Goal: Task Accomplishment & Management: Manage account settings

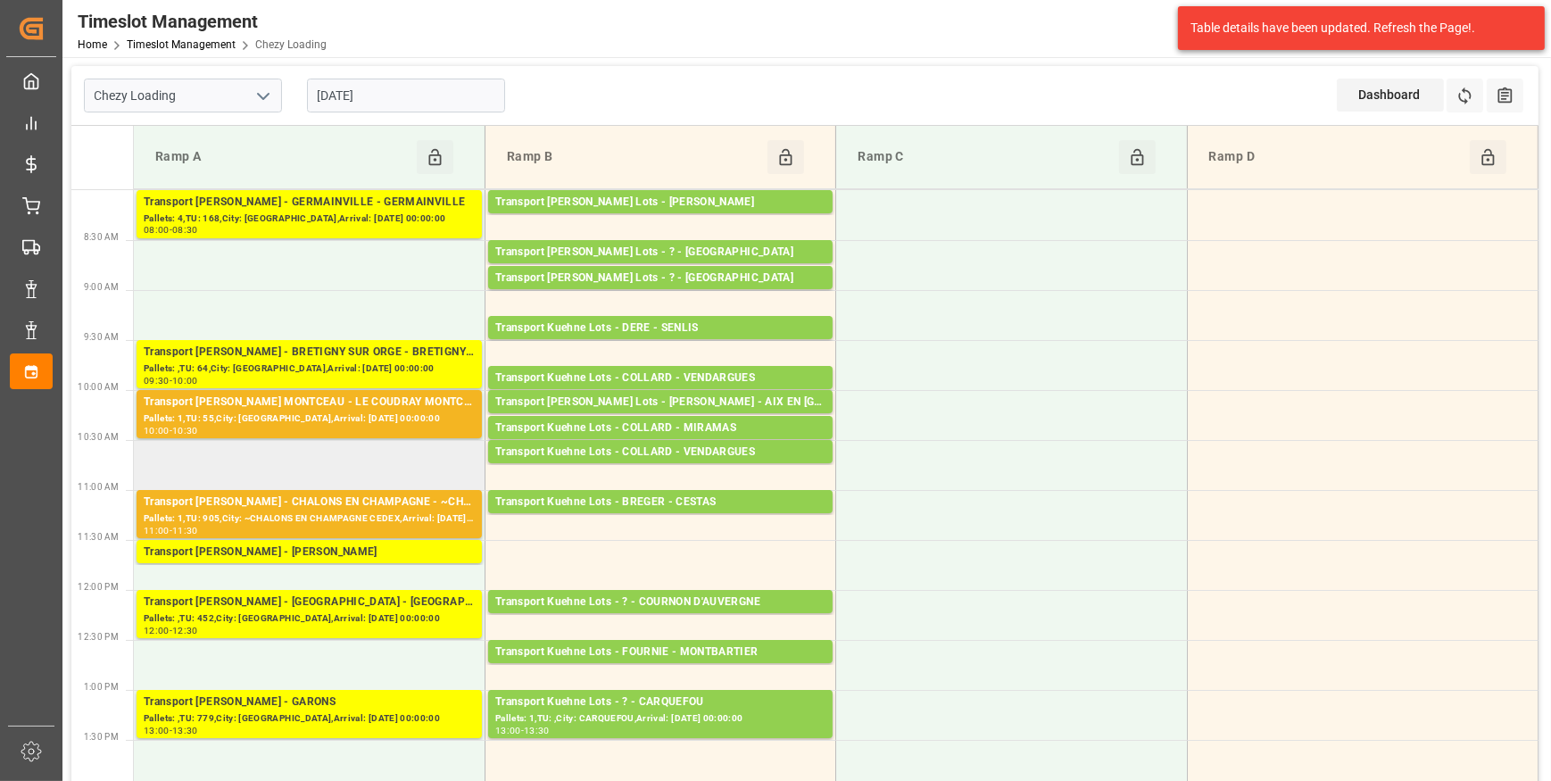
scroll to position [80, 0]
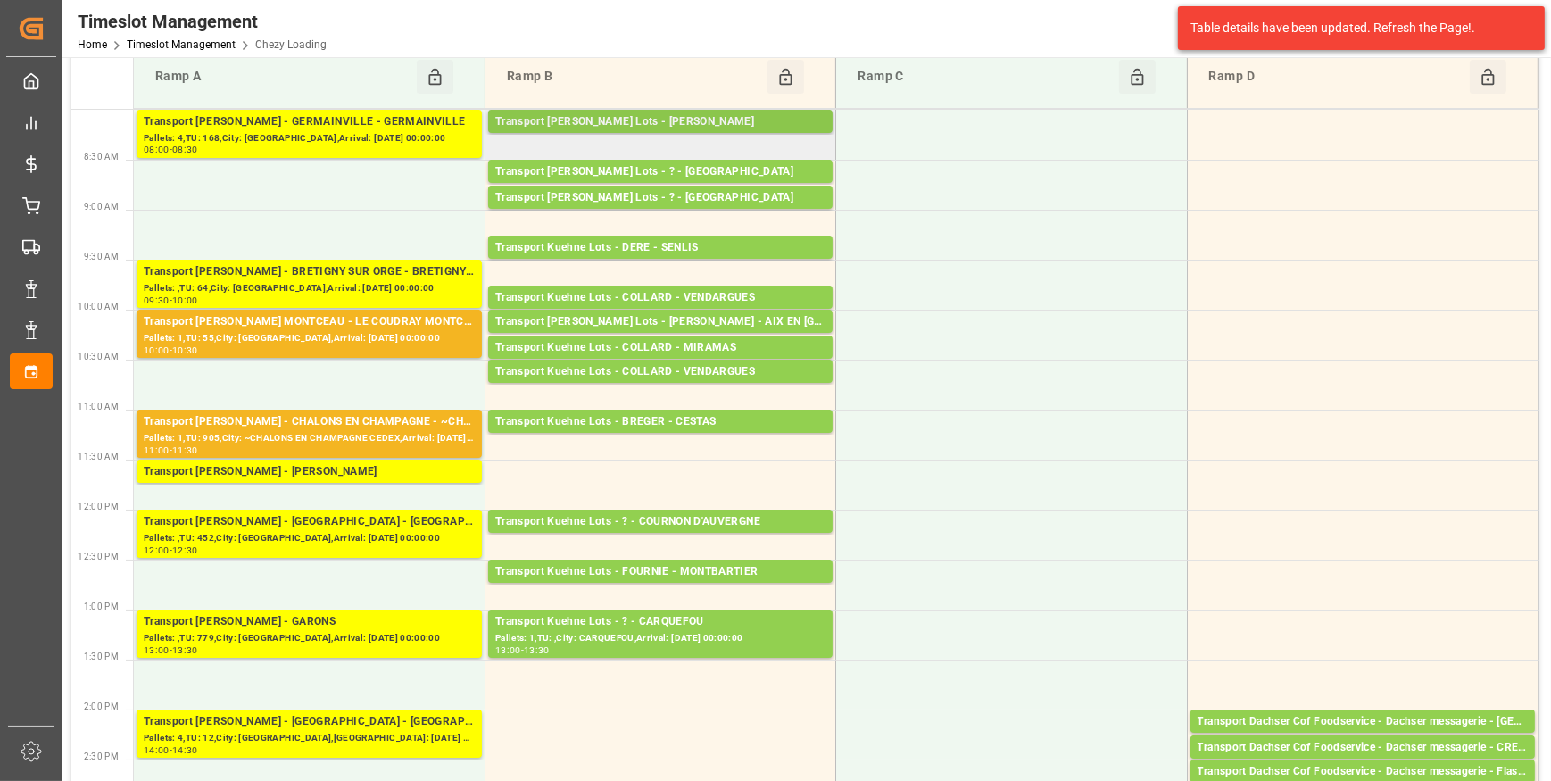
click at [705, 120] on div "Transport [PERSON_NAME] Lots - [PERSON_NAME]" at bounding box center [660, 122] width 330 height 18
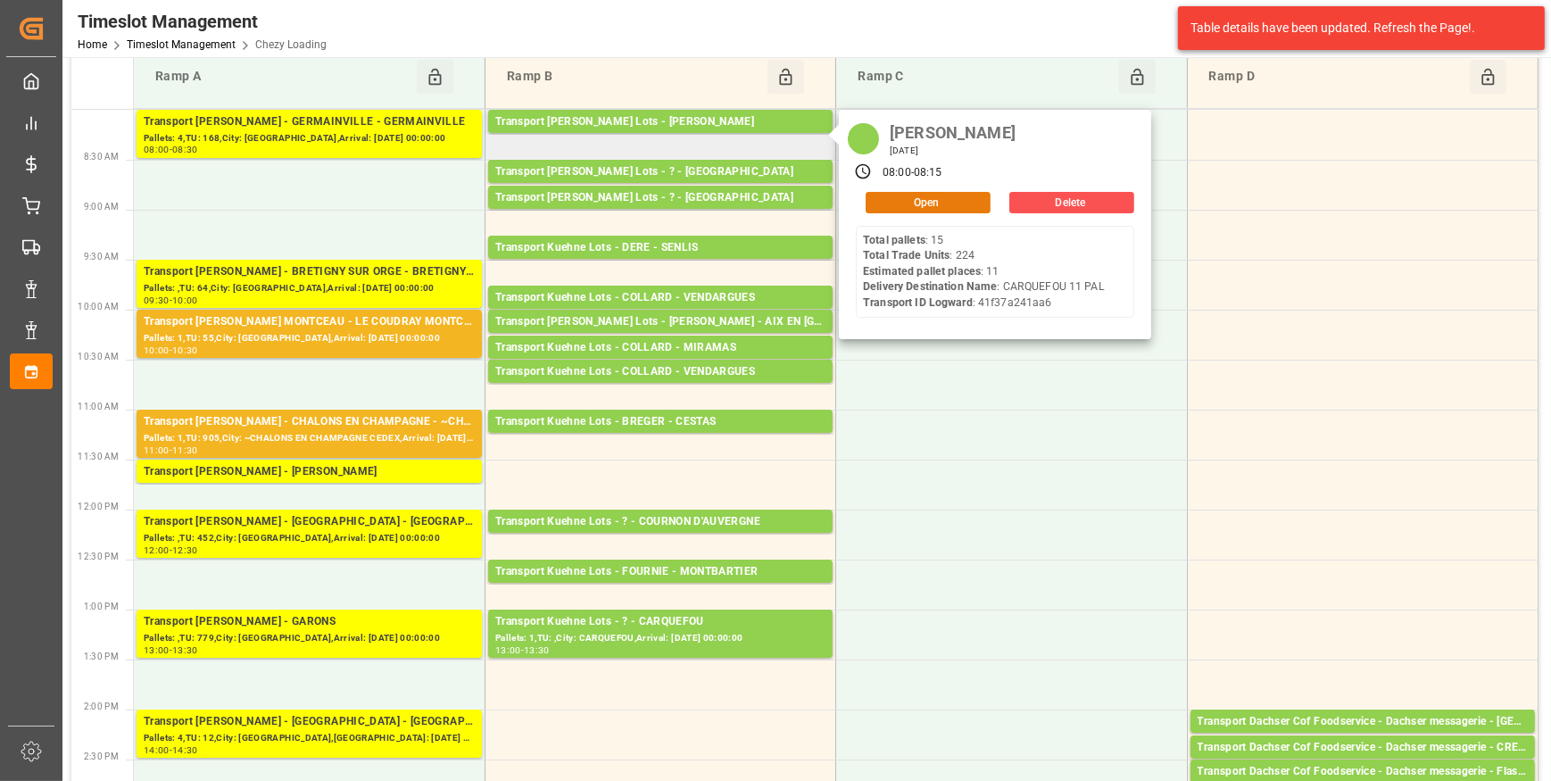
click at [904, 195] on button "Open" at bounding box center [927, 202] width 125 height 21
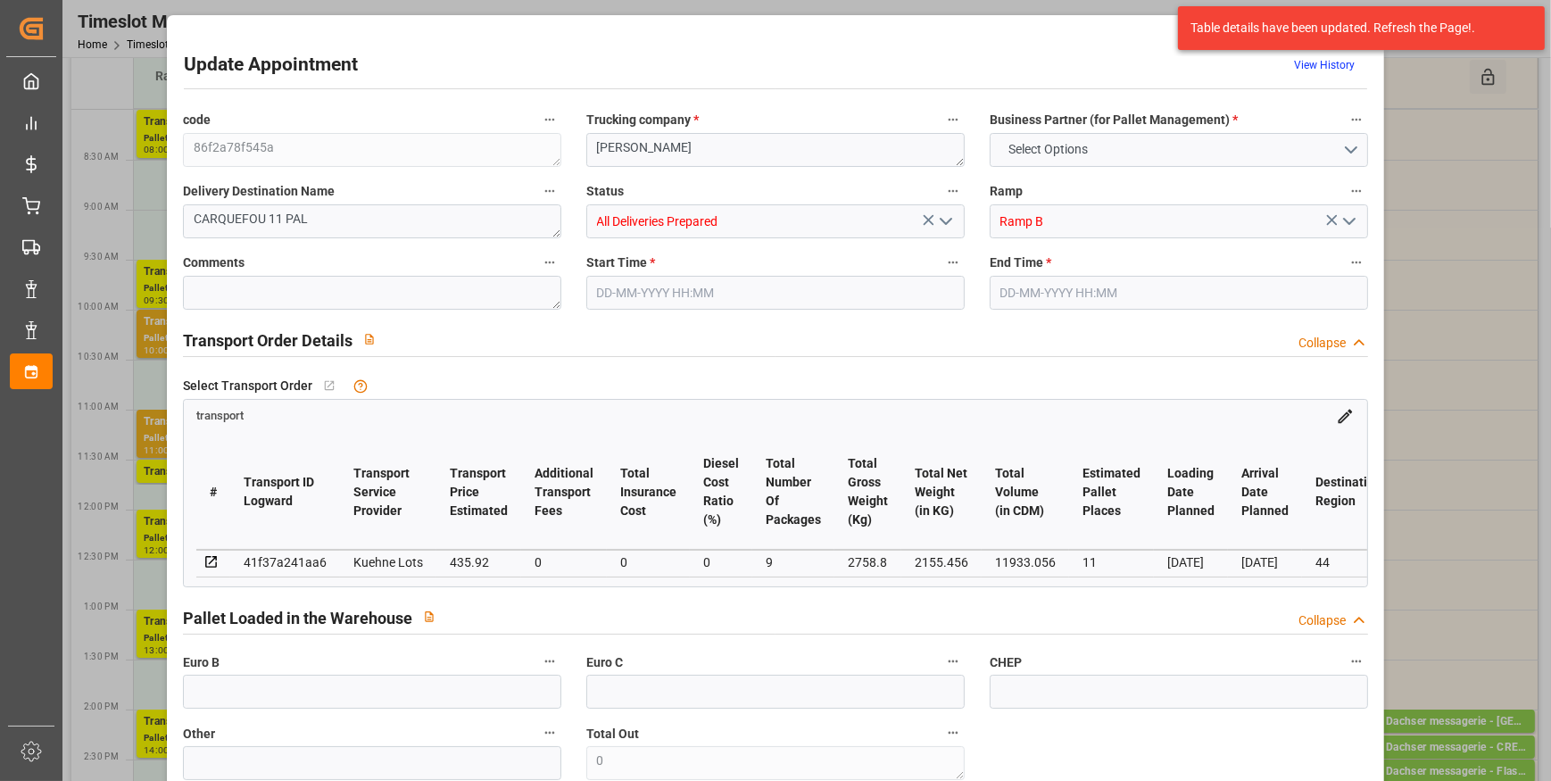
type input "11"
type input "435.92"
type input "0"
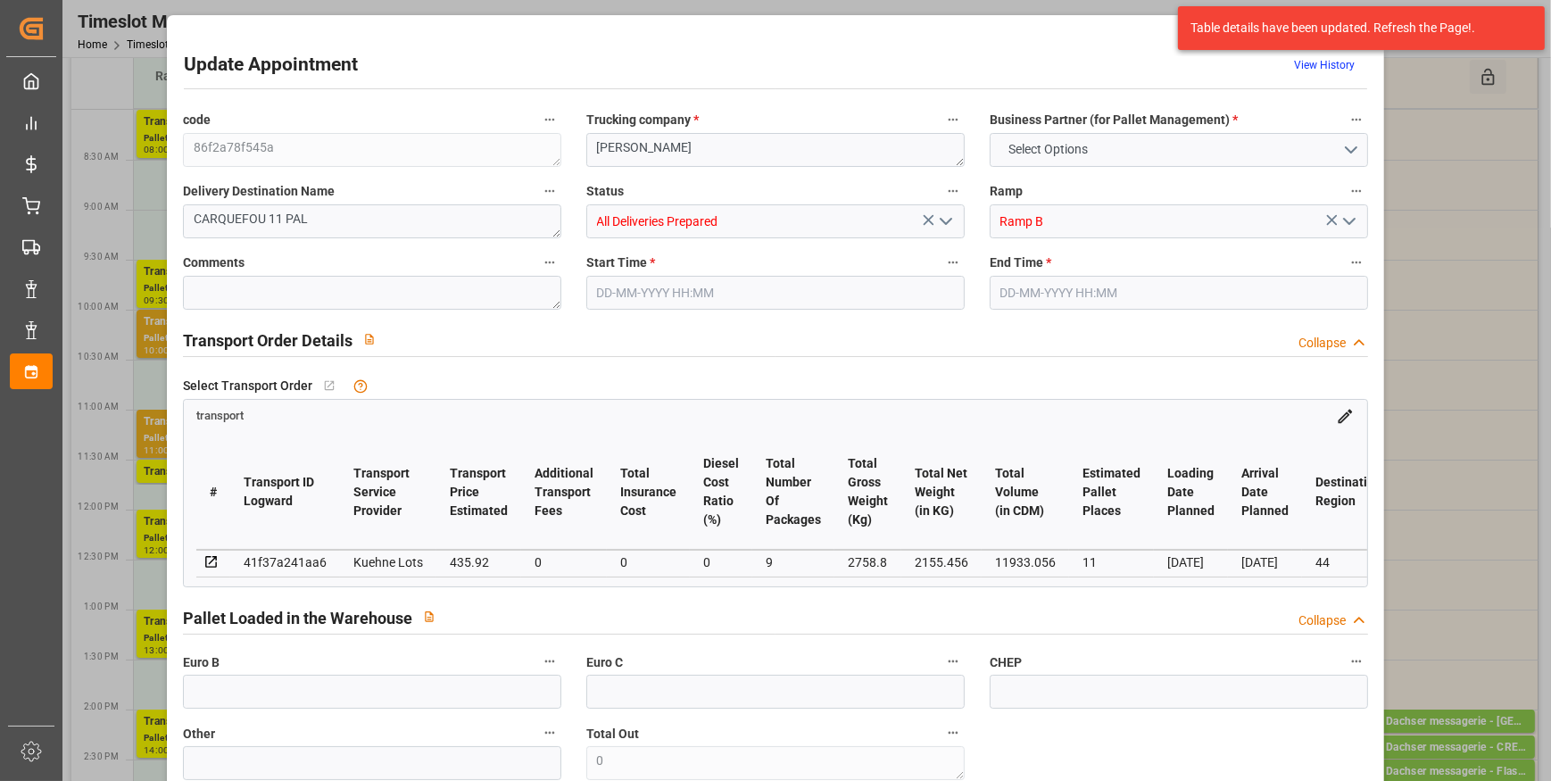
type input "435.92"
type input "0"
type input "9"
type input "2155.456"
type input "3293.08"
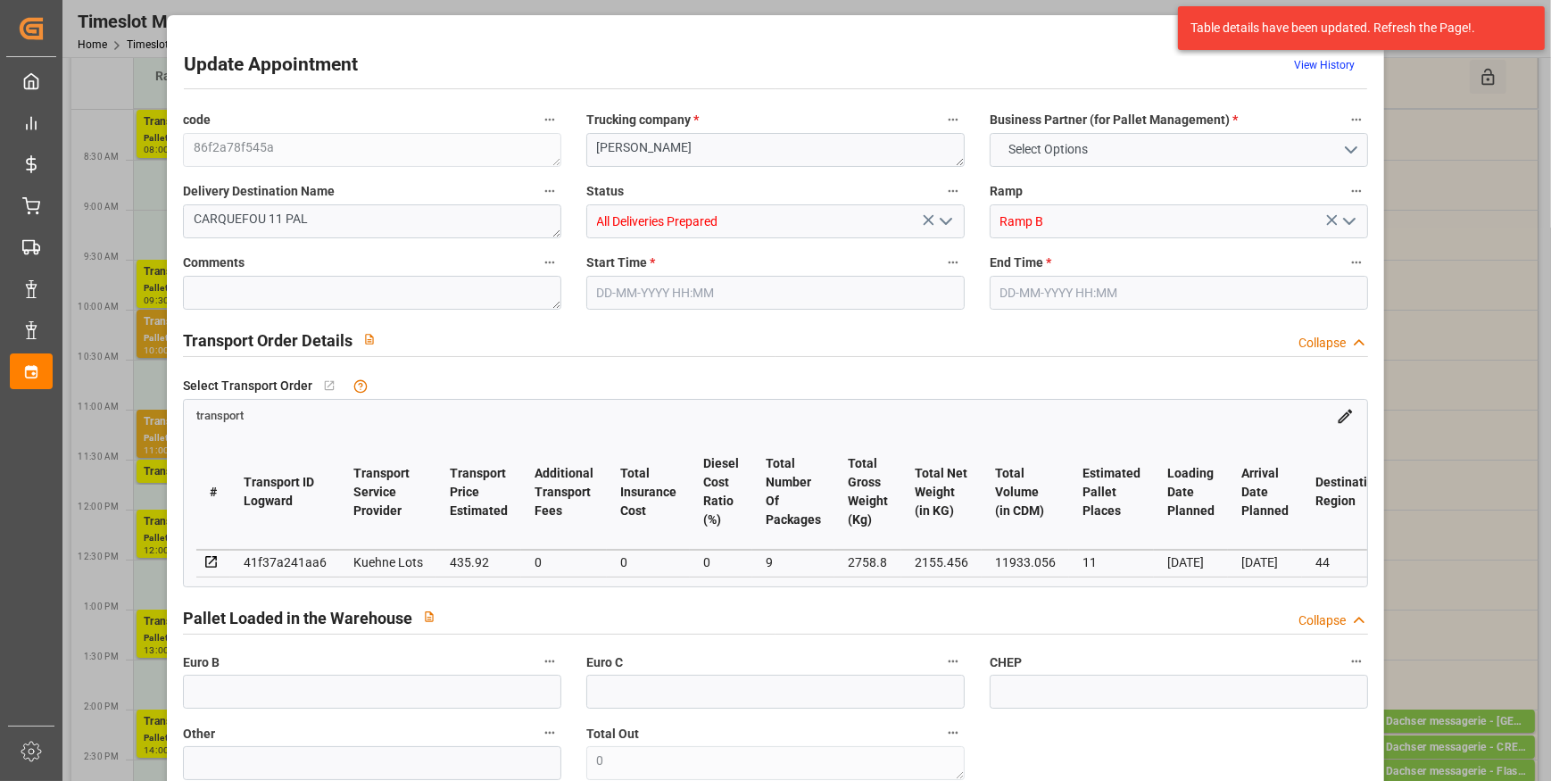
type input "11933.056"
type input "44"
type input "15"
type input "224"
type input "19"
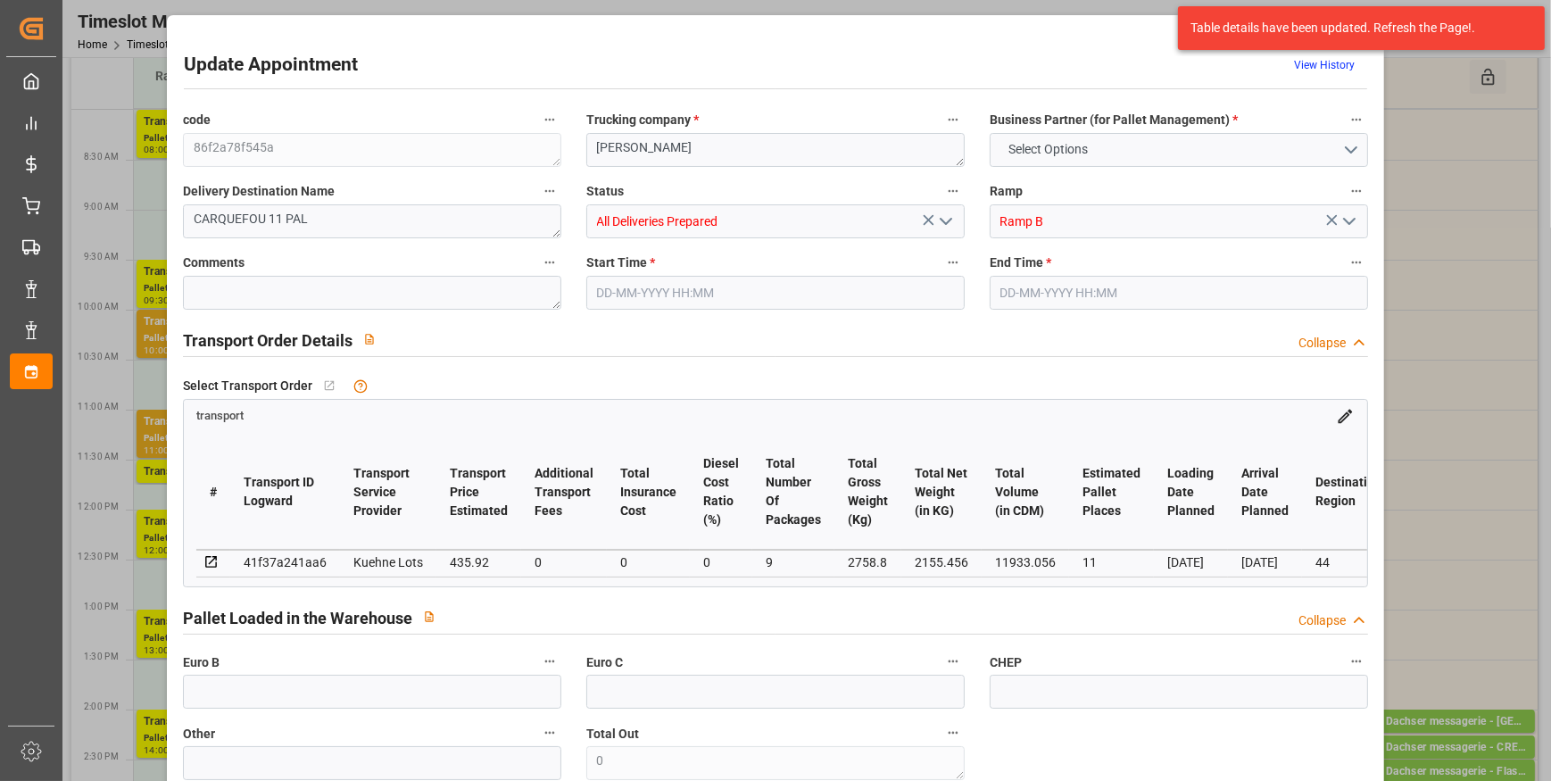
type input "101"
type input "2758.8"
type input "0"
type input "4710.8598"
type input "0"
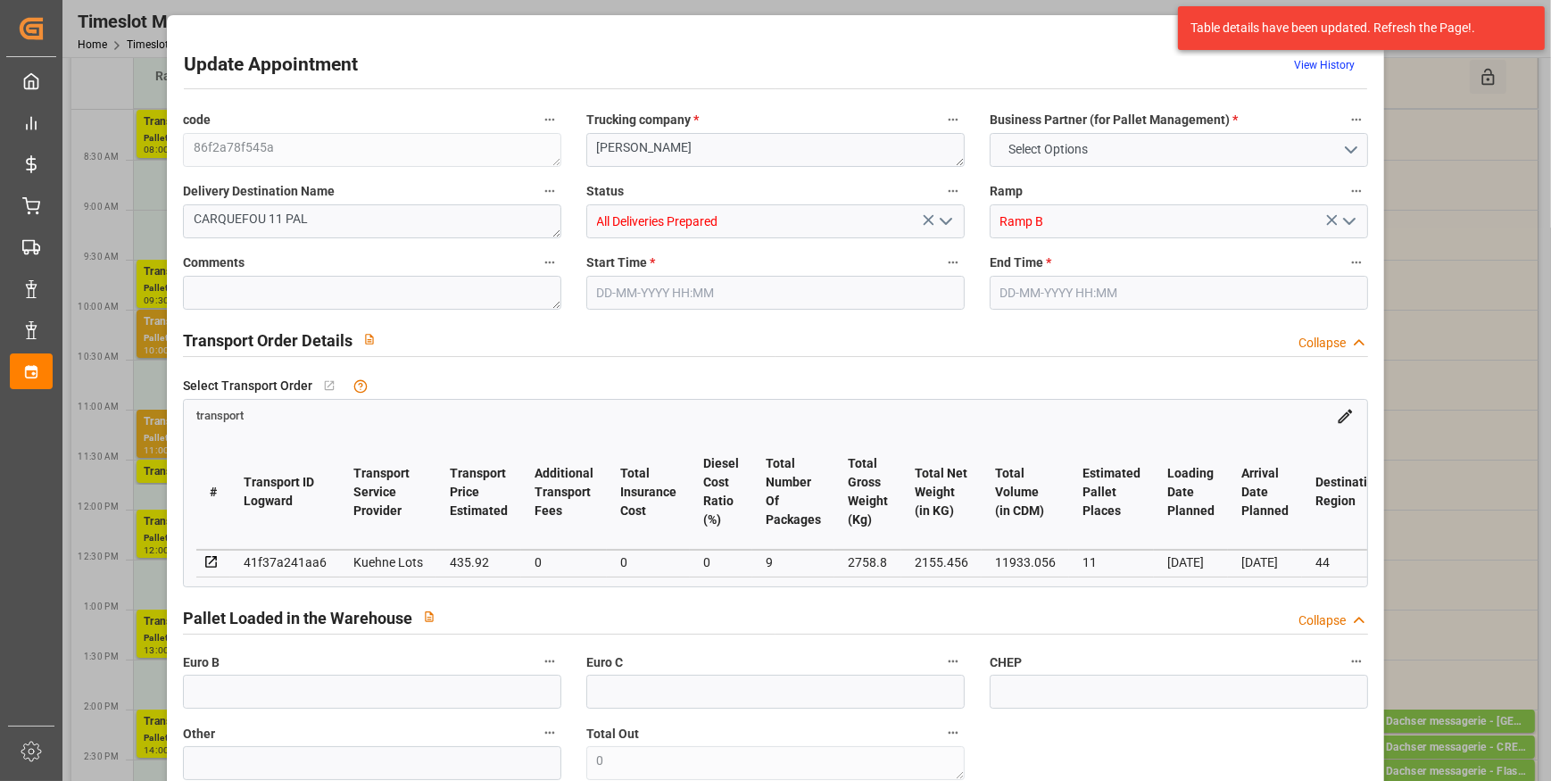
type input "0"
type input "21"
type input "35"
type input "22-09-2025 08:00"
type input "22-09-2025 08:15"
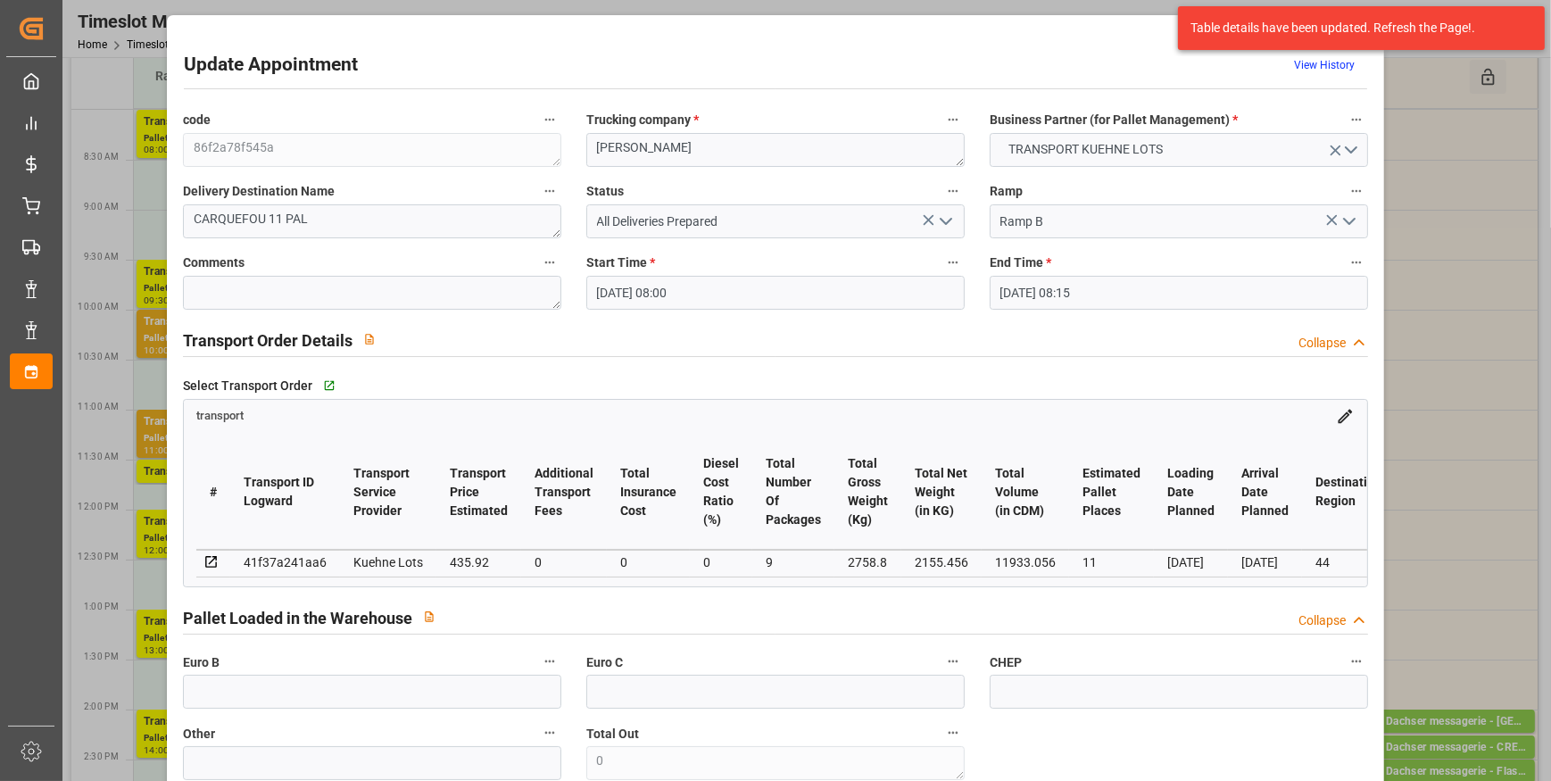
type input "15-09-2025 12:46"
type input "15-09-2025 11:25"
type input "[DATE]"
click at [947, 219] on polyline "open menu" at bounding box center [945, 221] width 11 height 5
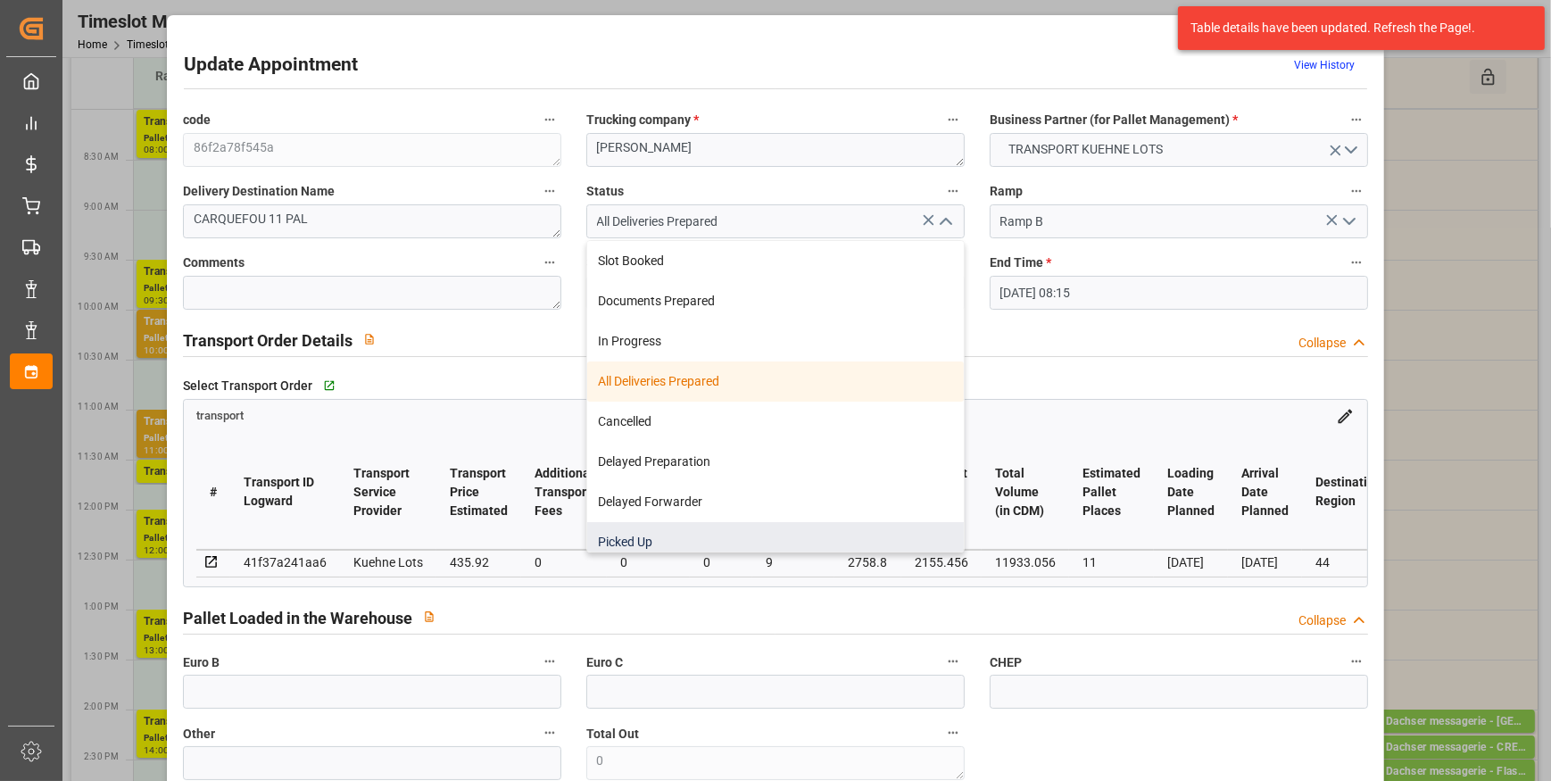
click at [642, 535] on div "Picked Up" at bounding box center [775, 542] width 376 height 40
type input "Picked Up"
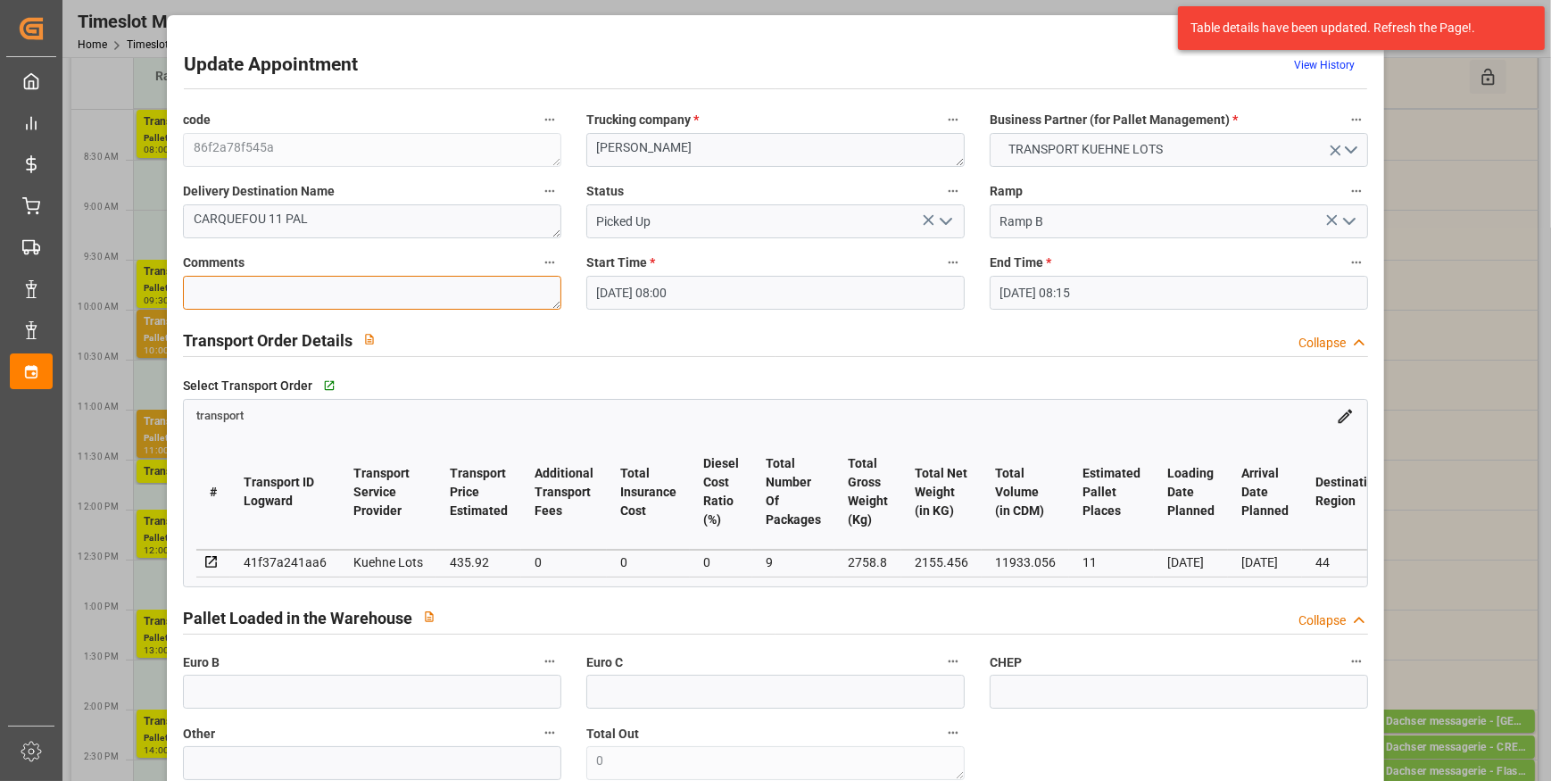
click at [251, 291] on textarea at bounding box center [372, 293] width 378 height 34
type textarea "ap 11"
click at [944, 222] on polyline "open menu" at bounding box center [945, 221] width 11 height 5
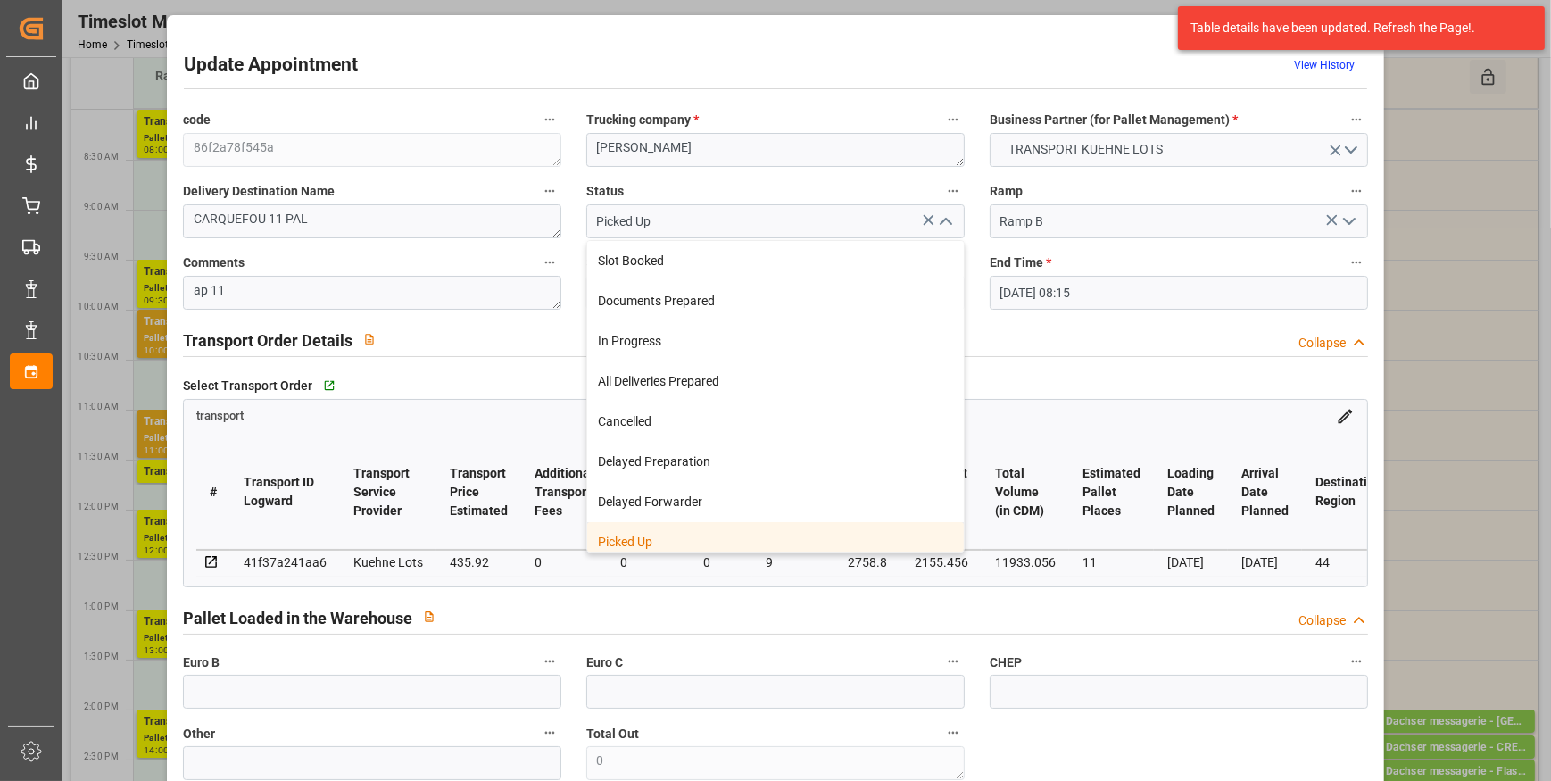
click at [652, 538] on div "Picked Up" at bounding box center [775, 542] width 376 height 40
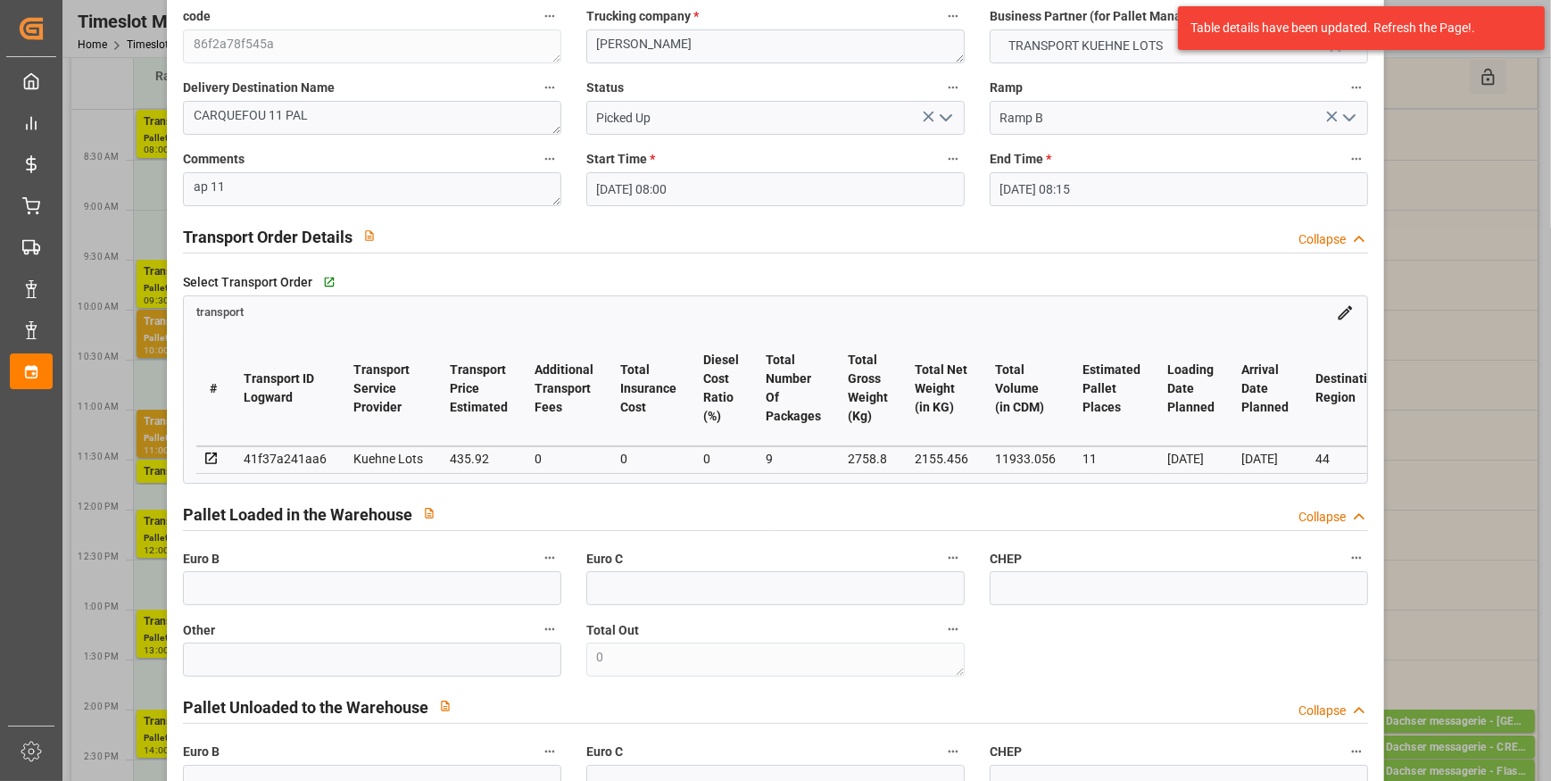
scroll to position [324, 0]
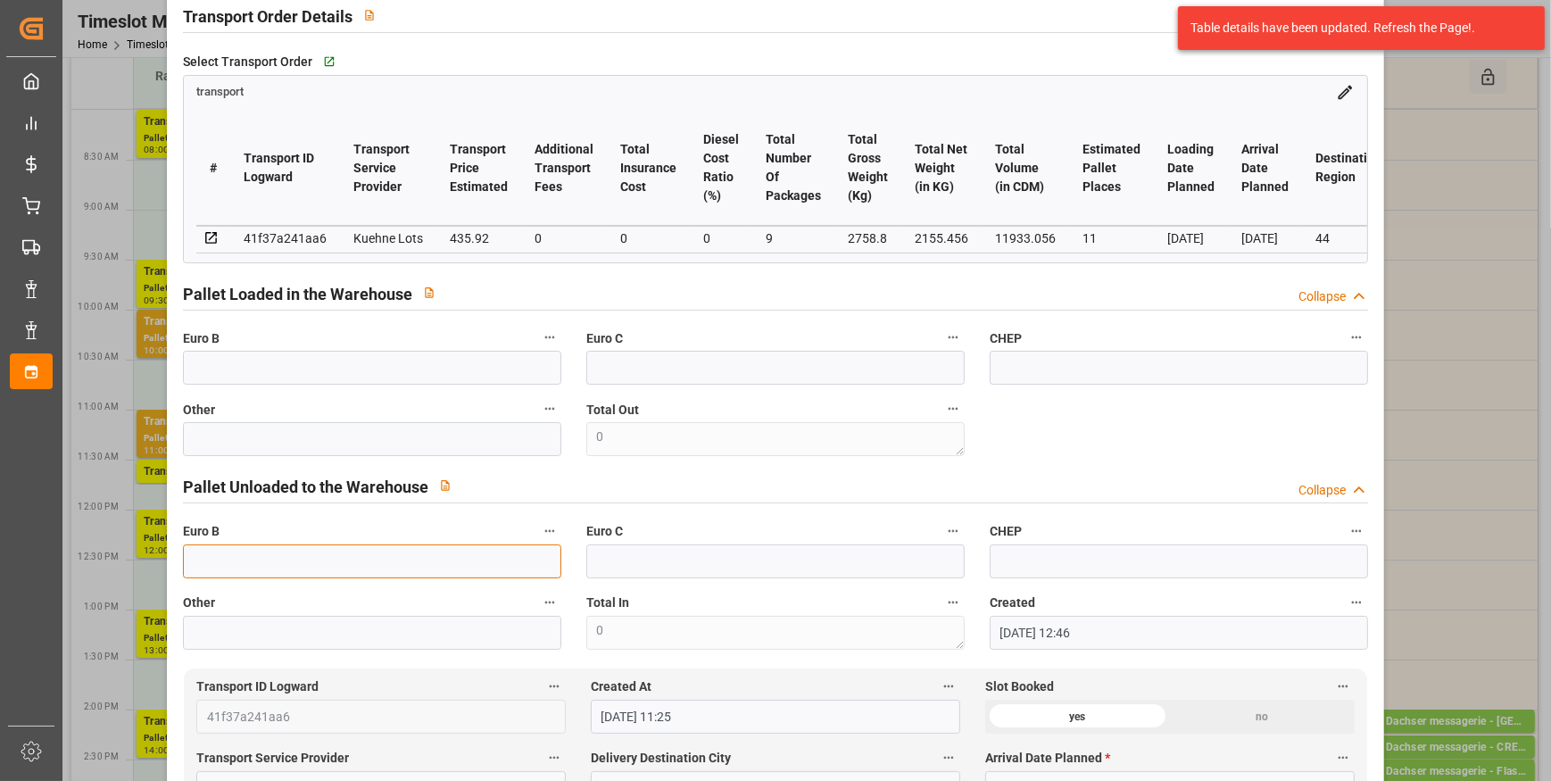
click at [240, 566] on input "text" at bounding box center [372, 561] width 378 height 34
click at [217, 573] on input "text" at bounding box center [372, 561] width 378 height 34
type input "33"
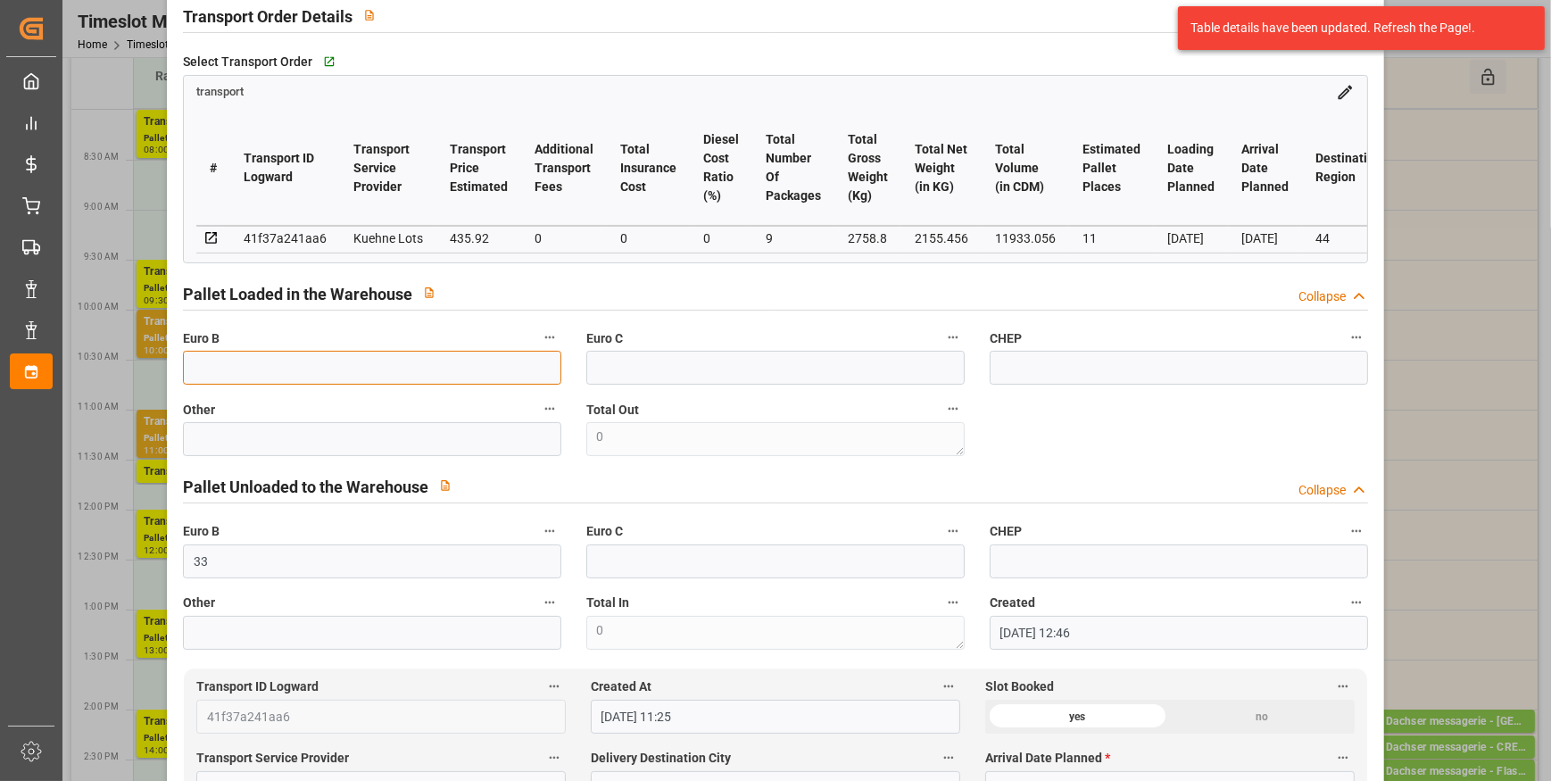
click at [220, 368] on input "text" at bounding box center [372, 368] width 378 height 34
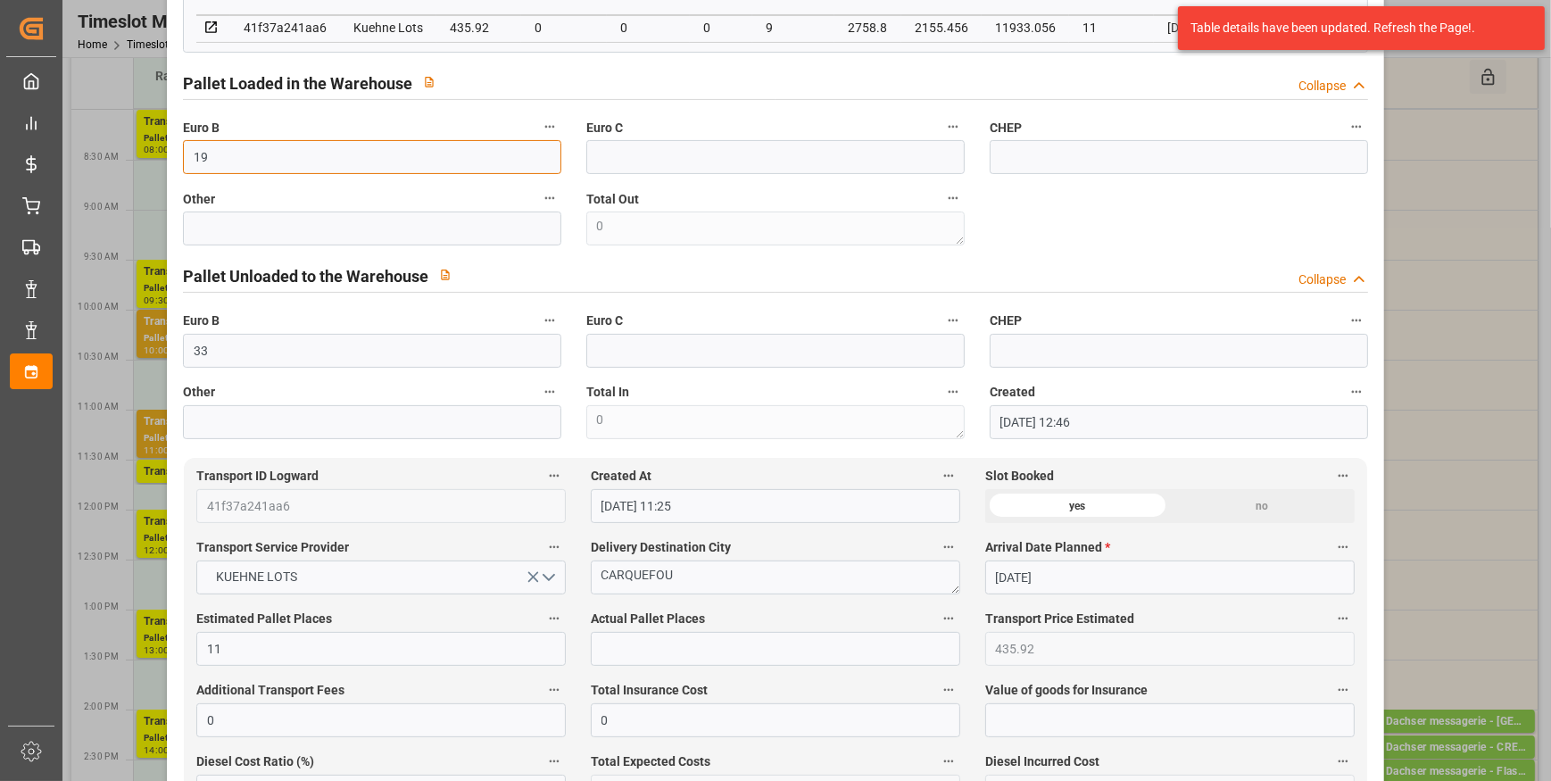
scroll to position [567, 0]
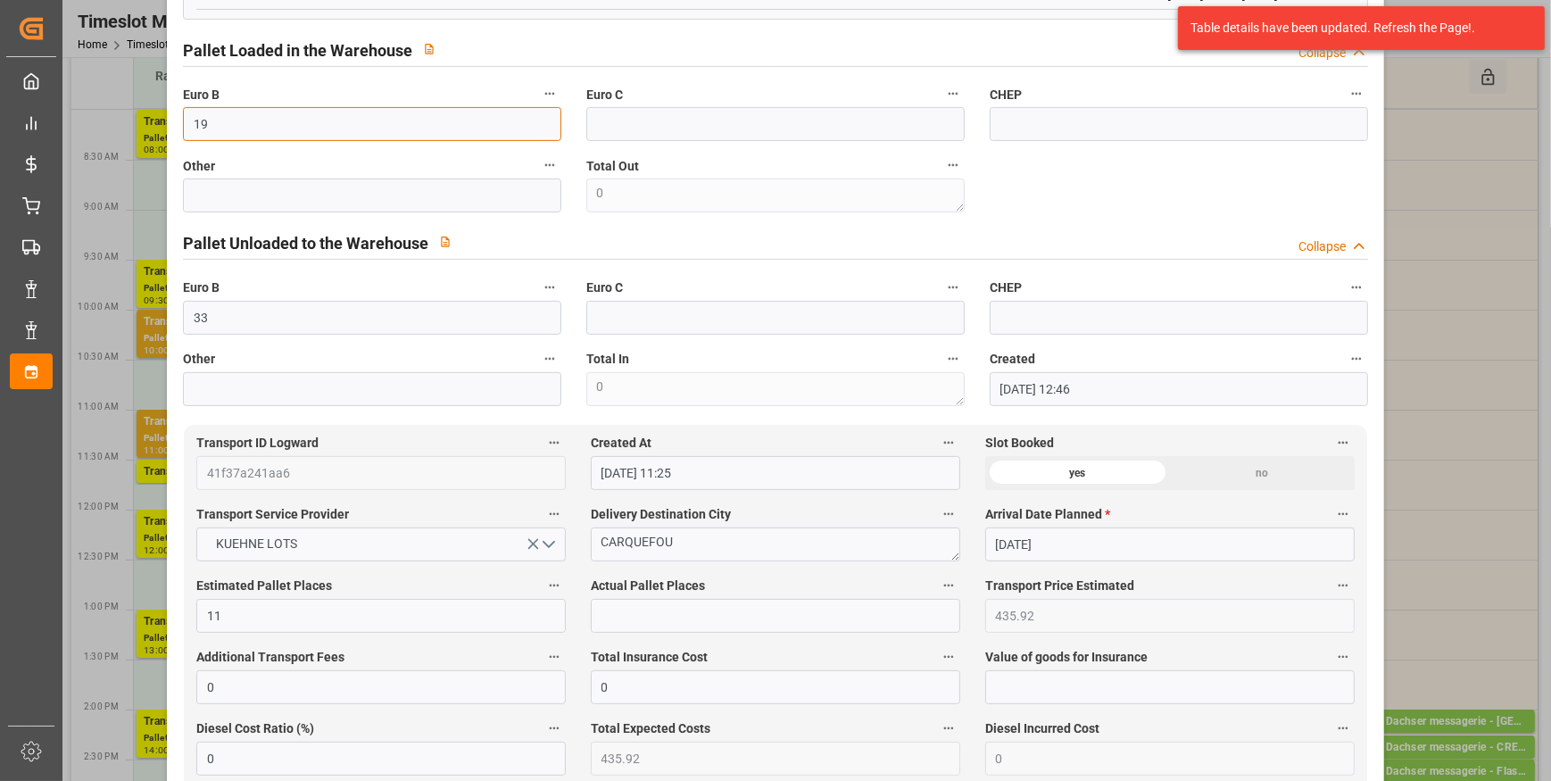
type input "19"
click at [615, 626] on input "text" at bounding box center [775, 616] width 369 height 34
type input "11"
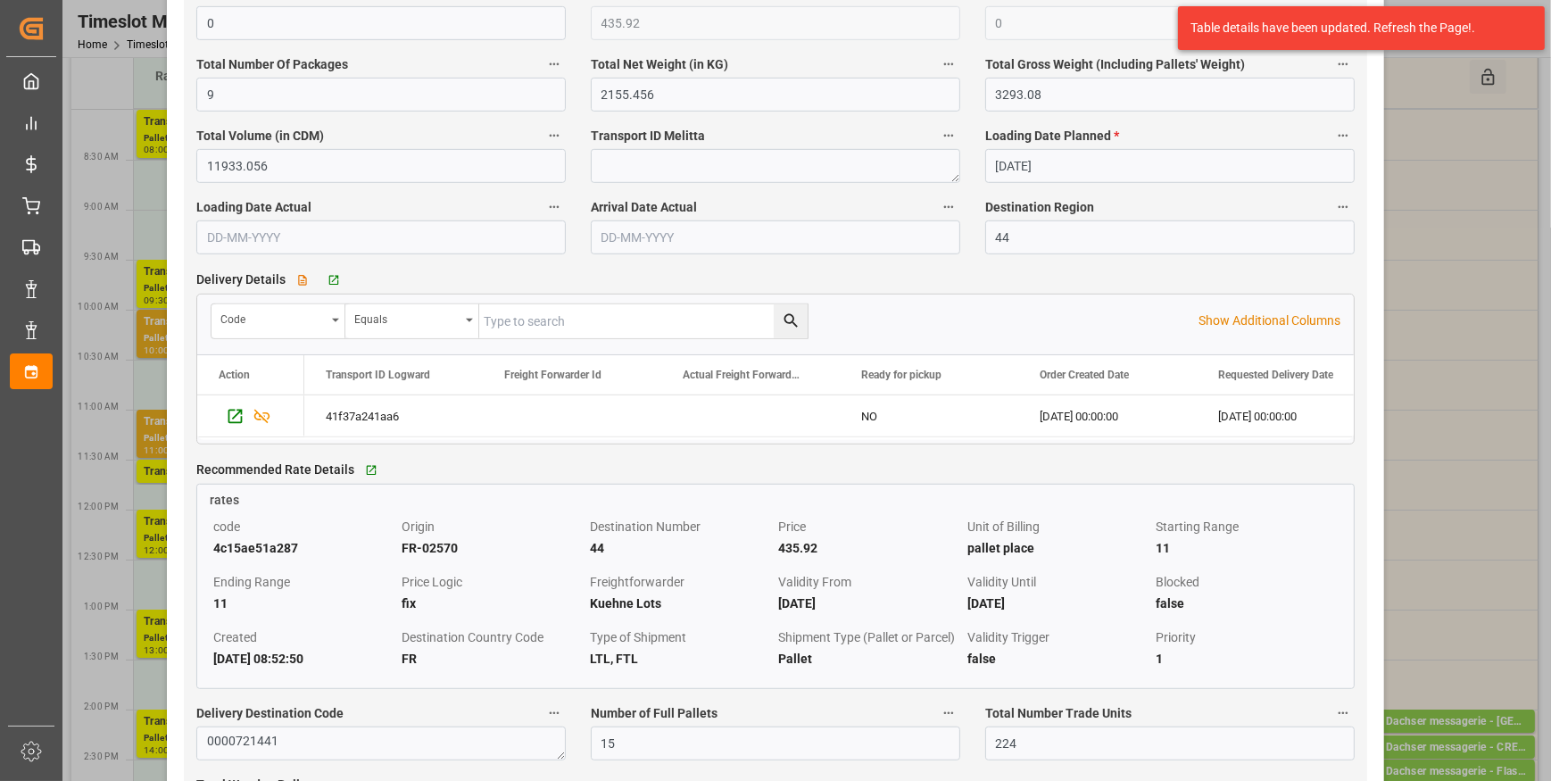
scroll to position [1541, 0]
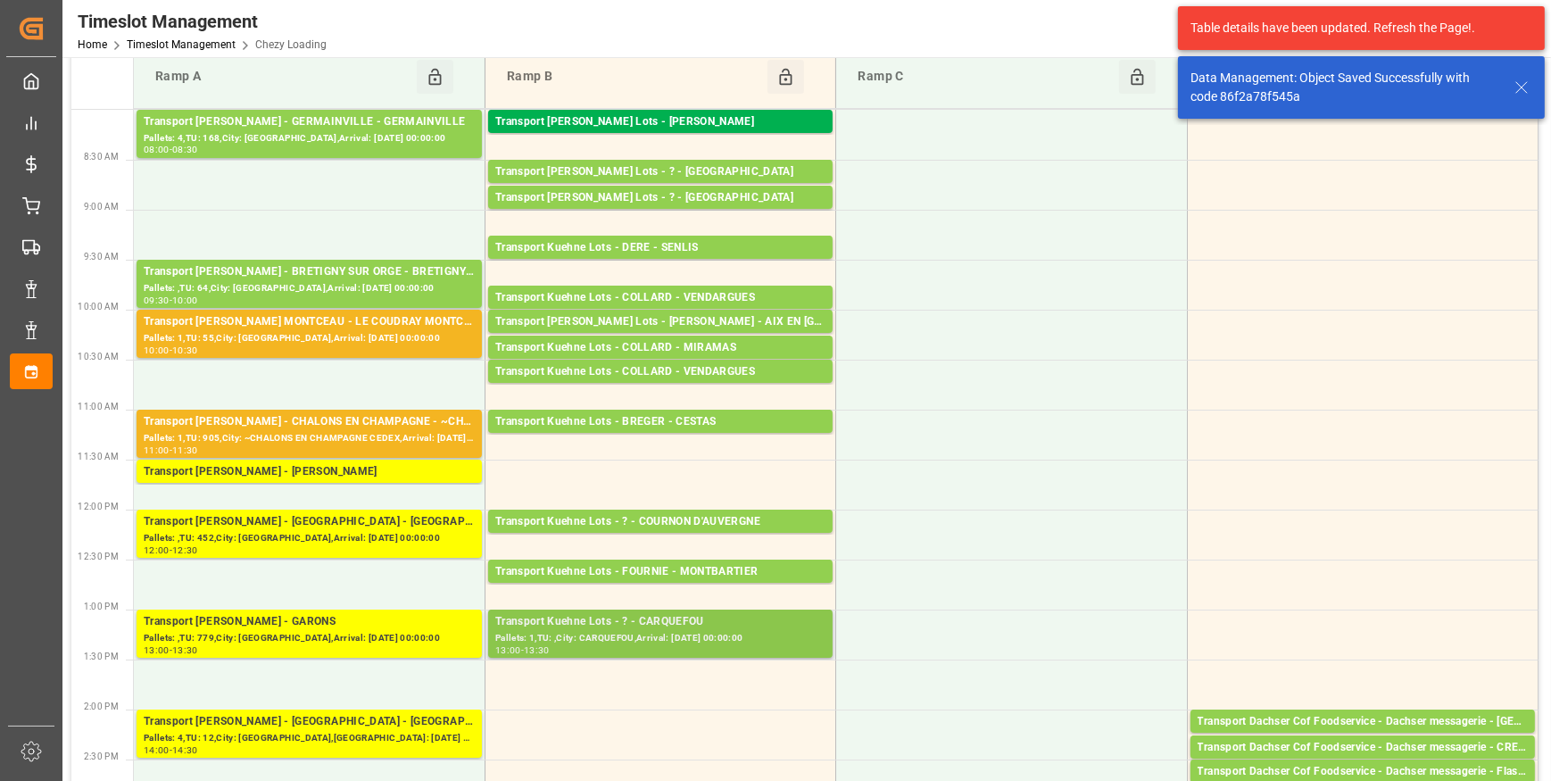
click at [700, 626] on div "Transport Kuehne Lots - ? - CARQUEFOU" at bounding box center [660, 622] width 330 height 18
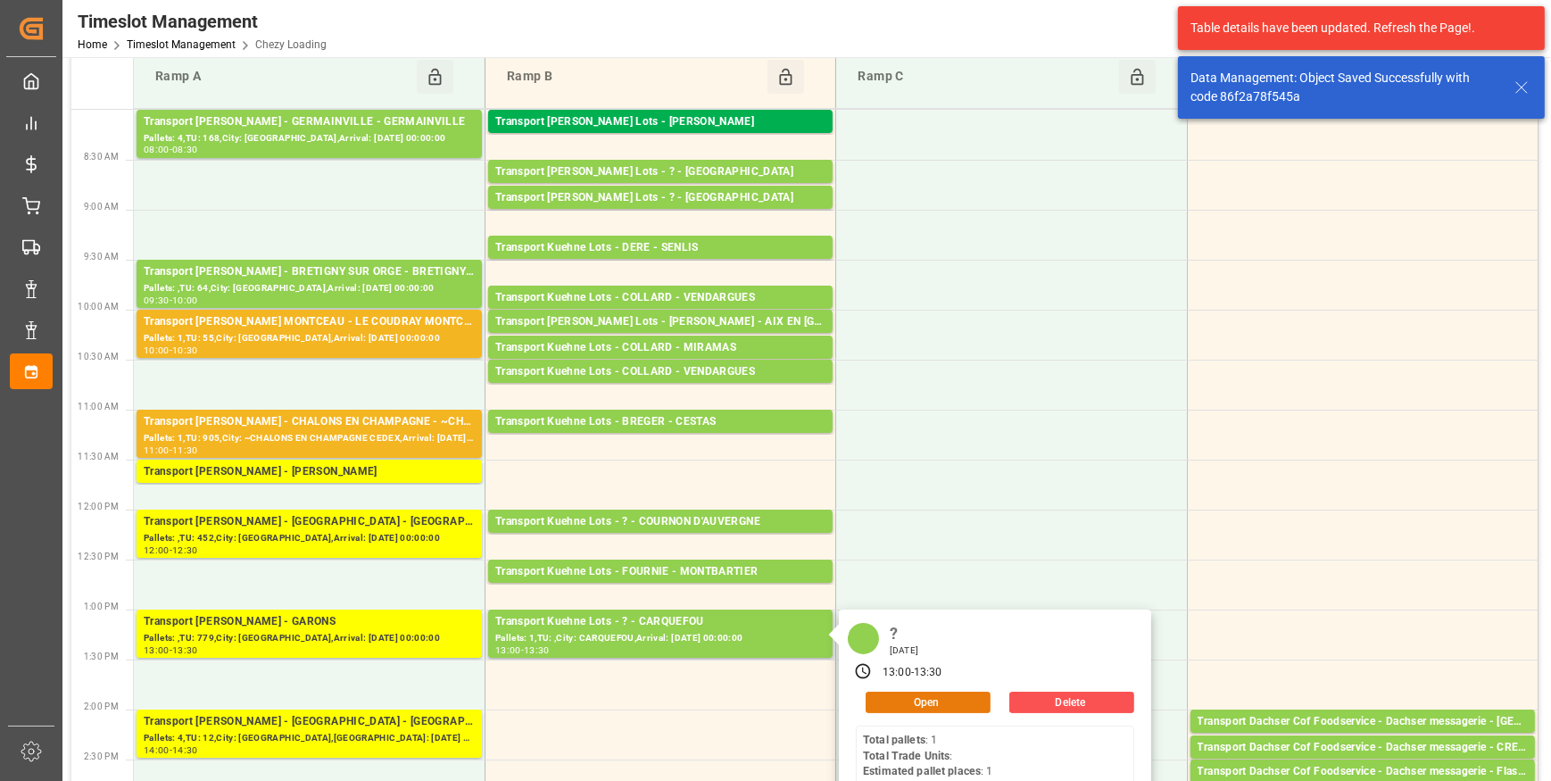
click at [923, 701] on button "Open" at bounding box center [927, 701] width 125 height 21
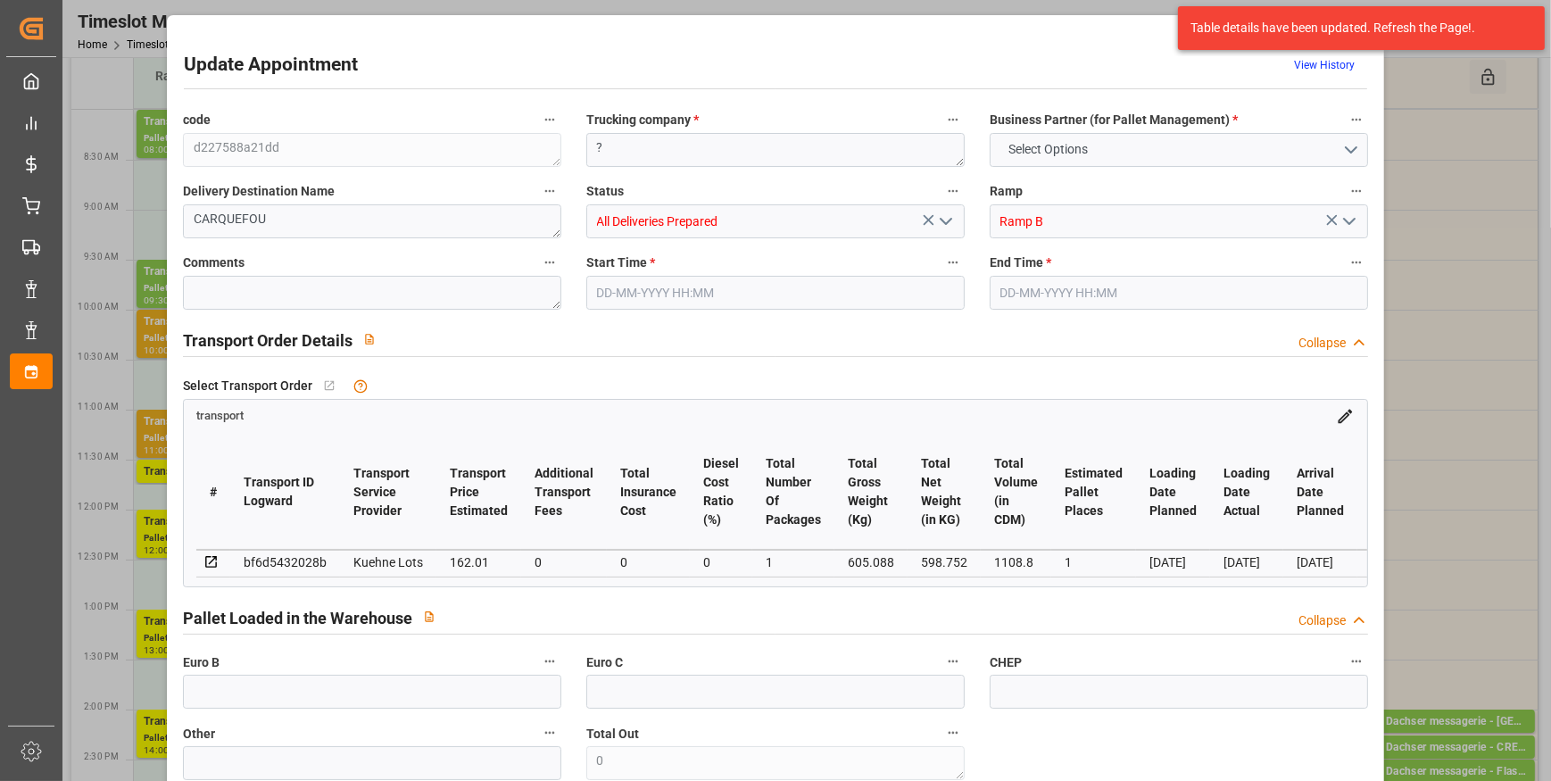
type input "1"
type input "162.01"
type input "0"
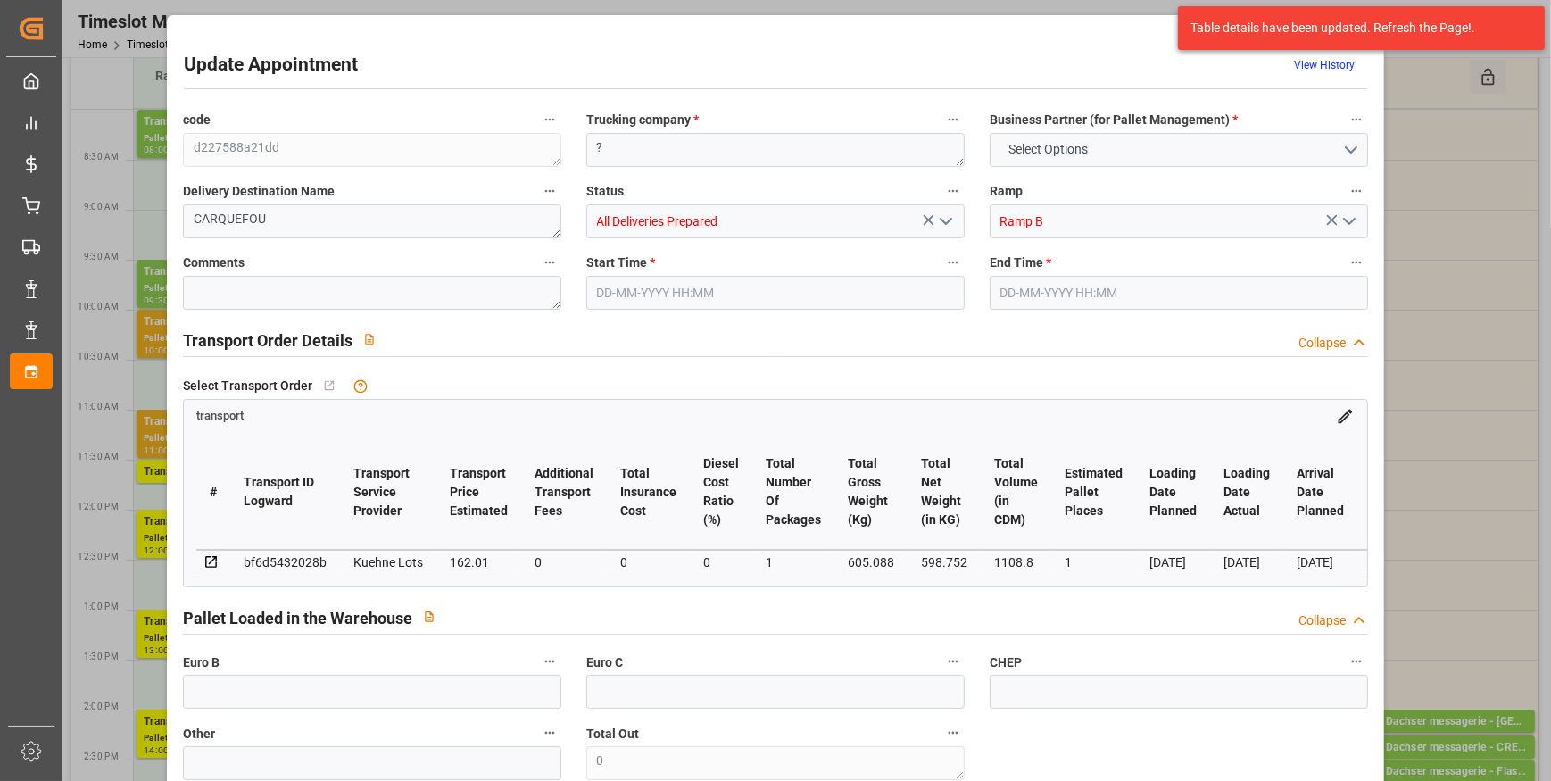
type input "162.01"
type input "0"
type input "1"
type input "598.752"
type input "656"
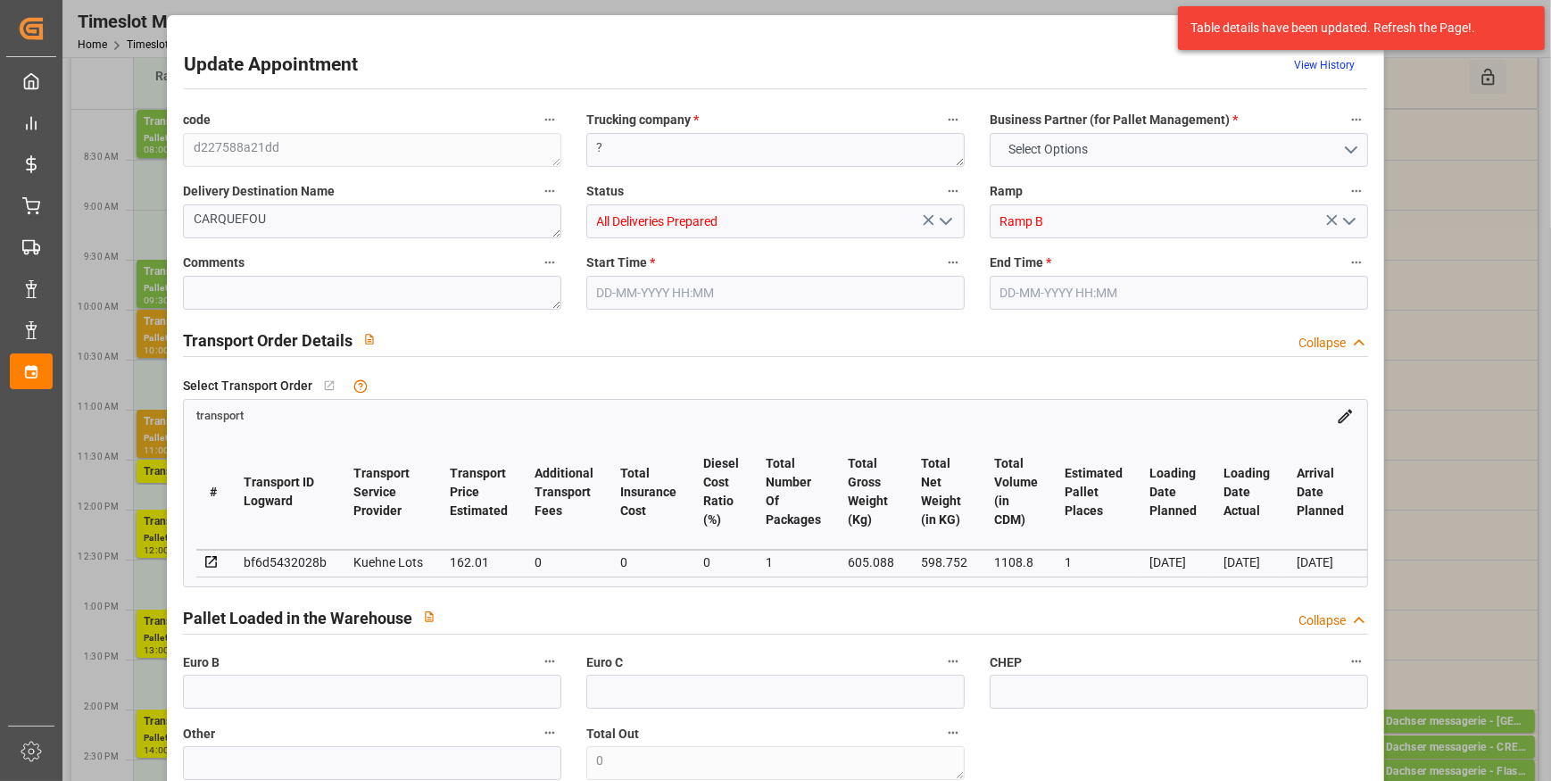
type input "1108.8"
type input "44"
type input "1"
type input "0"
type input "1"
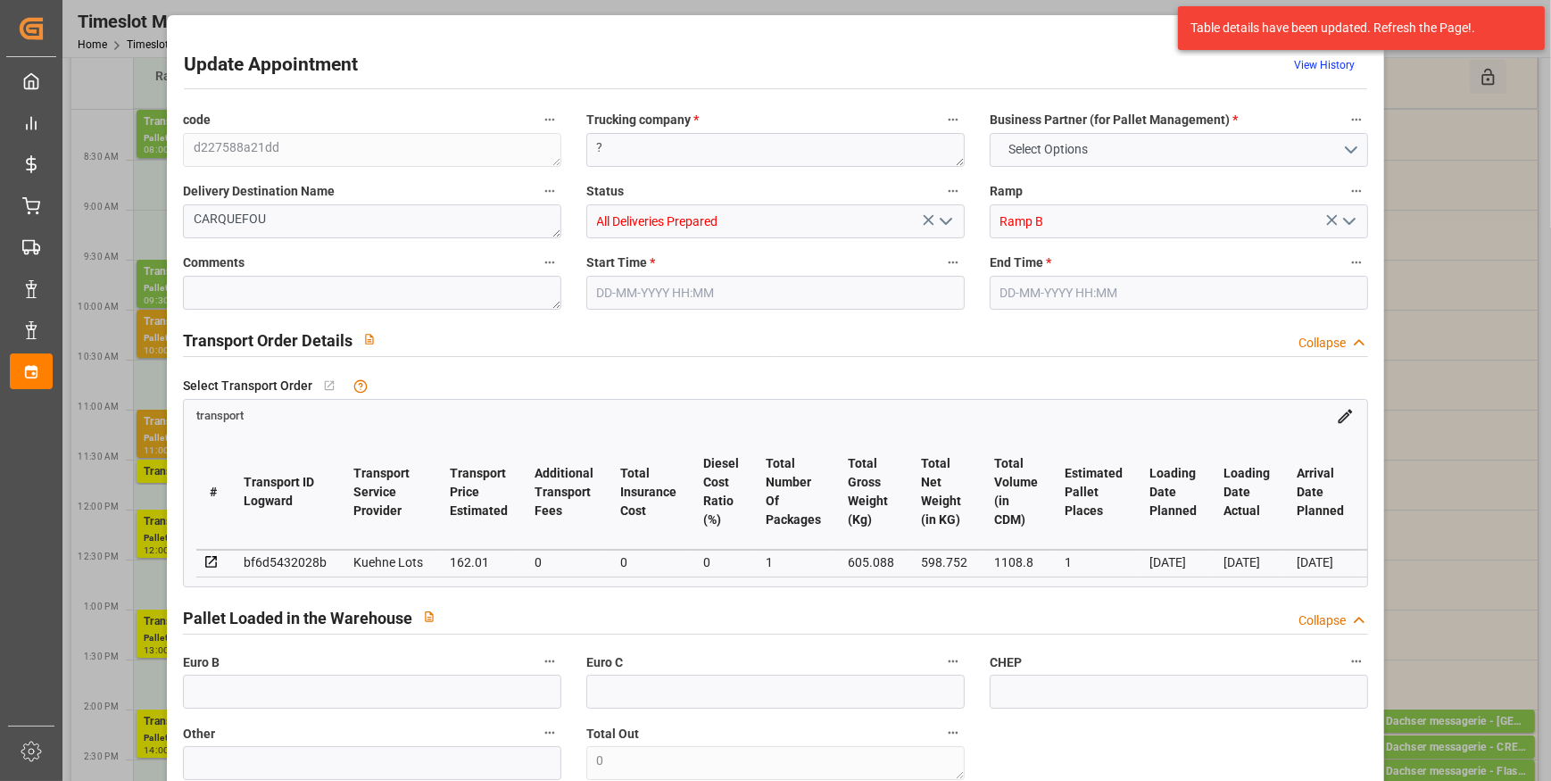
type input "101"
type input "605.088"
type input "0"
type input "4710.8598"
type input "0"
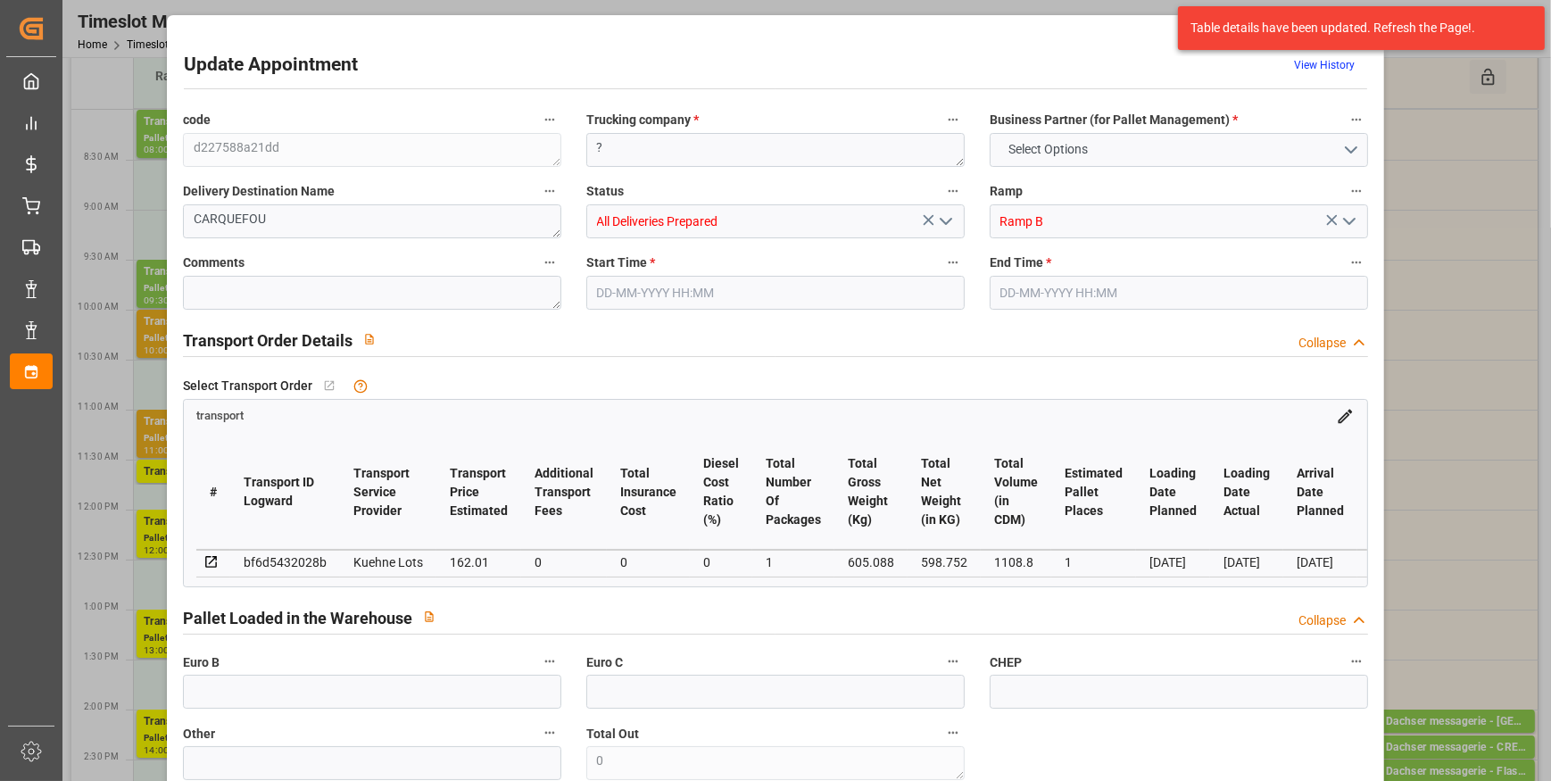
type input "0"
type input "21"
type input "35"
type input "22-09-2025 13:00"
type input "22-09-2025 13:30"
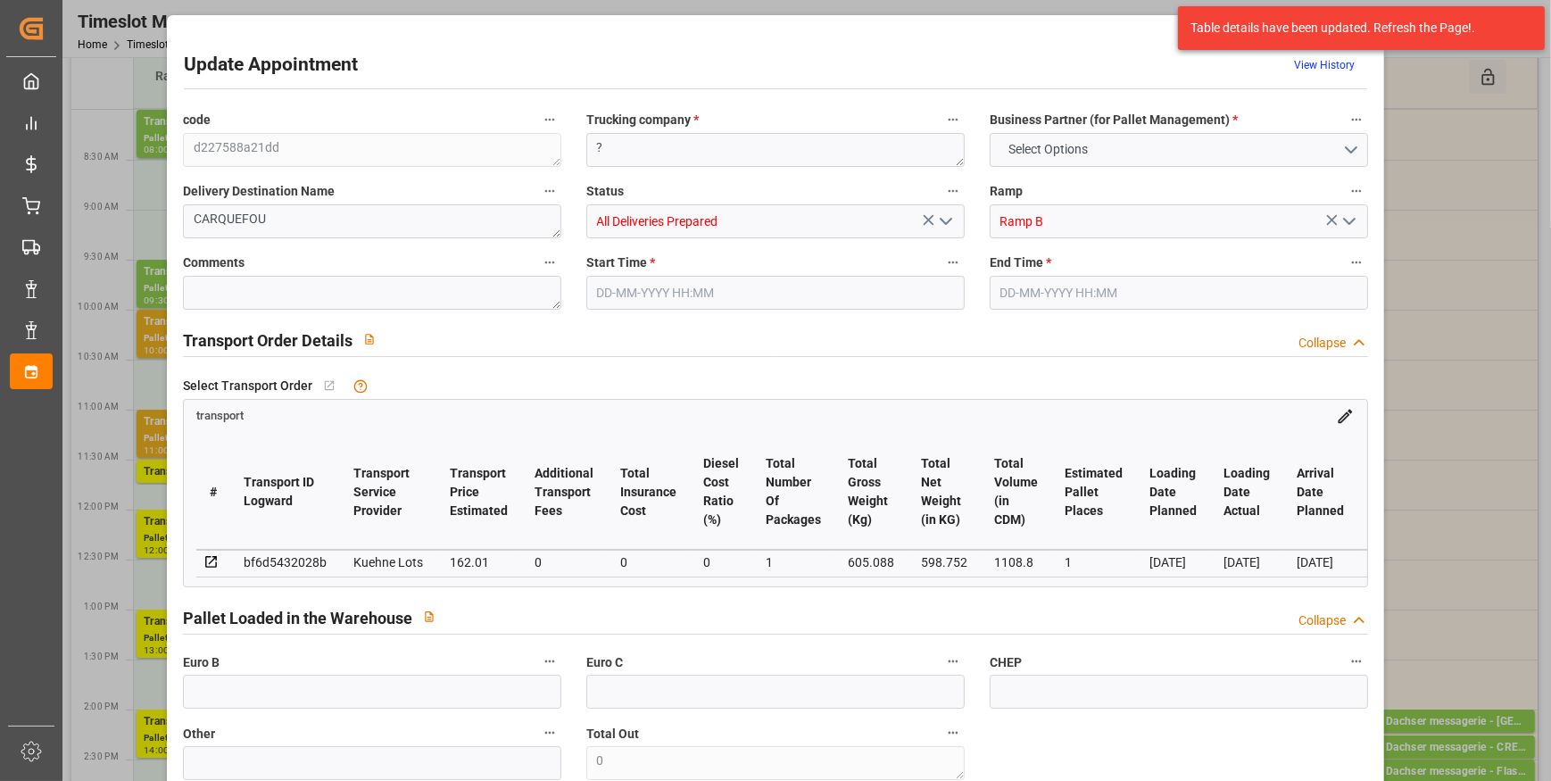
type input "17-09-2025 13:14"
type input "17-09-2025 11:26"
type input "[DATE]"
type input "18-09-2025"
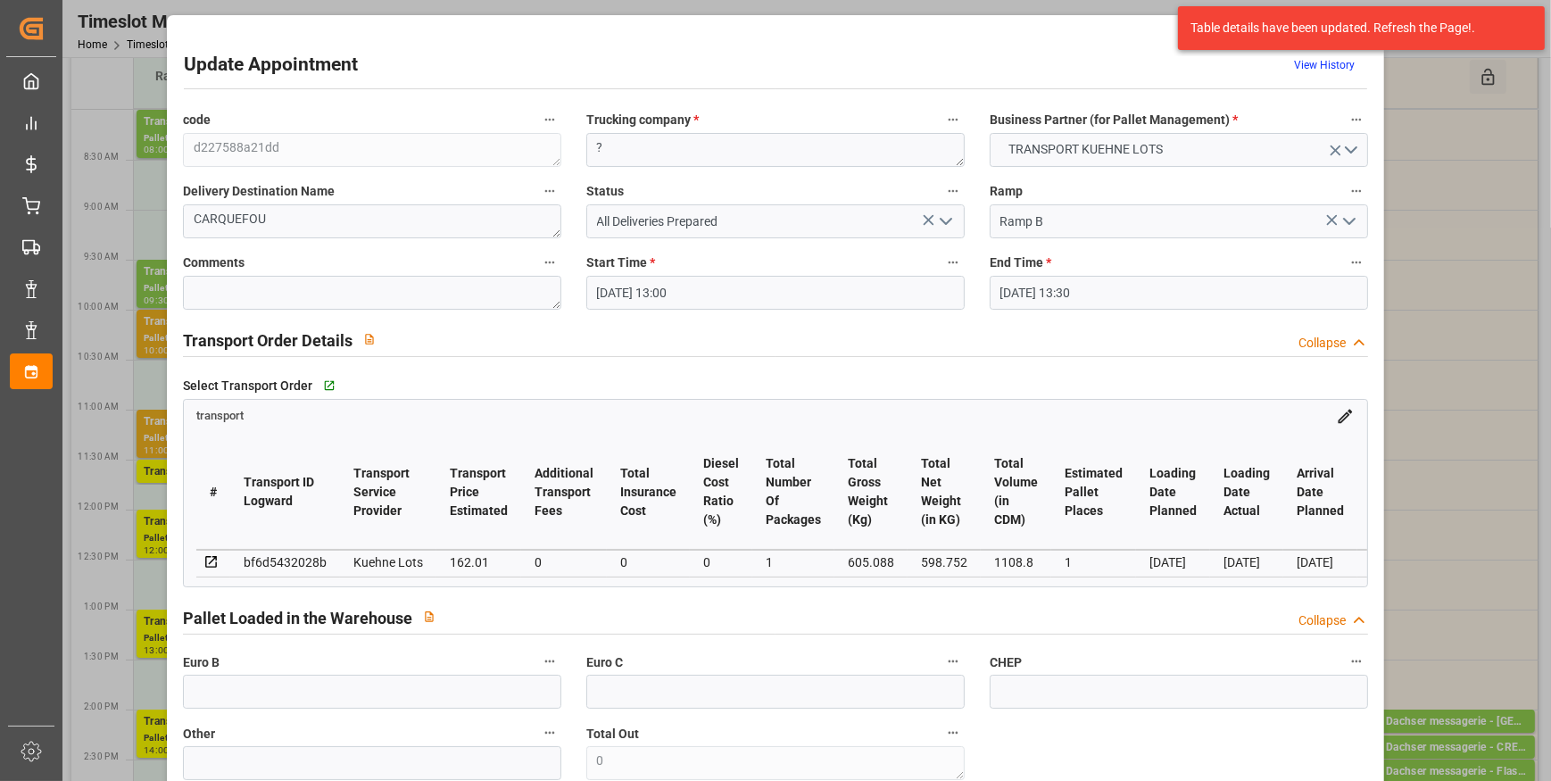
click at [946, 219] on polyline "open menu" at bounding box center [945, 221] width 11 height 5
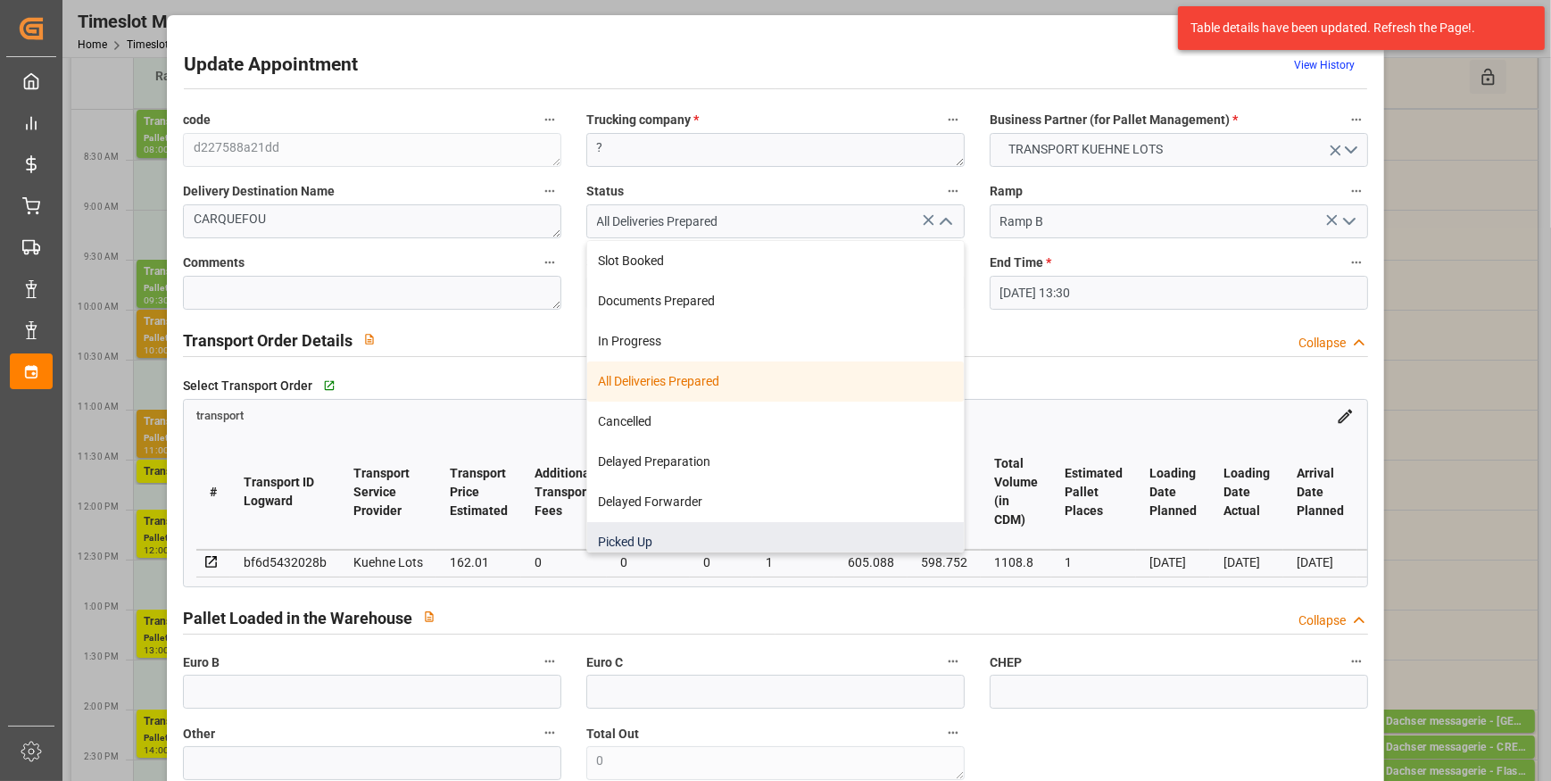
click at [638, 549] on div "Picked Up" at bounding box center [775, 542] width 376 height 40
type input "Picked Up"
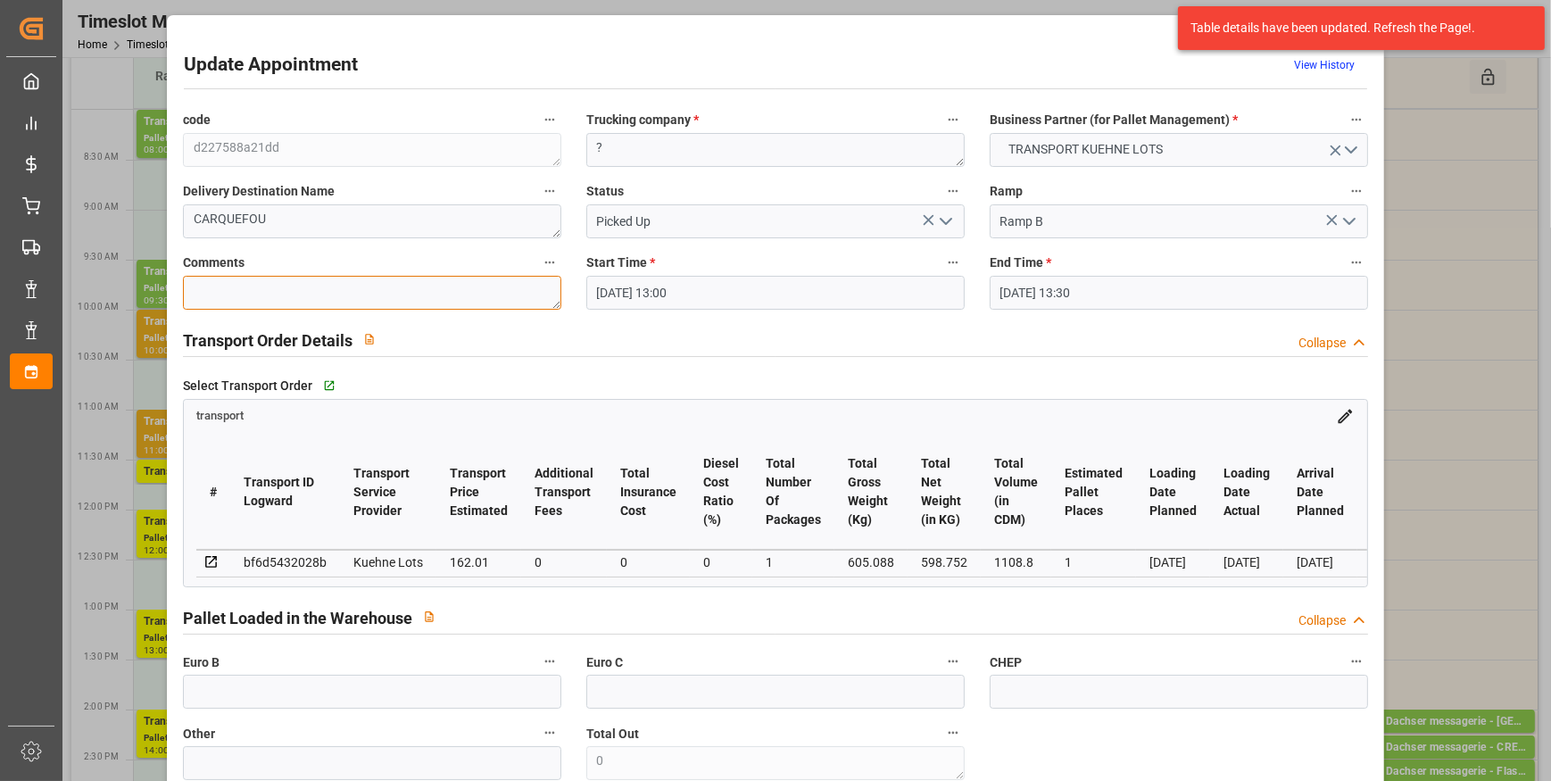
click at [238, 285] on textarea at bounding box center [372, 293] width 378 height 34
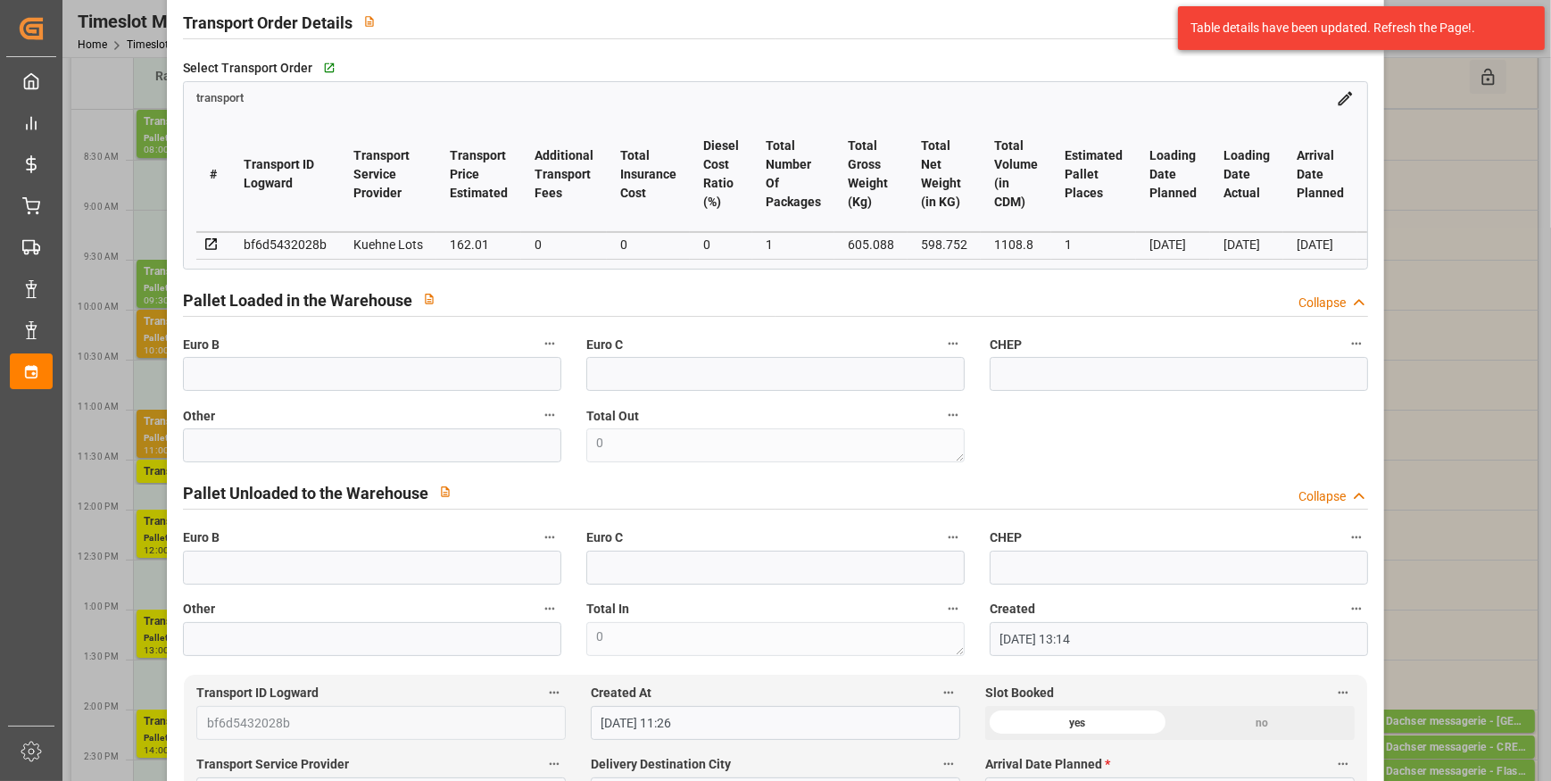
scroll to position [324, 0]
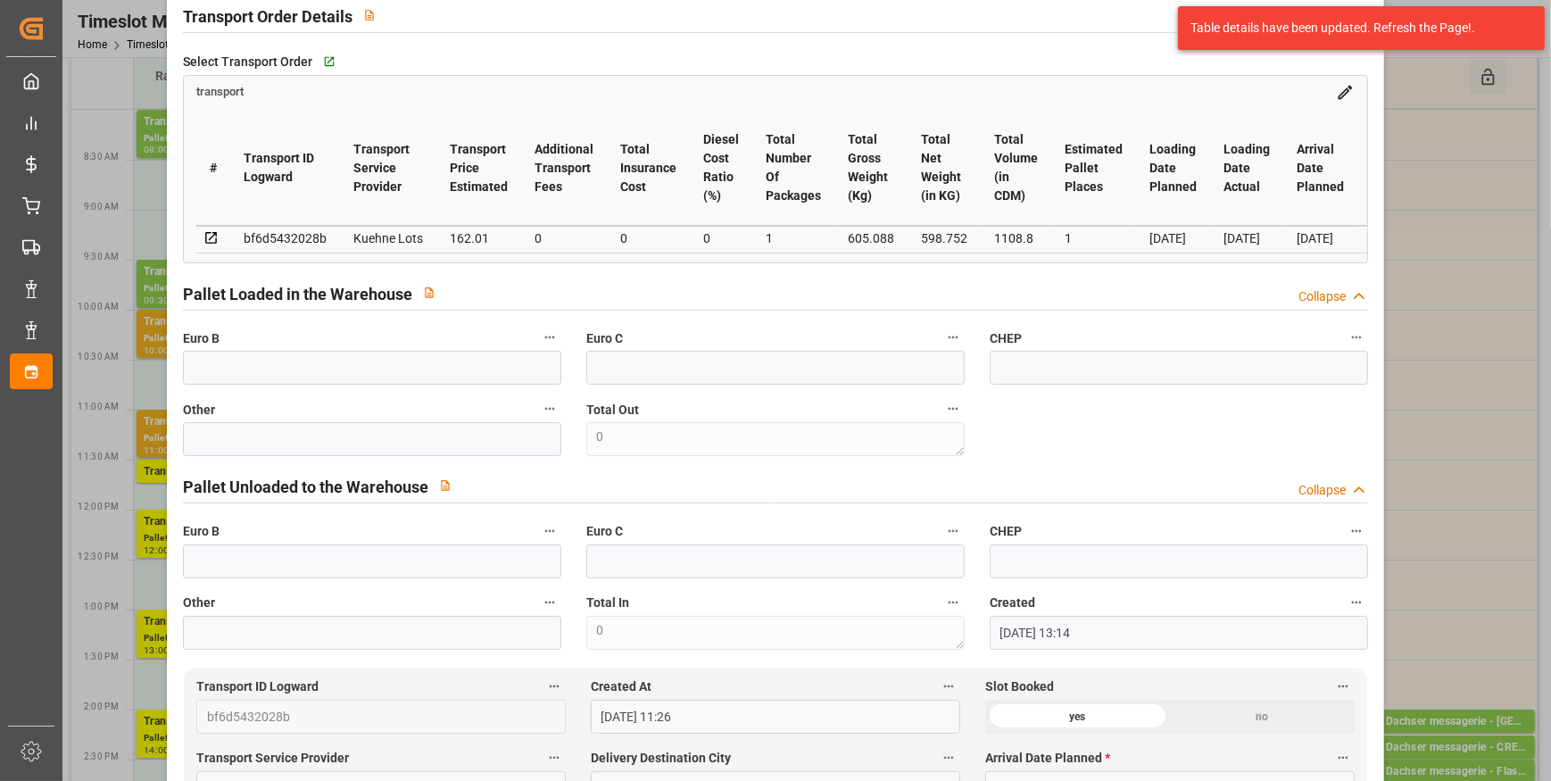
type textarea "ap 1"
click at [243, 373] on input "text" at bounding box center [372, 368] width 378 height 34
type input "1"
click at [999, 295] on div "Pallet Loaded in the Warehouse Collapse" at bounding box center [775, 293] width 1185 height 34
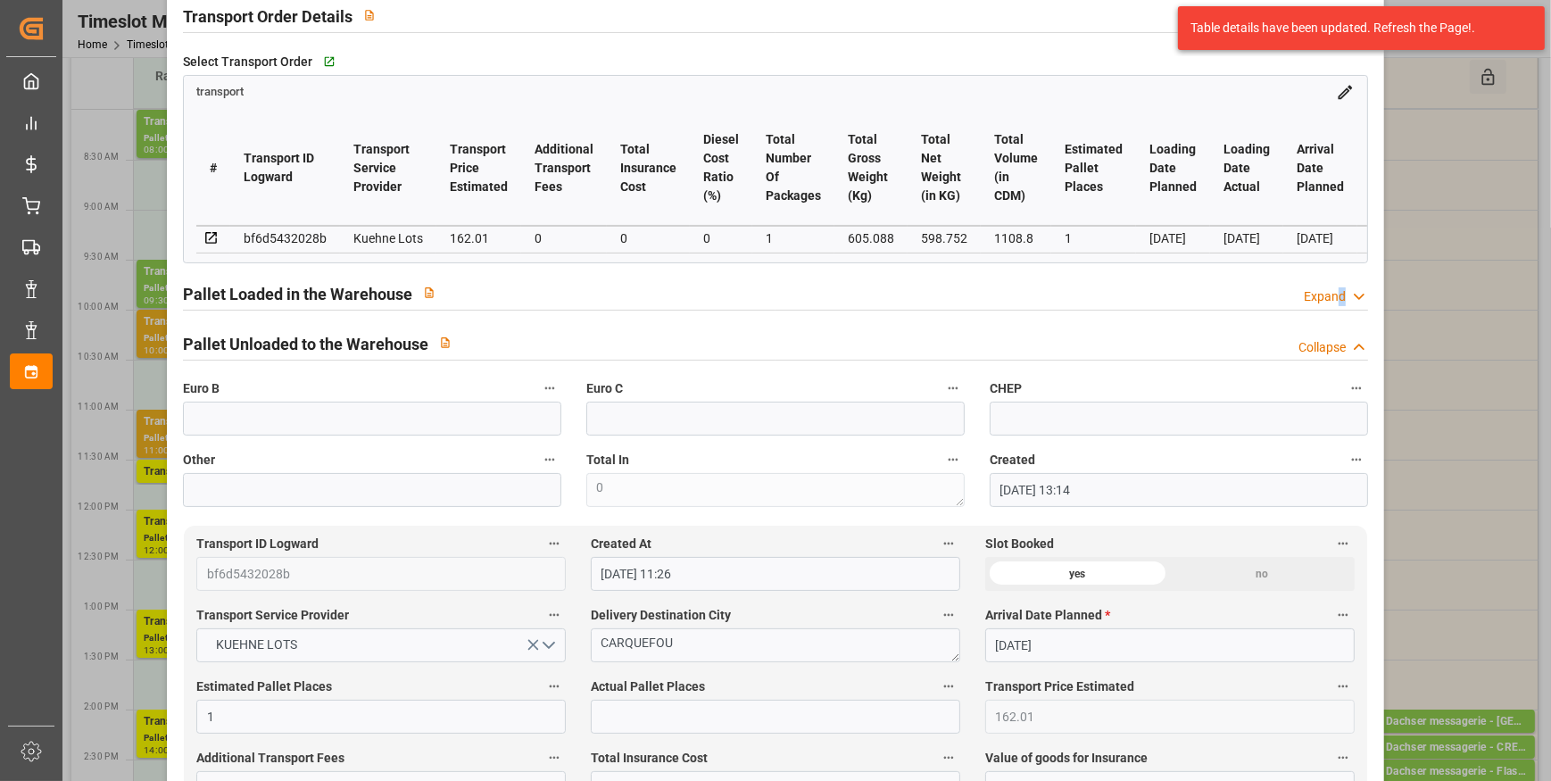
click at [1337, 298] on div "Expand" at bounding box center [1324, 296] width 42 height 19
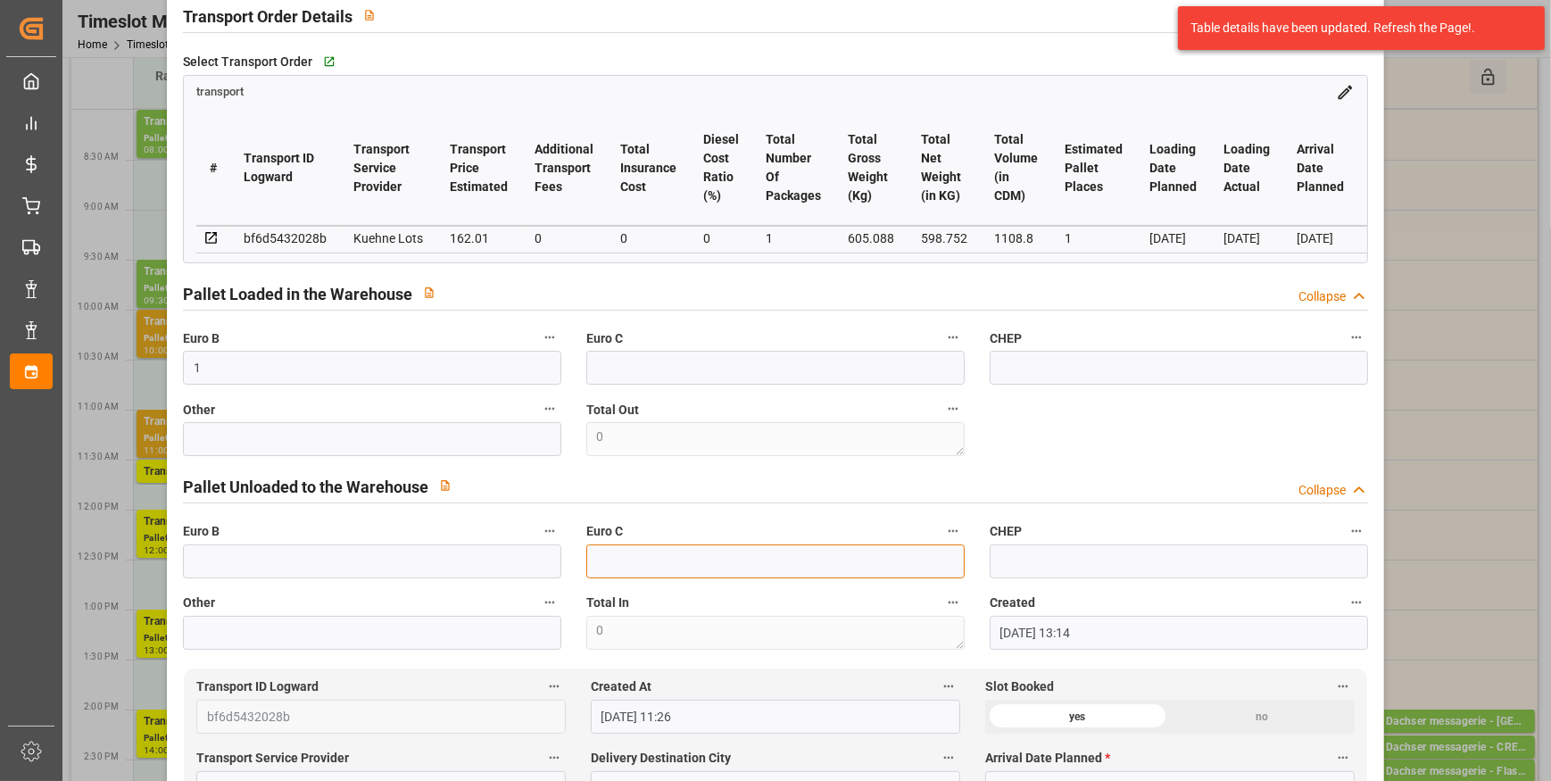
click at [625, 561] on input "text" at bounding box center [775, 561] width 378 height 34
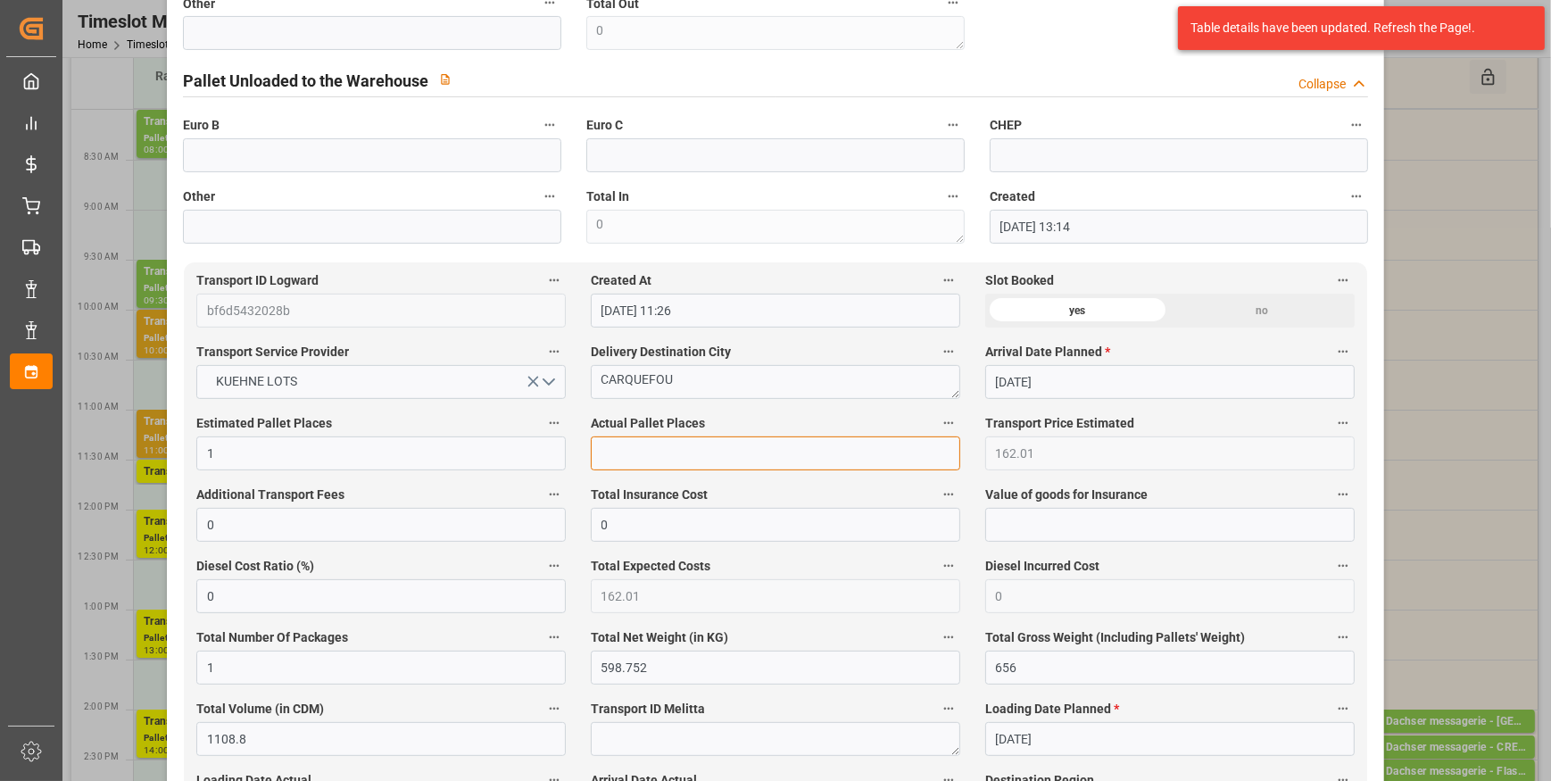
click at [637, 459] on input "text" at bounding box center [775, 453] width 369 height 34
type input "1"
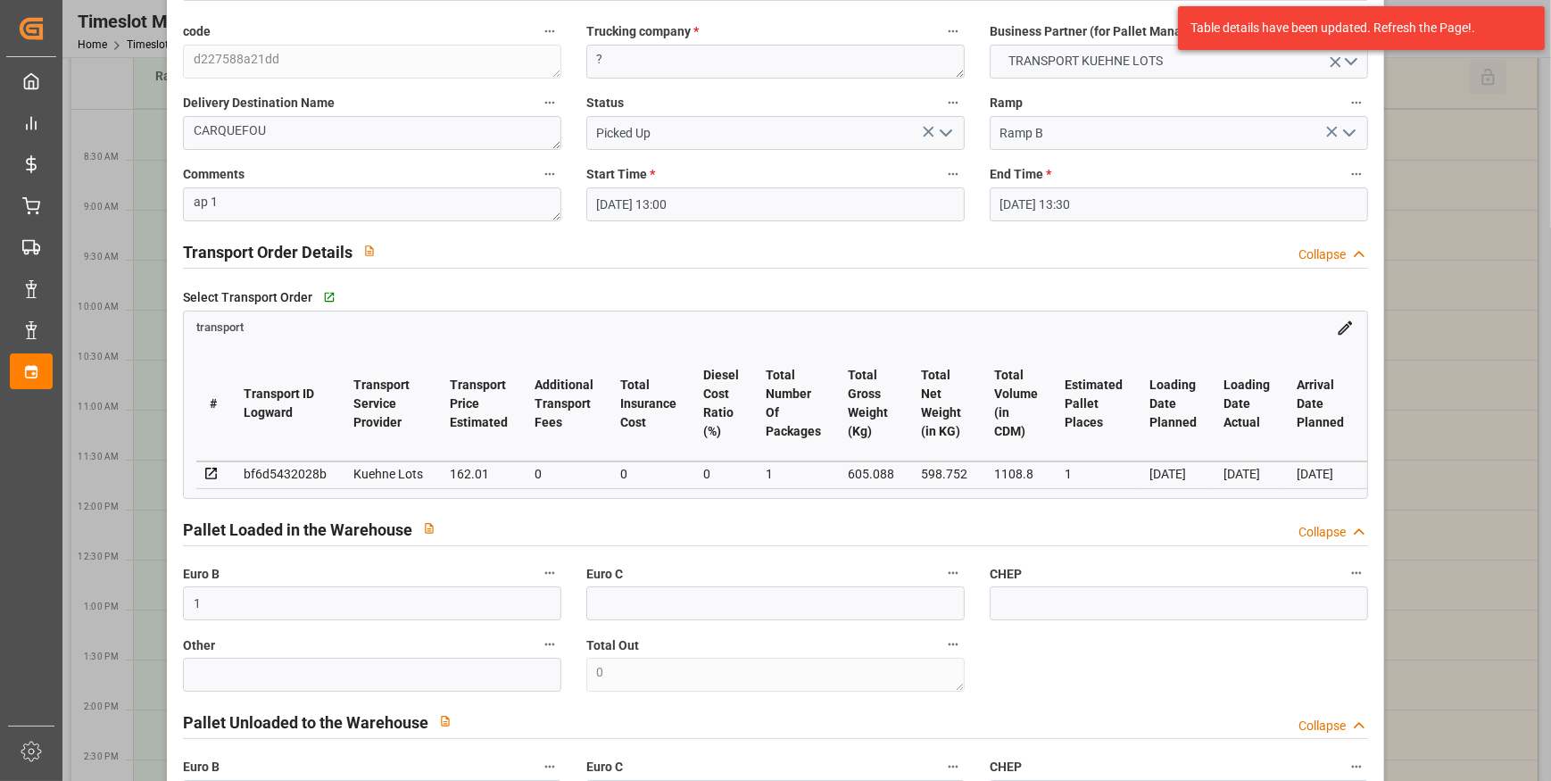
scroll to position [80, 0]
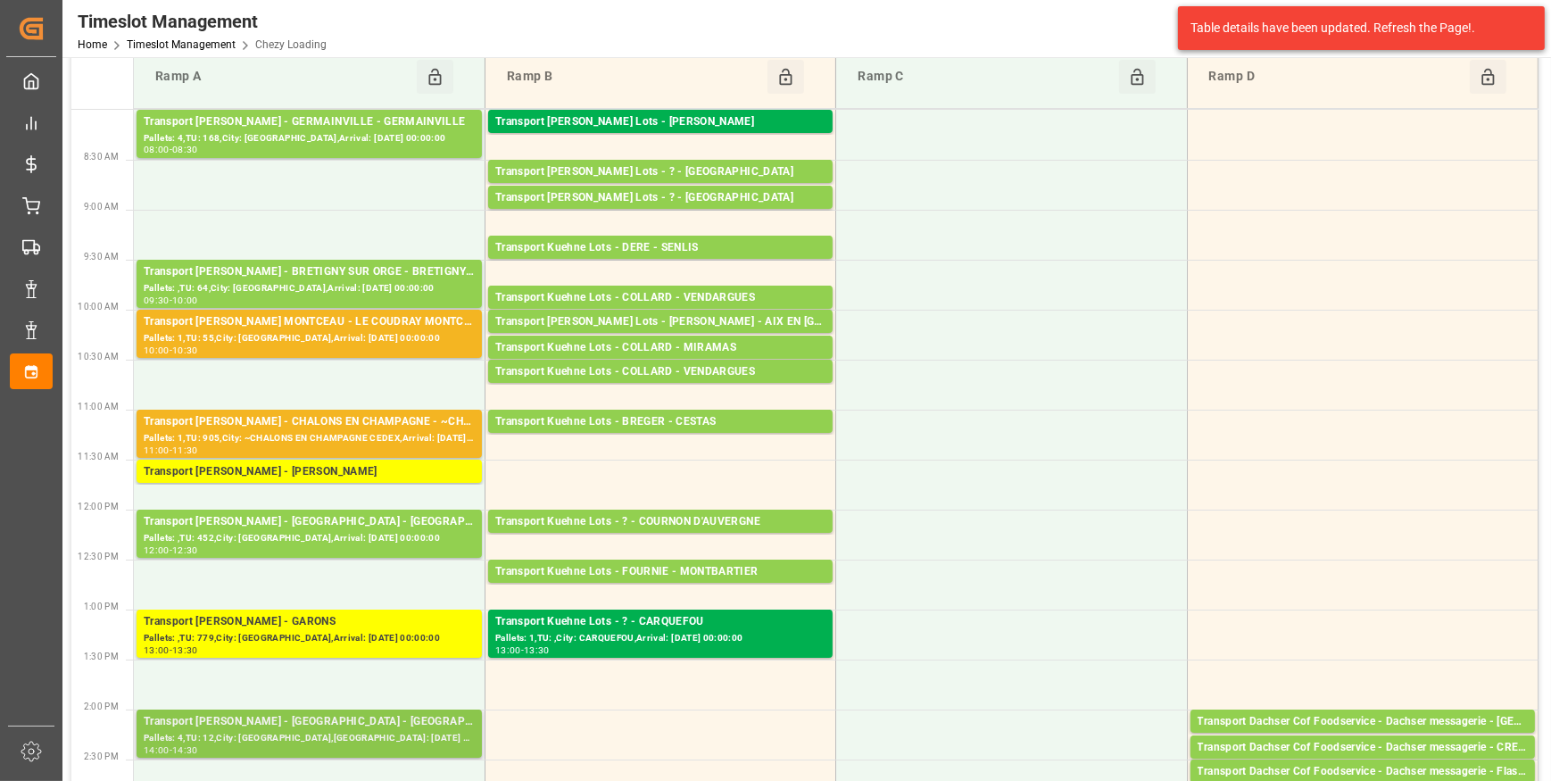
click at [383, 731] on div "Pallets: 4,TU: 12,City: [GEOGRAPHIC_DATA],[GEOGRAPHIC_DATA]: [DATE] 00:00:00" at bounding box center [309, 738] width 331 height 15
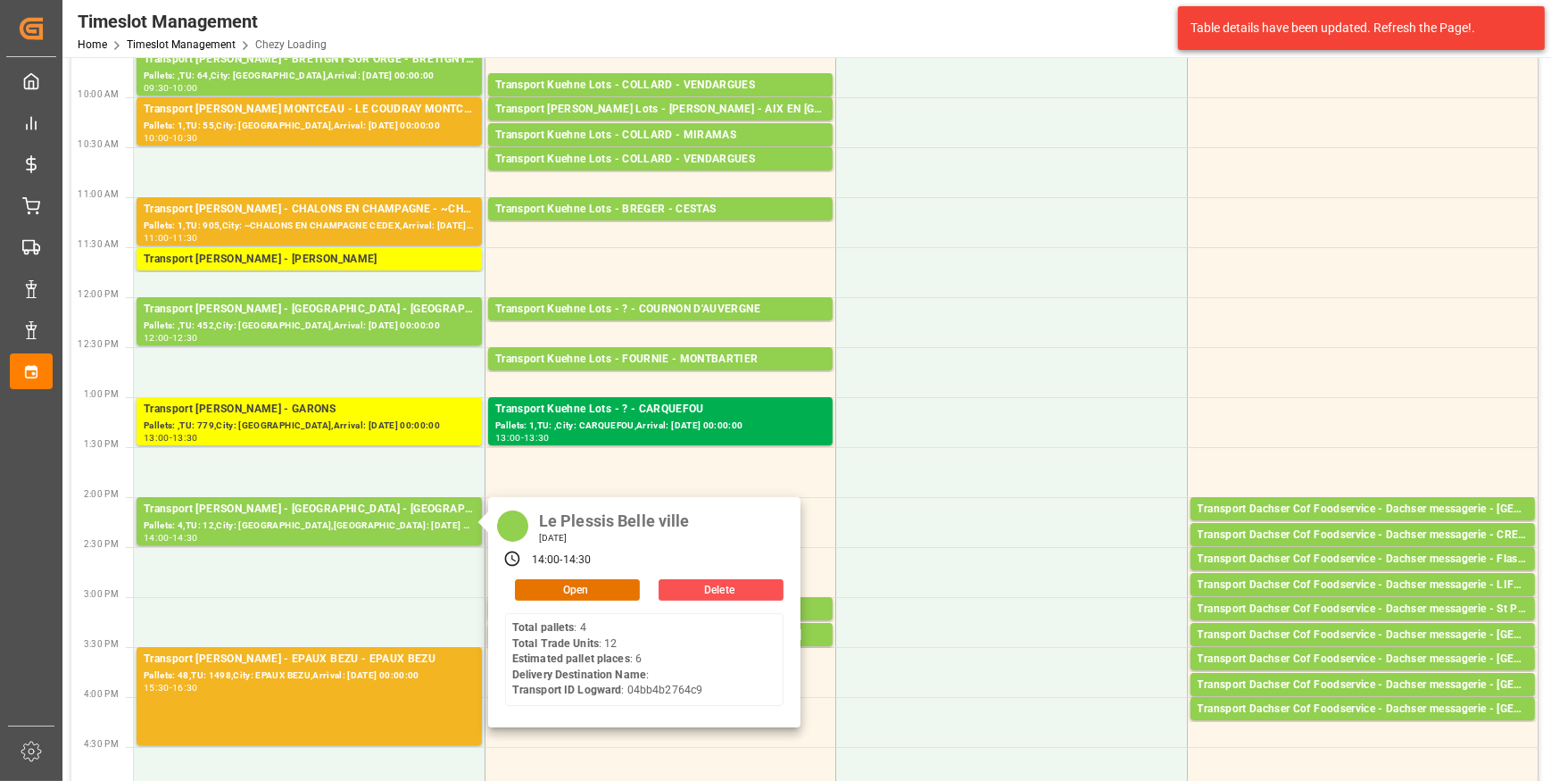
scroll to position [324, 0]
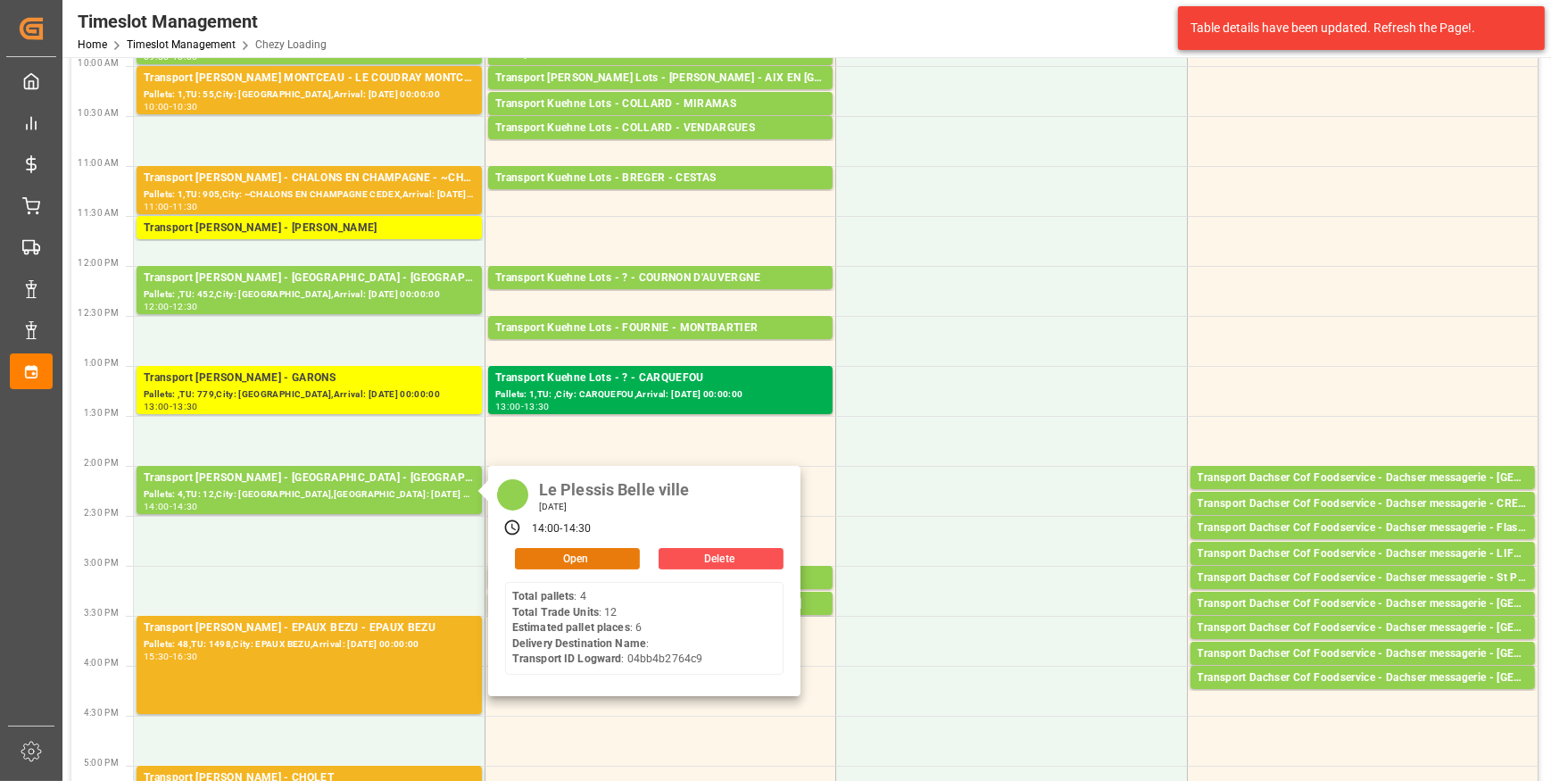
click at [572, 551] on button "Open" at bounding box center [577, 558] width 125 height 21
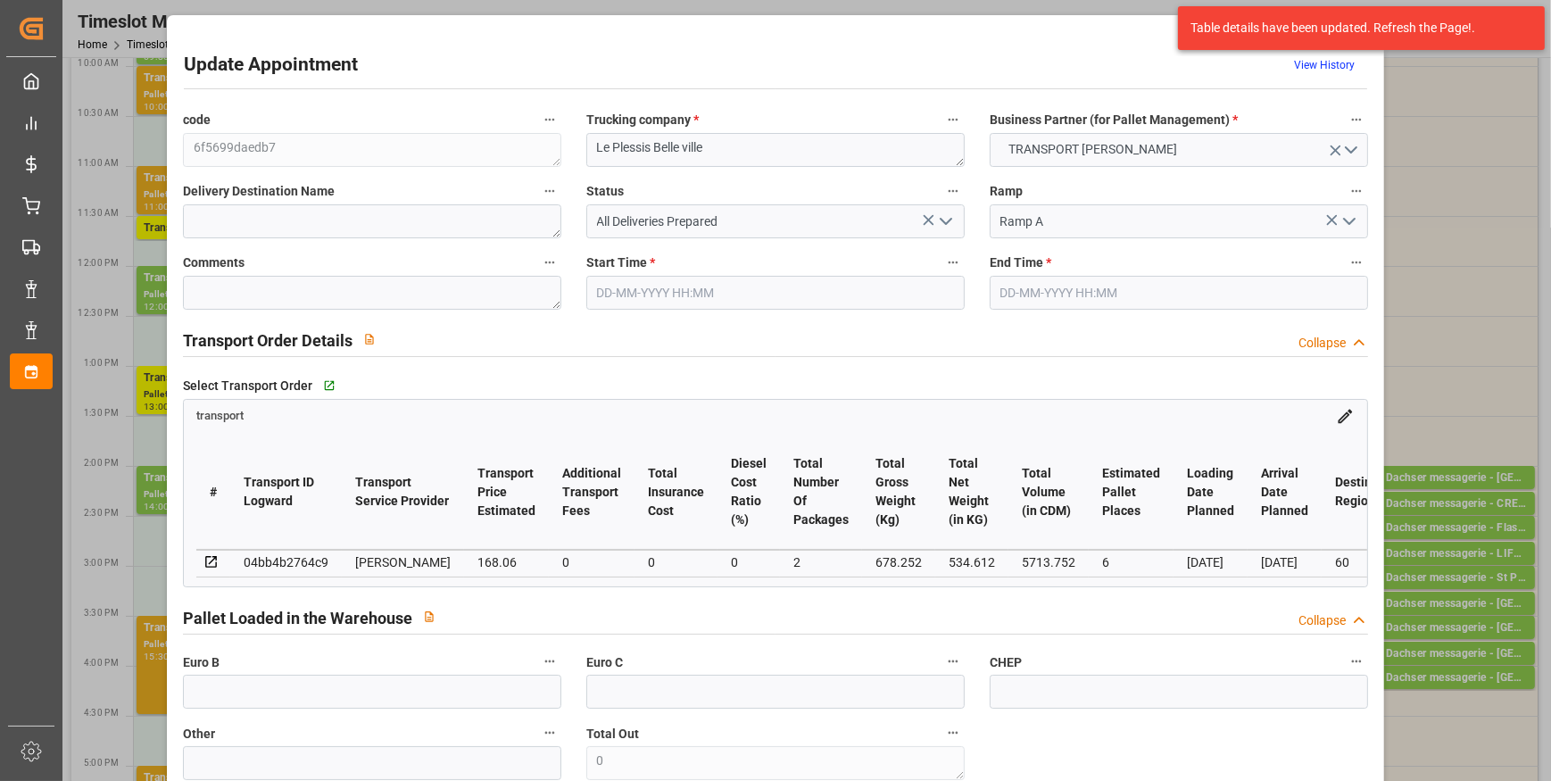
type input "6"
type input "168.06"
type input "0"
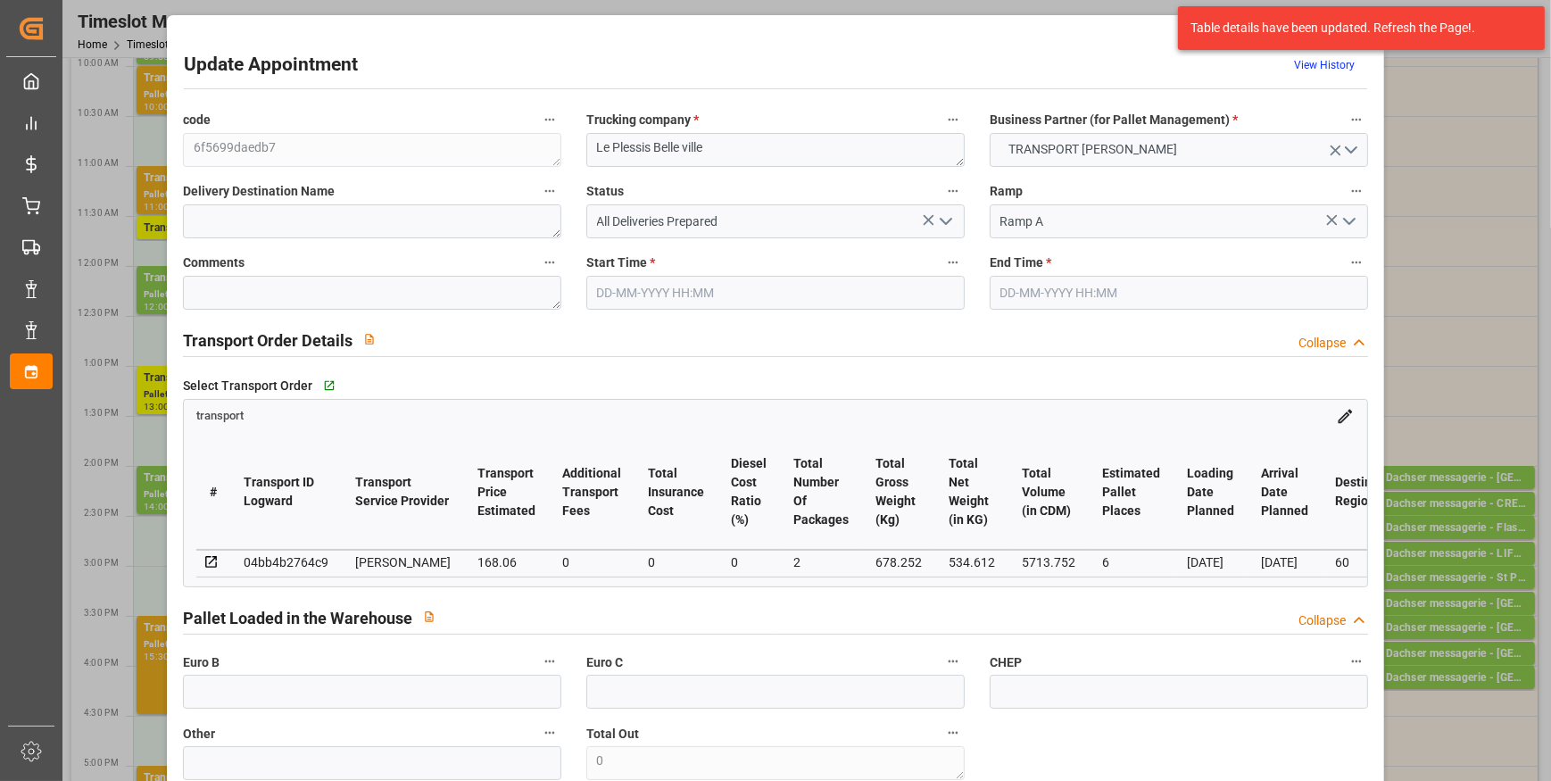
type input "162.3796"
type input "-5.6804"
type input "2"
type input "534.612"
type input "875.772"
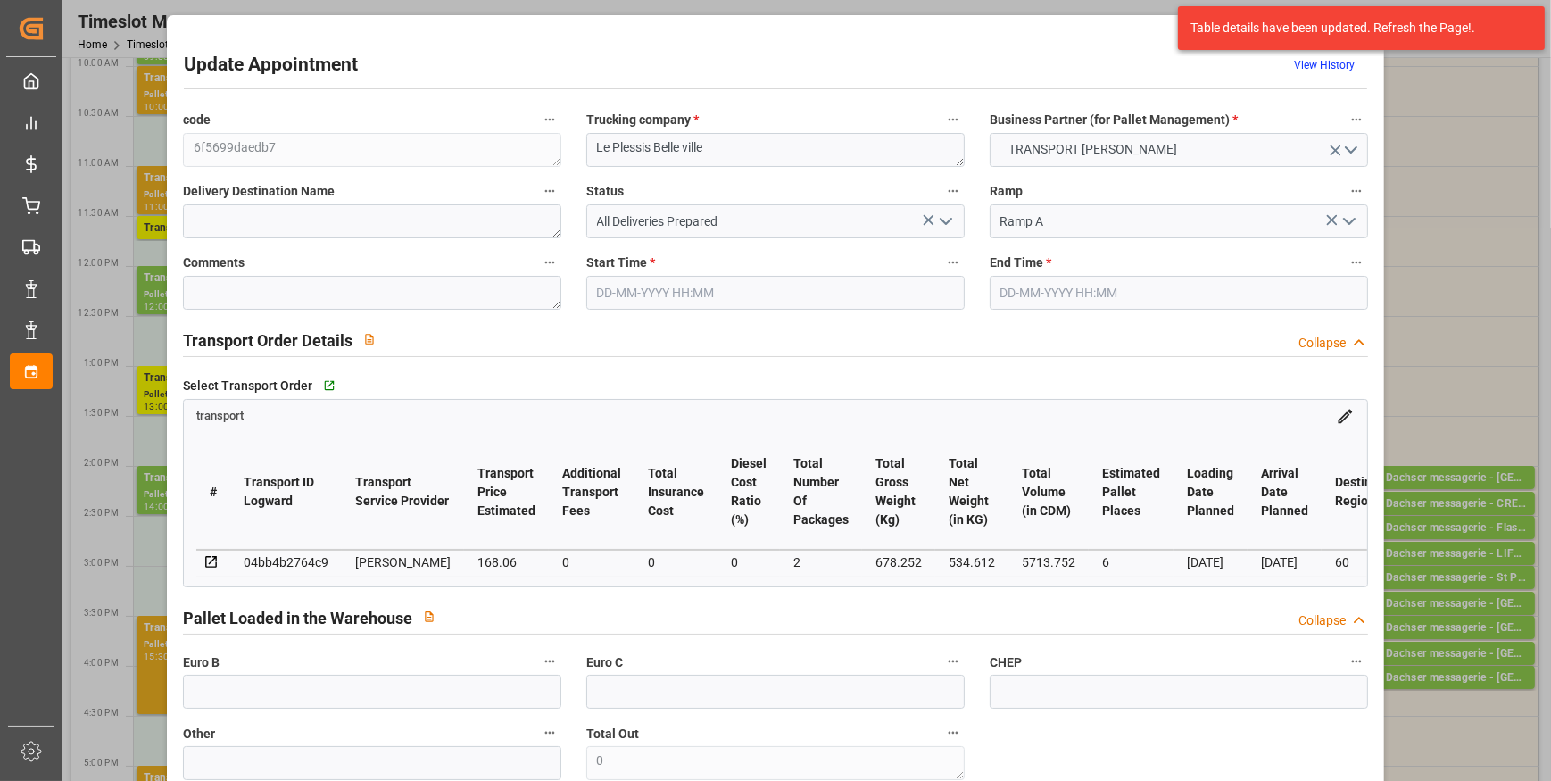
type input "5713.752"
type input "60"
type input "4"
type input "12"
type input "6"
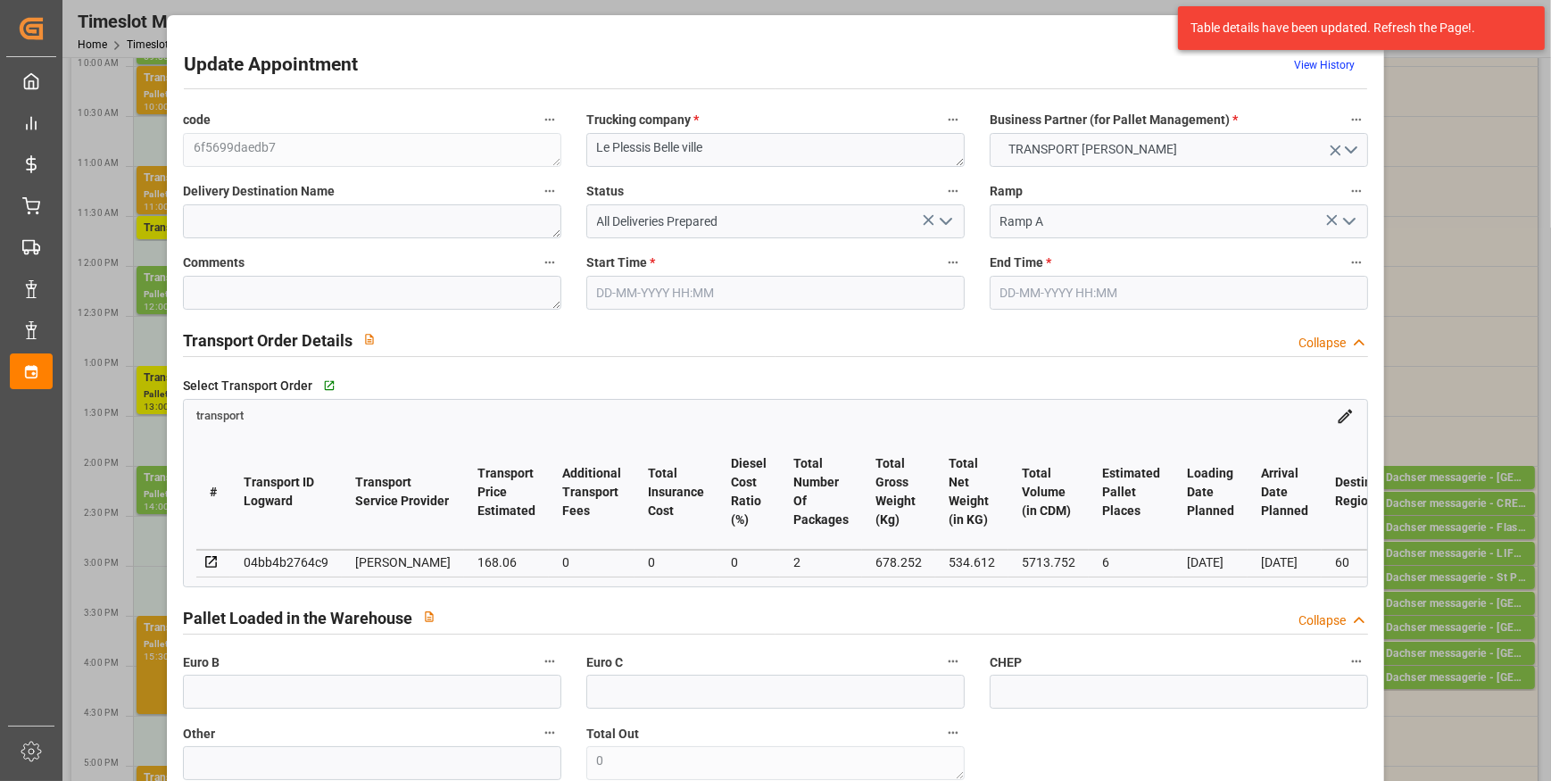
type input "101"
type input "678.252"
type input "0"
type input "4710.8598"
type input "0"
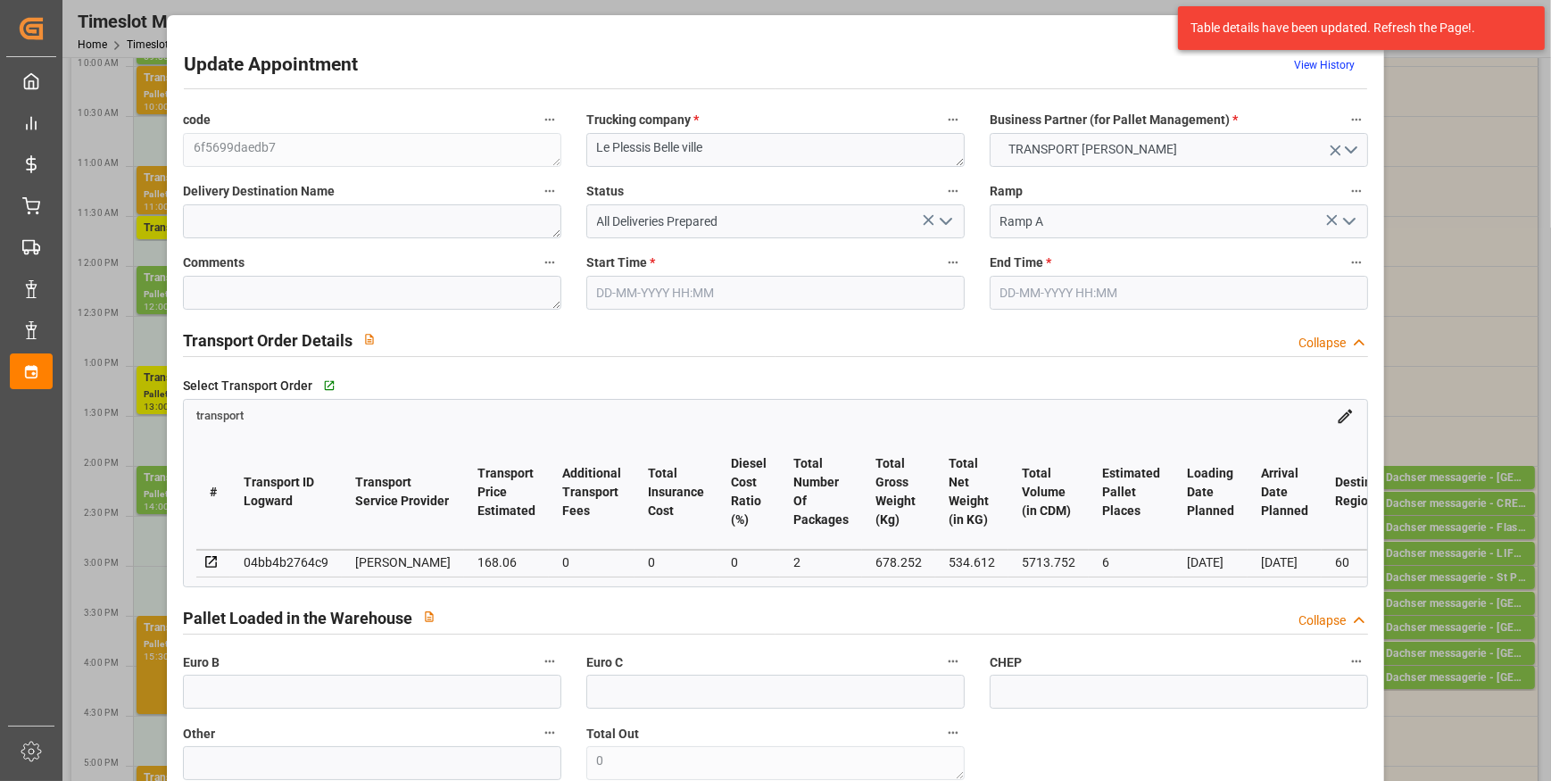
type input "0"
type input "21"
type input "35"
type input "22-09-2025 14:00"
type input "22-09-2025 14:30"
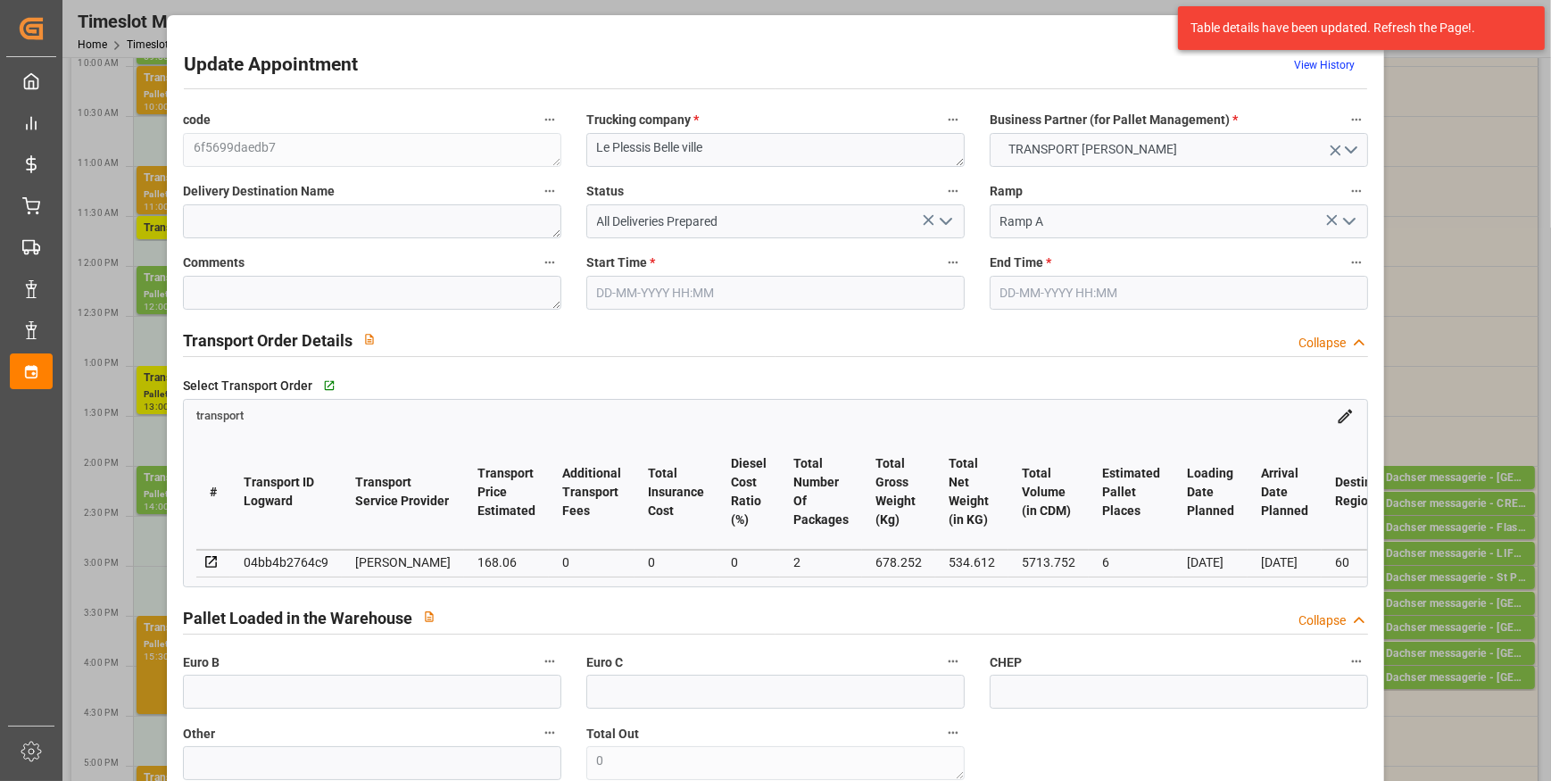
type input "16-09-2025 12:47"
type input "16-09-2025 11:33"
type input "[DATE]"
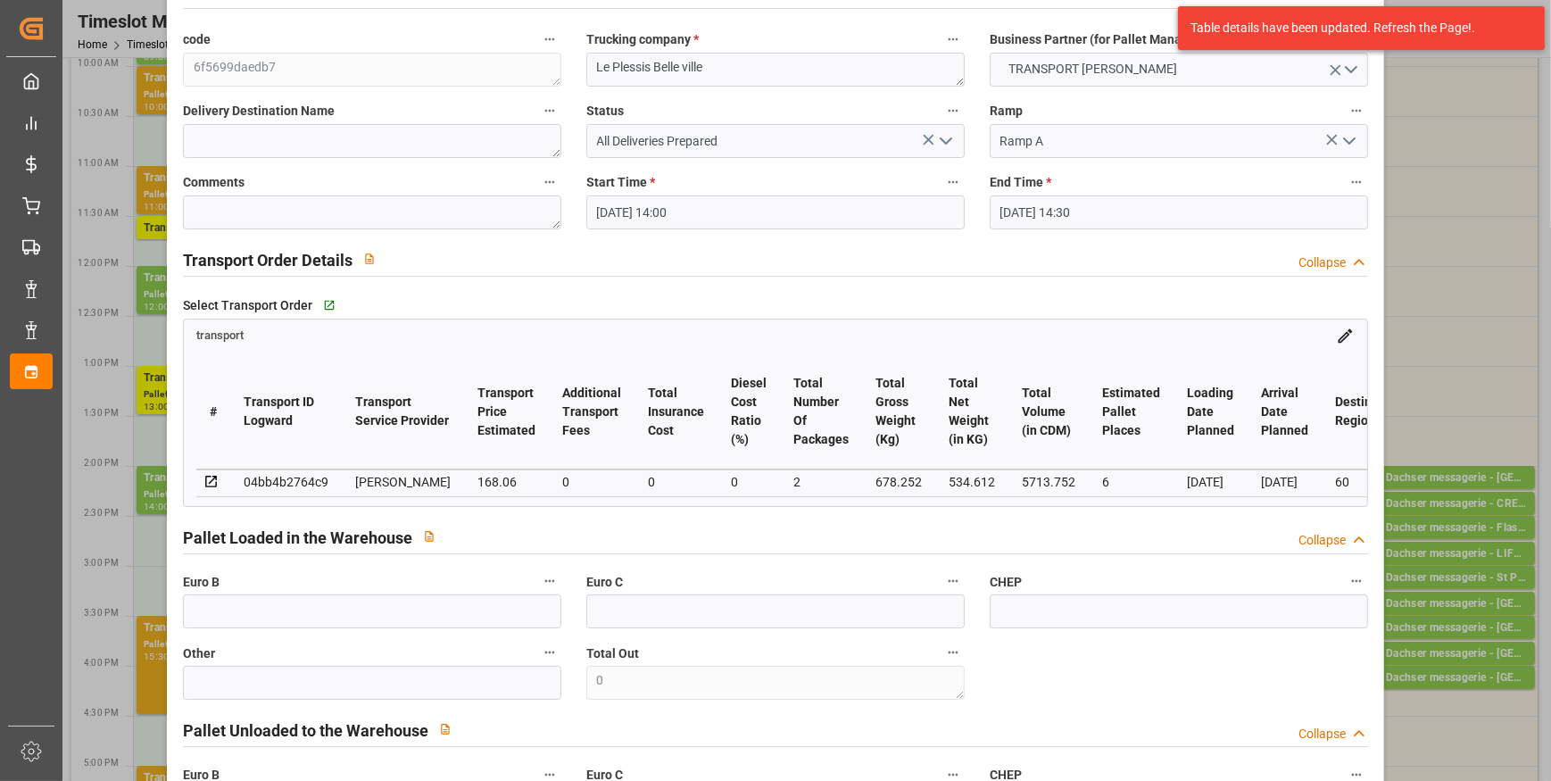
scroll to position [0, 0]
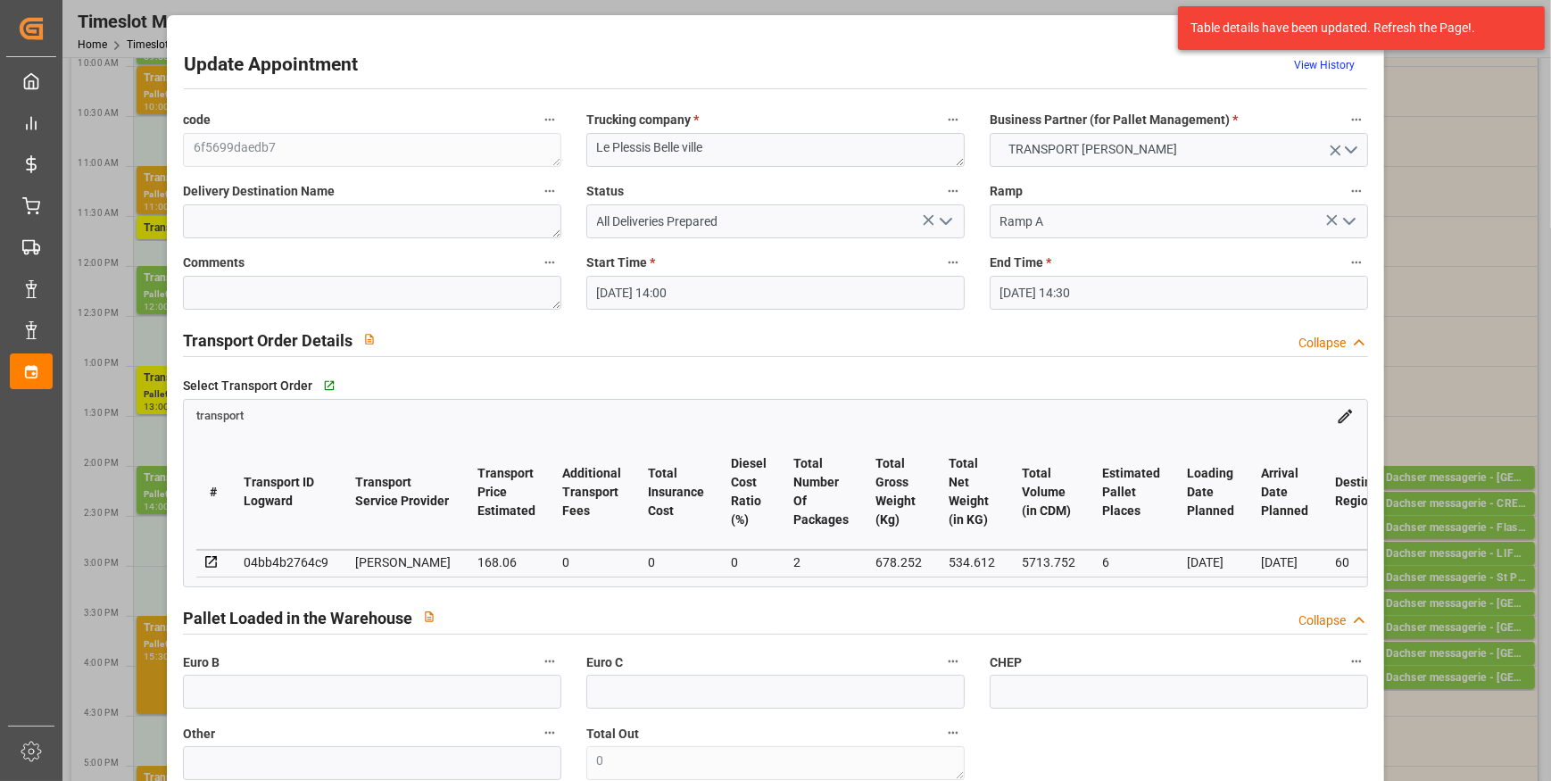
click at [1033, 56] on div "Update Appointment View History" at bounding box center [775, 68] width 1183 height 35
click at [1500, 32] on div "Table details have been updated. Refresh the Page!." at bounding box center [1354, 28] width 328 height 19
click at [1231, 383] on div "Select Transport Order   Go to transport Grid" at bounding box center [775, 385] width 1185 height 27
click at [1005, 66] on div "Update Appointment View History" at bounding box center [775, 68] width 1183 height 35
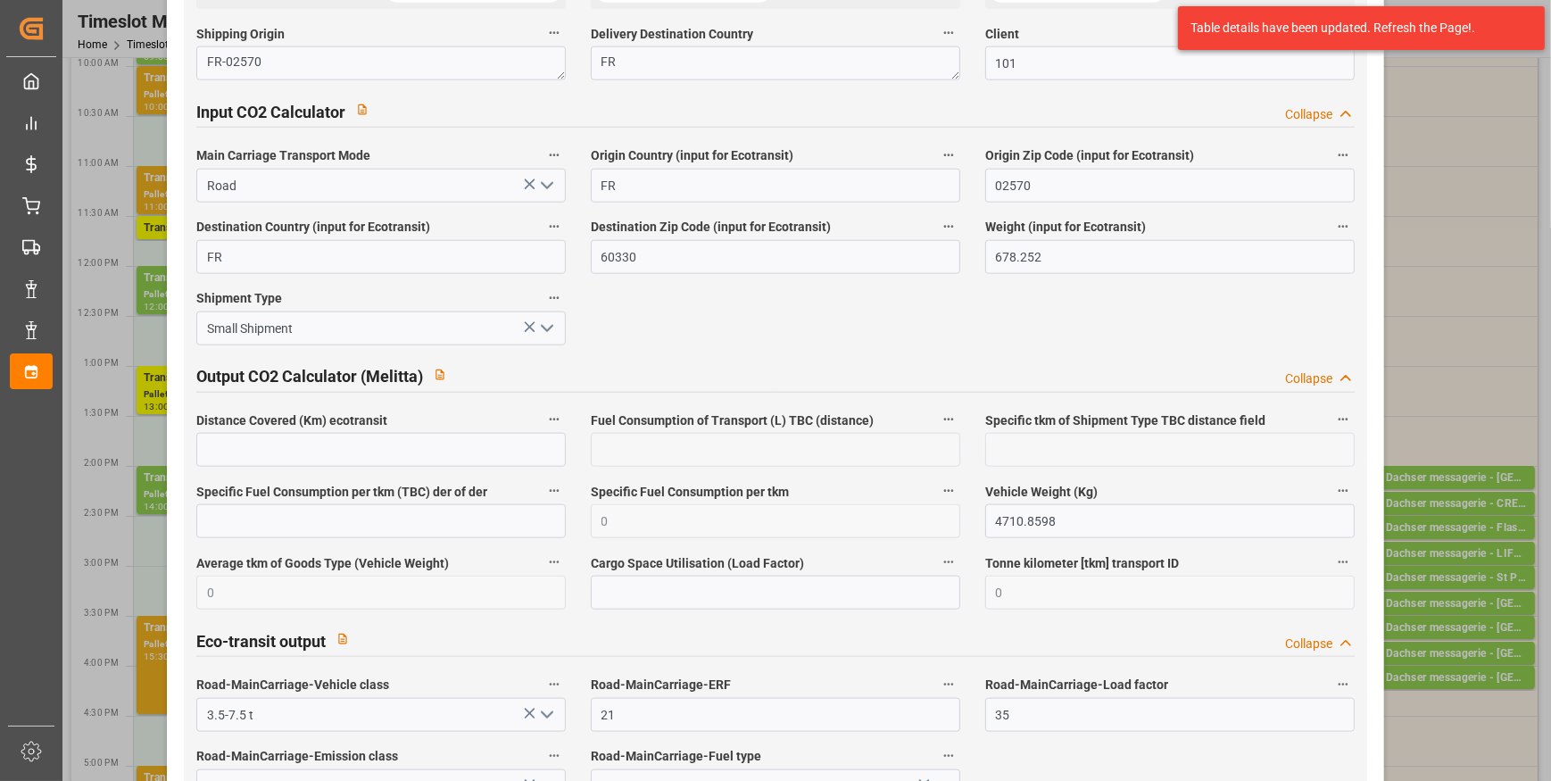
scroll to position [3012, 0]
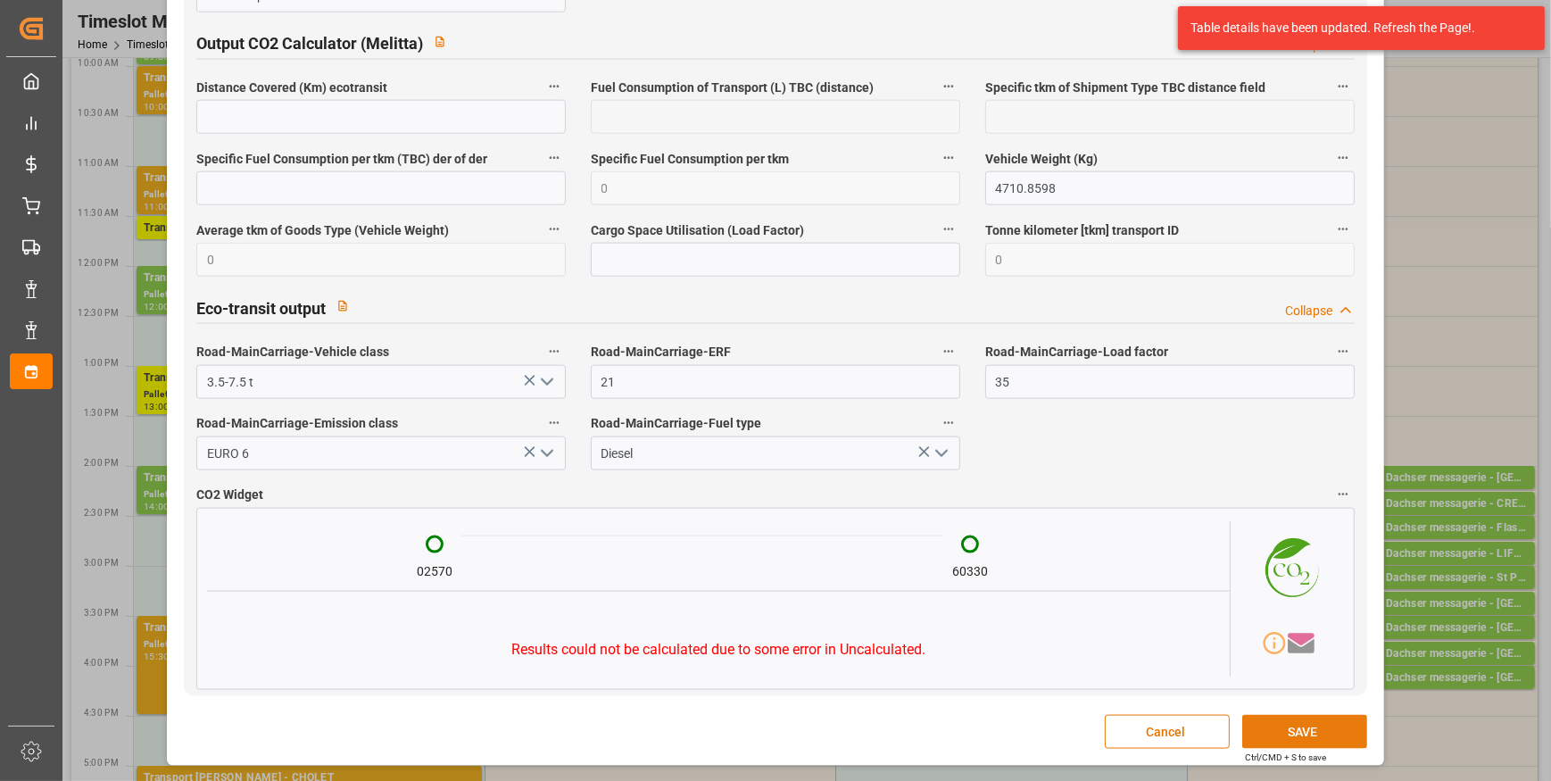
click at [1294, 727] on button "SAVE" at bounding box center [1304, 732] width 125 height 34
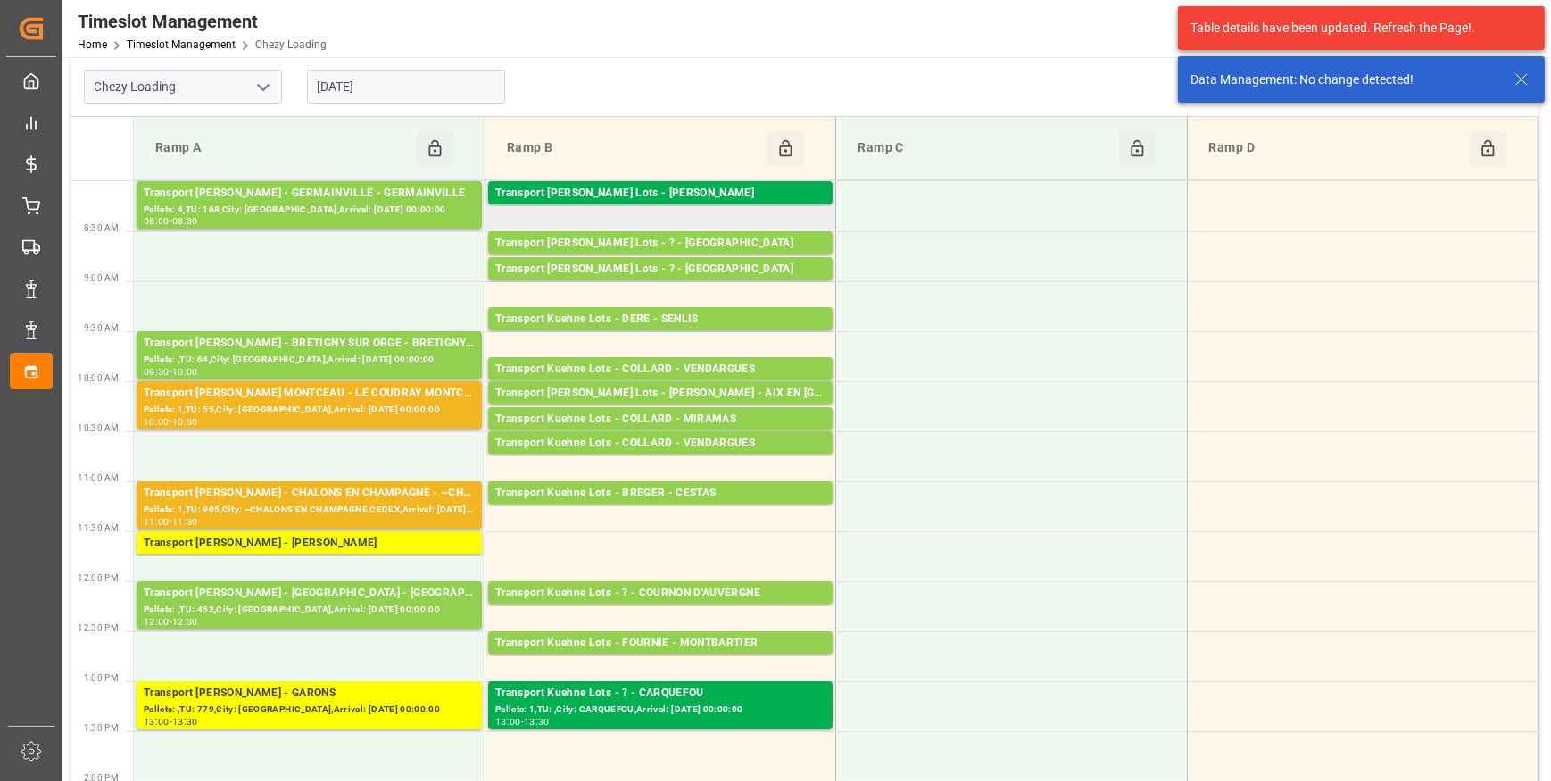
scroll to position [0, 0]
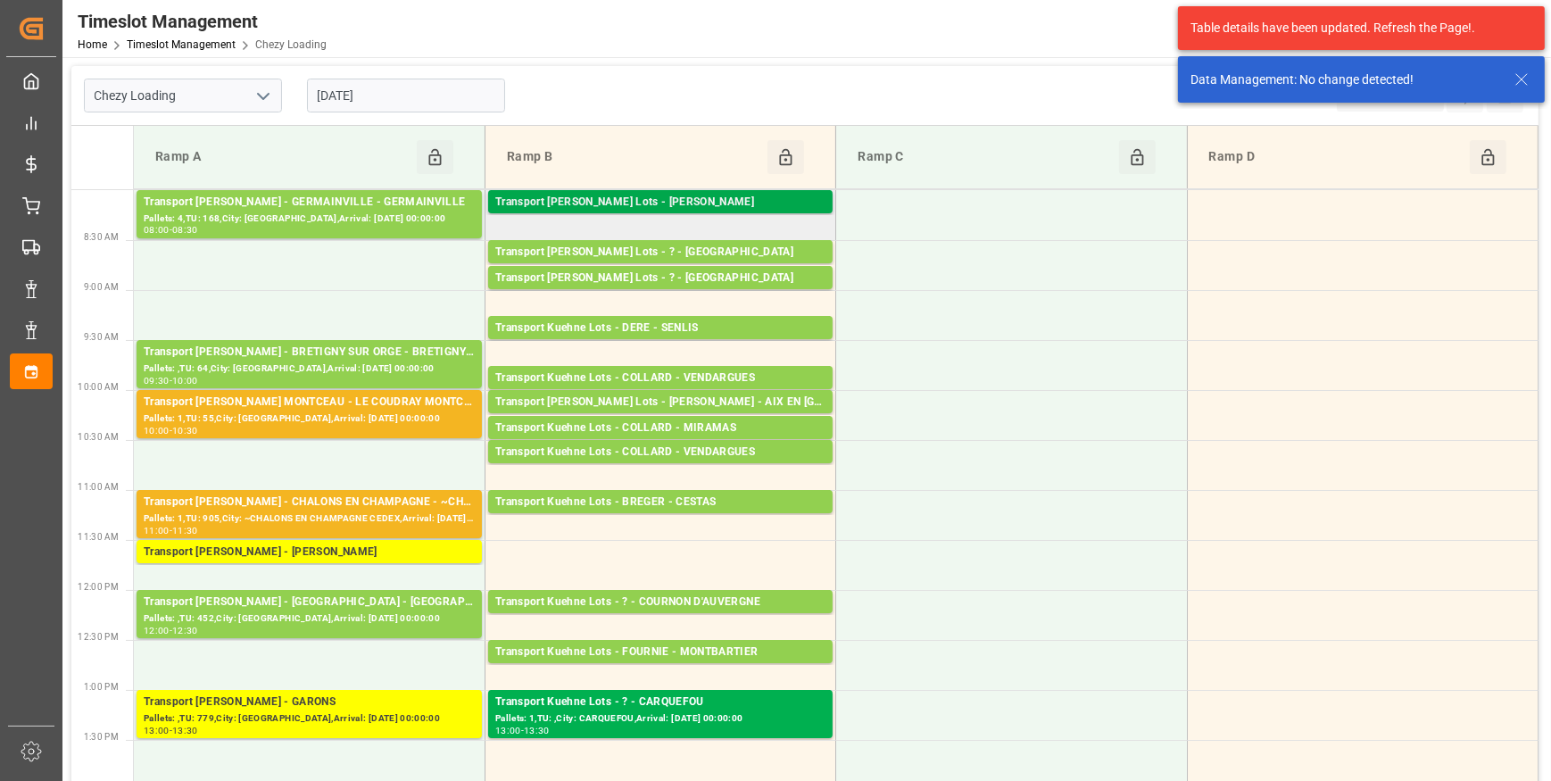
click at [665, 195] on div "Transport Kuehne Lots - [PERSON_NAME]" at bounding box center [660, 203] width 330 height 18
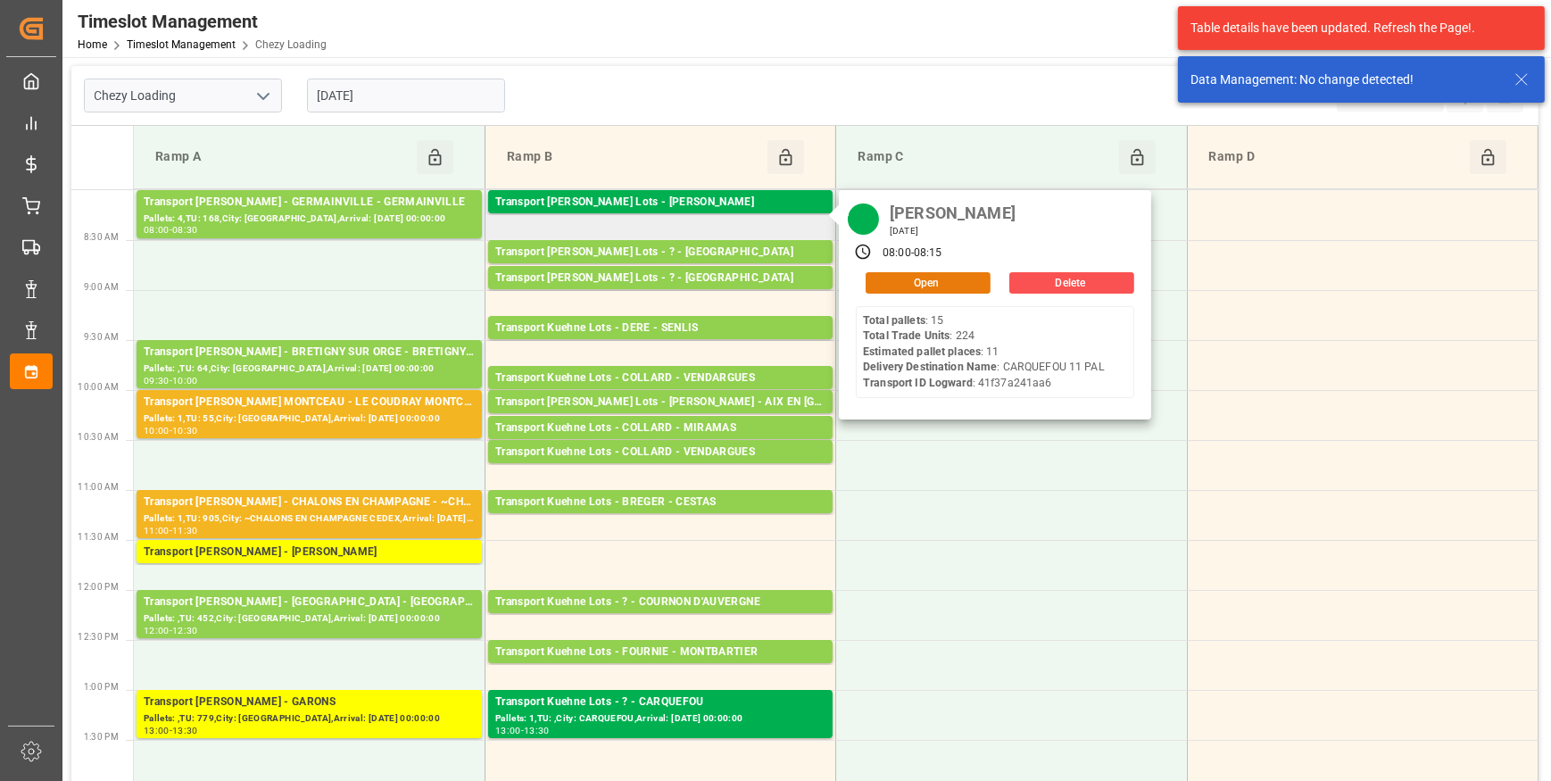
click at [950, 277] on button "Open" at bounding box center [927, 282] width 125 height 21
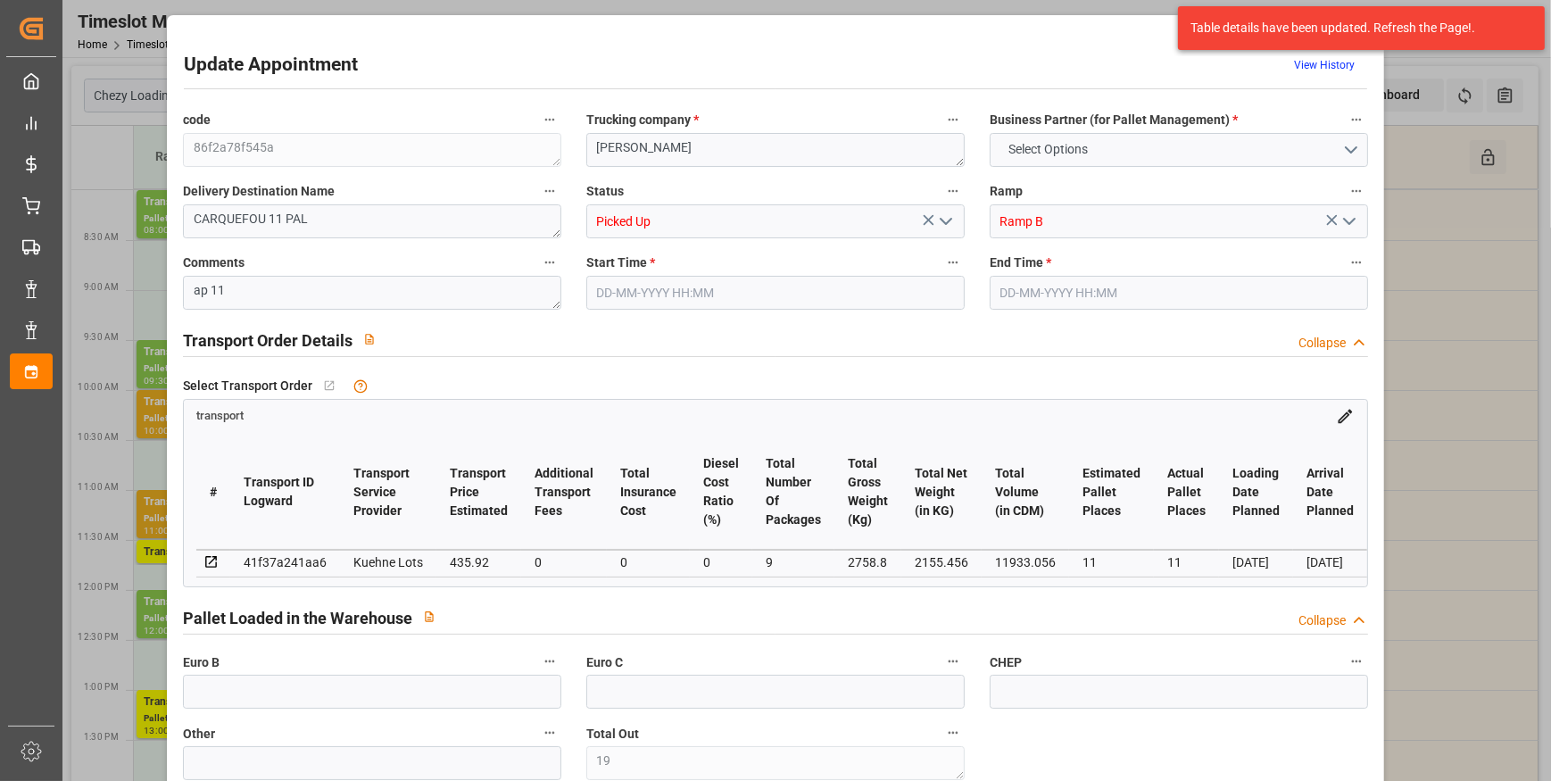
type input "19"
type input "33"
type input "11"
type input "435.92"
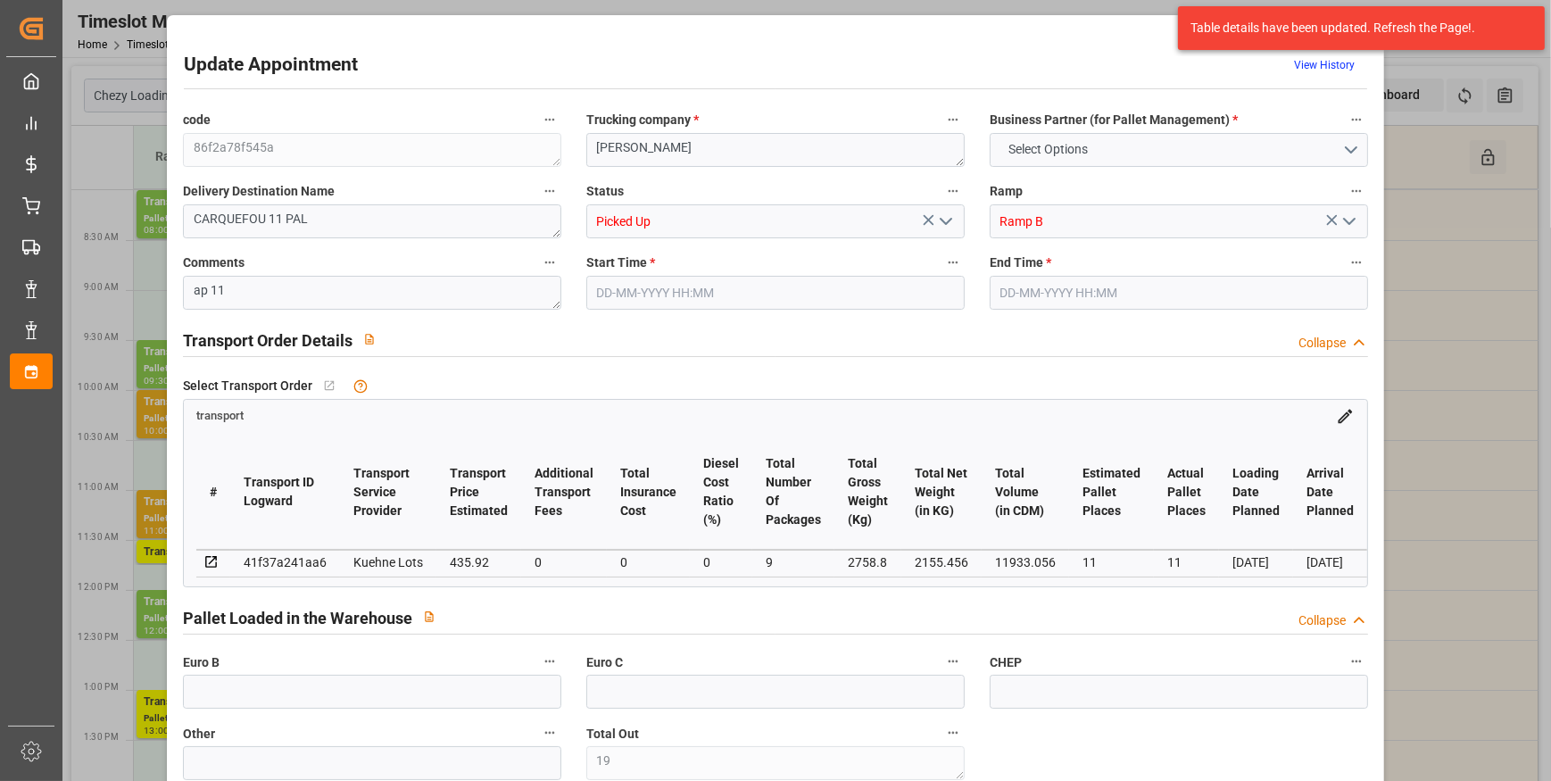
type input "0"
type input "435.92"
type input "0"
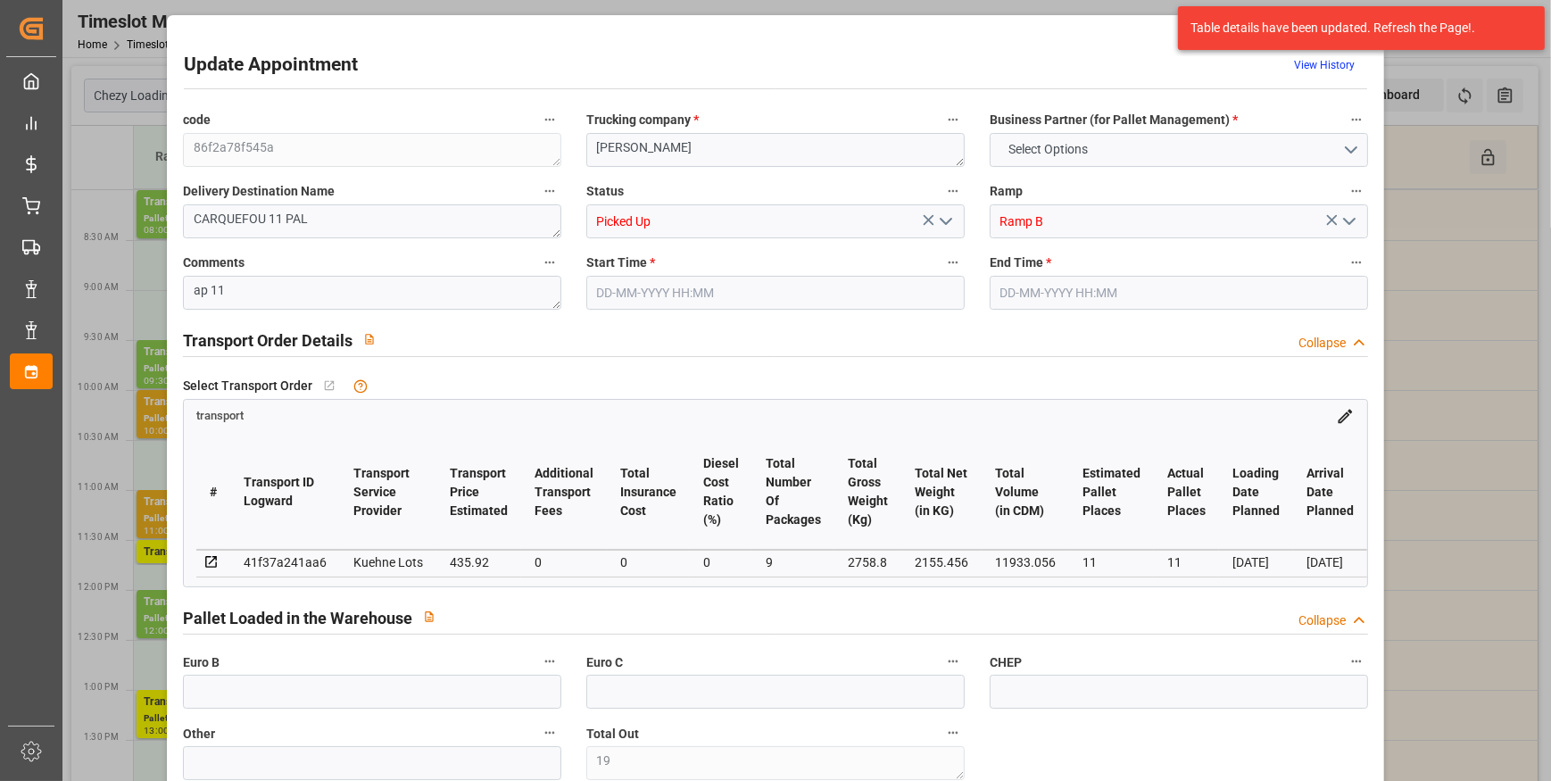
type input "9"
type input "2155.456"
type input "3293.08"
type input "11933.056"
type input "44"
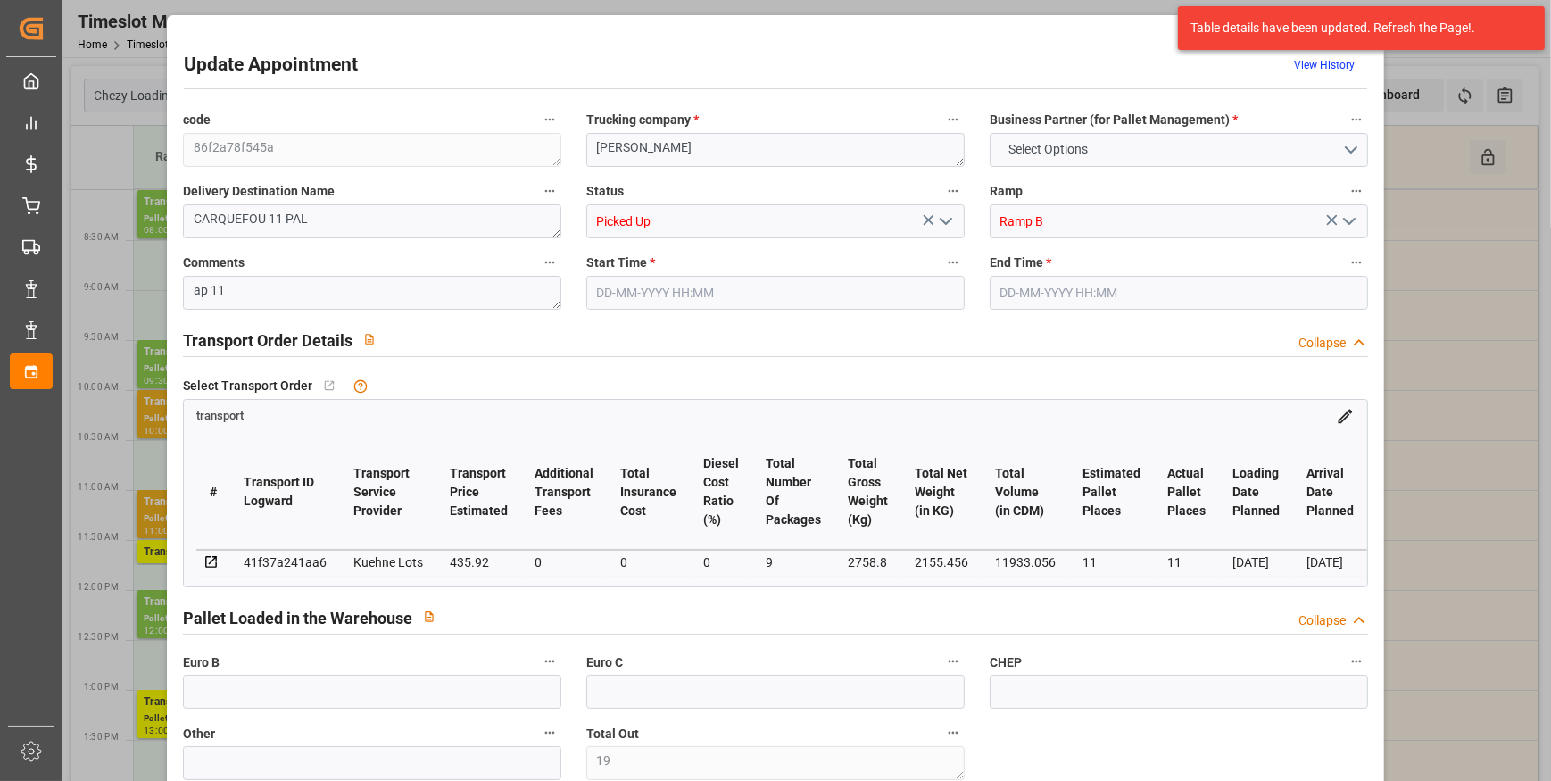
type input "15"
type input "224"
type input "19"
type input "101"
type input "2758.8"
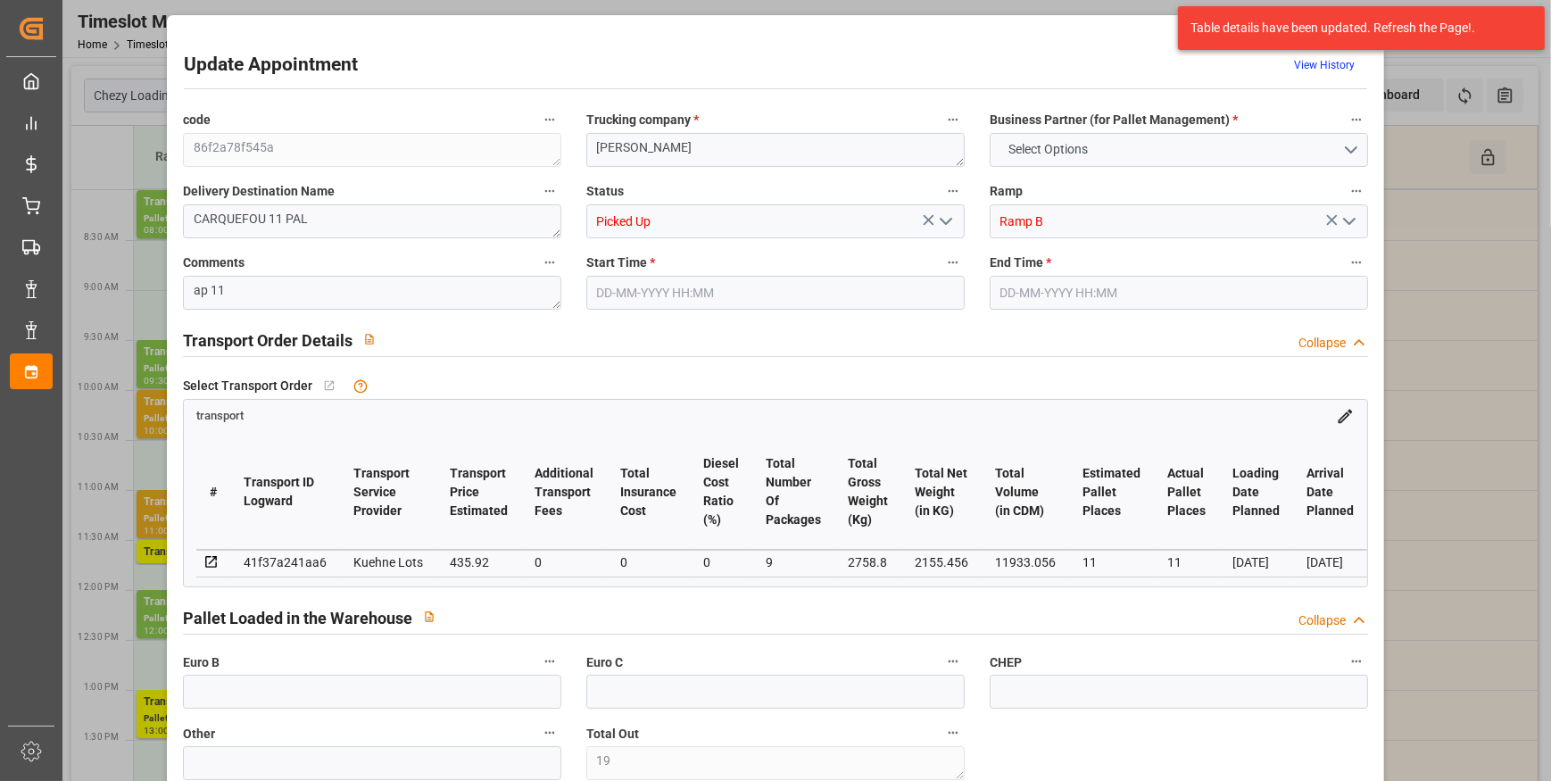
type input "0"
type input "10767.6795"
type input "0"
type input "21"
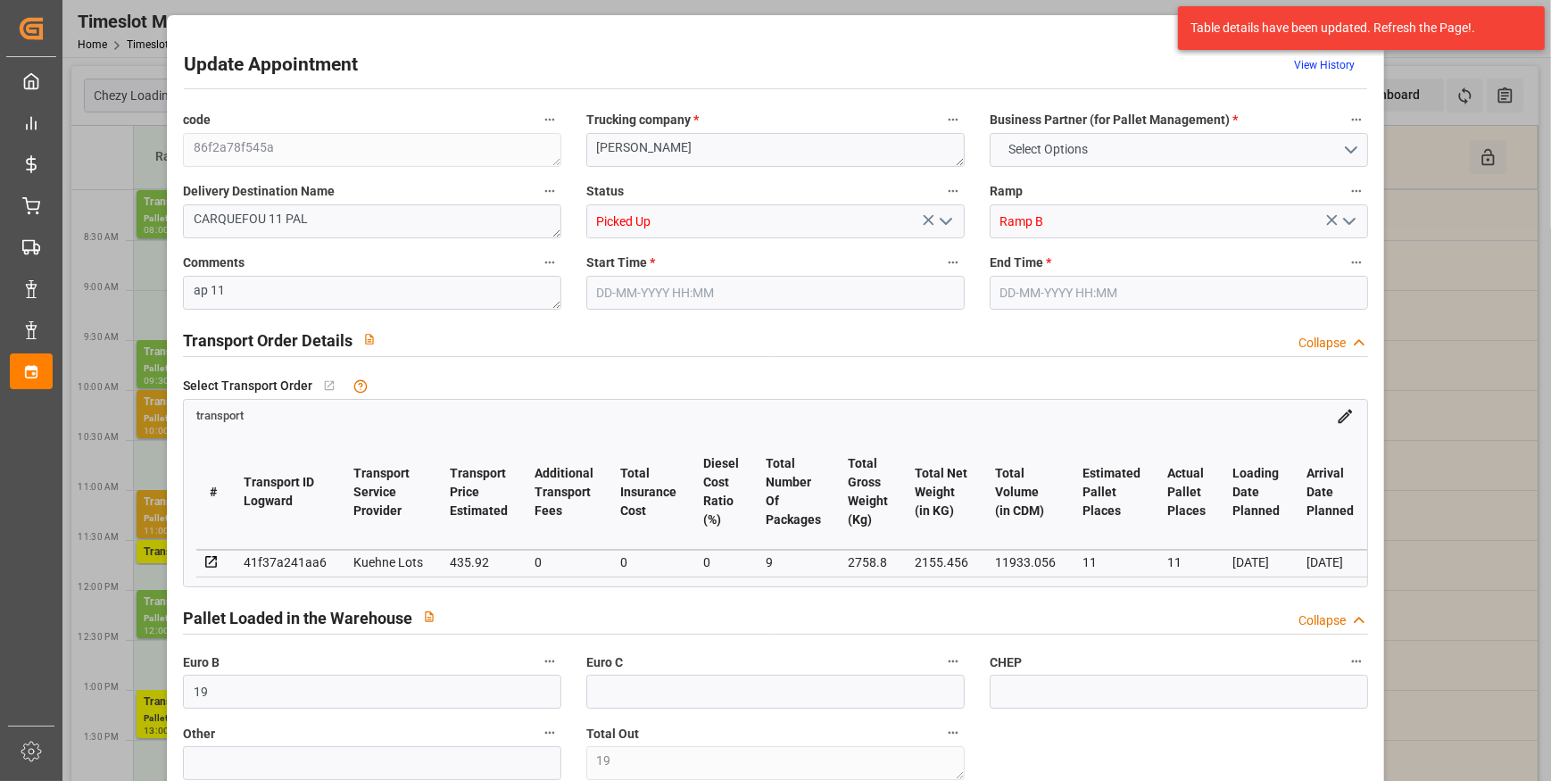
type input "80"
type input "22-09-2025 08:00"
type input "22-09-2025 08:15"
type input "15-09-2025 12:46"
type input "15-09-2025 11:25"
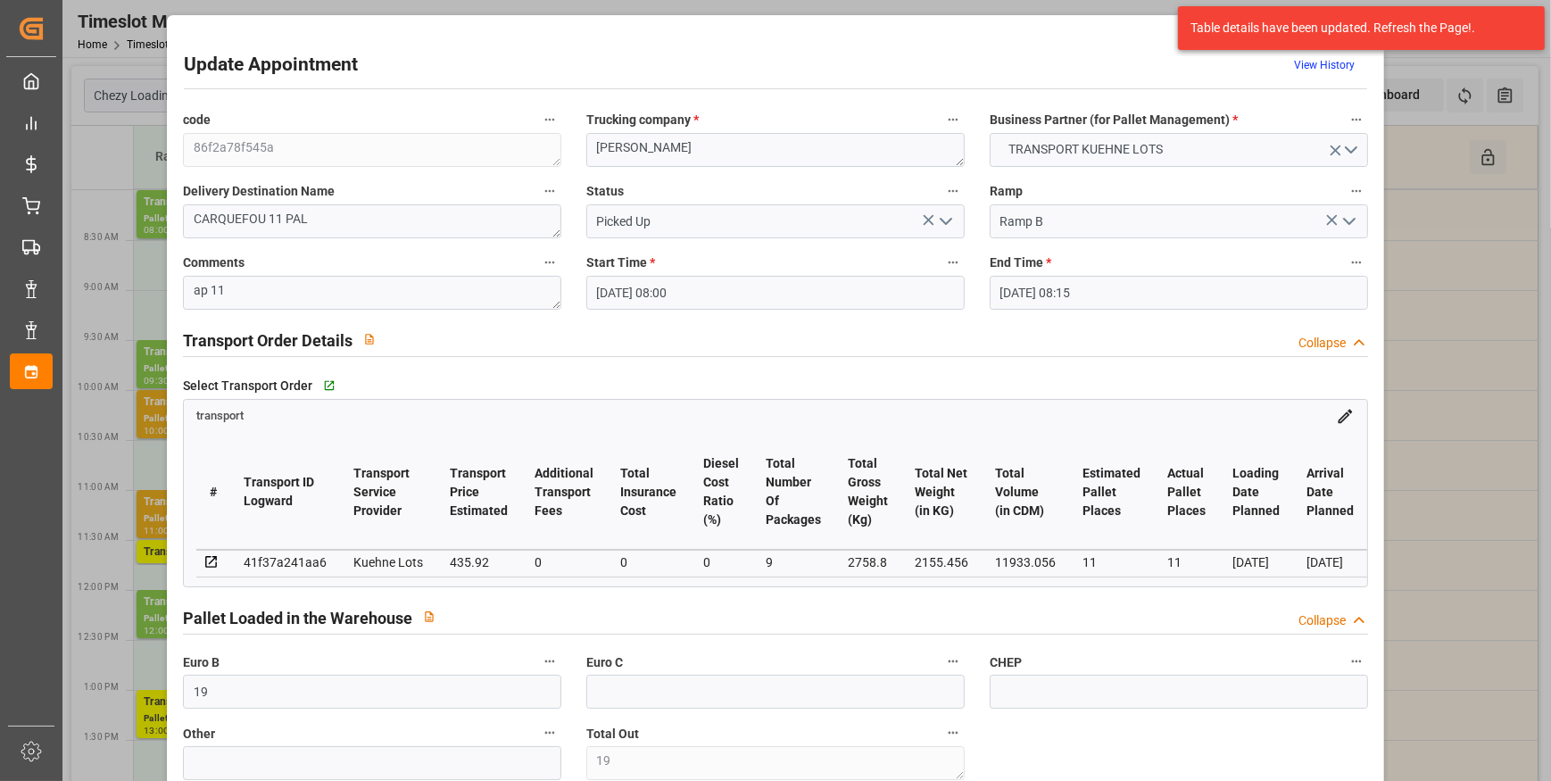
type input "[DATE]"
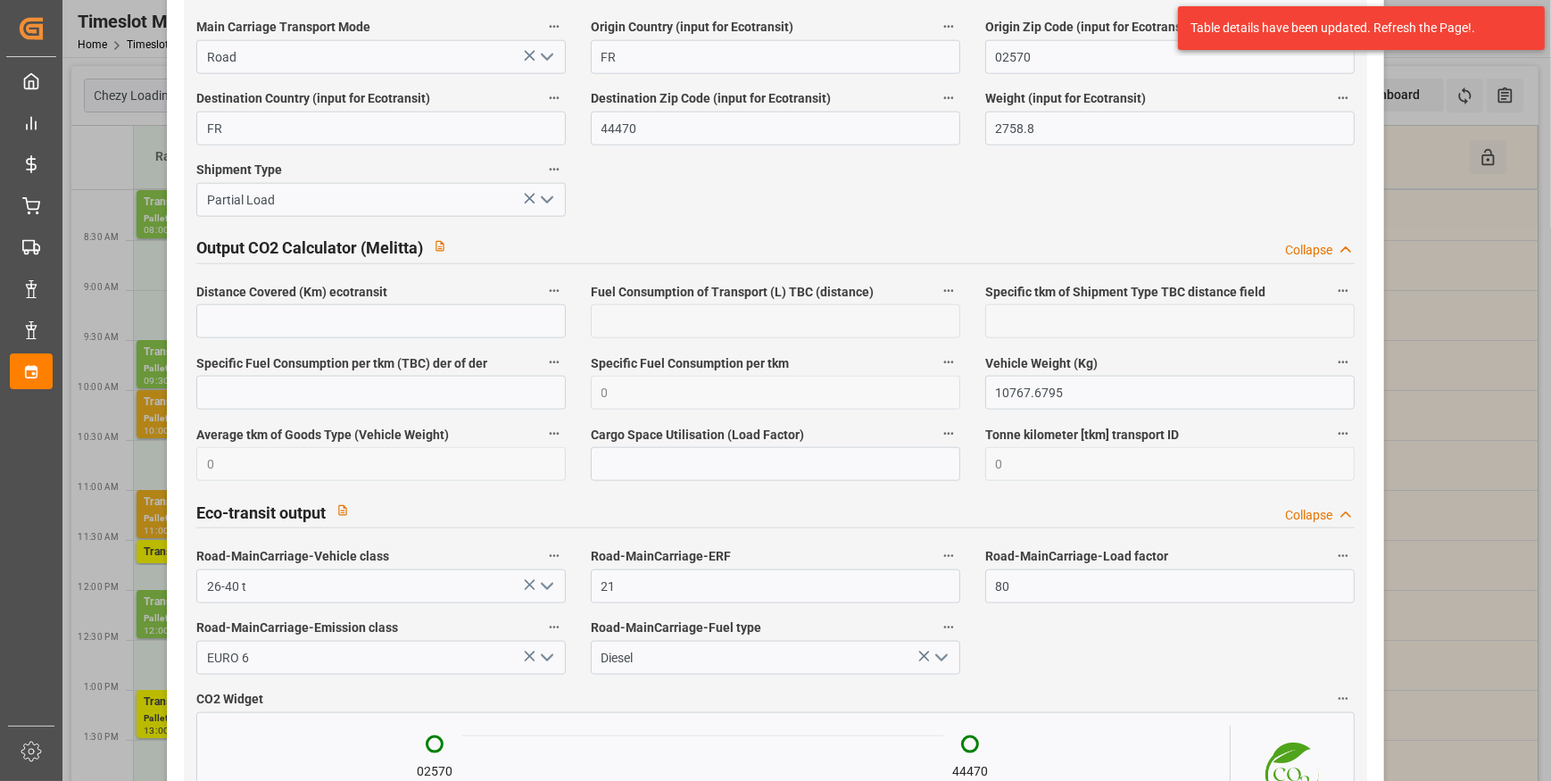
scroll to position [2972, 0]
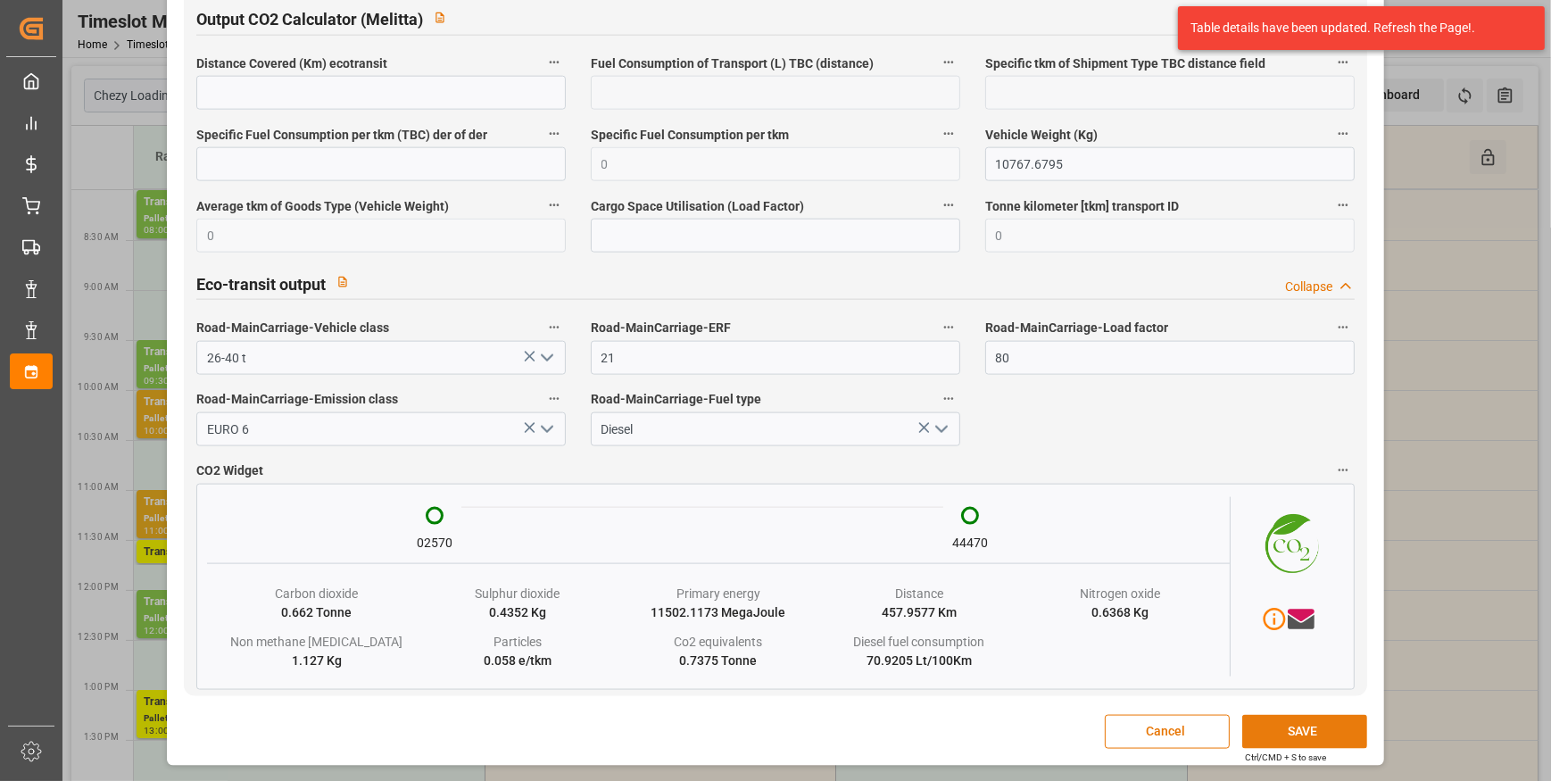
click at [1292, 720] on button "SAVE" at bounding box center [1304, 732] width 125 height 34
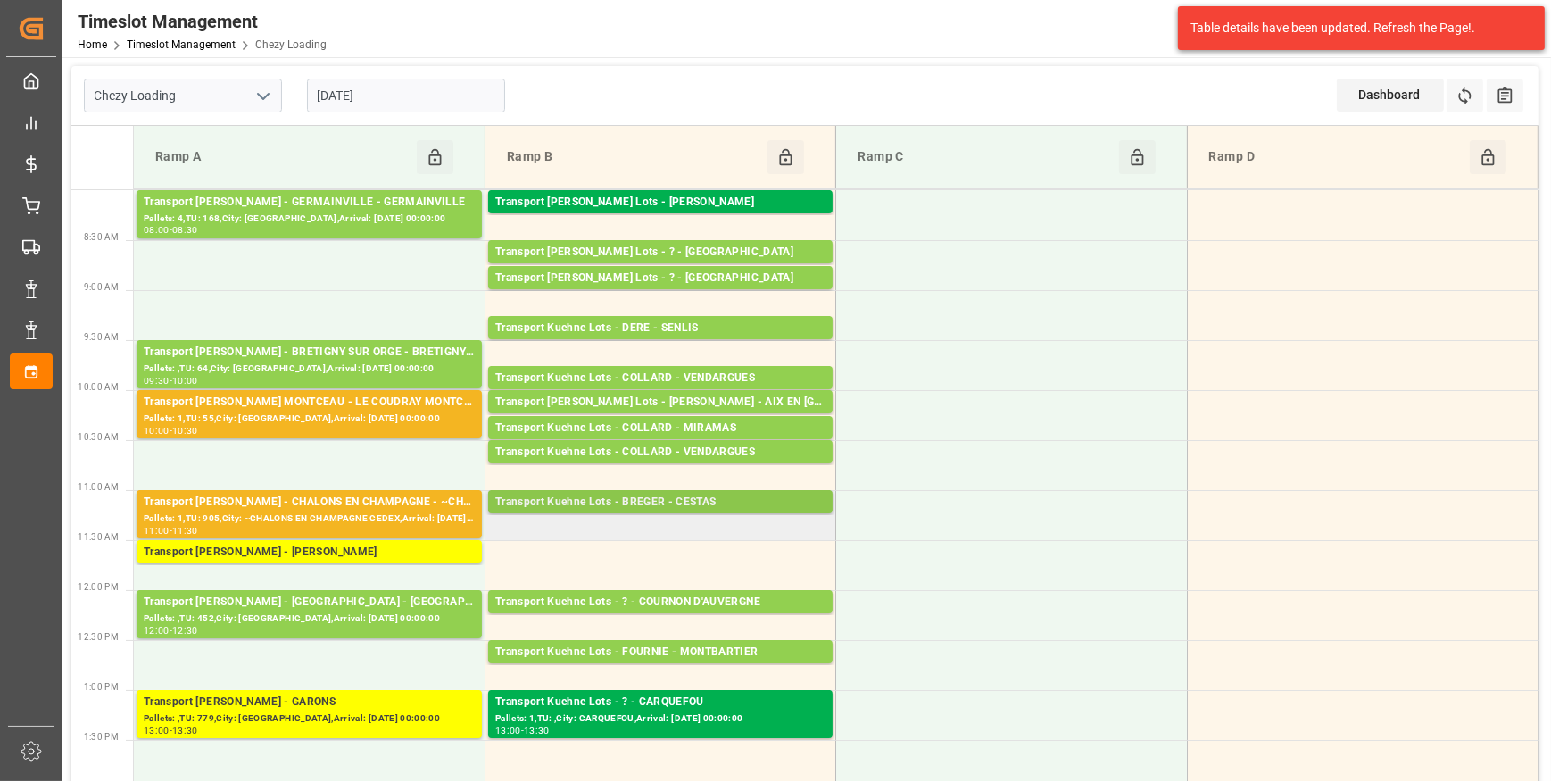
click at [716, 501] on div "Transport Kuehne Lots - BREGER - CESTAS" at bounding box center [660, 502] width 330 height 18
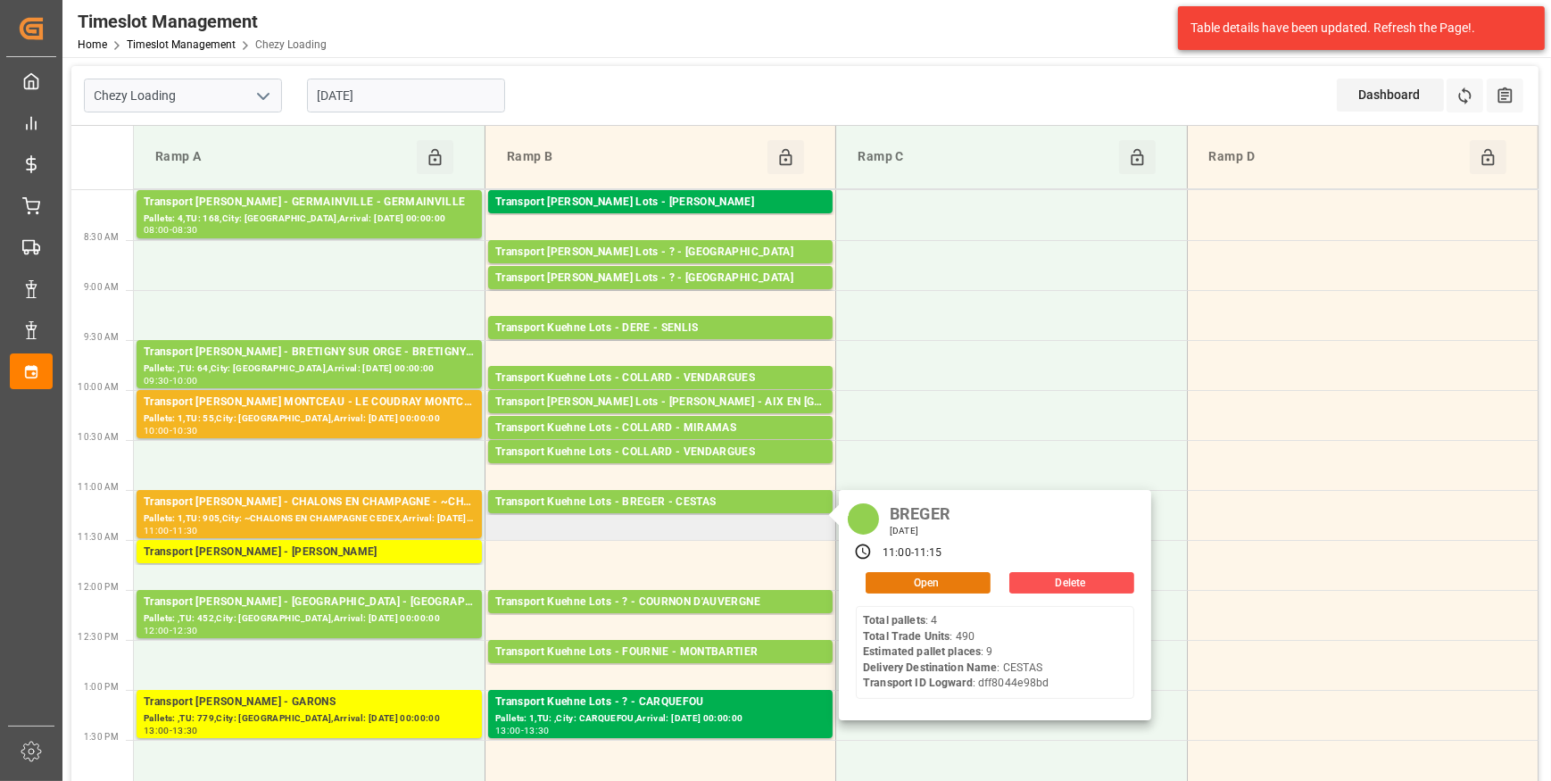
click at [921, 579] on button "Open" at bounding box center [927, 582] width 125 height 21
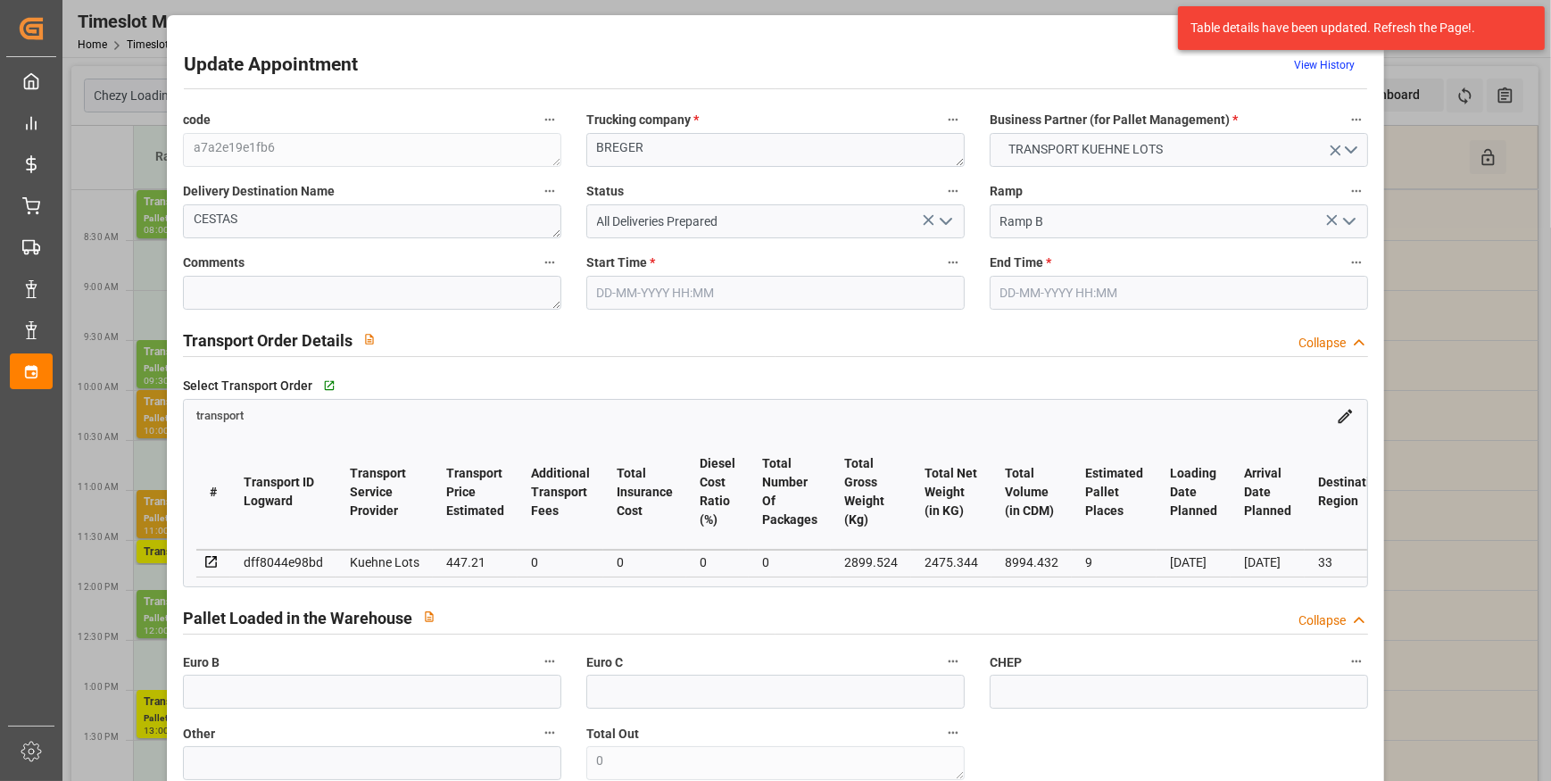
type input "9"
type input "447.21"
type input "0"
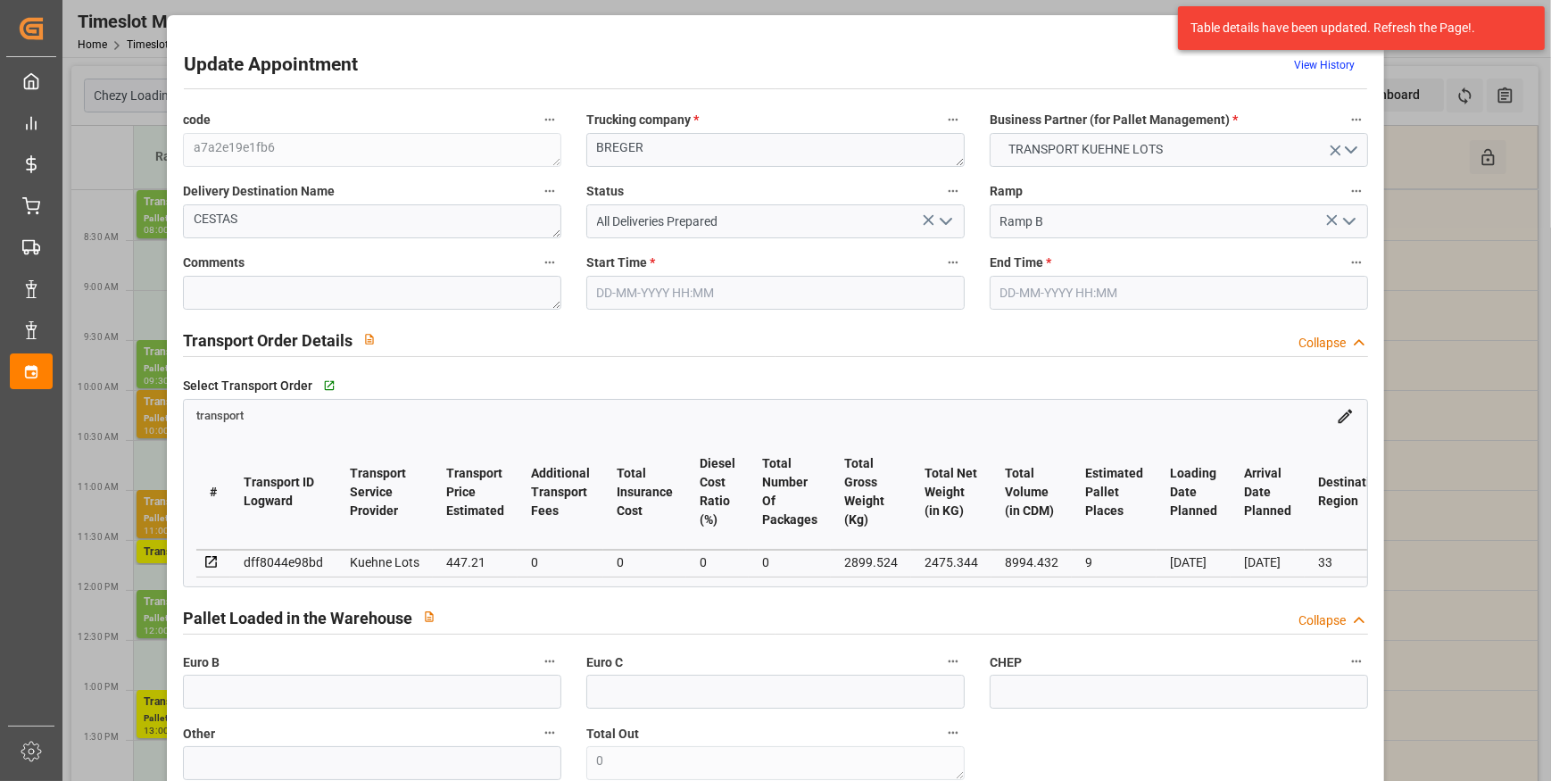
type input "447.21"
type input "0"
type input "2475.344"
type input "3516.308"
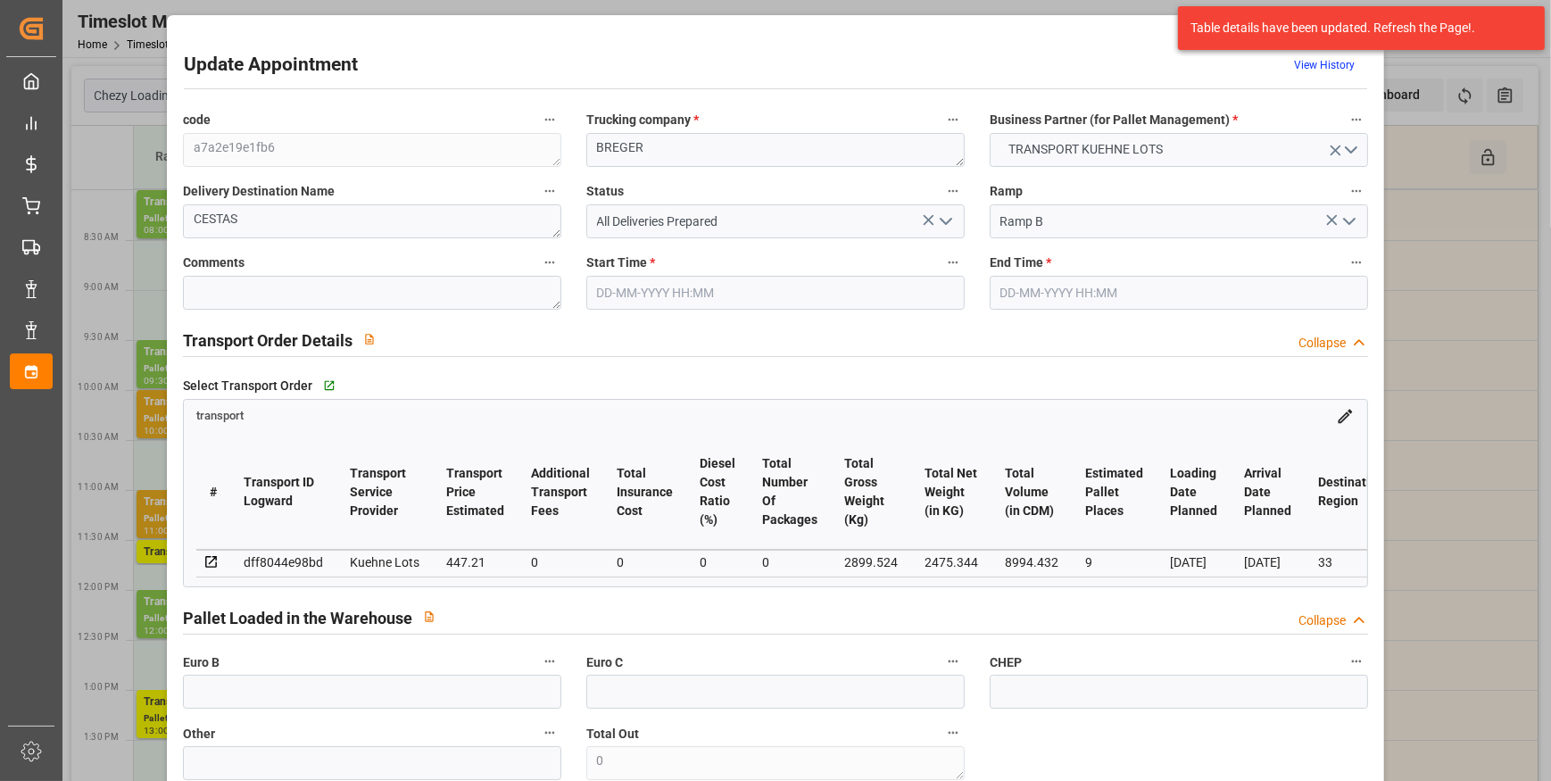
type input "8994.432"
type input "33"
type input "4"
type input "490"
type input "23"
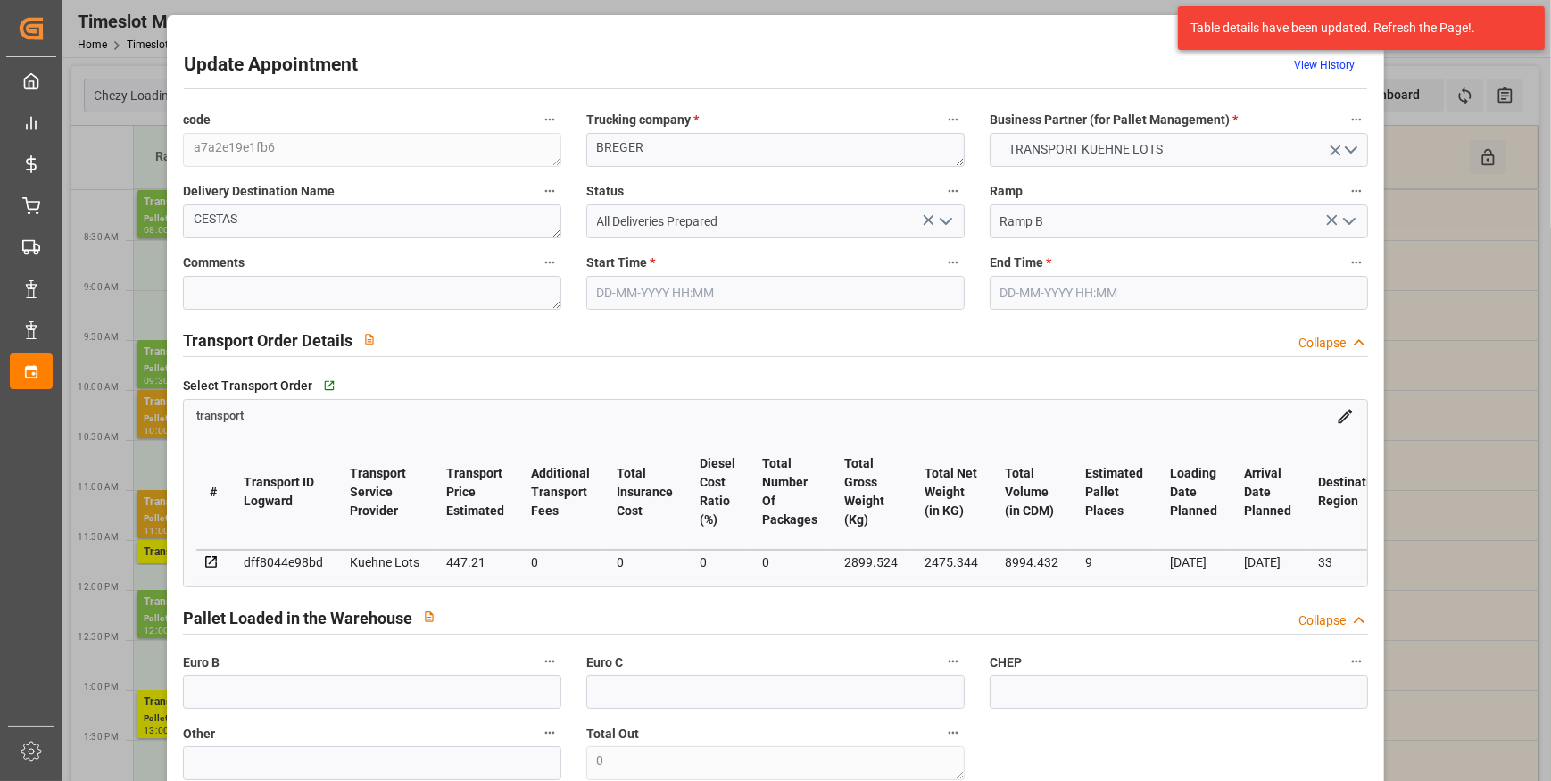
type input "101"
type input "2899.524"
type input "0"
type input "4710.8598"
type input "0"
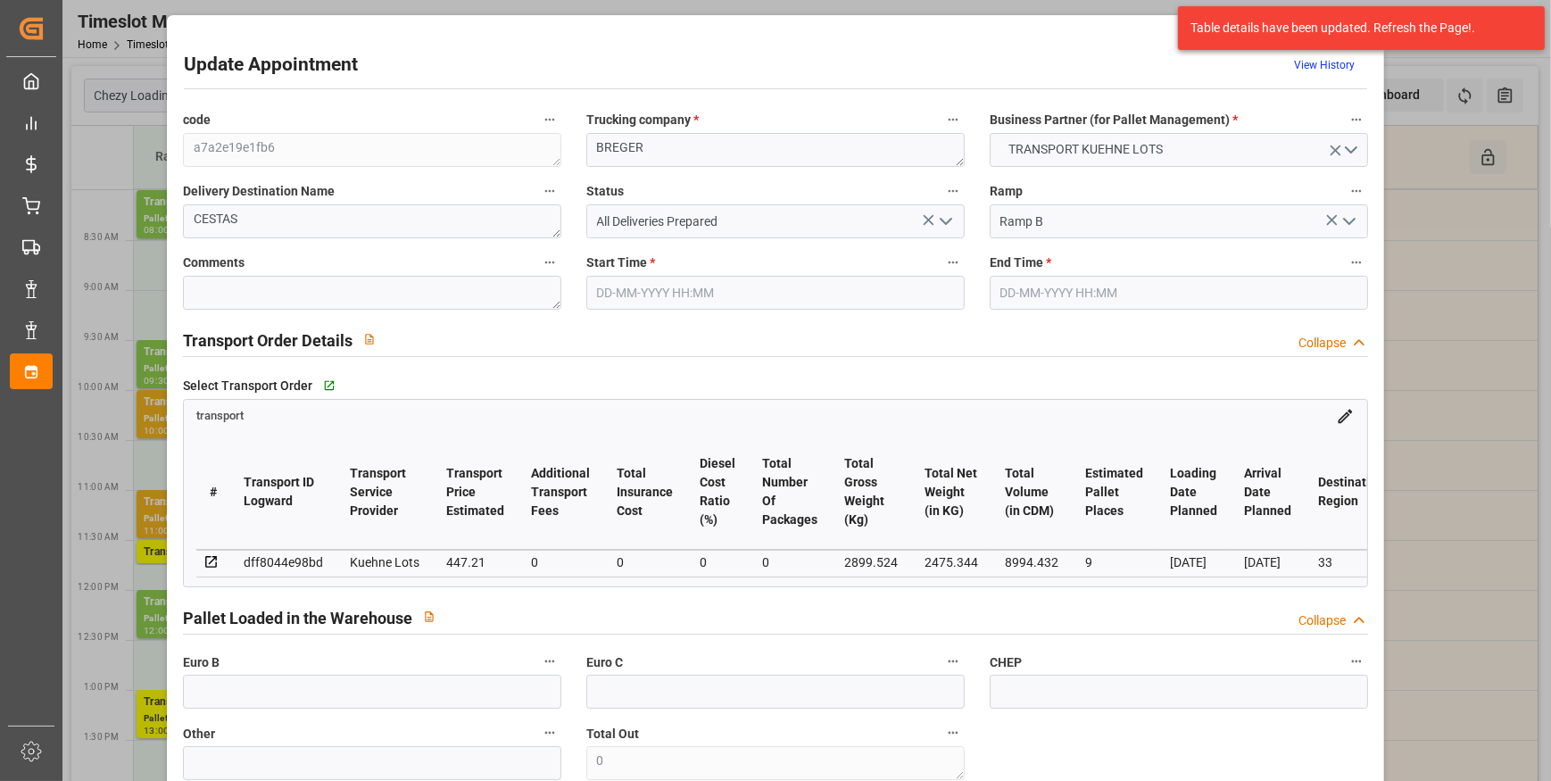
type input "0"
type input "21"
type input "35"
type input "[DATE] 11:00"
type input "22-09-2025 11:15"
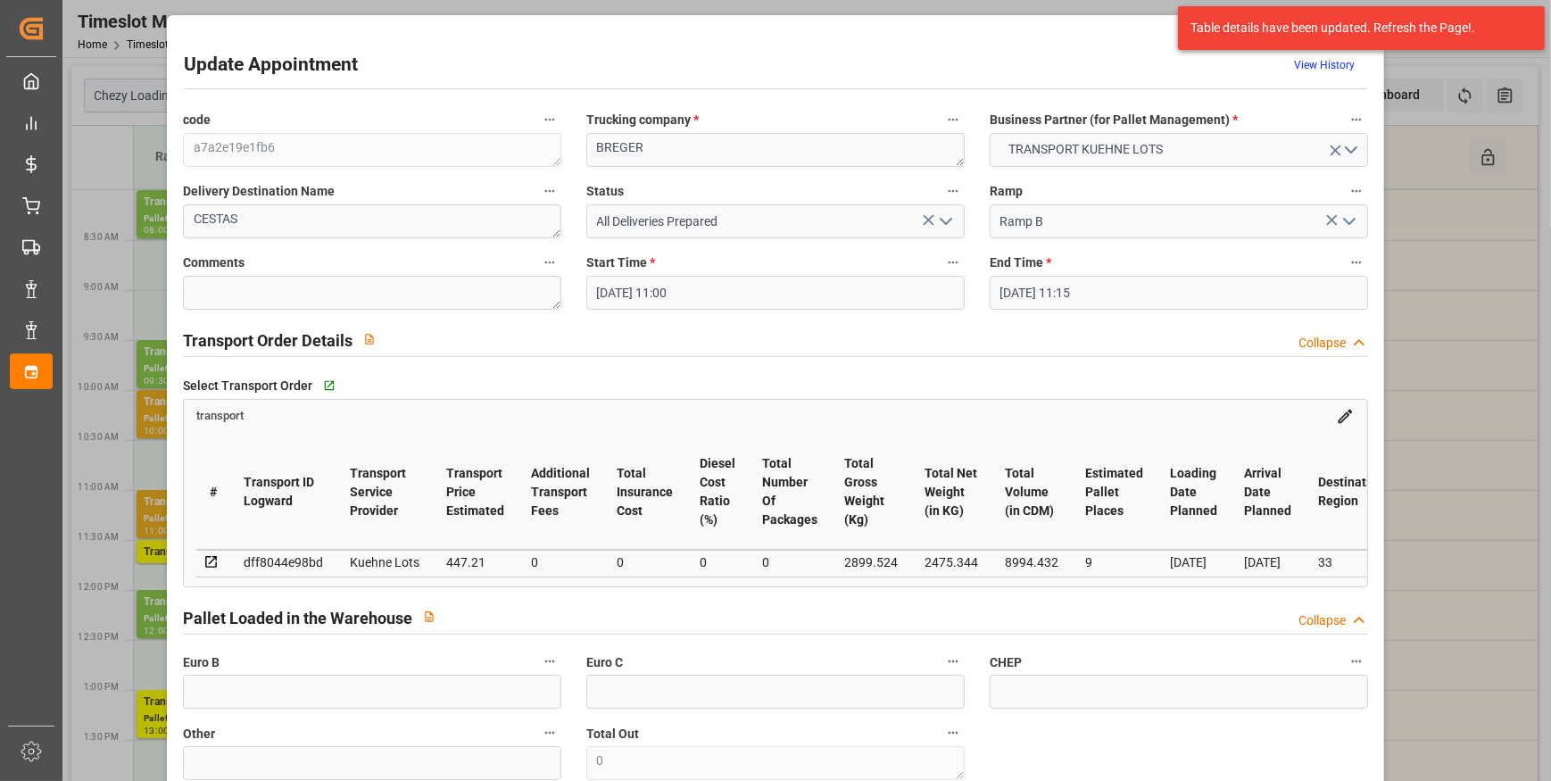
type input "18-09-2025 15:54"
type input "18-09-2025 11:35"
type input "[DATE]"
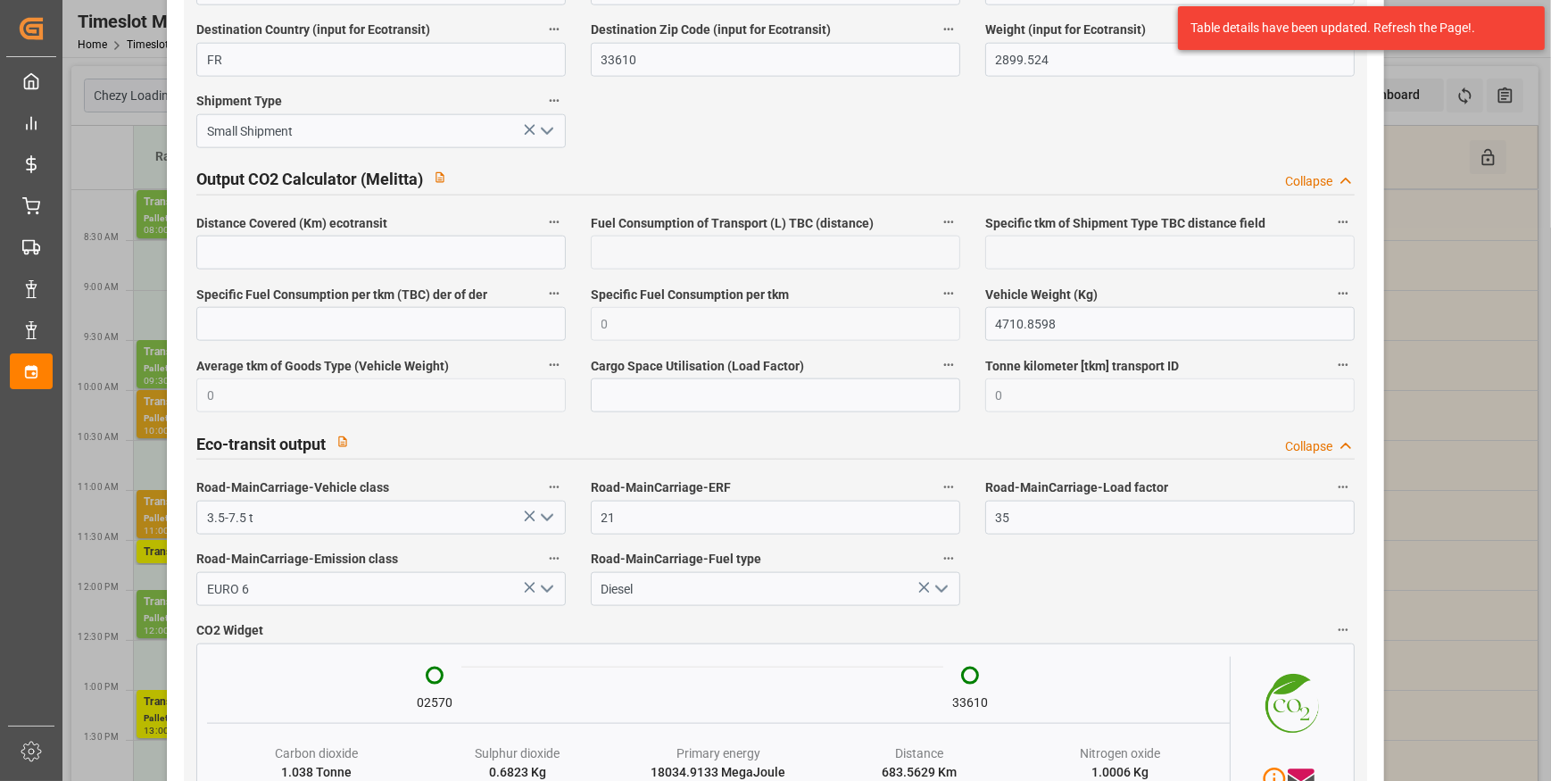
scroll to position [2917, 0]
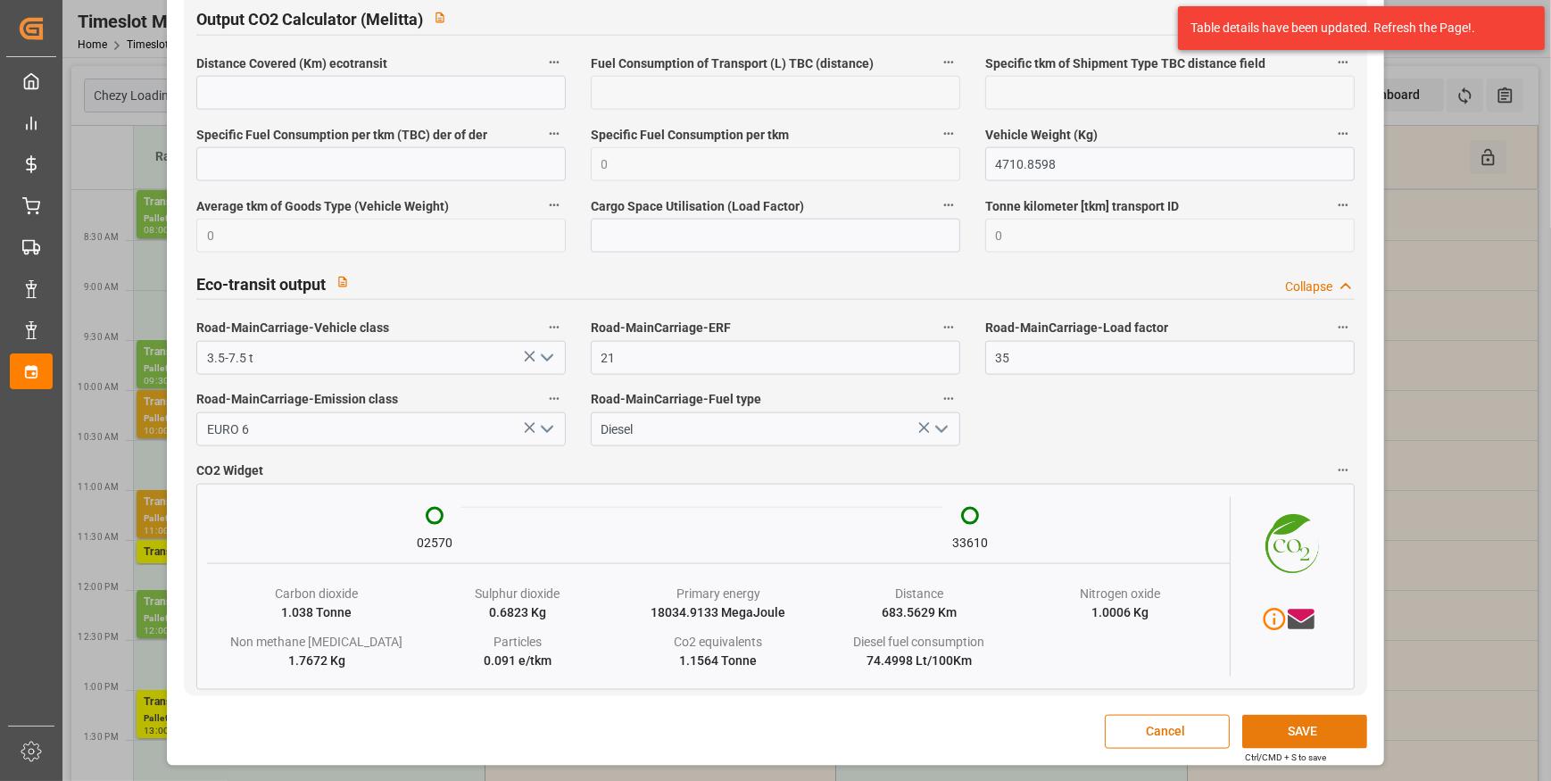
click at [1285, 734] on button "SAVE" at bounding box center [1304, 732] width 125 height 34
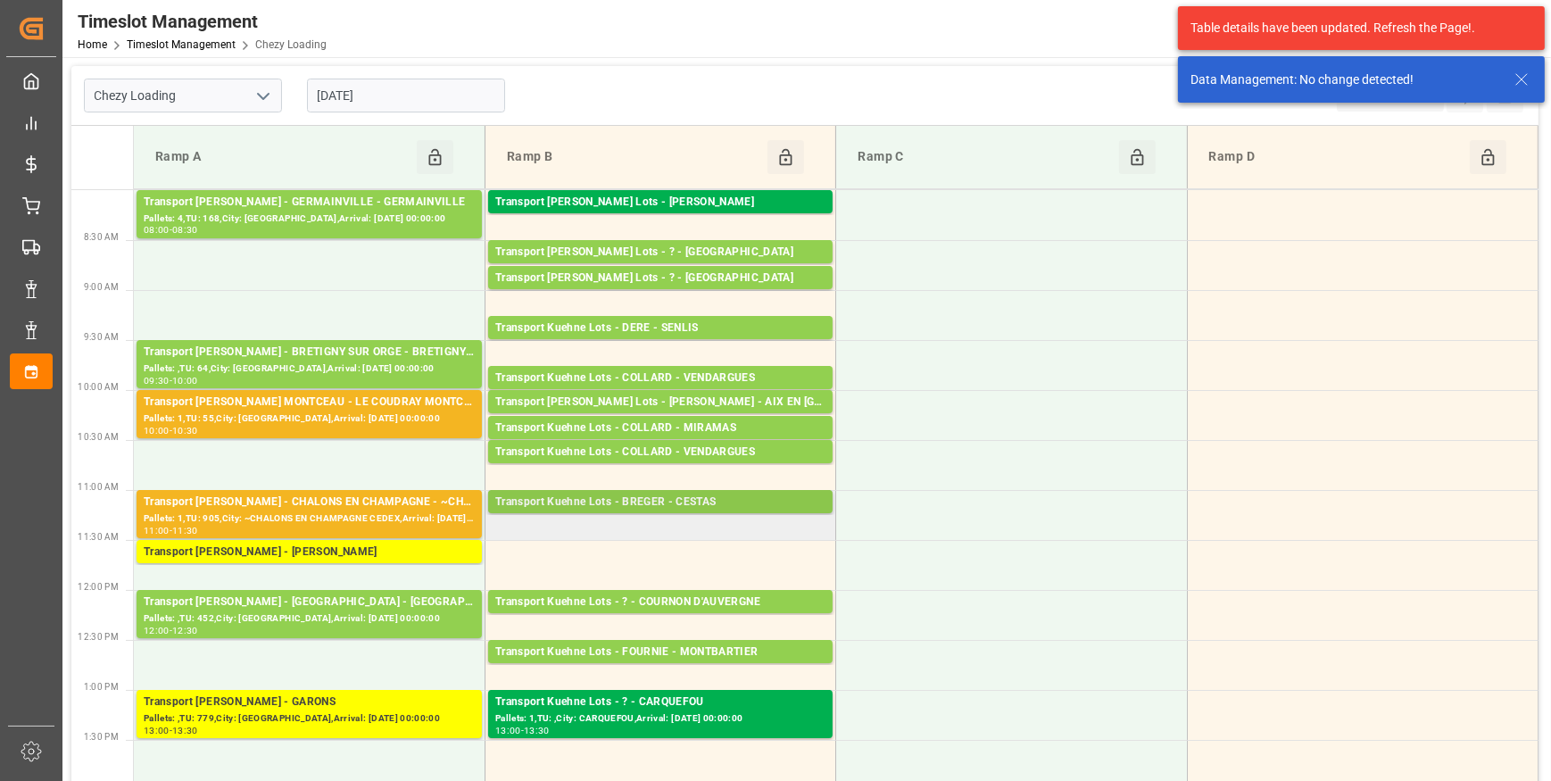
click at [678, 502] on div "Transport Kuehne Lots - BREGER - CESTAS" at bounding box center [660, 502] width 330 height 18
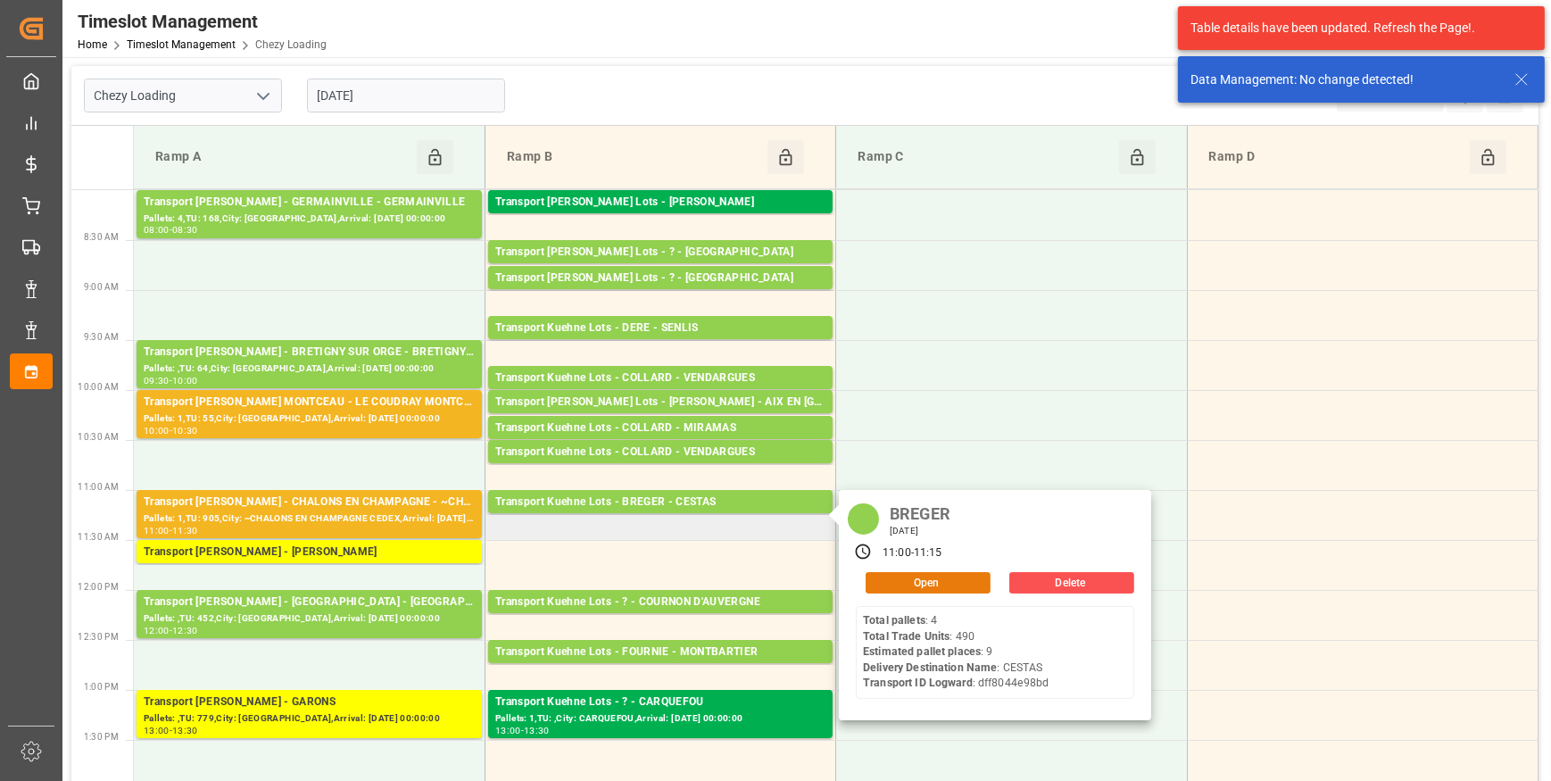
click at [921, 581] on button "Open" at bounding box center [927, 582] width 125 height 21
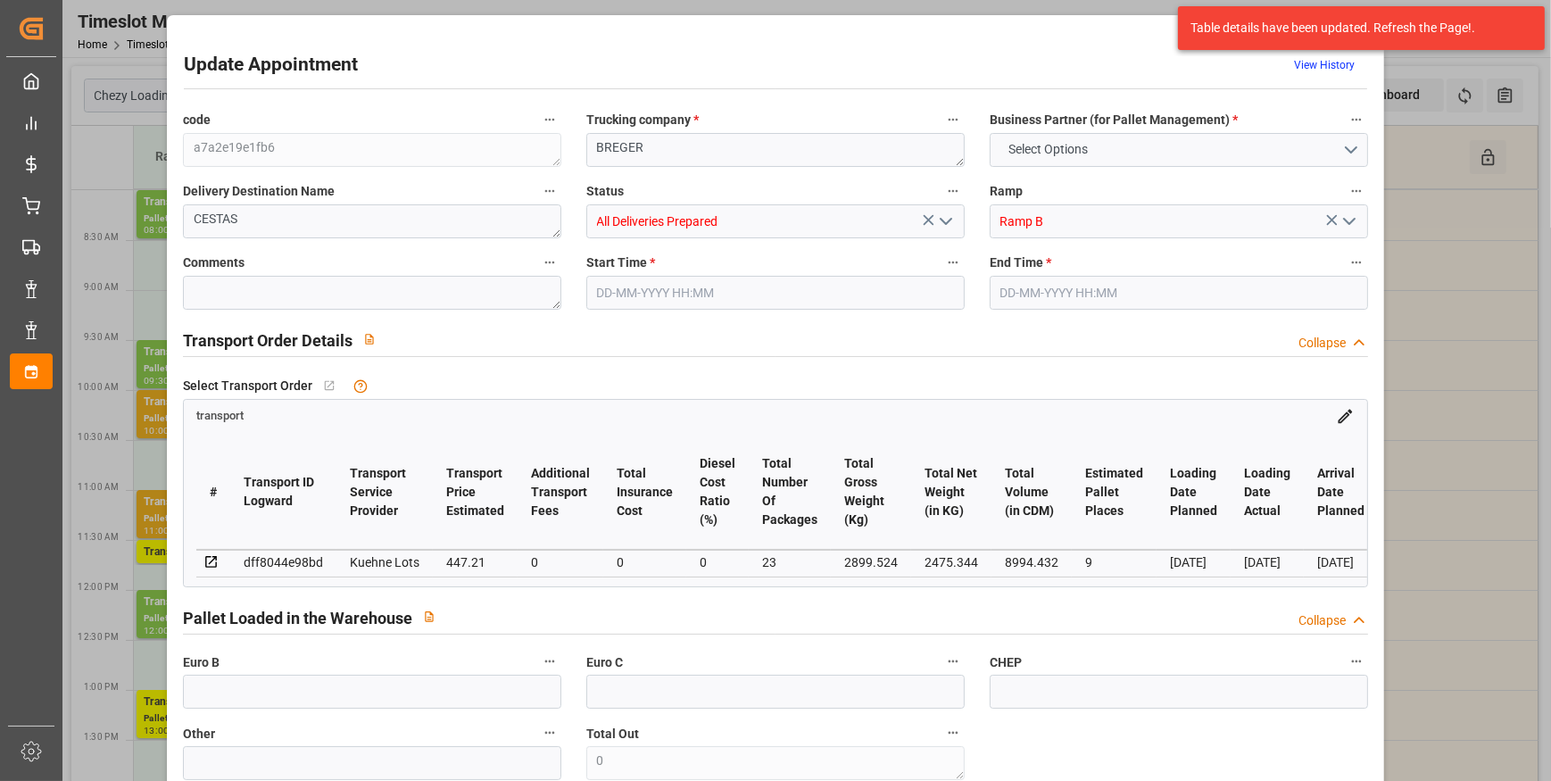
type input "9"
type input "447.21"
type input "0"
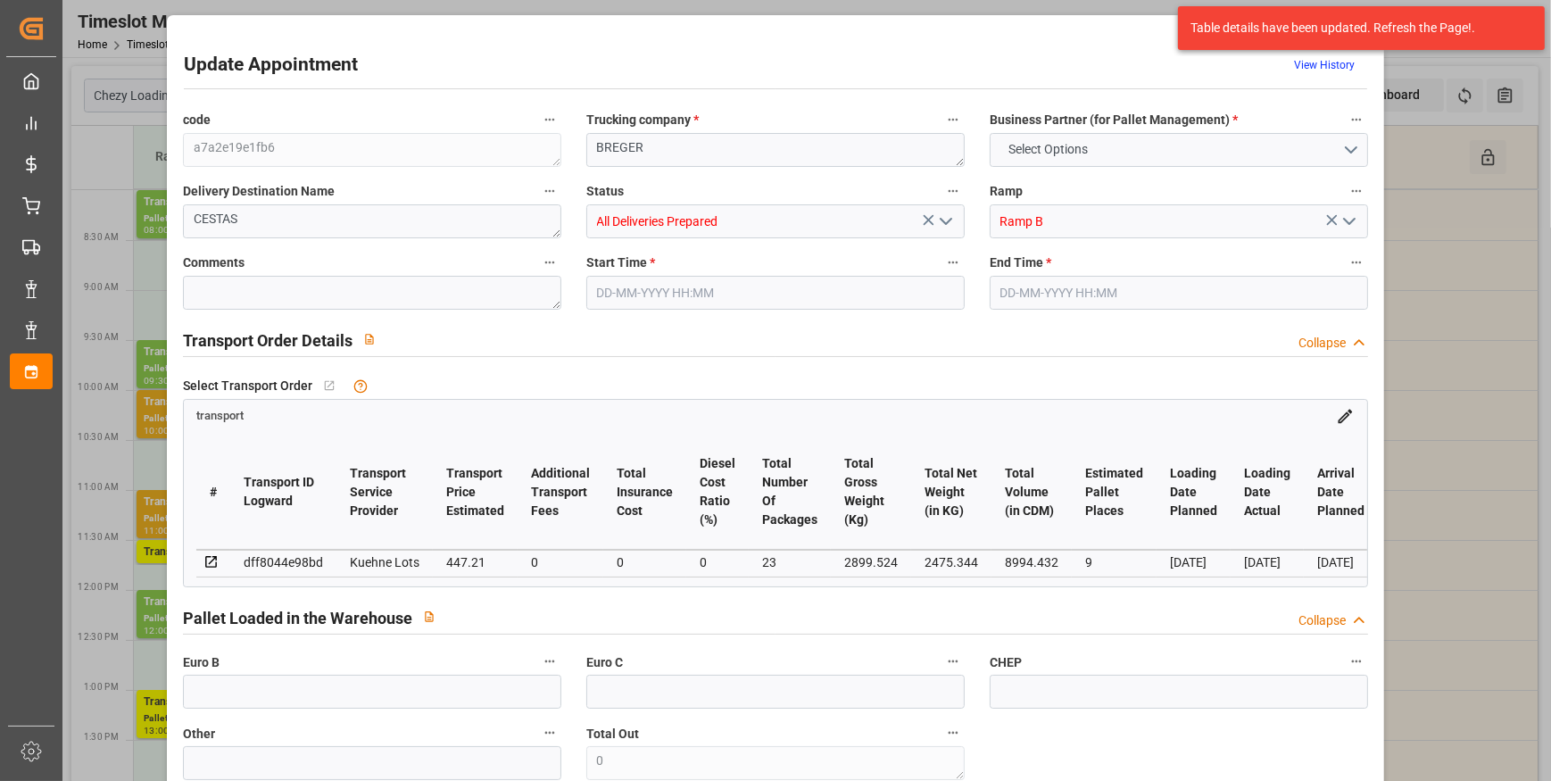
type input "447.21"
type input "0"
type input "23"
type input "2475.344"
type input "3516.308"
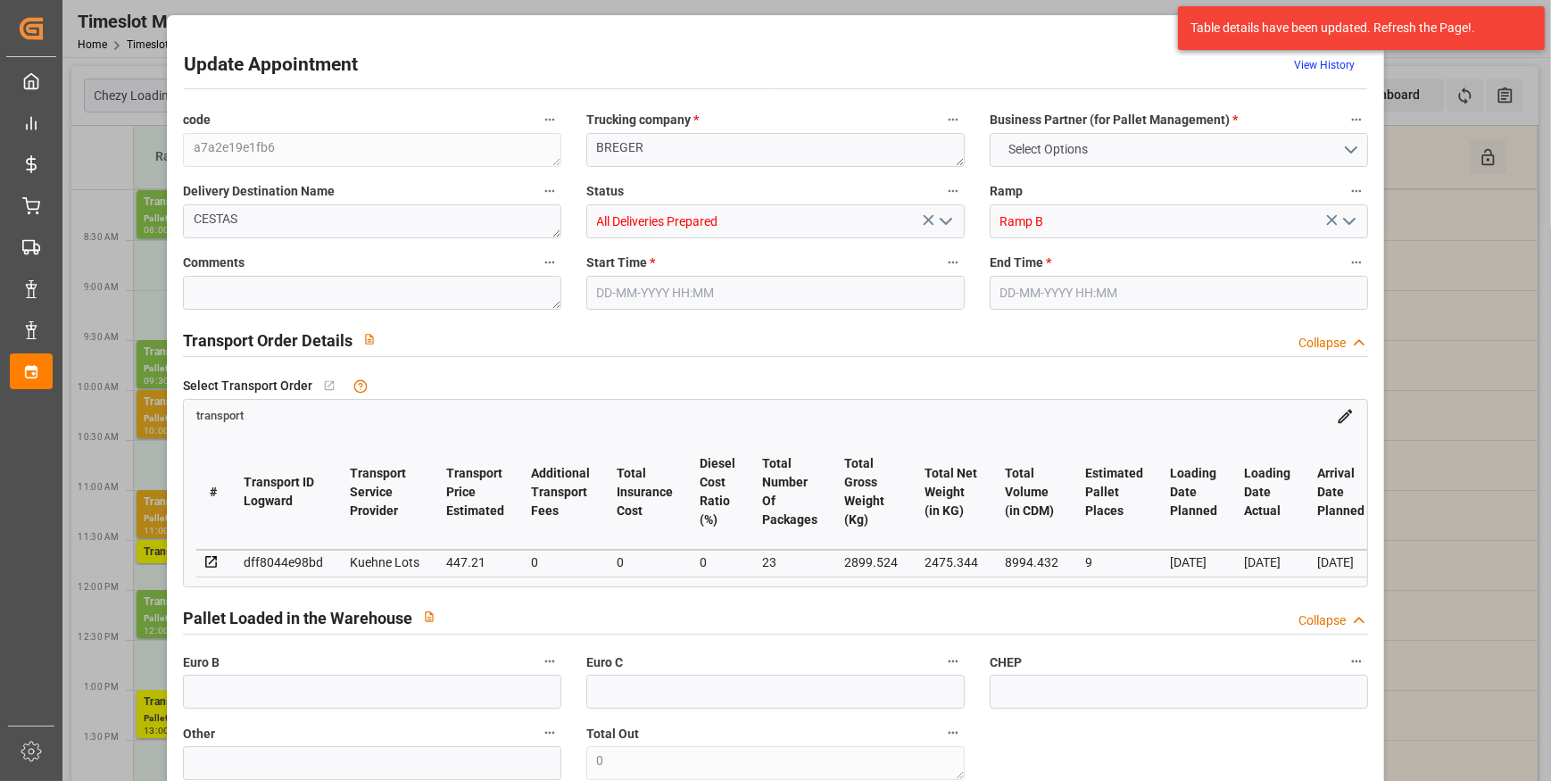
type input "8994.432"
type input "33"
type input "4"
type input "490"
type input "23"
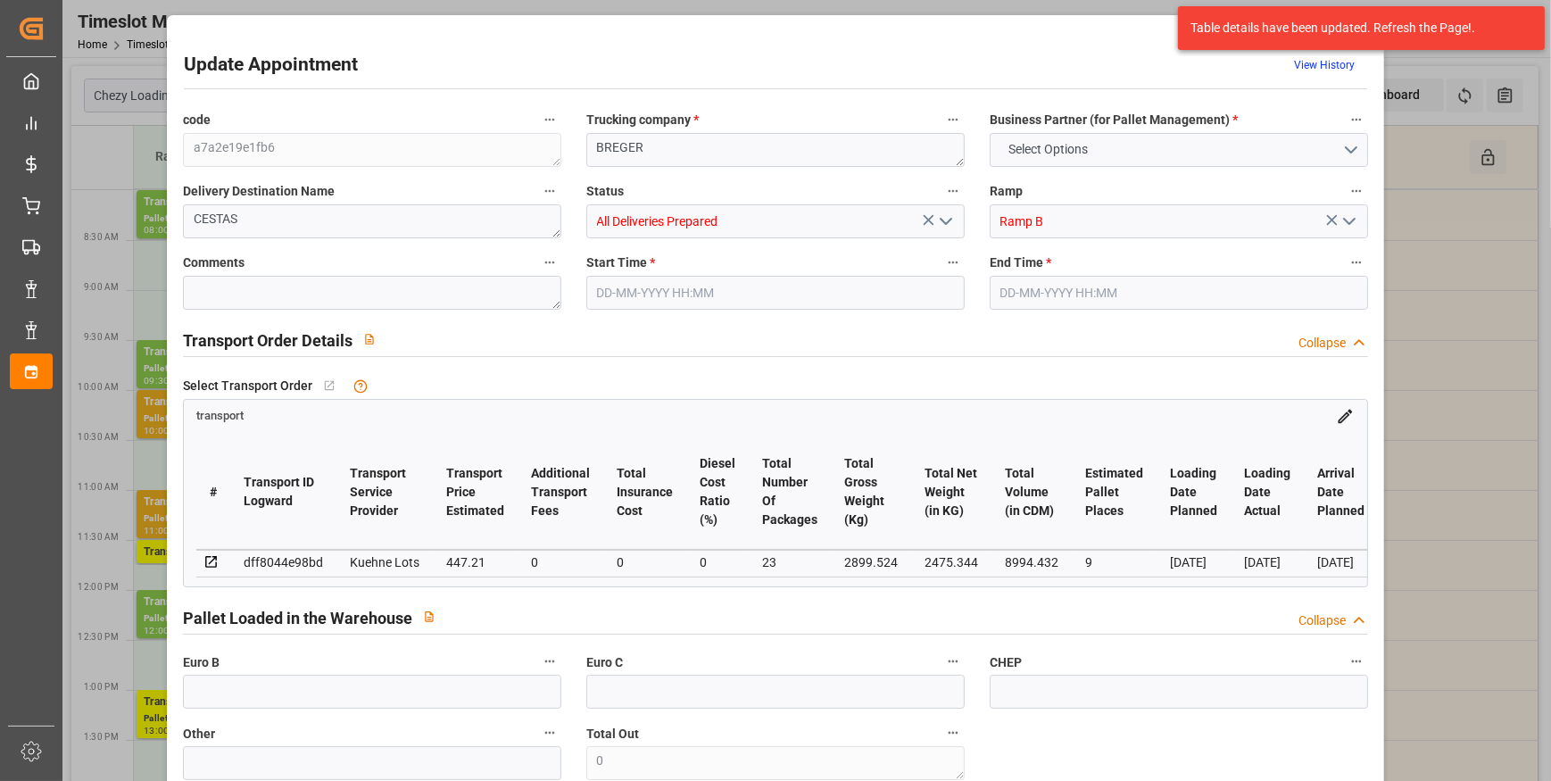
type input "101"
type input "2899.524"
type input "0"
type input "4710.8598"
type input "0"
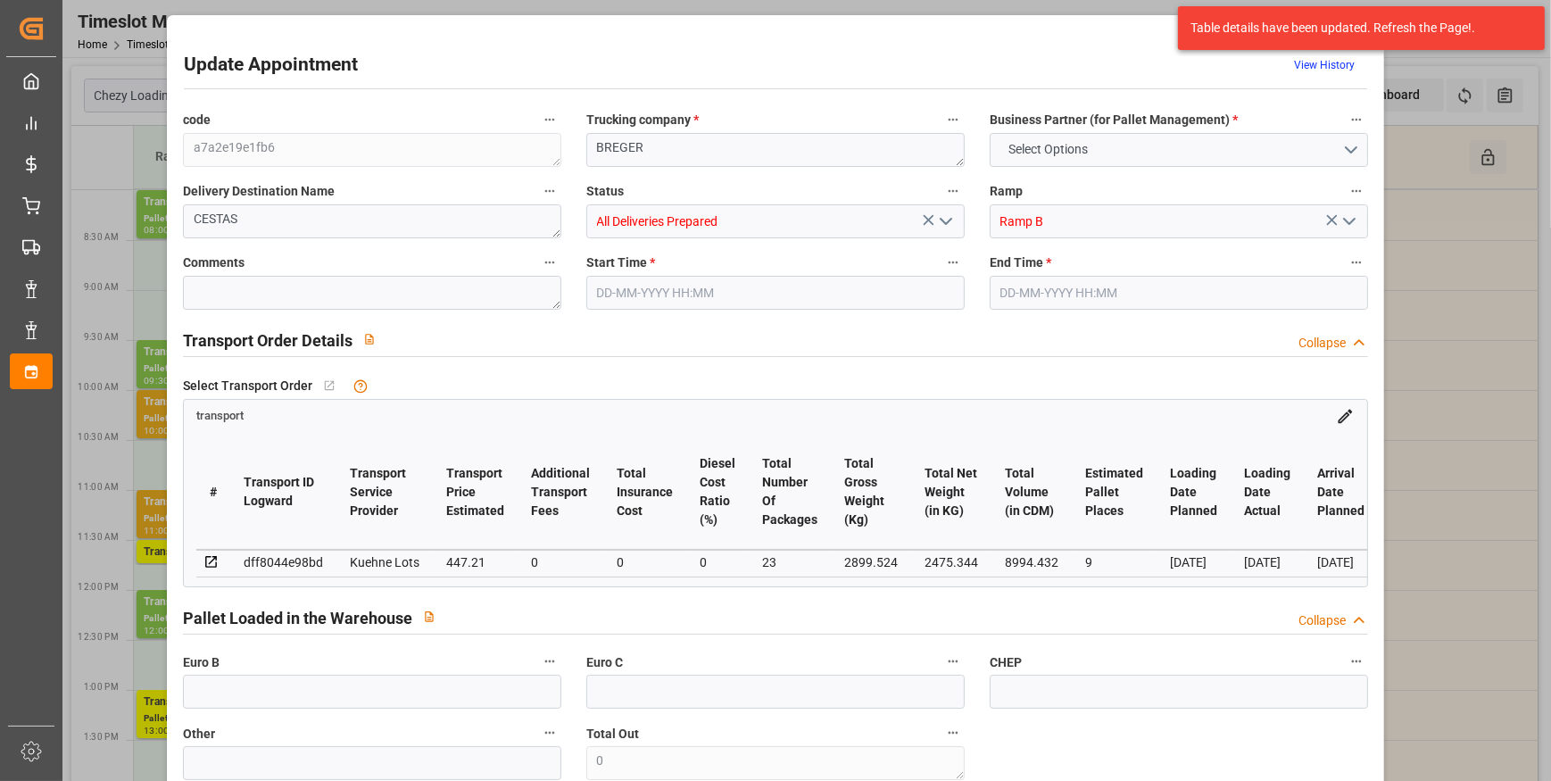
type input "0"
type input "21"
type input "35"
type input "[DATE] 11:00"
type input "22-09-2025 11:15"
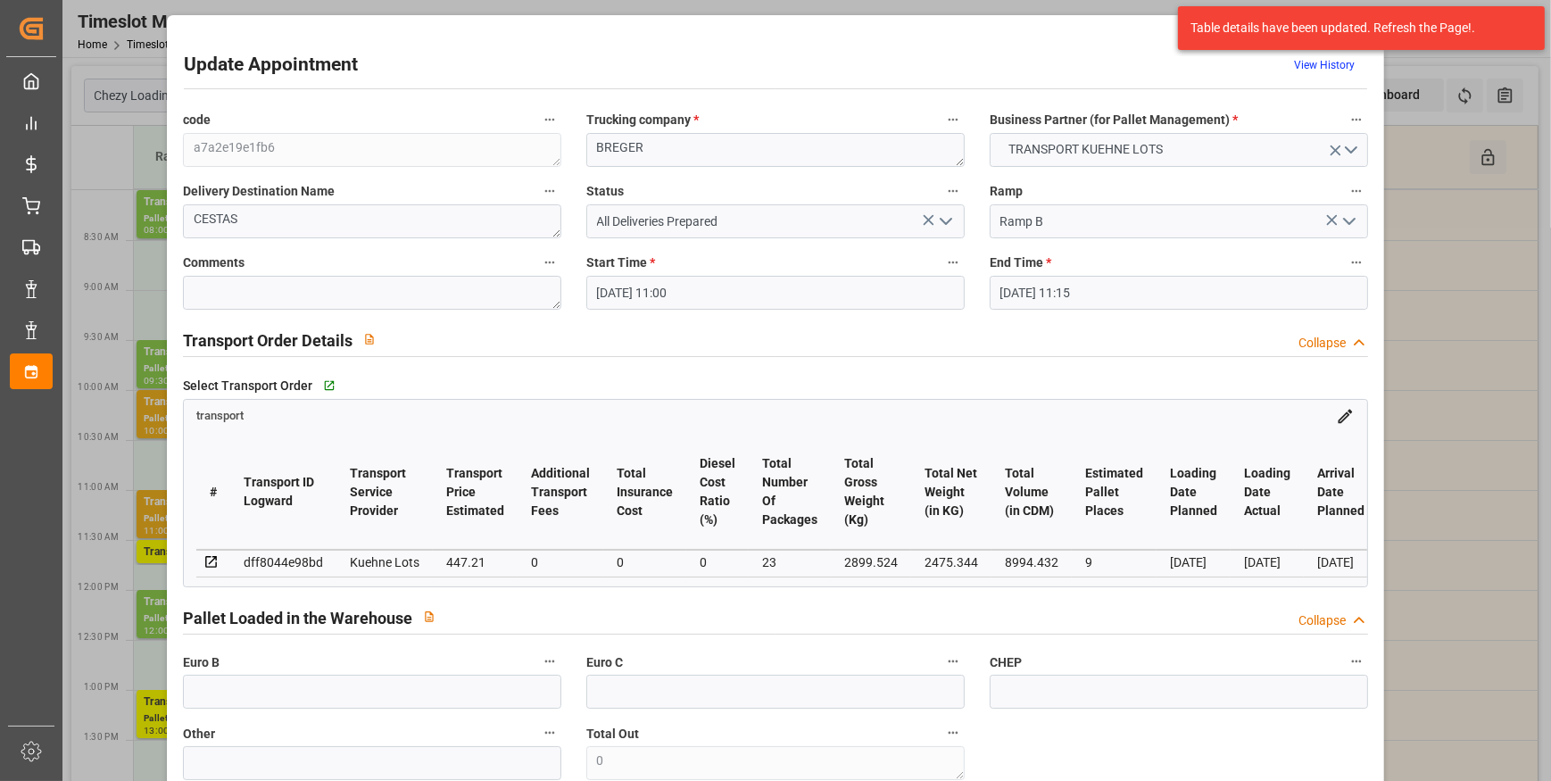
type input "18-09-2025 15:54"
type input "18-09-2025 11:35"
type input "[DATE]"
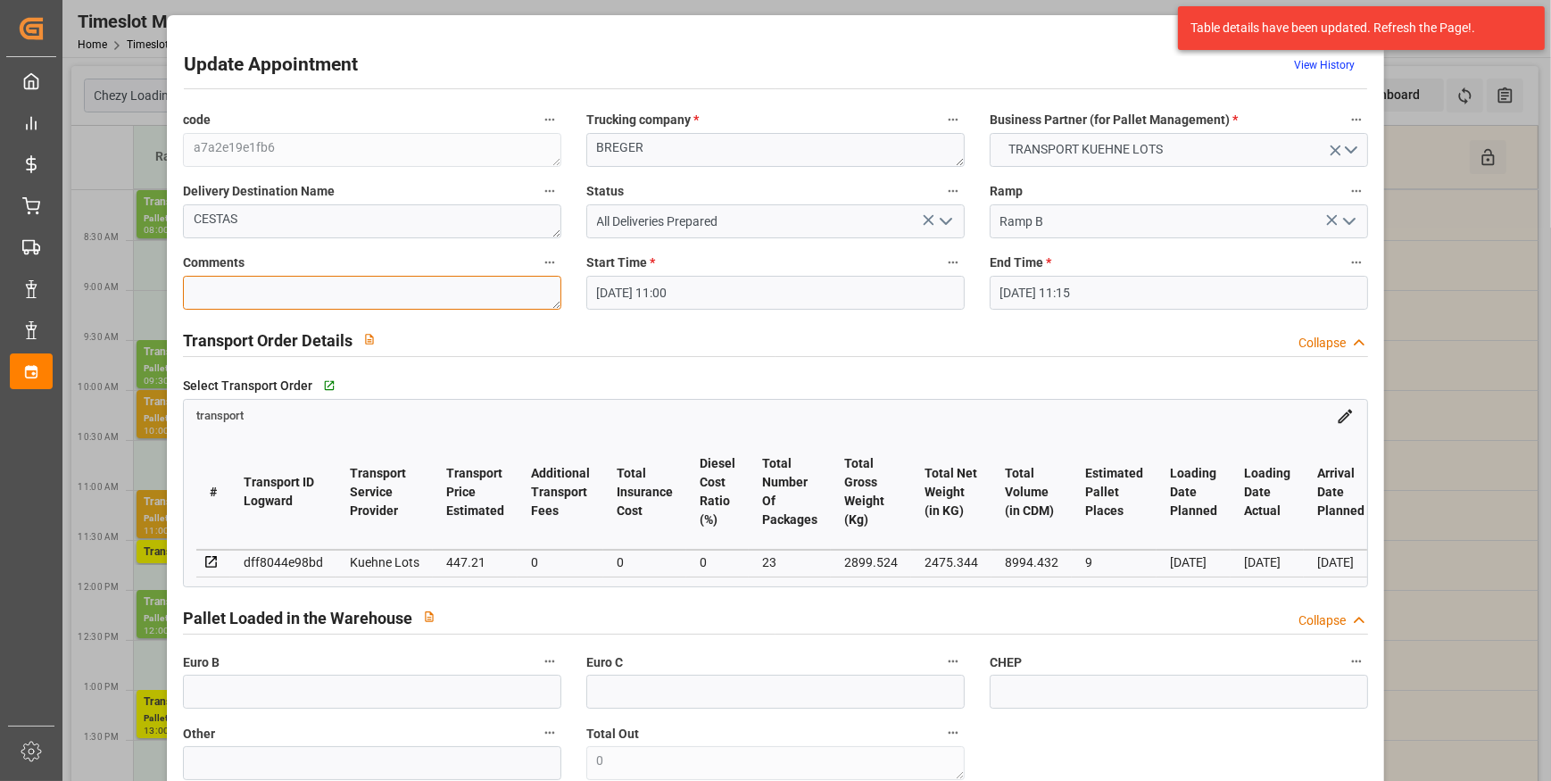
click at [239, 290] on textarea at bounding box center [372, 293] width 378 height 34
type textarea "2"
type textarea "ap 9"
click at [944, 222] on polyline "open menu" at bounding box center [945, 221] width 11 height 5
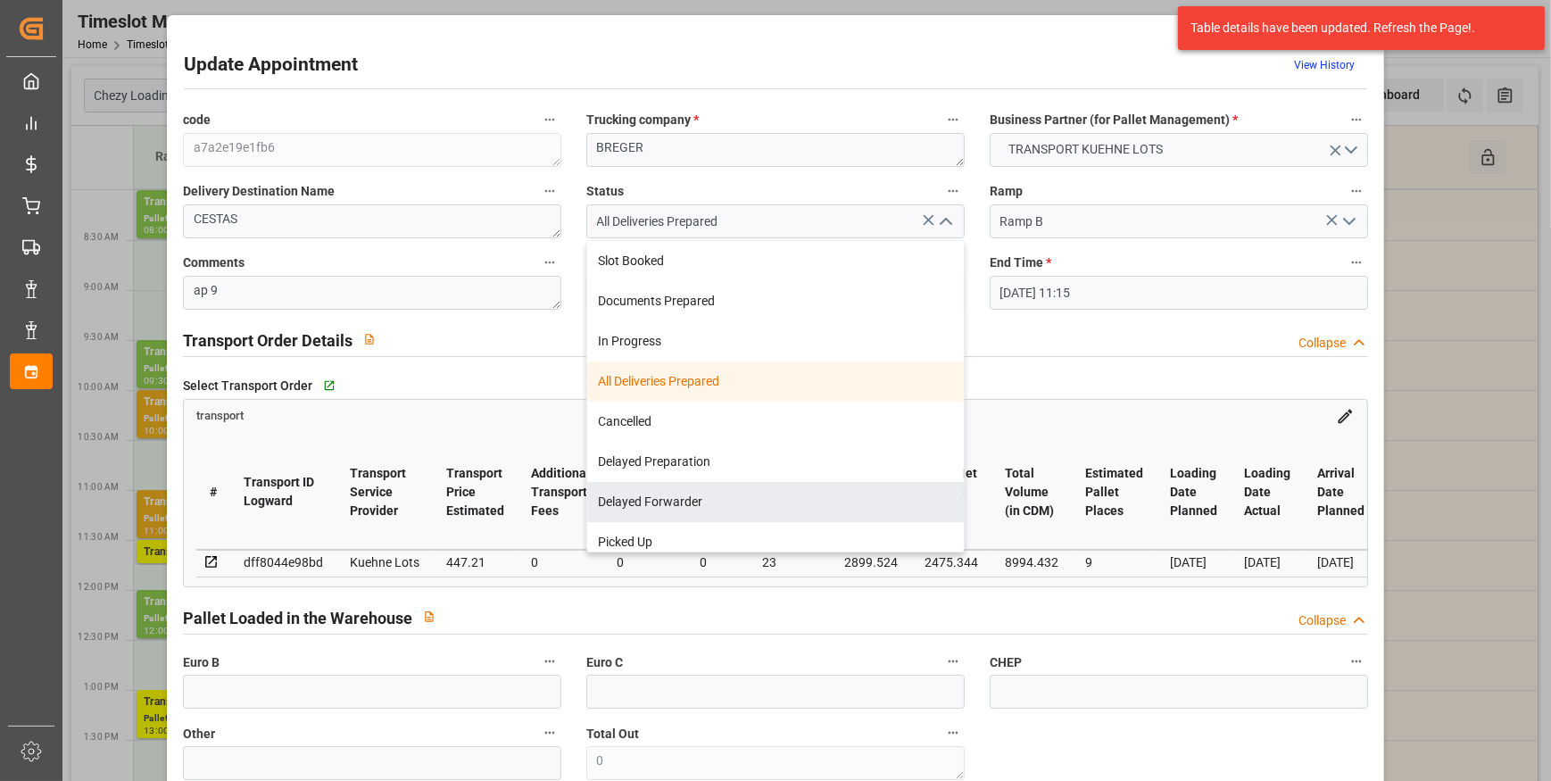
scroll to position [10, 0]
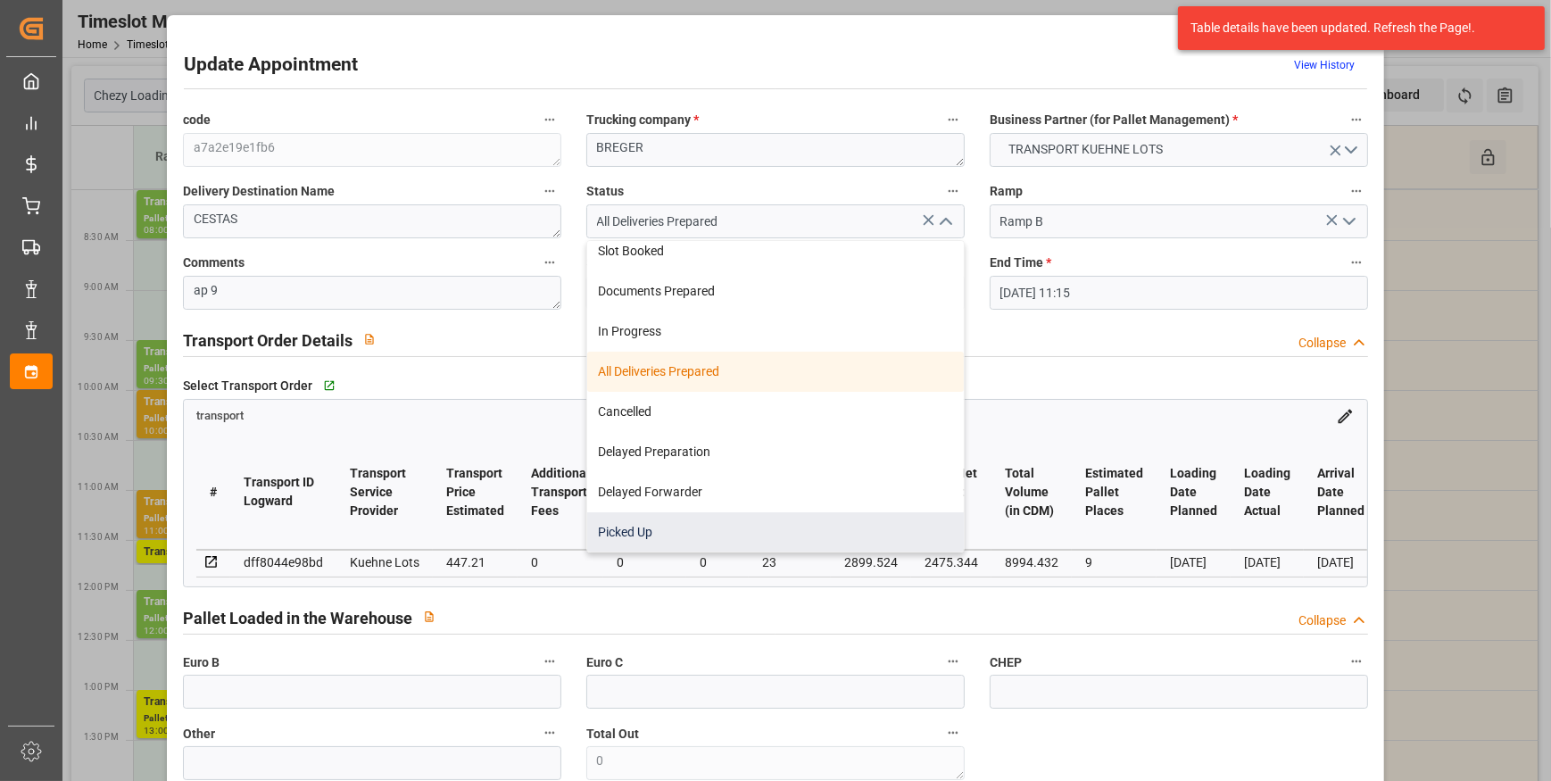
click at [633, 529] on div "Picked Up" at bounding box center [775, 532] width 376 height 40
type input "Picked Up"
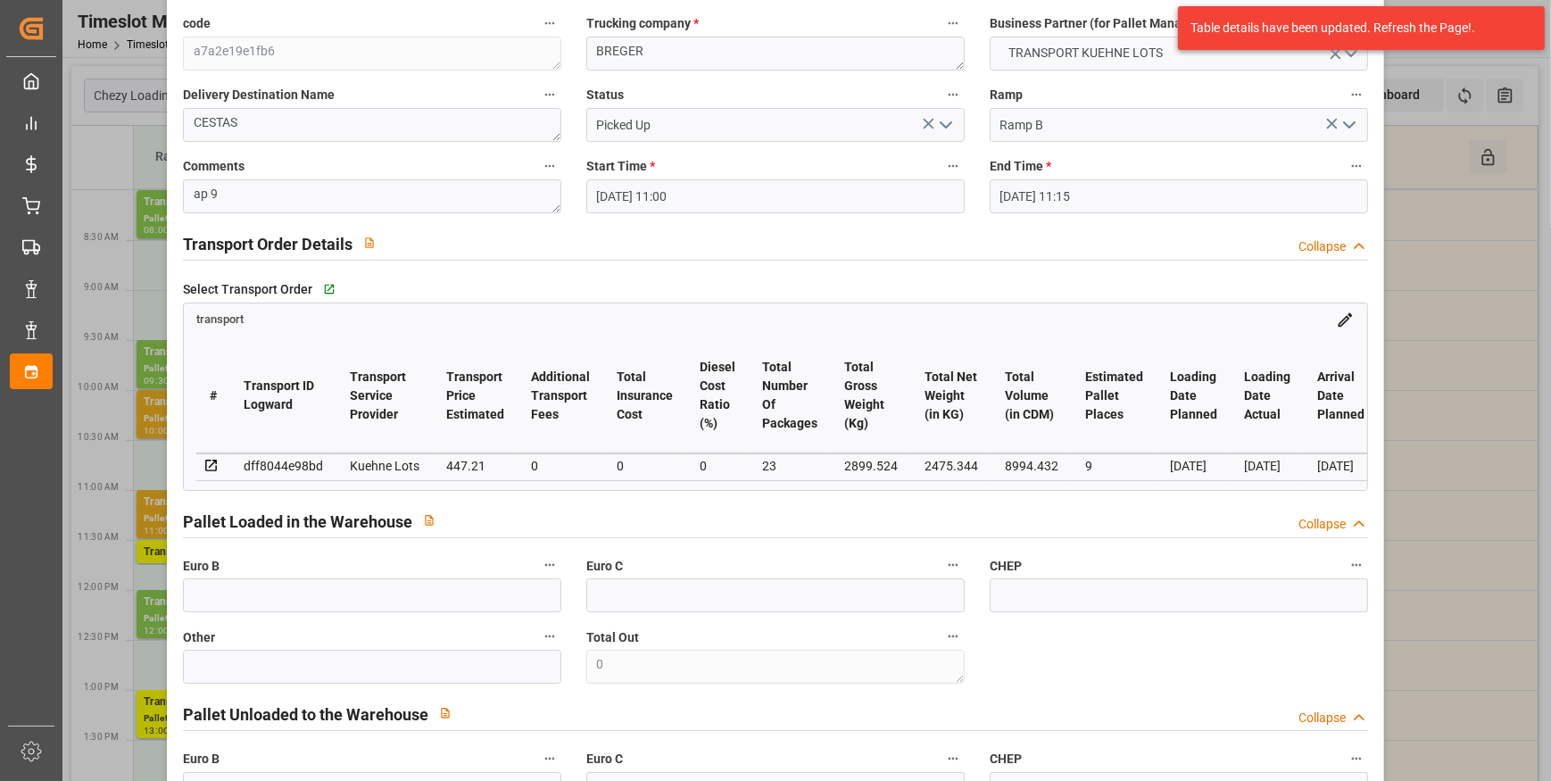
scroll to position [243, 0]
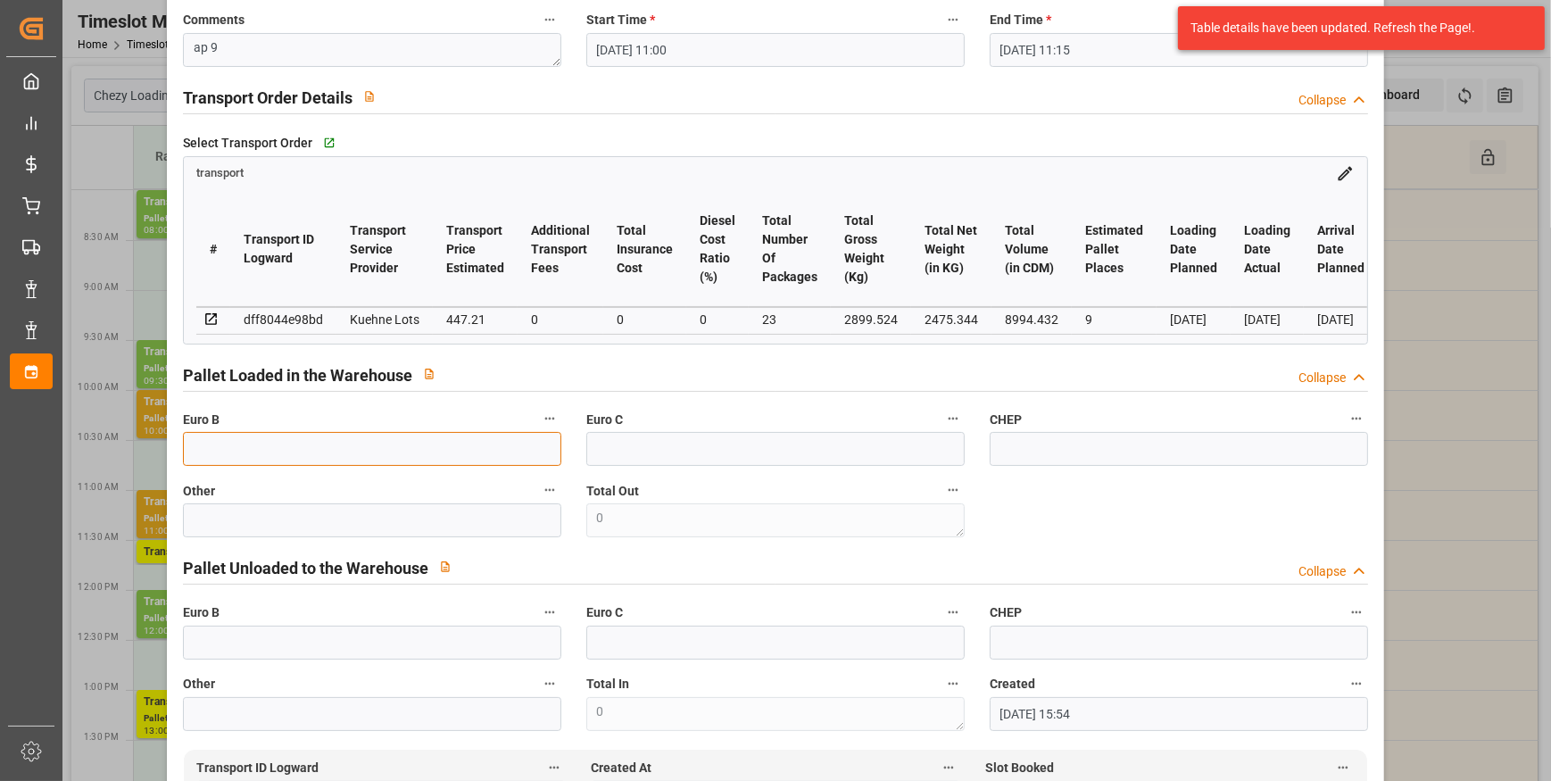
click at [211, 445] on input "text" at bounding box center [372, 449] width 378 height 34
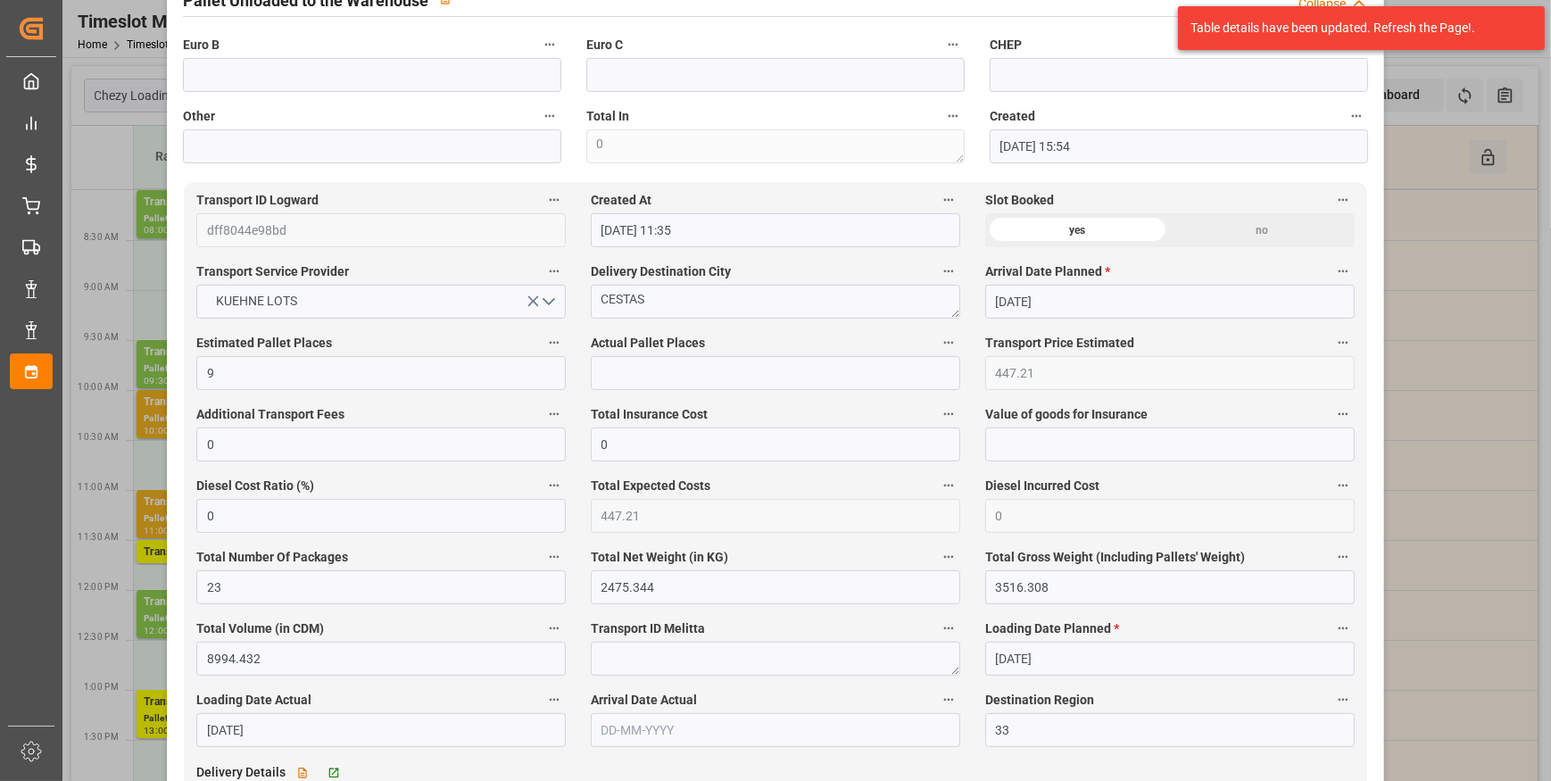
scroll to position [972, 0]
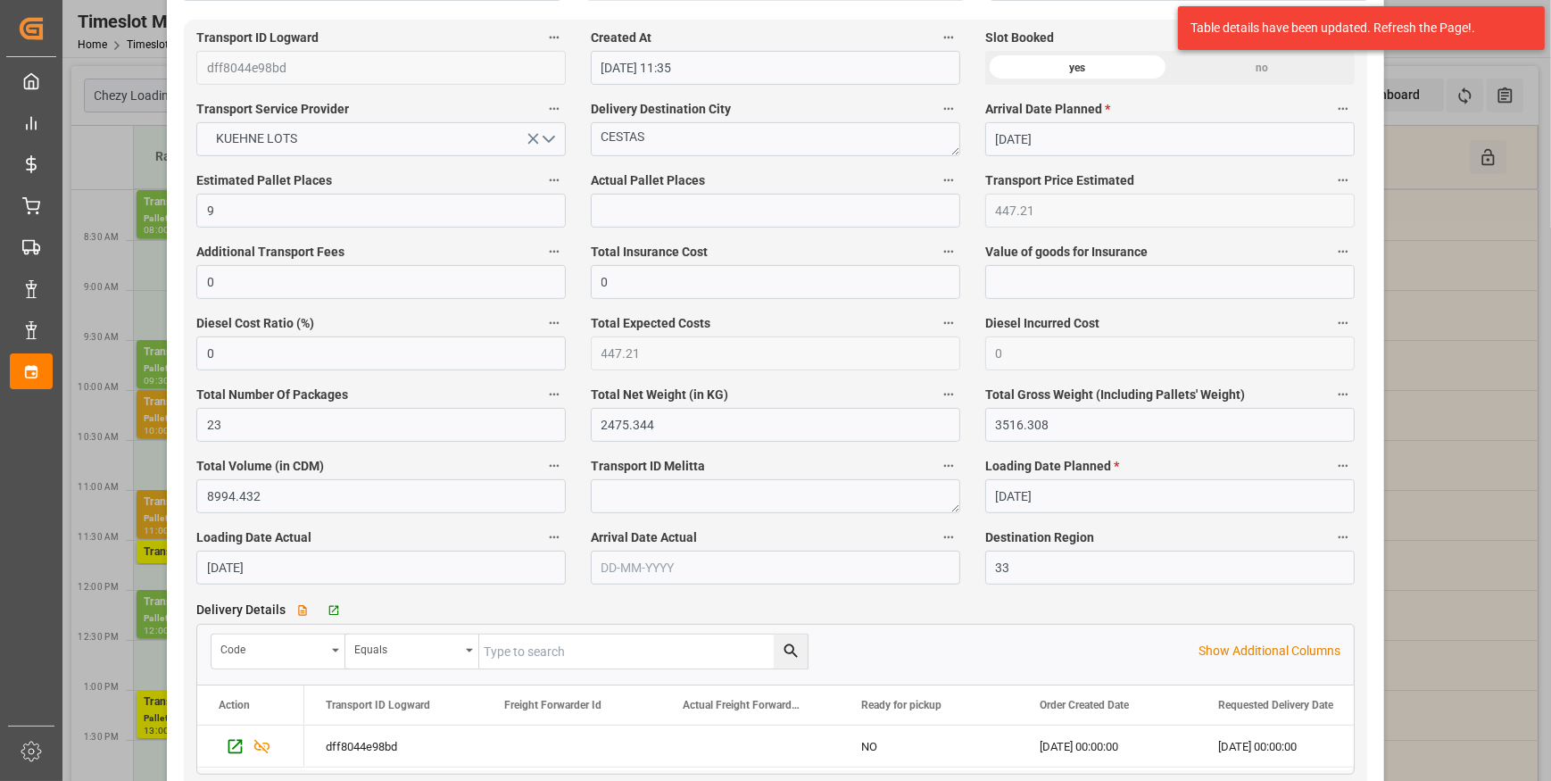
type input "23"
click at [626, 211] on input "text" at bounding box center [775, 211] width 369 height 34
type input "9"
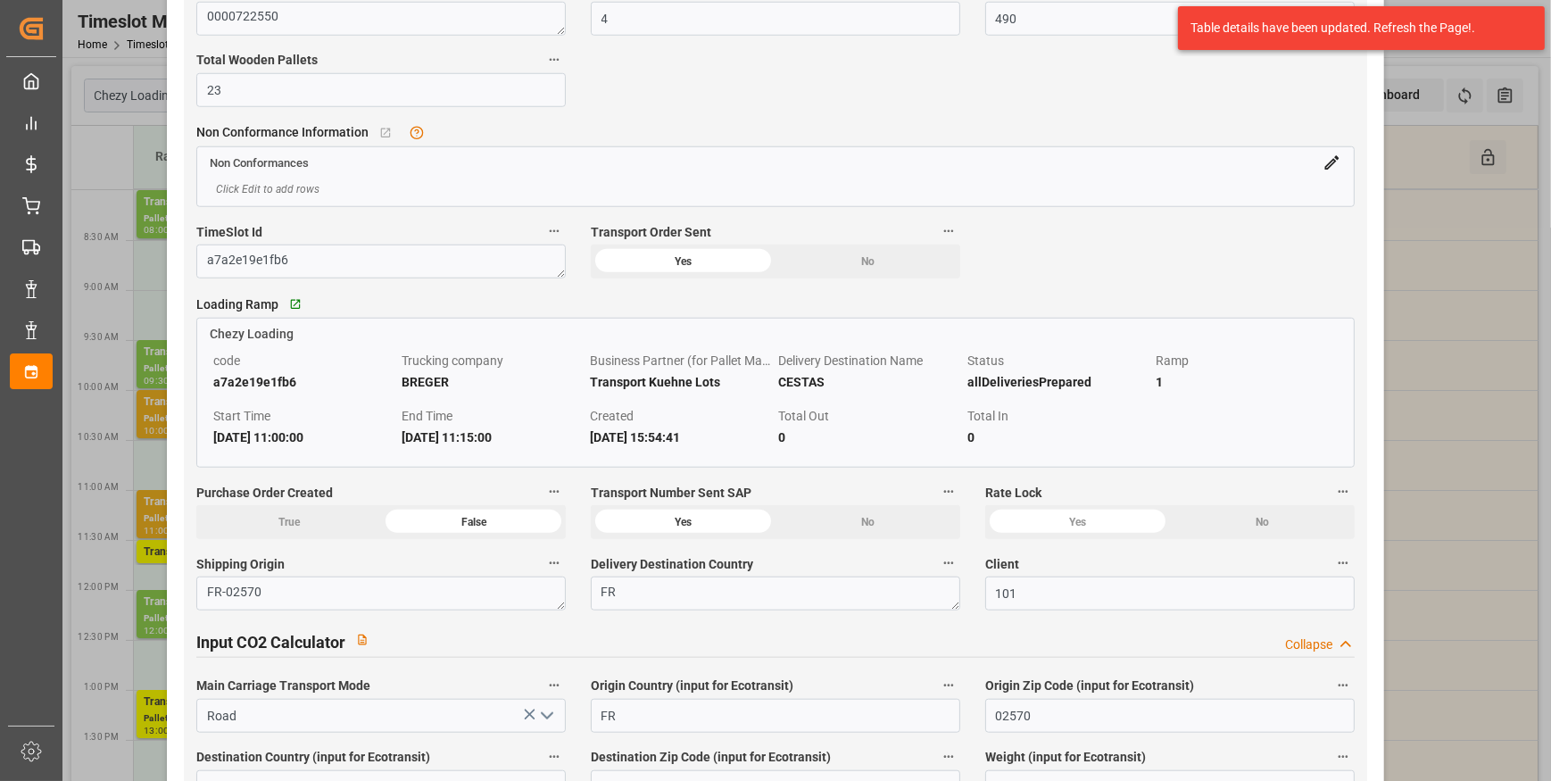
scroll to position [2271, 0]
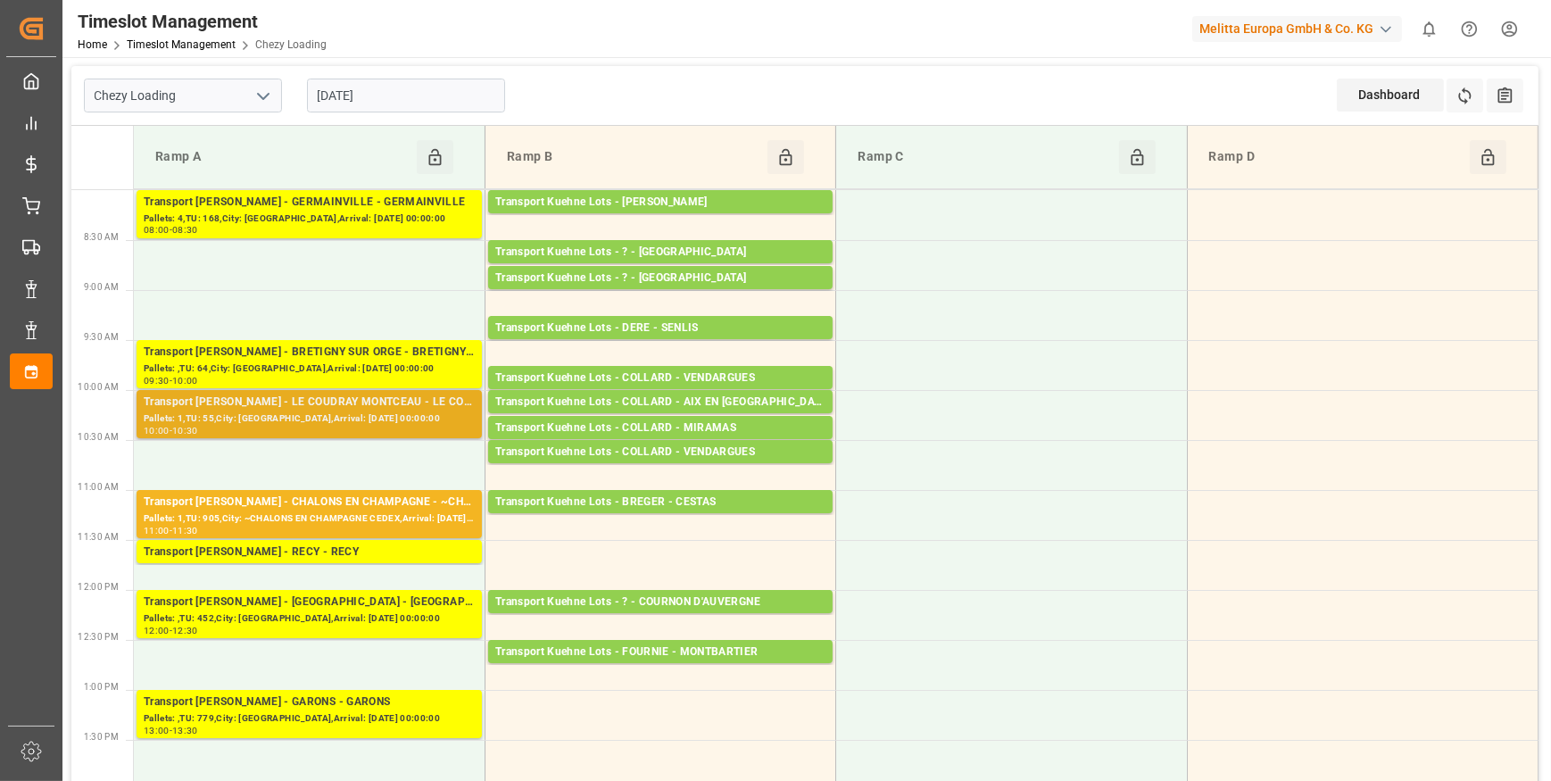
click at [303, 403] on div "Transport [PERSON_NAME] - LE COUDRAY MONTCEAU - LE COUDRAY MONTCEAU" at bounding box center [309, 402] width 331 height 18
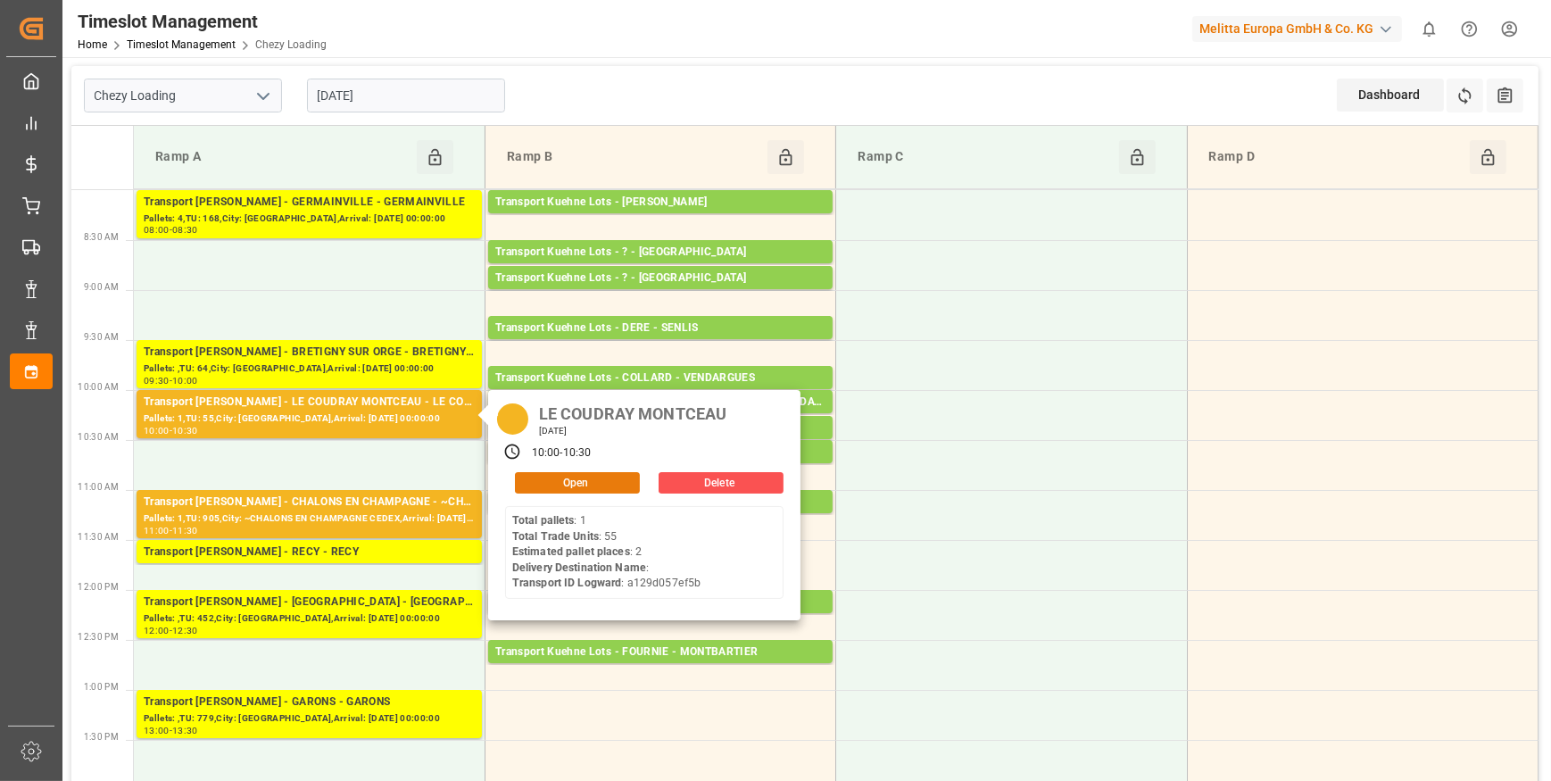
click at [580, 479] on button "Open" at bounding box center [577, 482] width 125 height 21
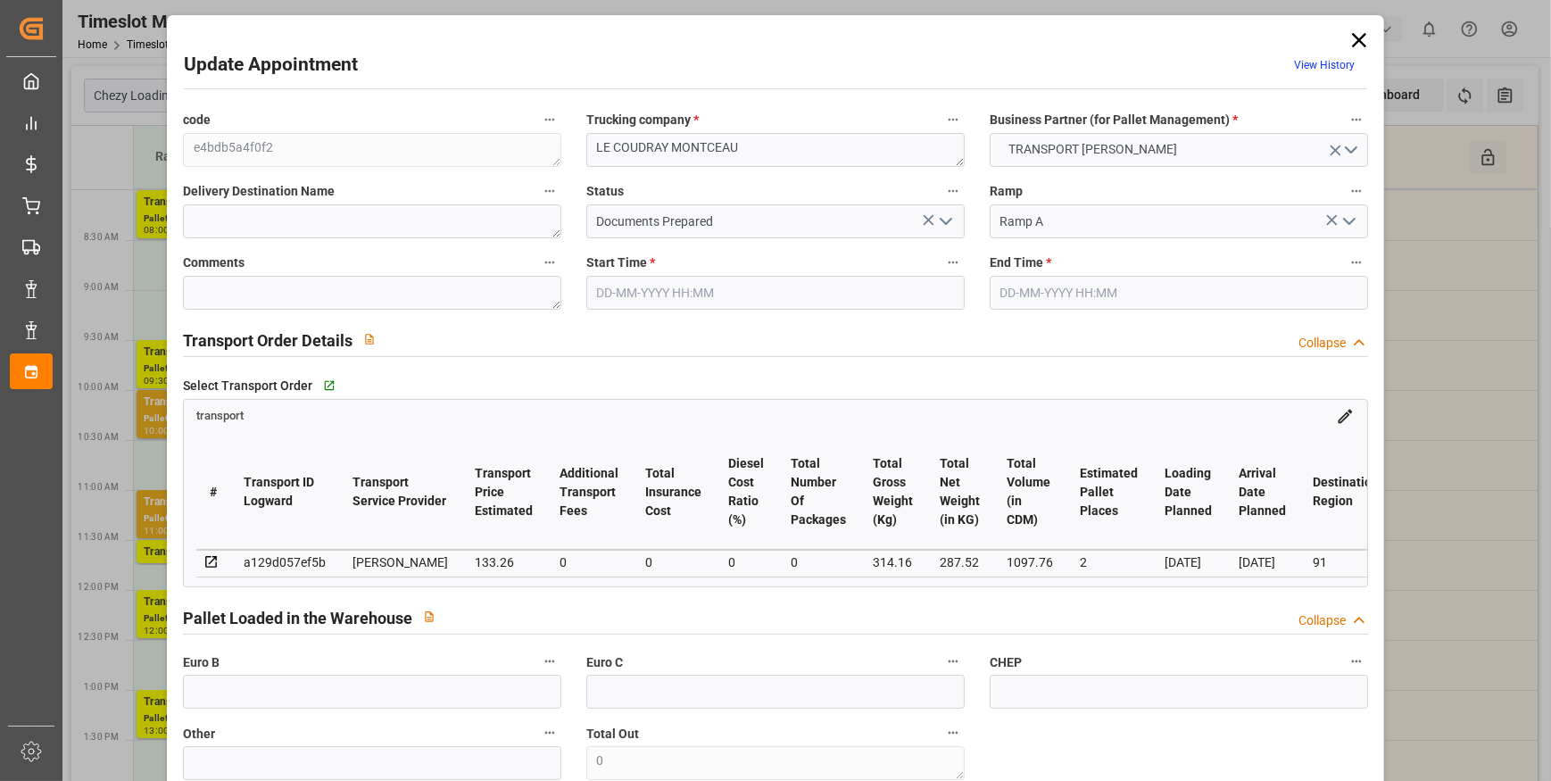
type input "2"
type input "133.26"
type input "0"
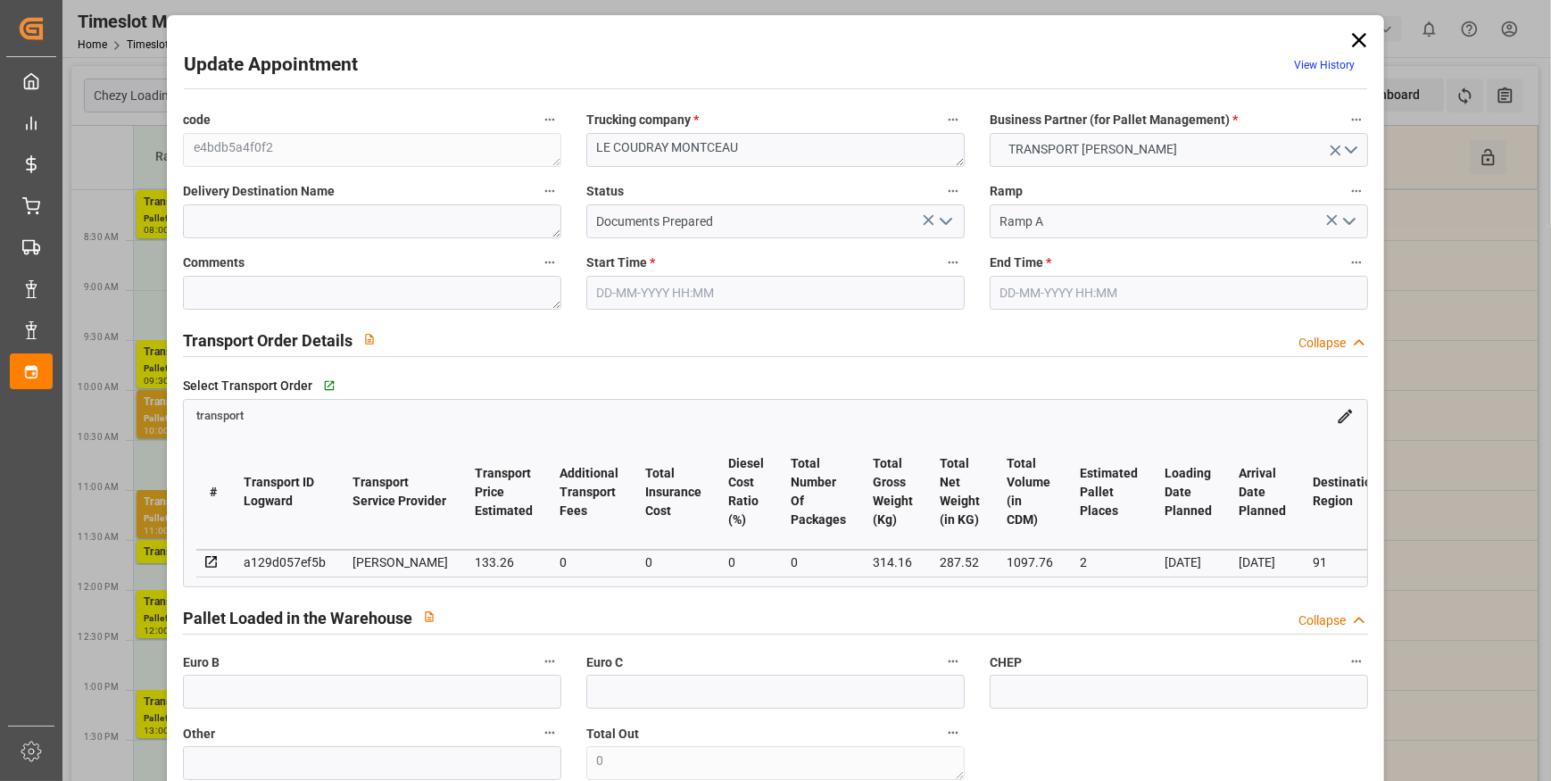
type input "128.7558"
type input "-4.5042"
type input "0"
type input "287.52"
type input "389.4"
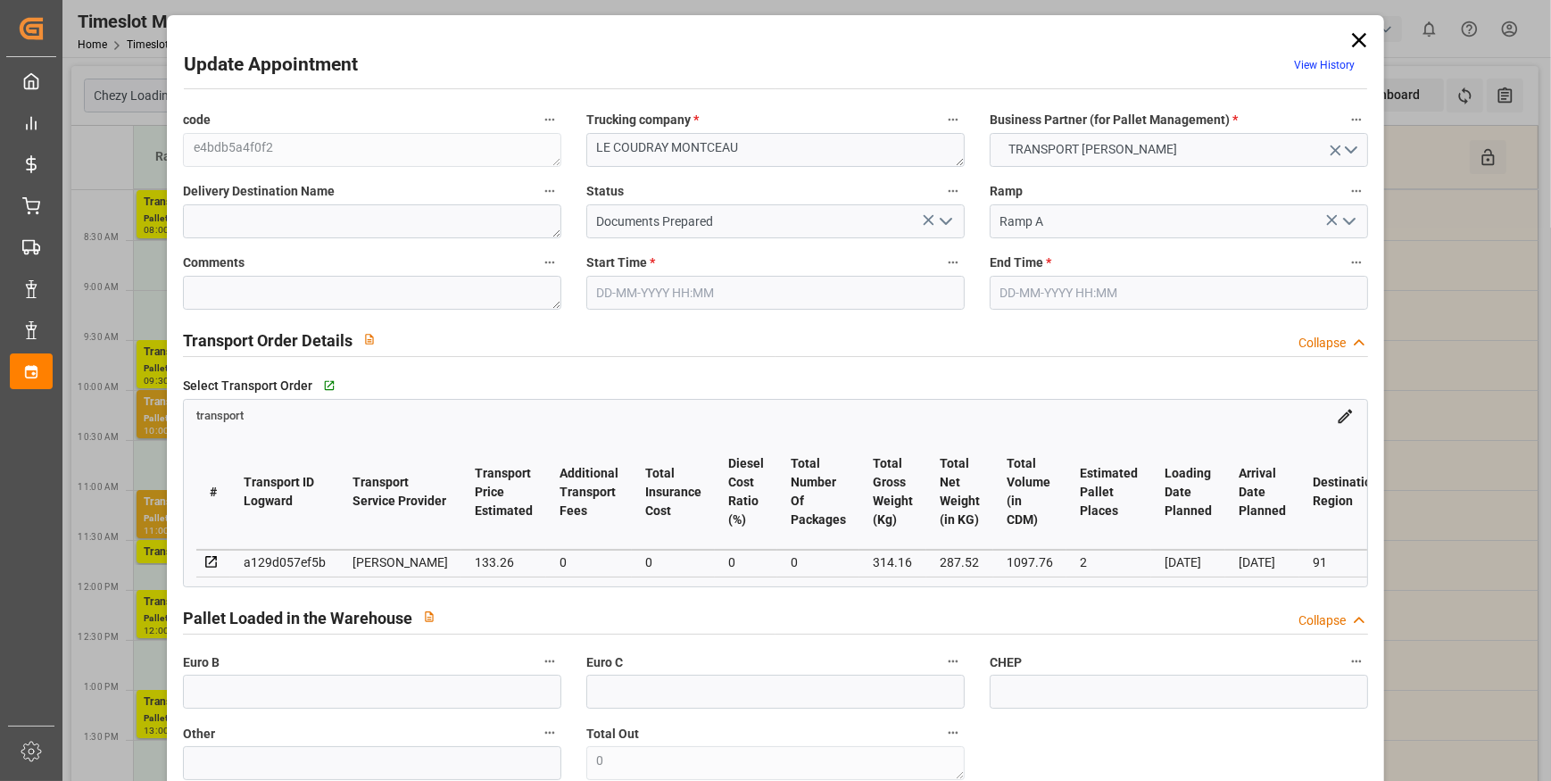
type input "1097.76"
type input "91"
type input "1"
type input "55"
type input "2"
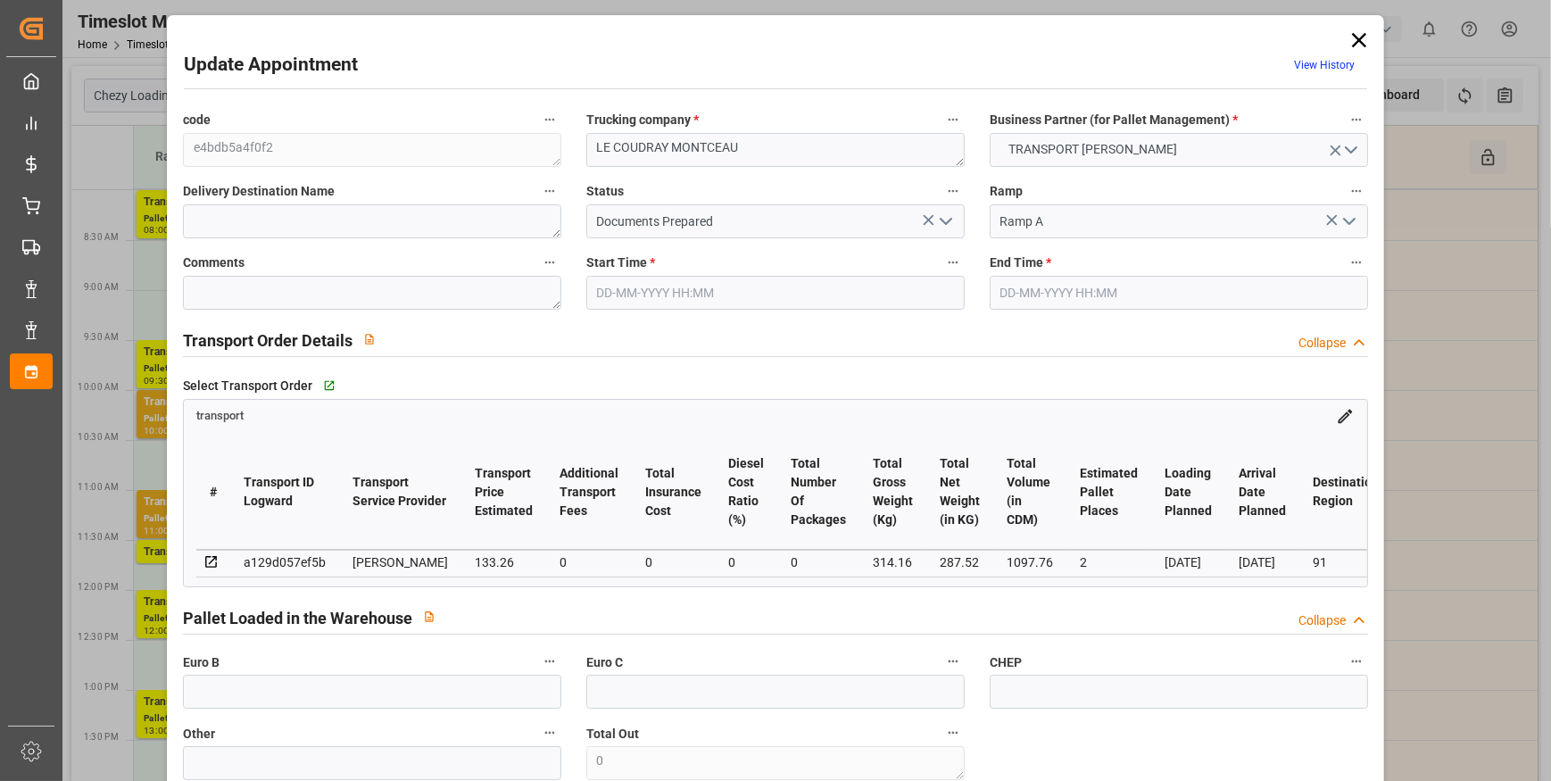
type input "101"
type input "314.16"
type input "0"
type input "4710.8598"
type input "0"
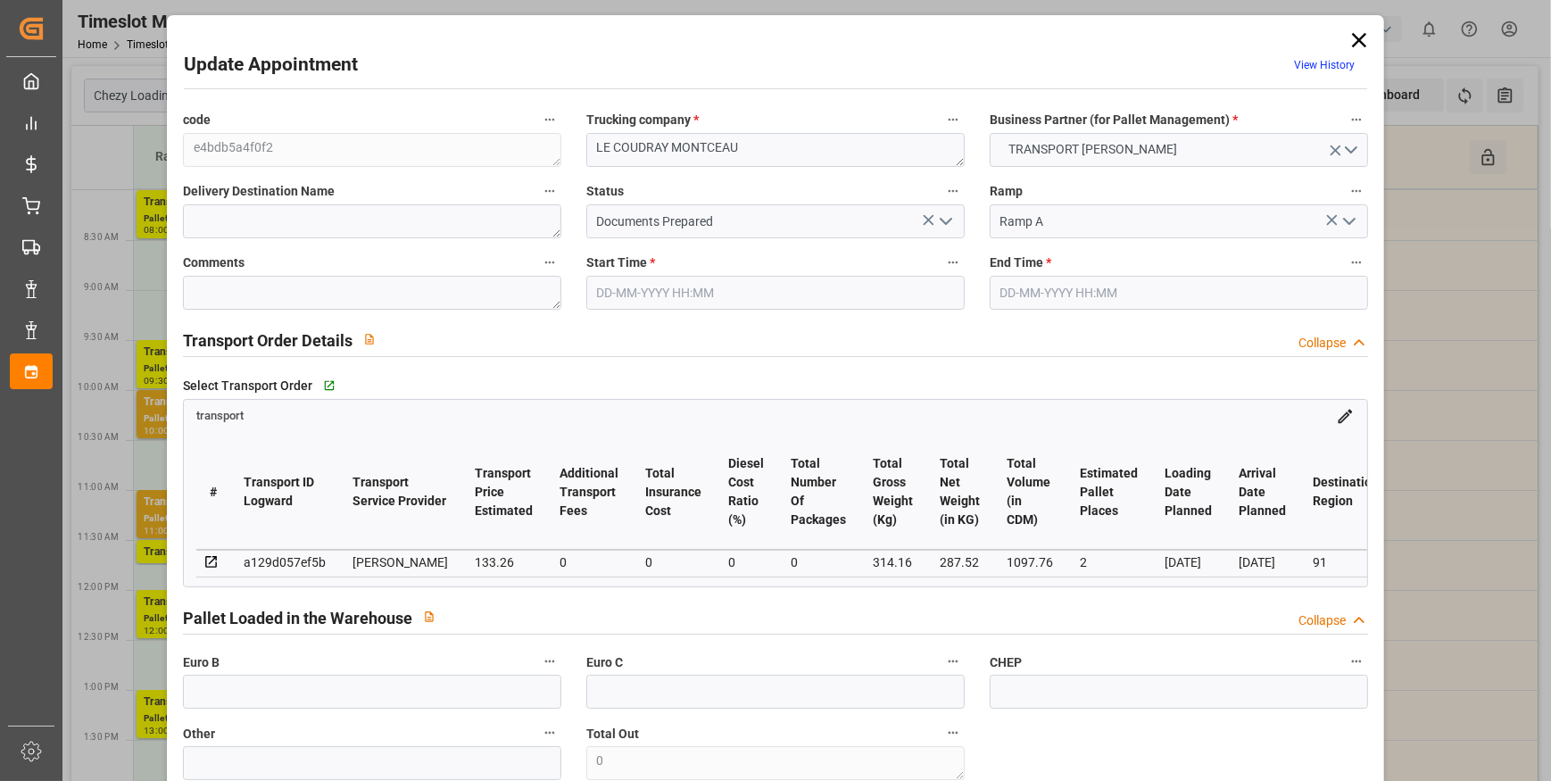
type input "0"
type input "21"
type input "35"
type input "[DATE] 10:00"
type input "[DATE] 10:30"
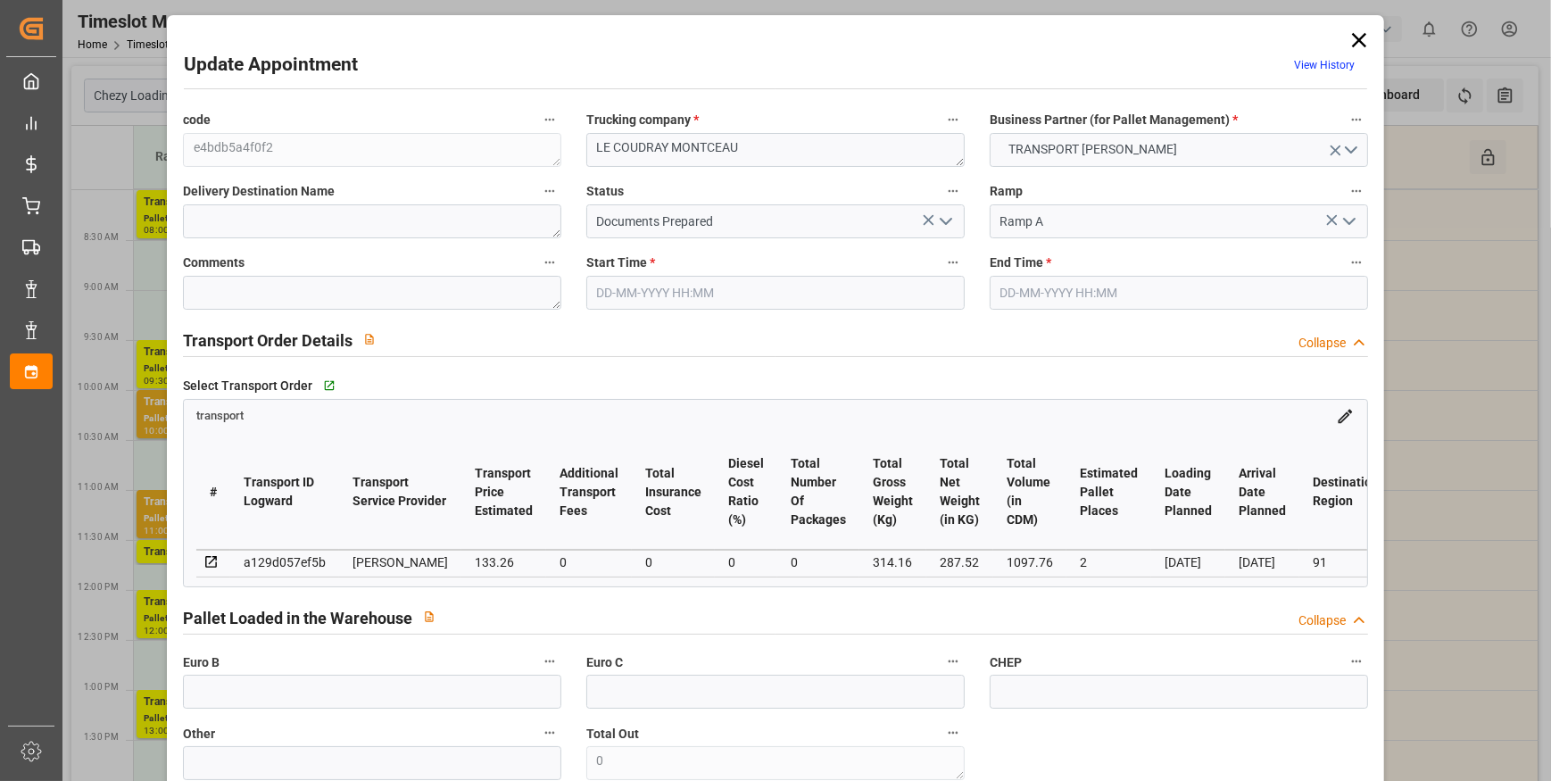
type input "[DATE] 12:48"
type input "[DATE] 11:32"
type input "[DATE]"
click at [945, 217] on icon "open menu" at bounding box center [945, 221] width 21 height 21
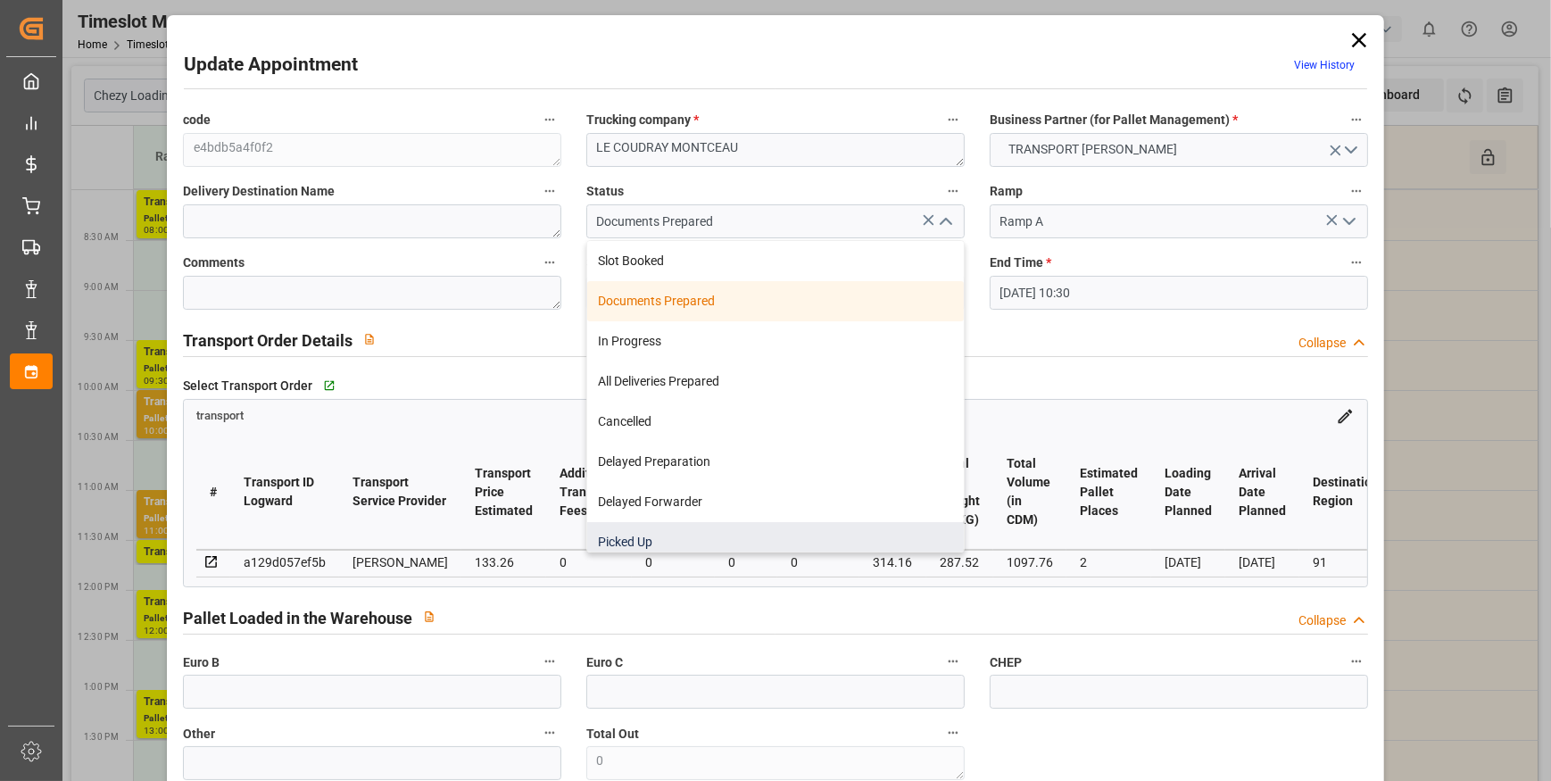
click at [645, 543] on div "Picked Up" at bounding box center [775, 542] width 376 height 40
type input "Picked Up"
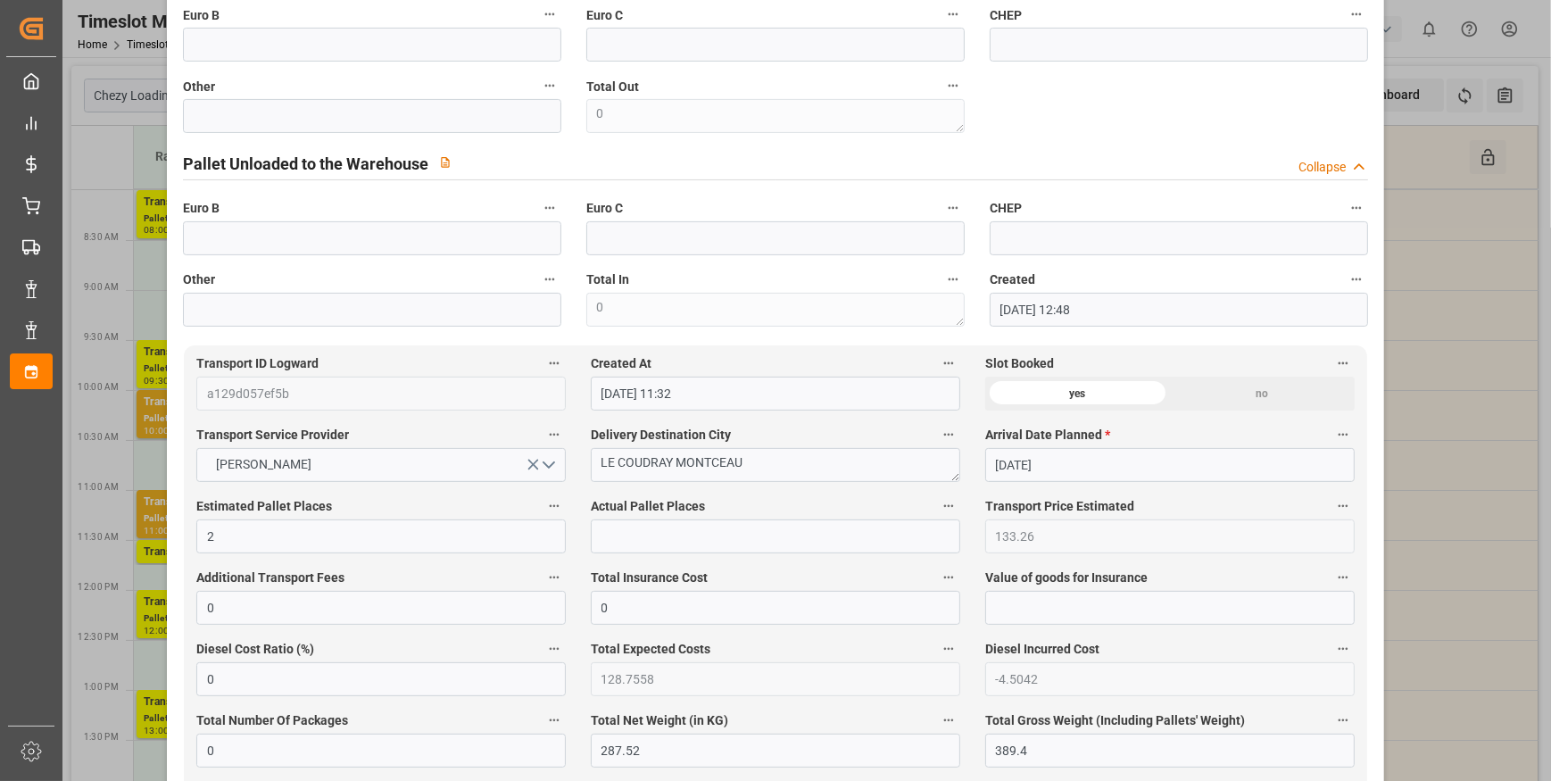
scroll to position [405, 0]
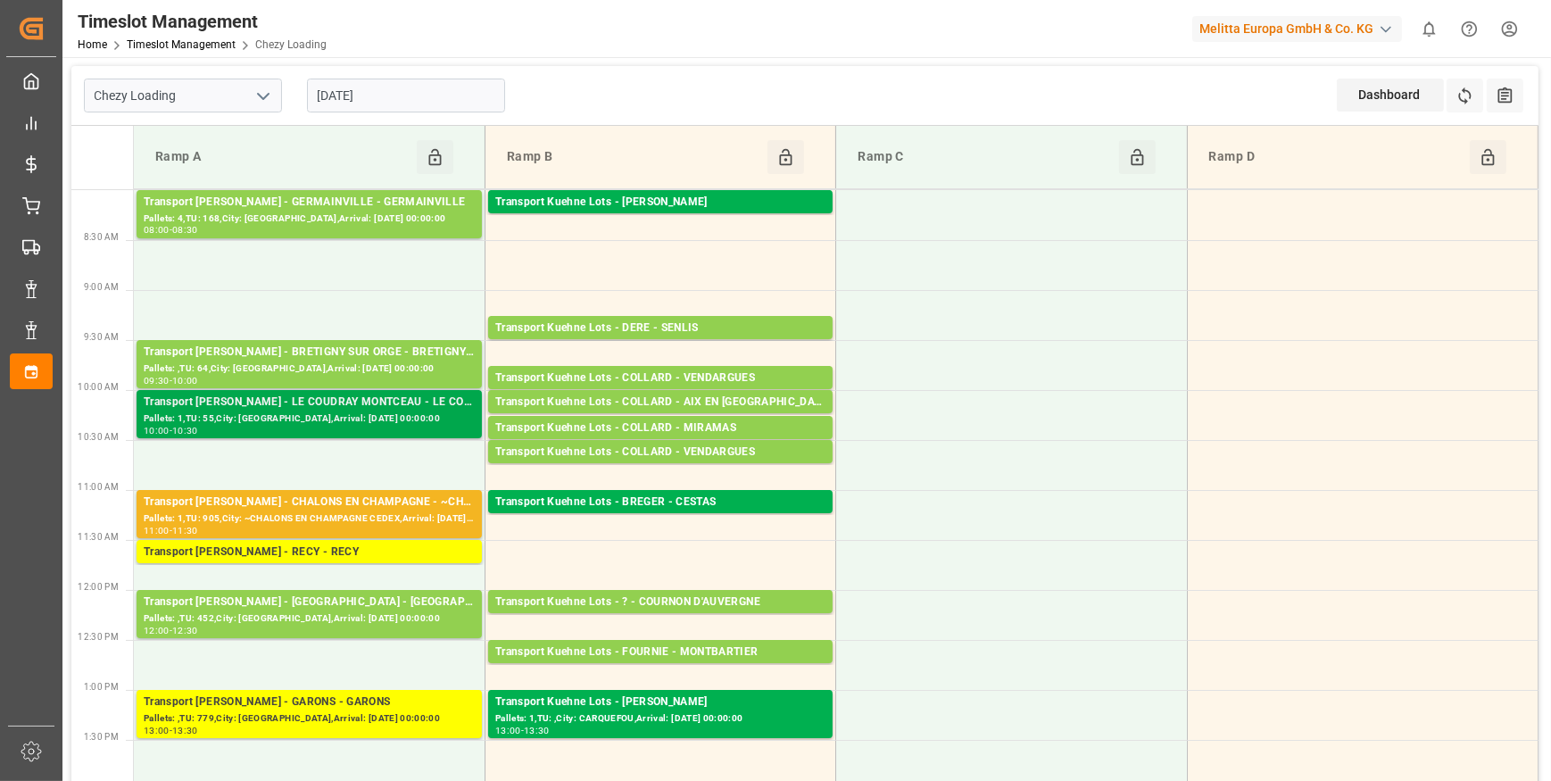
click at [362, 404] on div "Transport [PERSON_NAME] - LE COUDRAY MONTCEAU - LE COUDRAY MONTCEAU" at bounding box center [309, 402] width 331 height 18
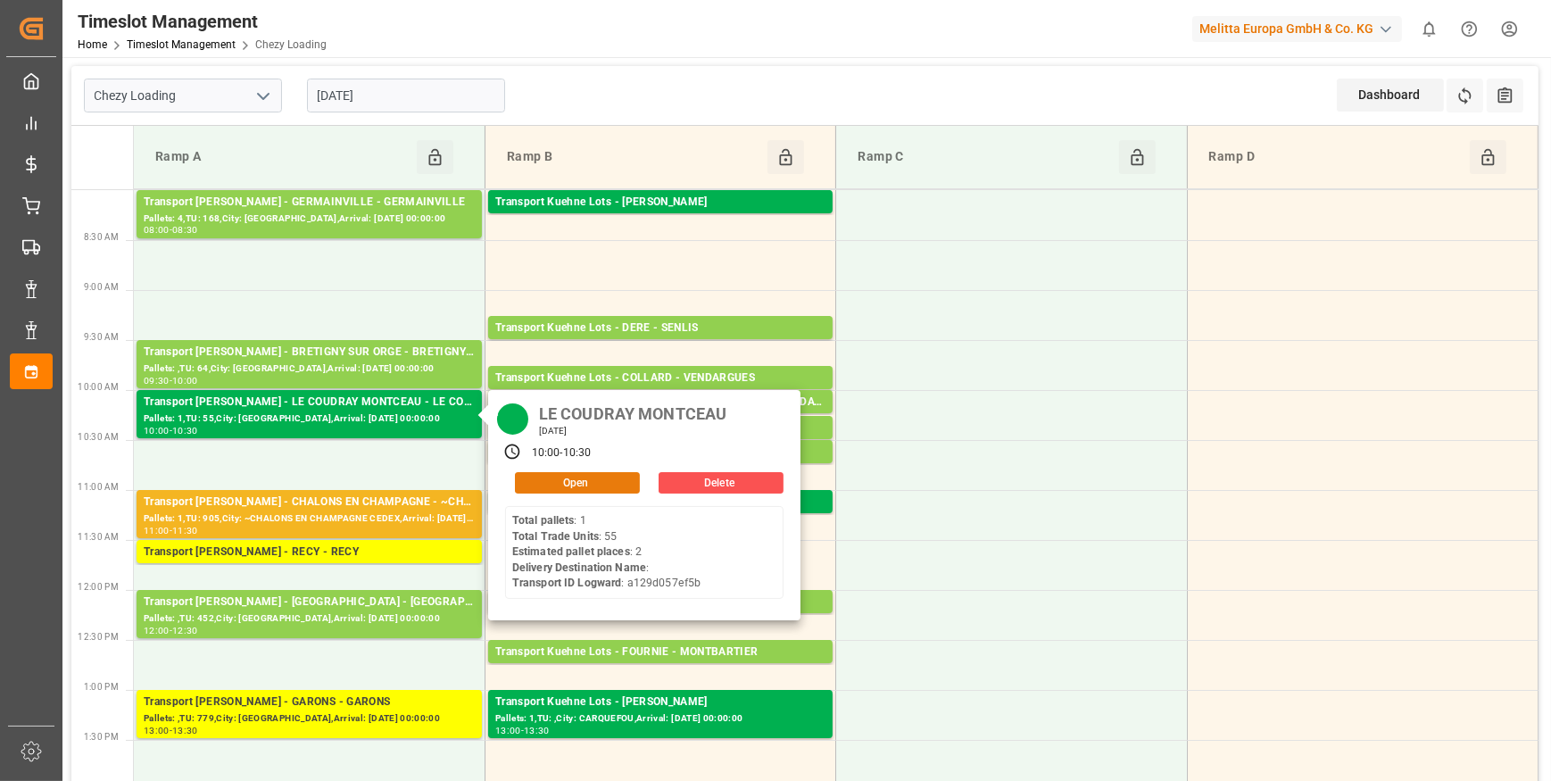
click at [583, 477] on button "Open" at bounding box center [577, 482] width 125 height 21
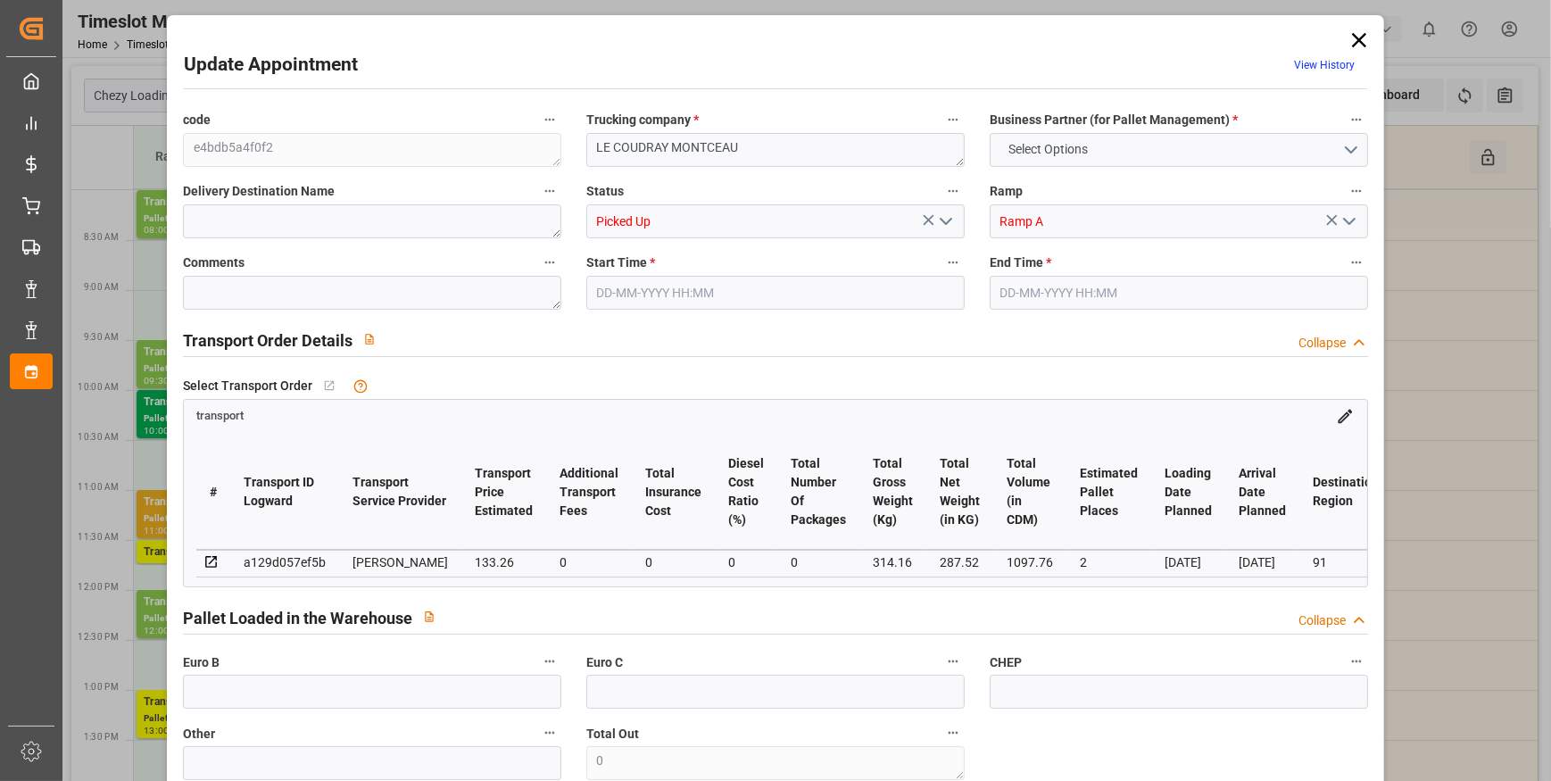
type input "2"
type input "133.26"
type input "0"
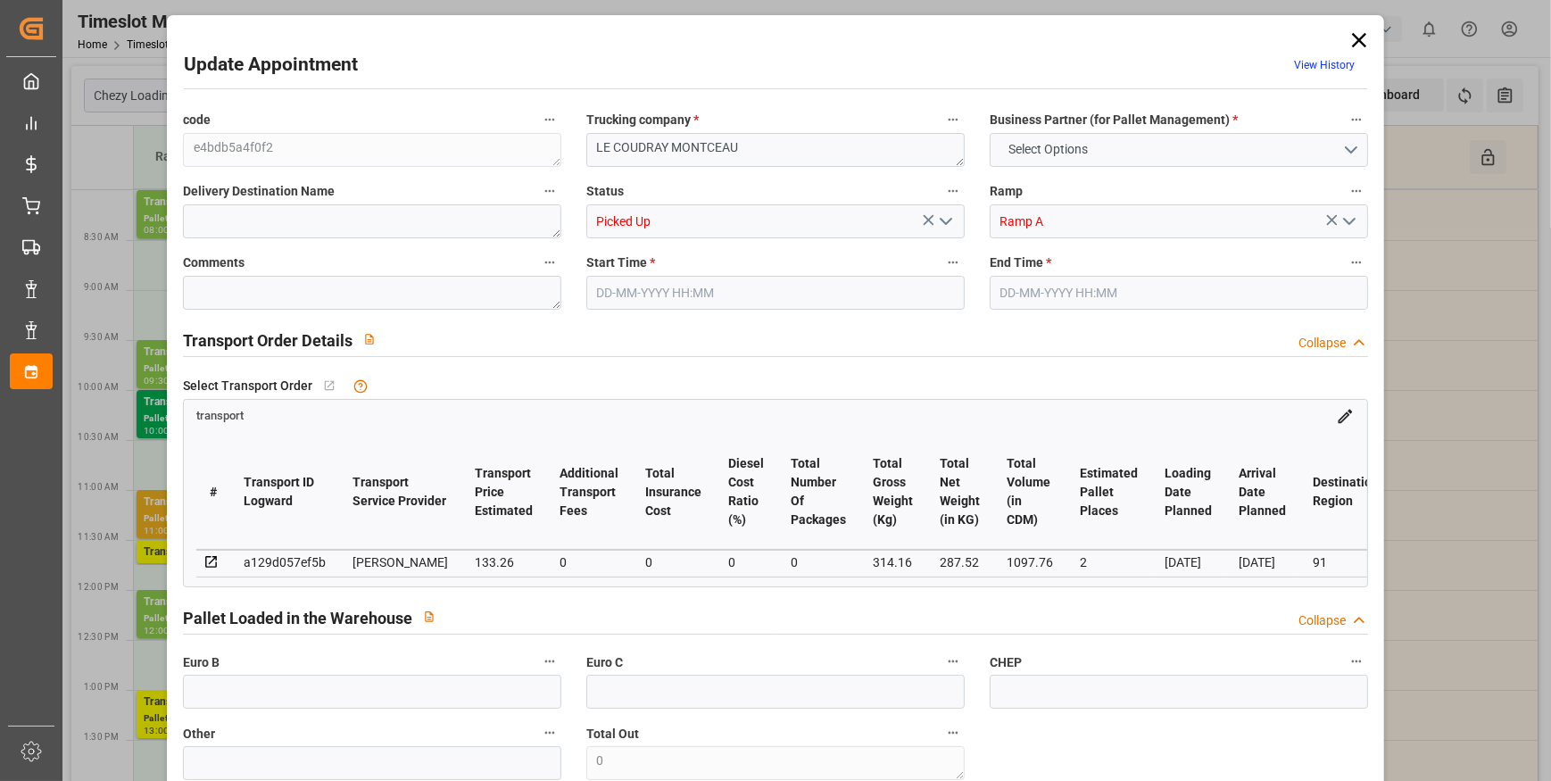
type input "128.7558"
type input "-4.5042"
type input "0"
type input "287.52"
type input "389.4"
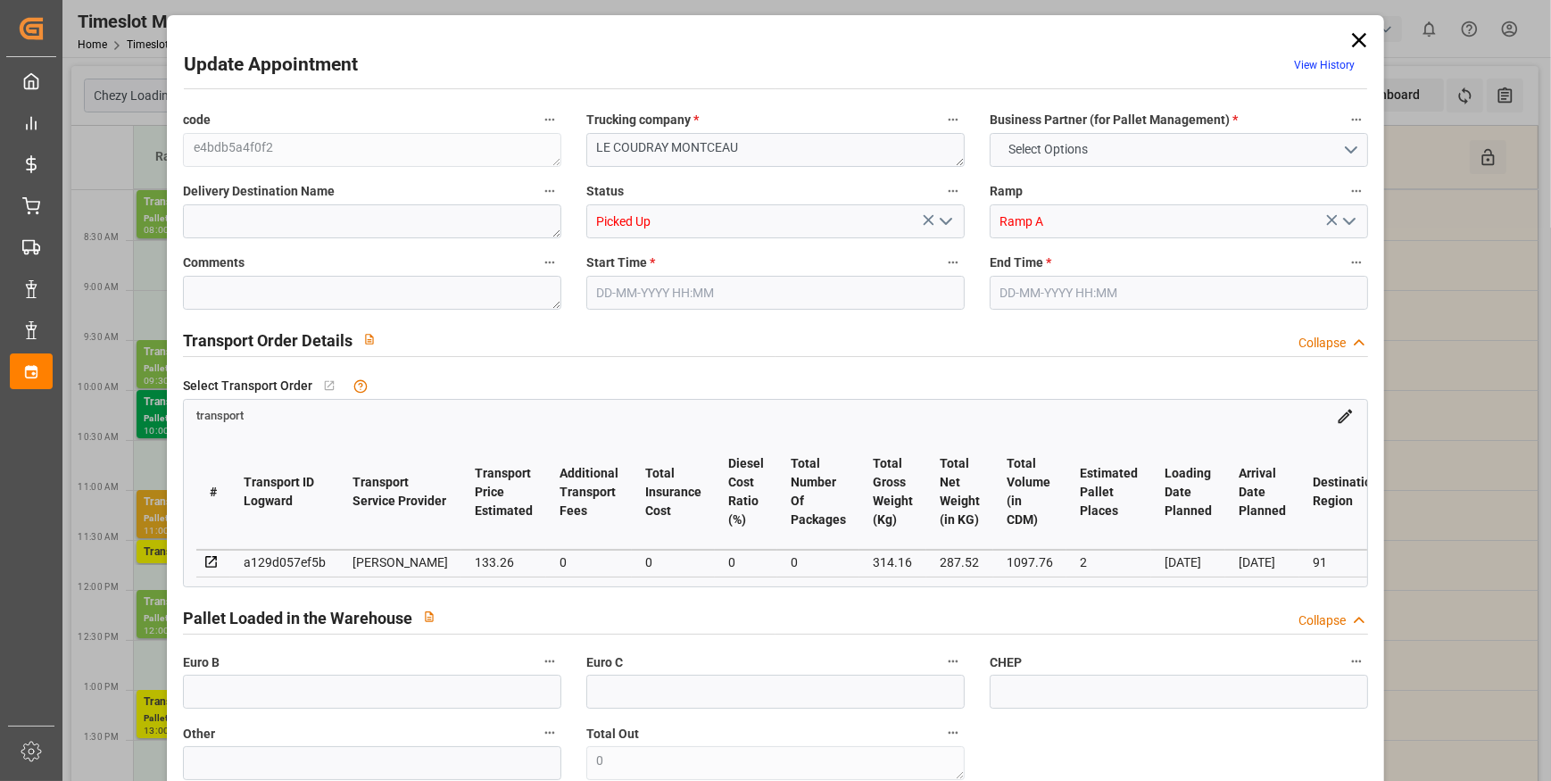
type input "1097.76"
type input "91"
type input "1"
type input "55"
type input "2"
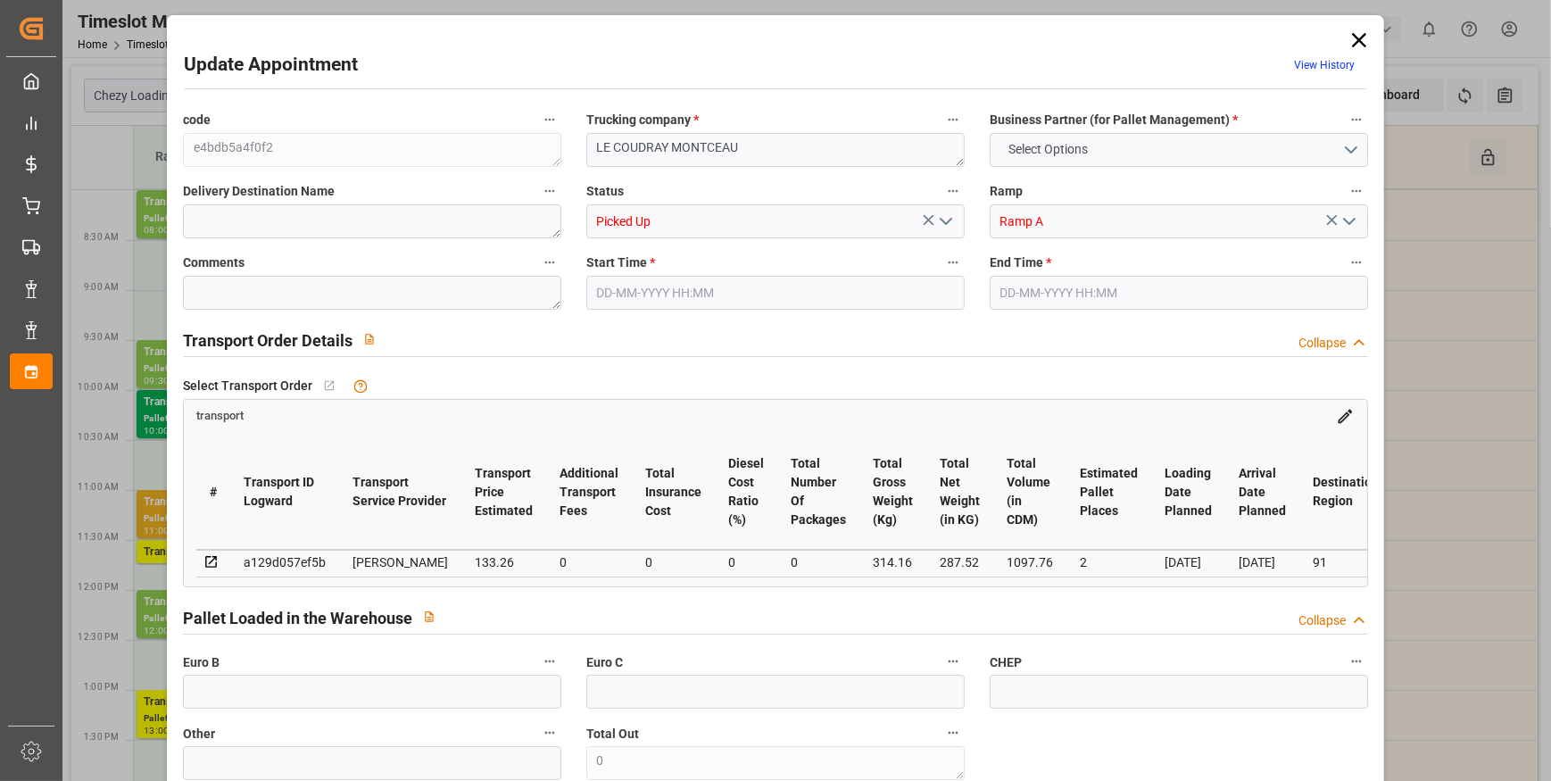
type input "101"
type input "314.16"
type input "0"
type input "4710.8598"
type input "0"
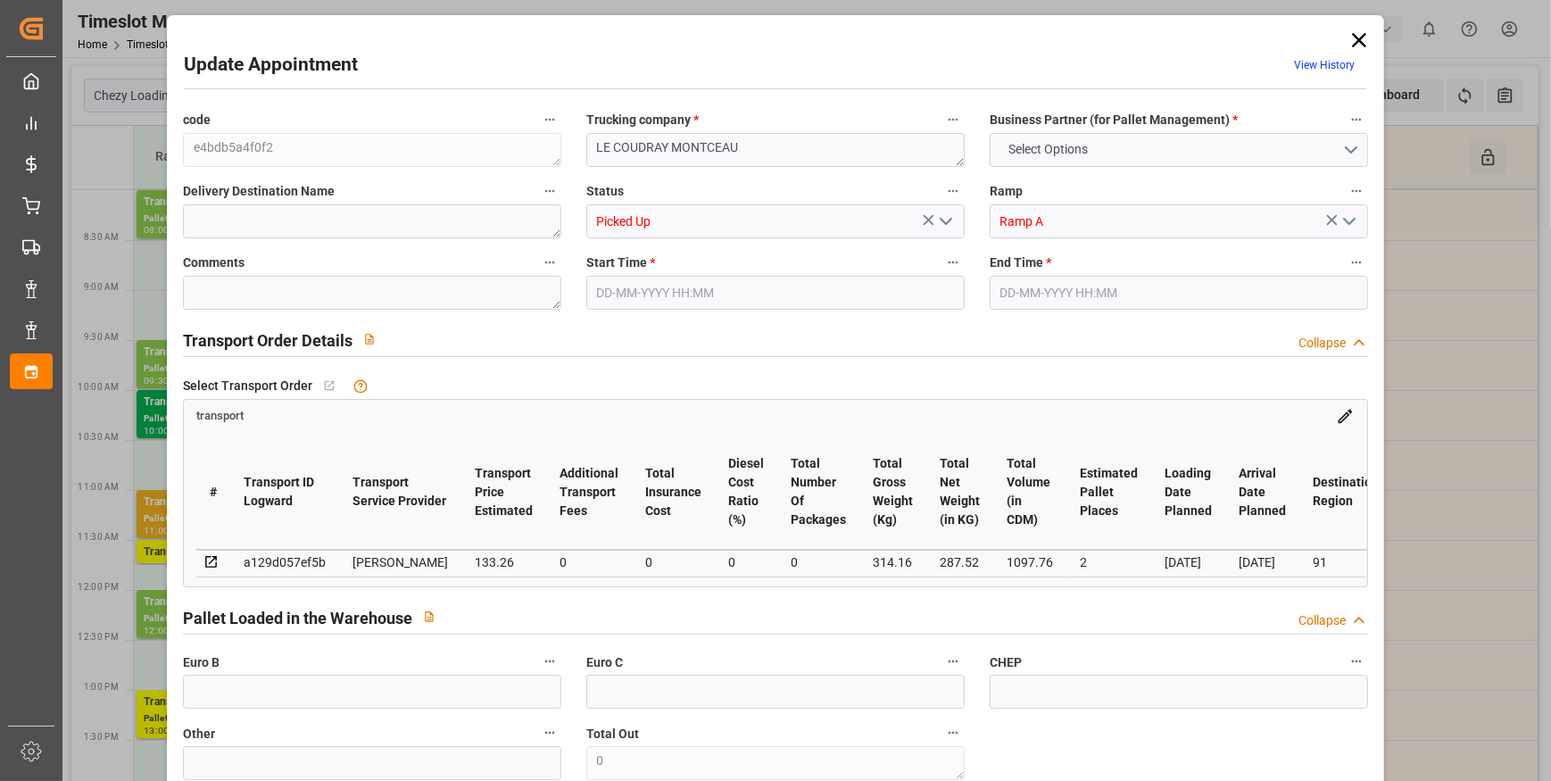
type input "0"
type input "21"
type input "35"
type input "[DATE] 10:00"
type input "[DATE] 10:30"
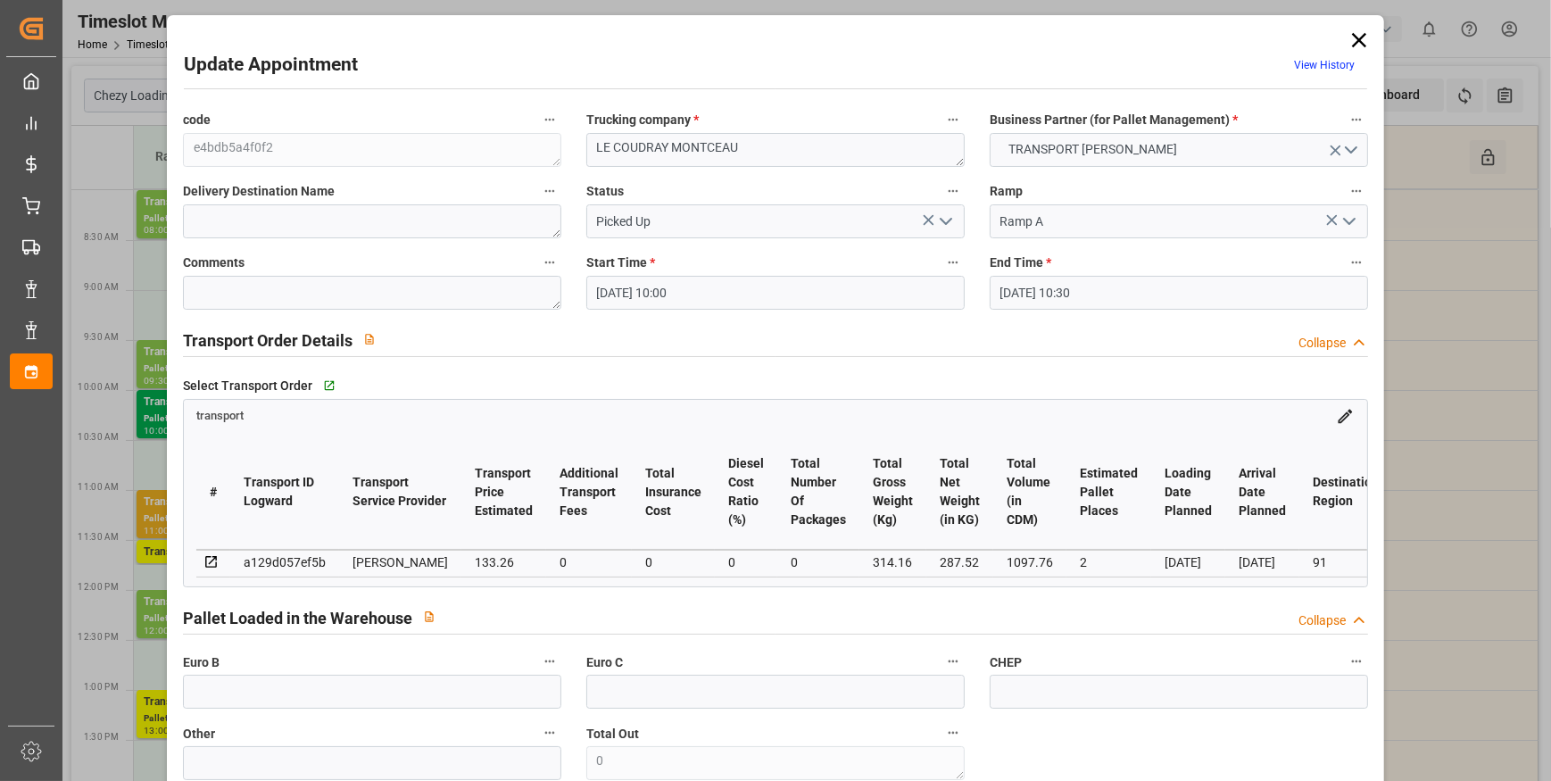
type input "[DATE] 12:48"
type input "[DATE] 11:32"
type input "[DATE]"
click at [947, 219] on polyline "open menu" at bounding box center [945, 221] width 11 height 5
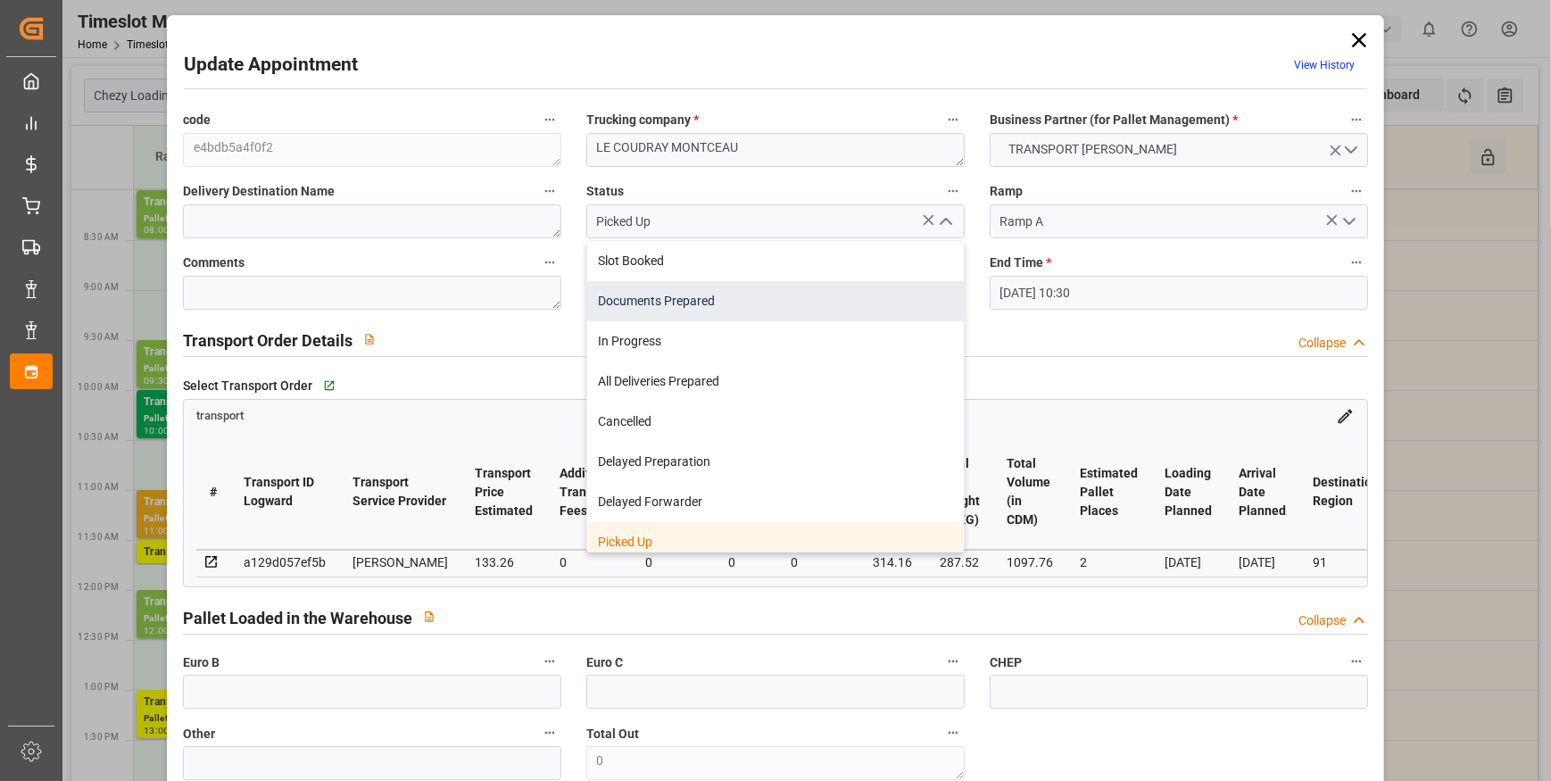
click at [707, 294] on div "Documents Prepared" at bounding box center [775, 301] width 376 height 40
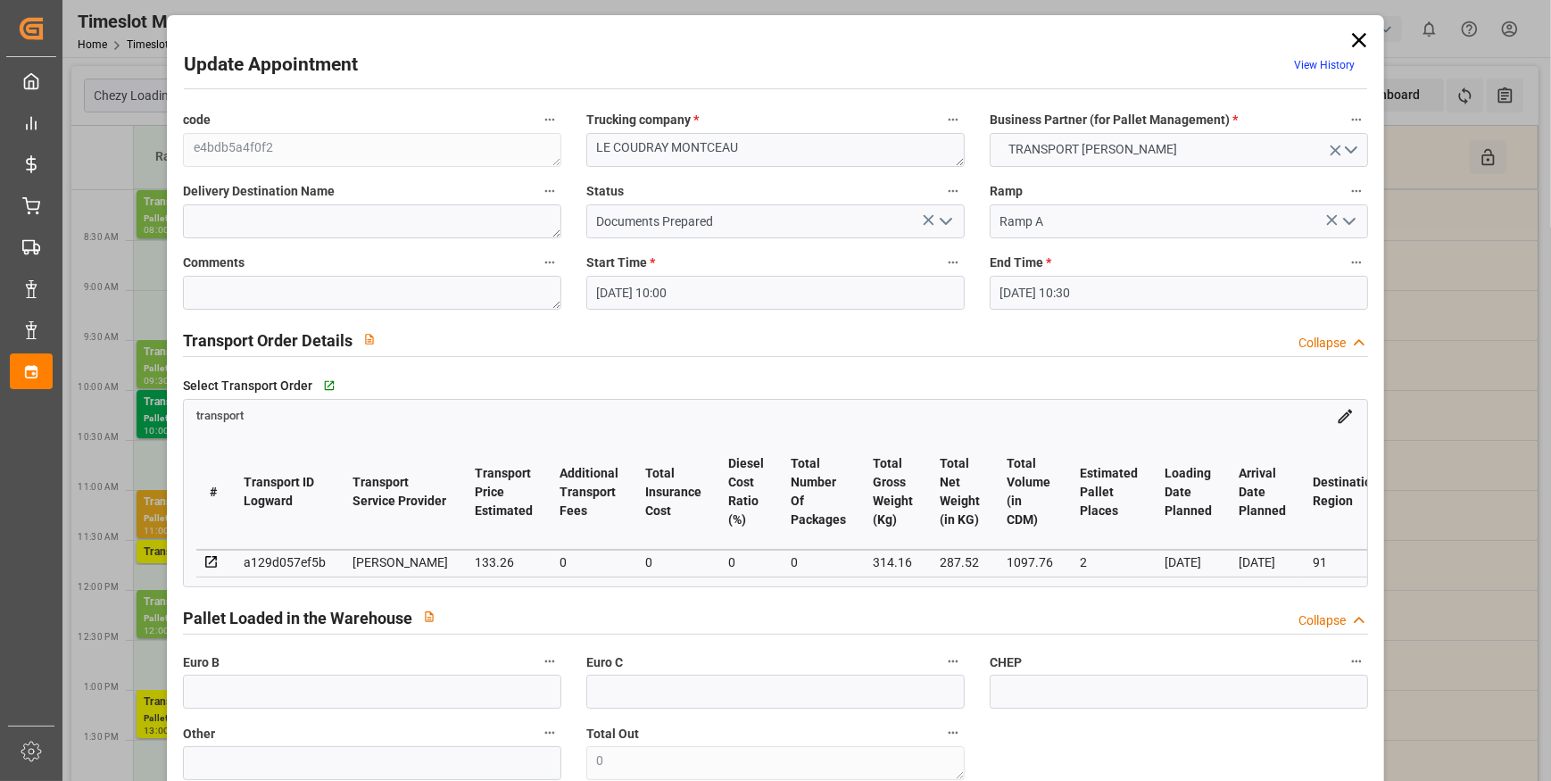
click at [947, 222] on icon "open menu" at bounding box center [945, 221] width 21 height 21
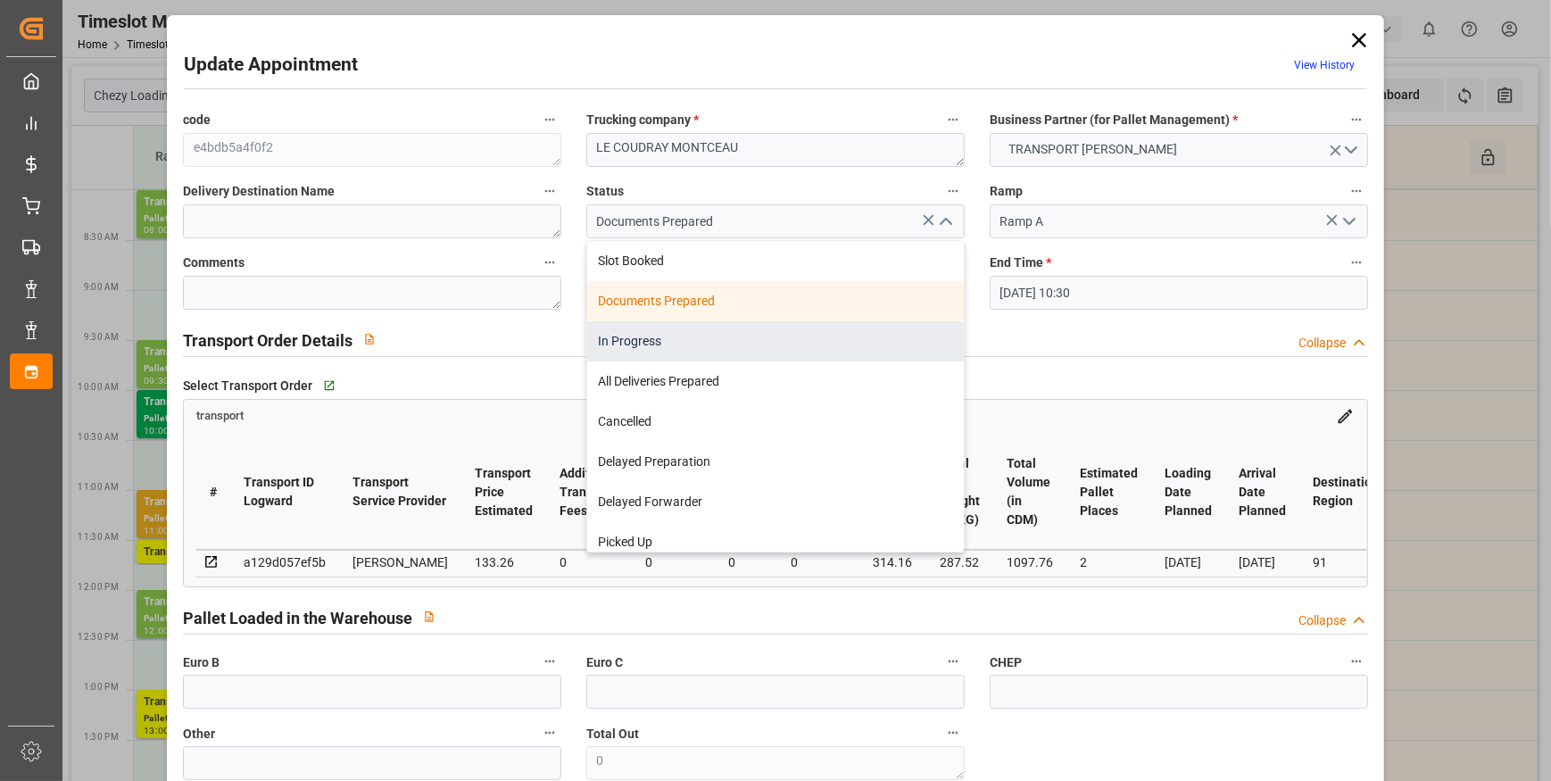
click at [651, 342] on div "In Progress" at bounding box center [775, 341] width 376 height 40
type input "In Progress"
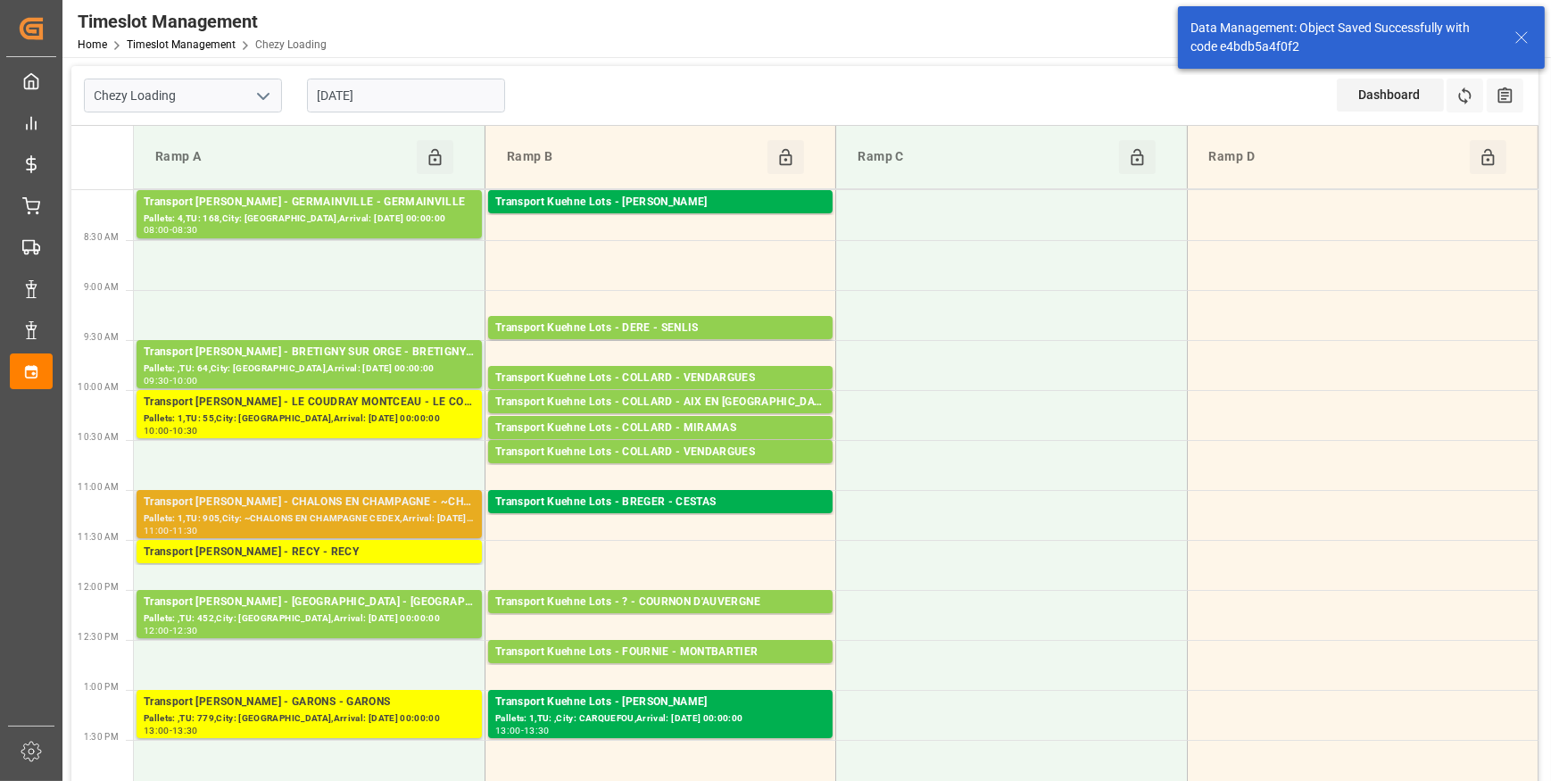
click at [377, 518] on div "Pallets: 1,TU: 905,City: ~CHALONS EN CHAMPAGNE CEDEX,Arrival: [DATE] 00:00:00" at bounding box center [309, 518] width 331 height 15
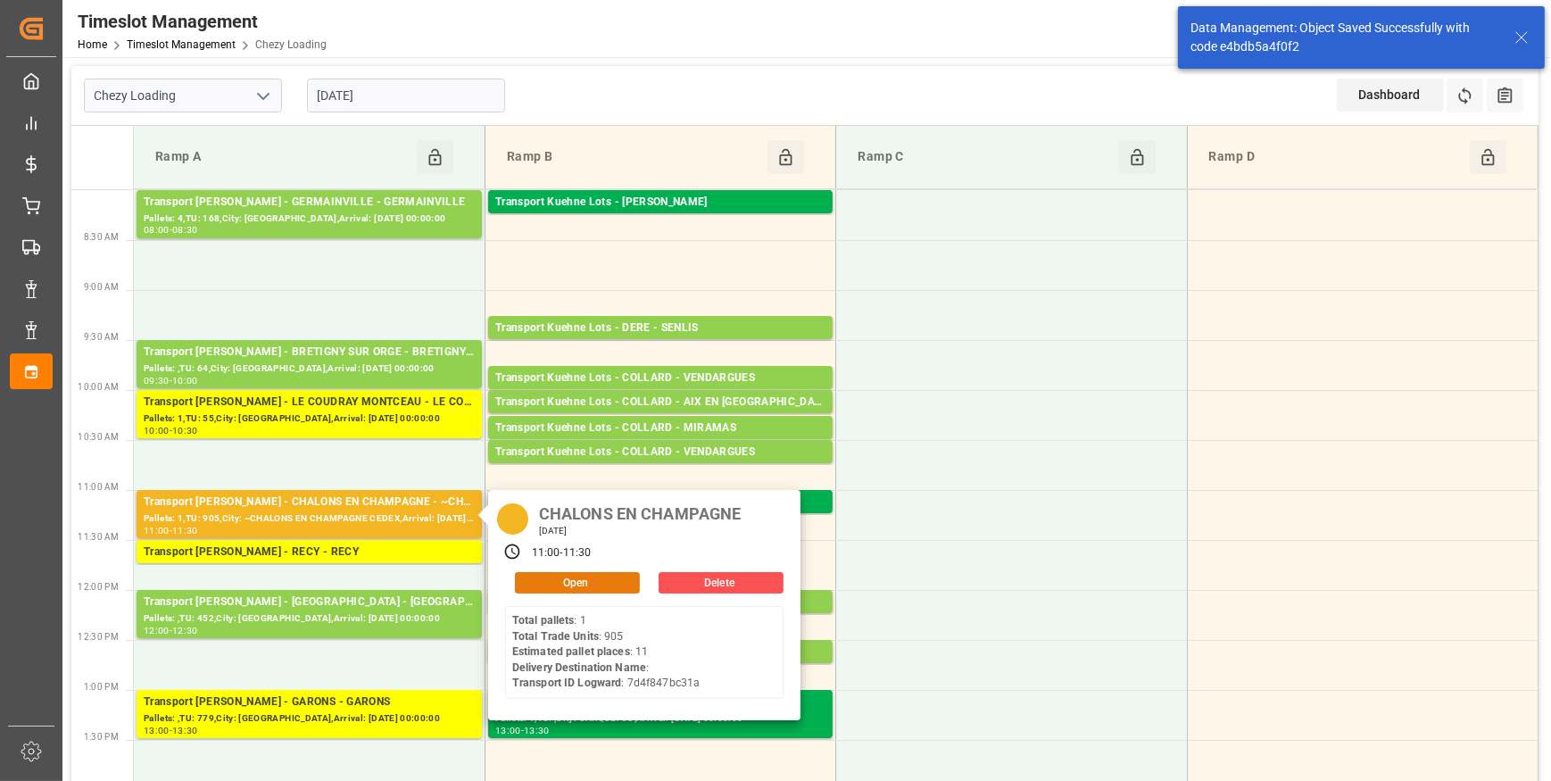
click at [565, 585] on button "Open" at bounding box center [577, 582] width 125 height 21
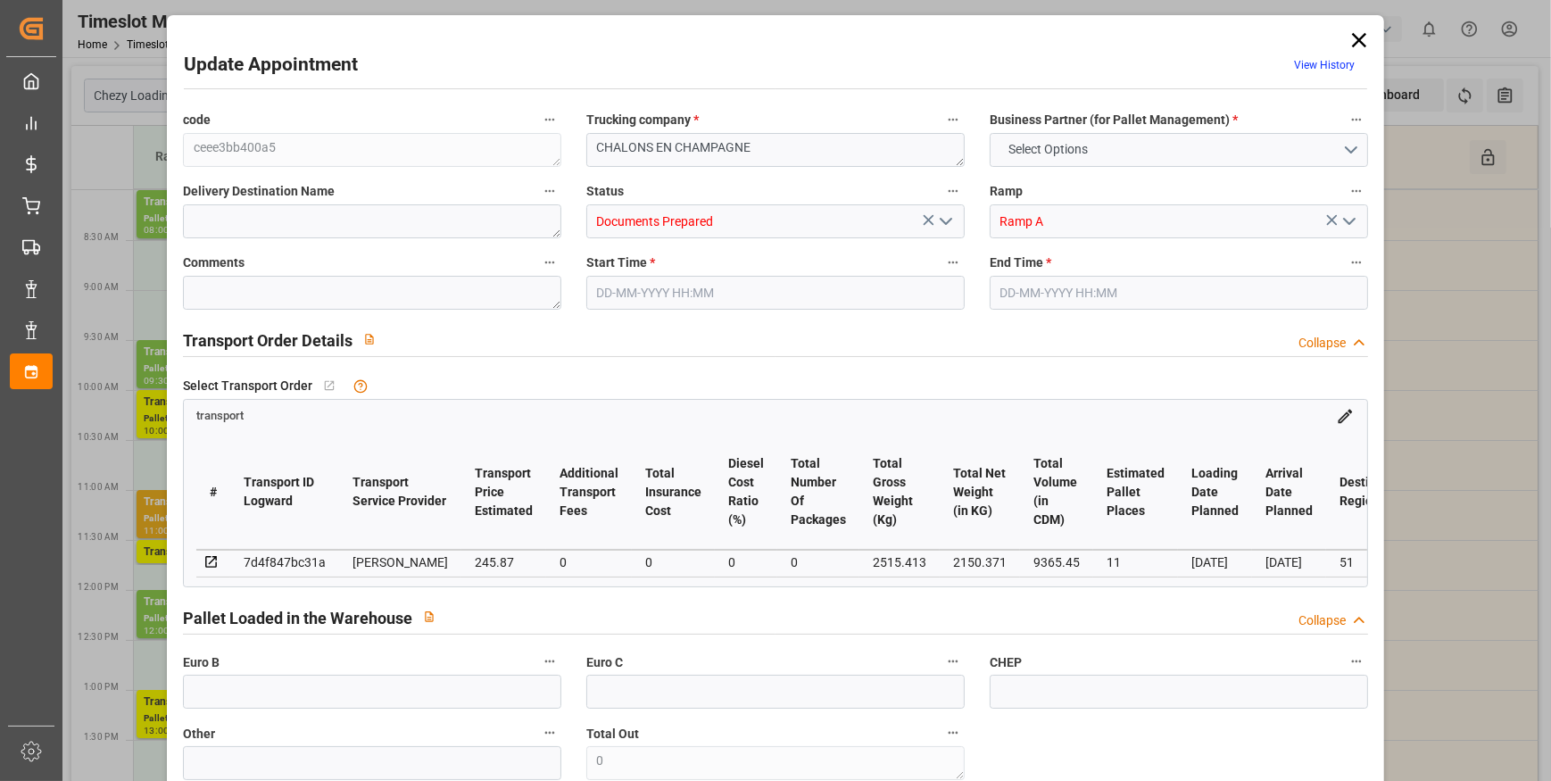
type input "11"
type input "245.87"
type input "0"
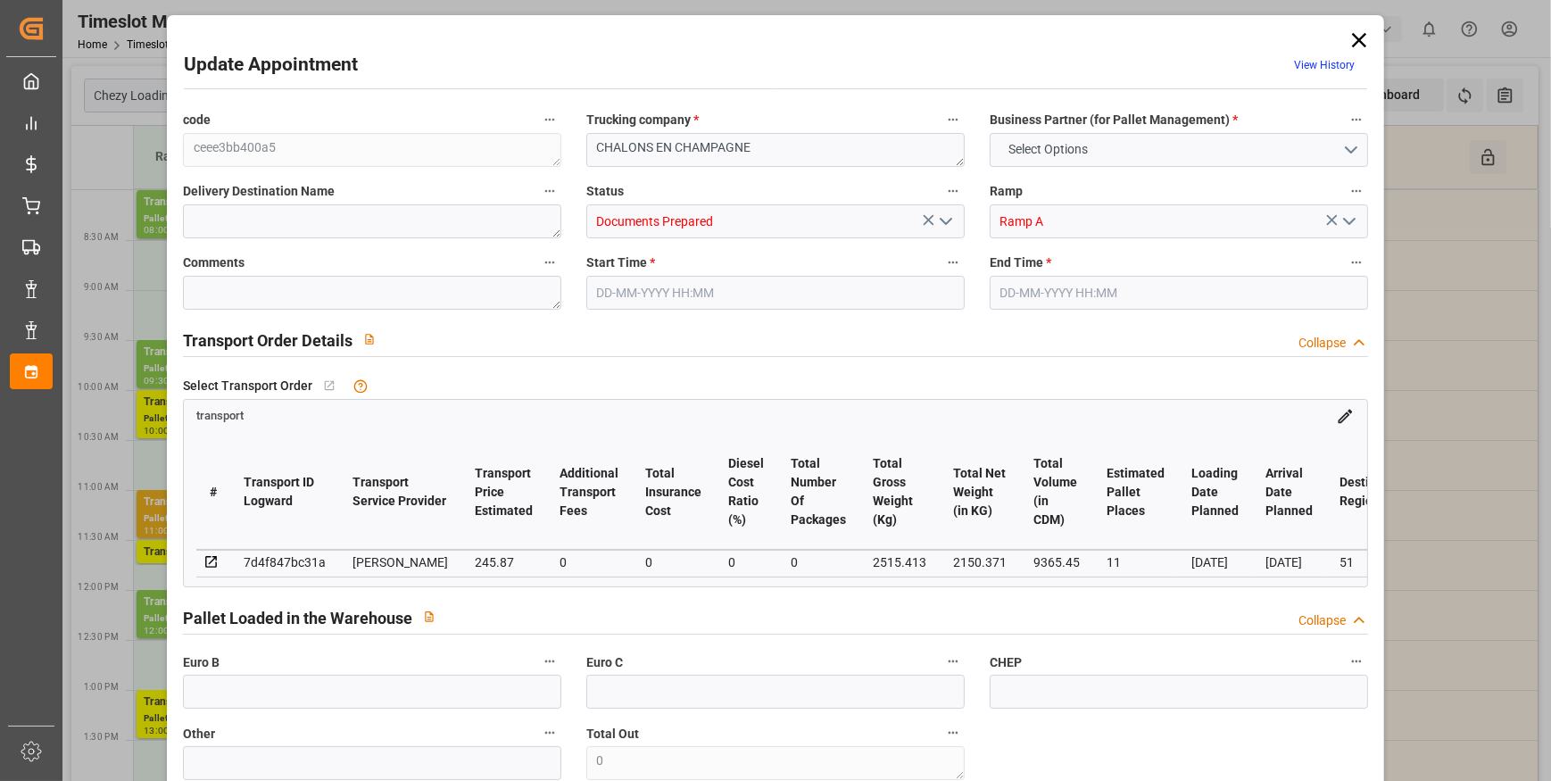
type input "237.5596"
type input "-8.3104"
type input "0"
type input "2150.371"
type input "3444.357"
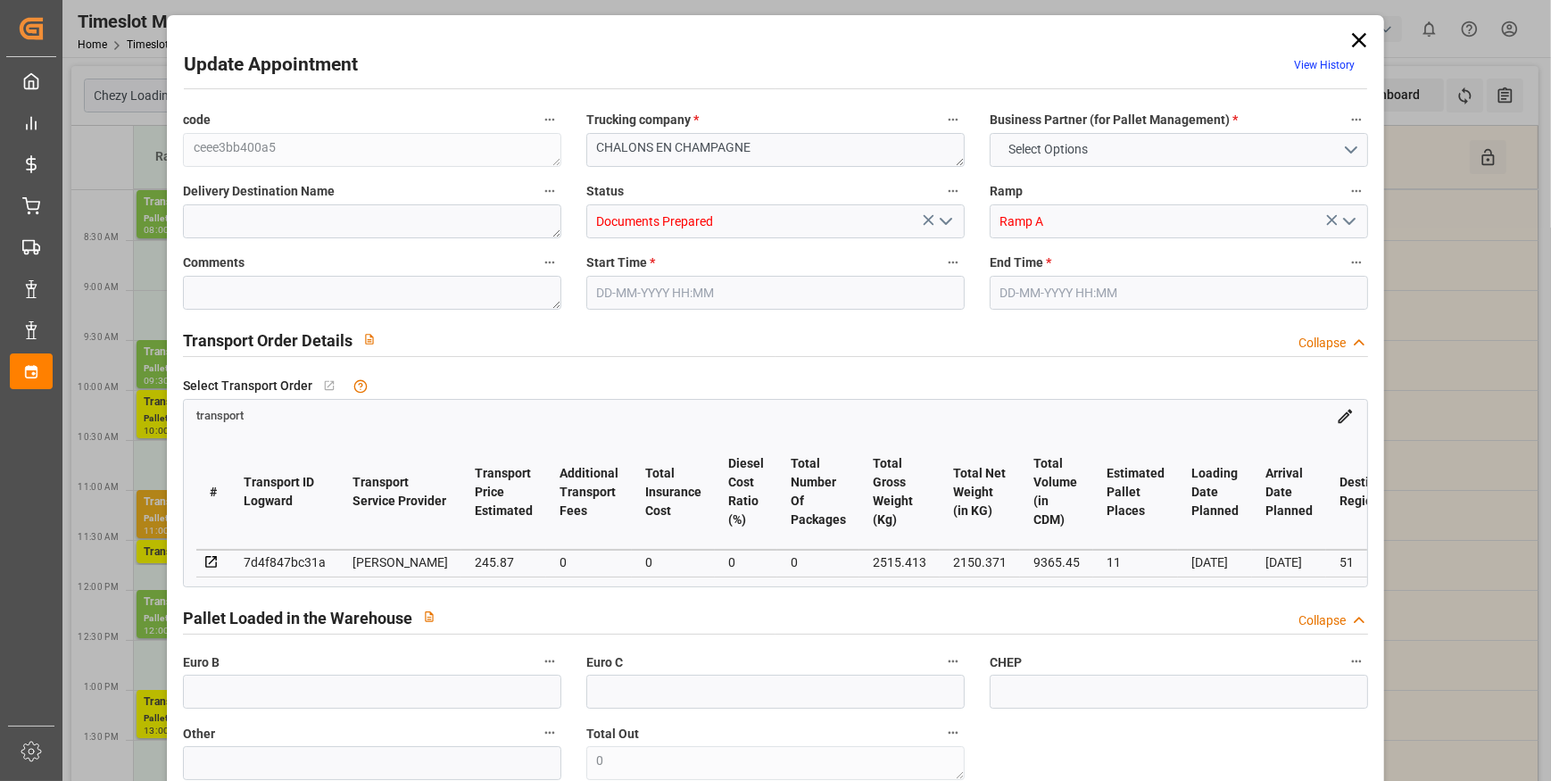
type input "9365.45"
type input "51"
type input "1"
type input "905"
type input "40"
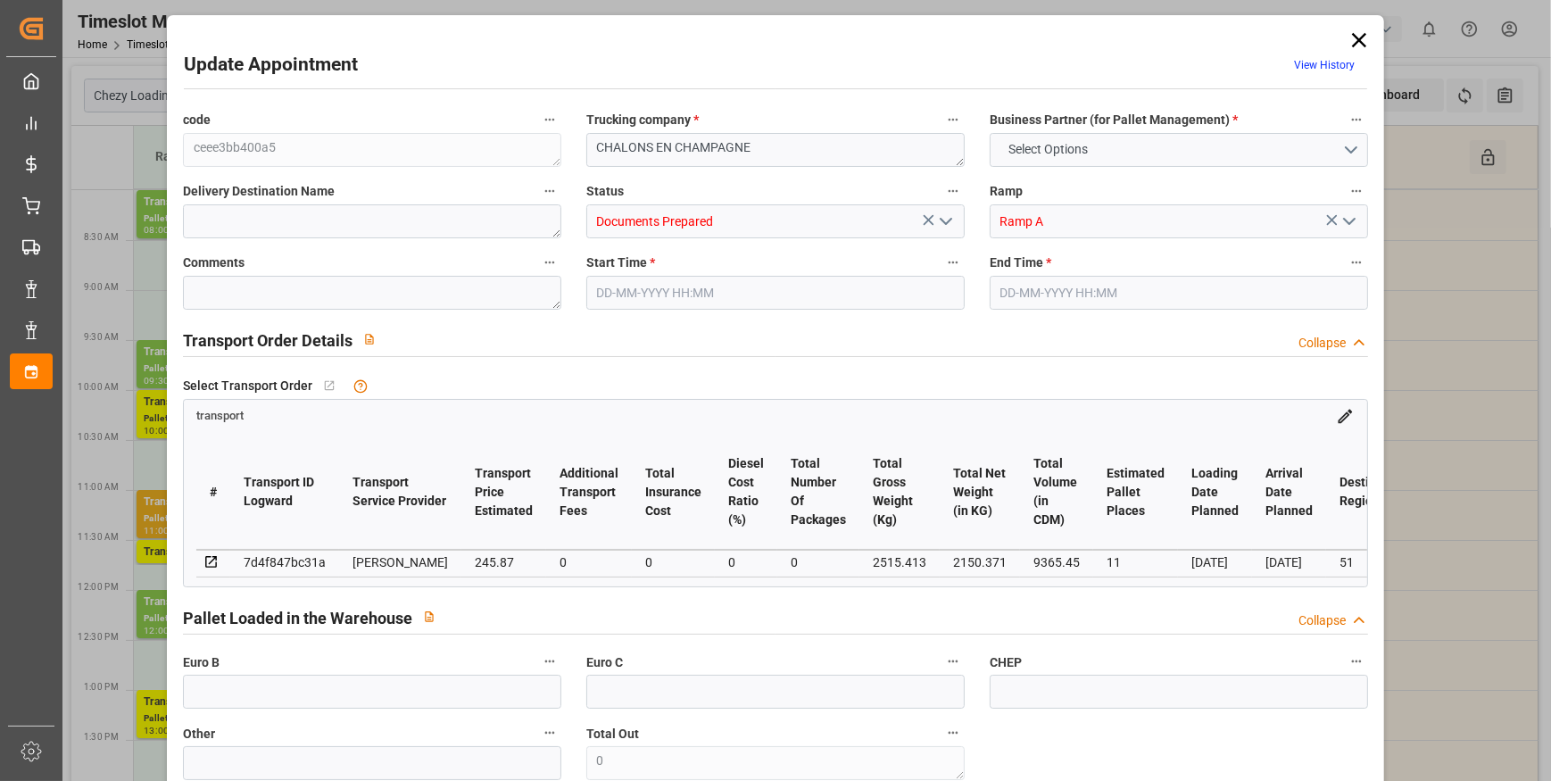
type input "101"
type input "2515.413"
type input "0"
type input "4710.8598"
type input "0"
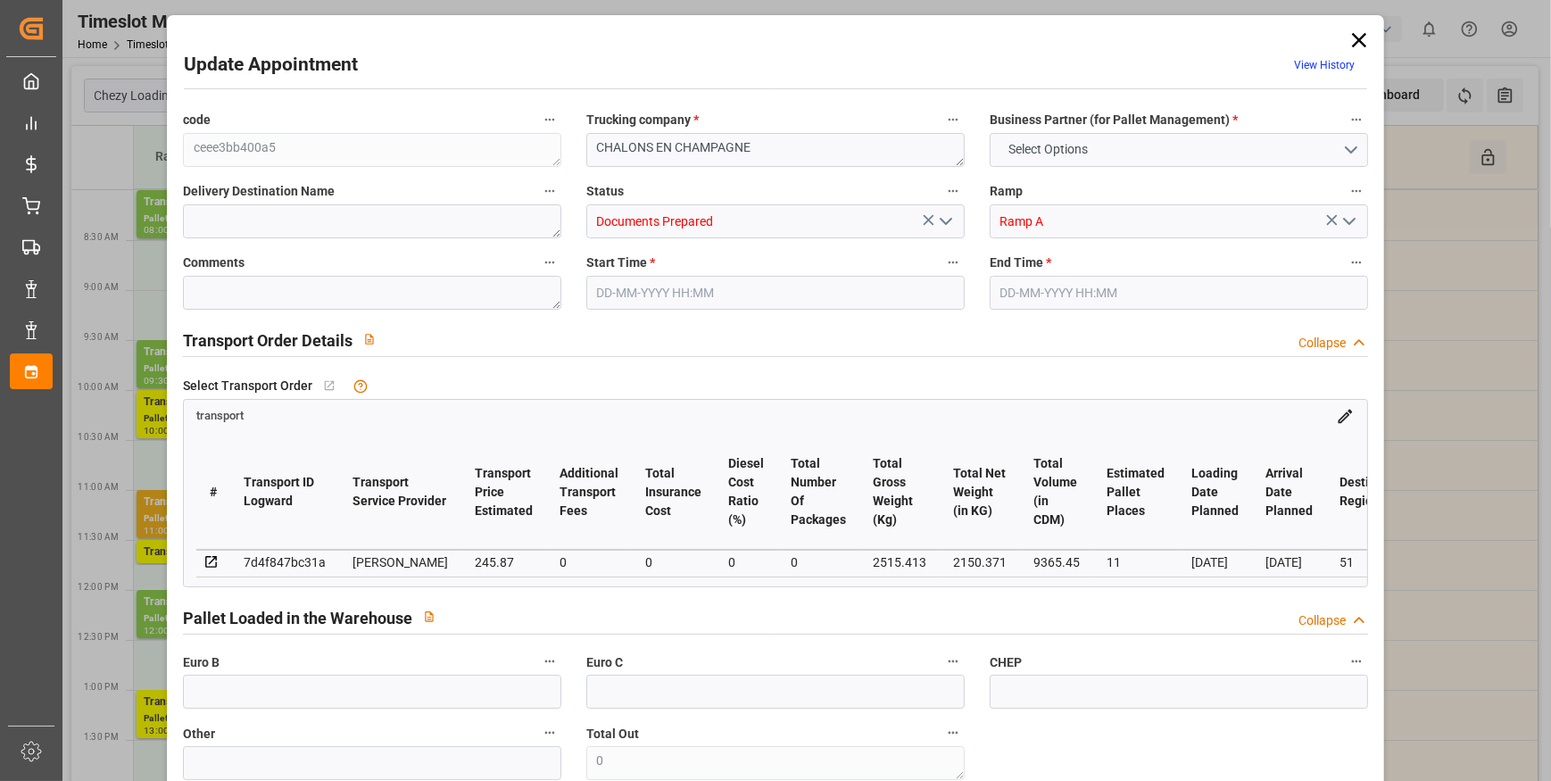
type input "0"
type input "21"
type input "35"
type input "[DATE] 11:00"
type input "[DATE] 11:30"
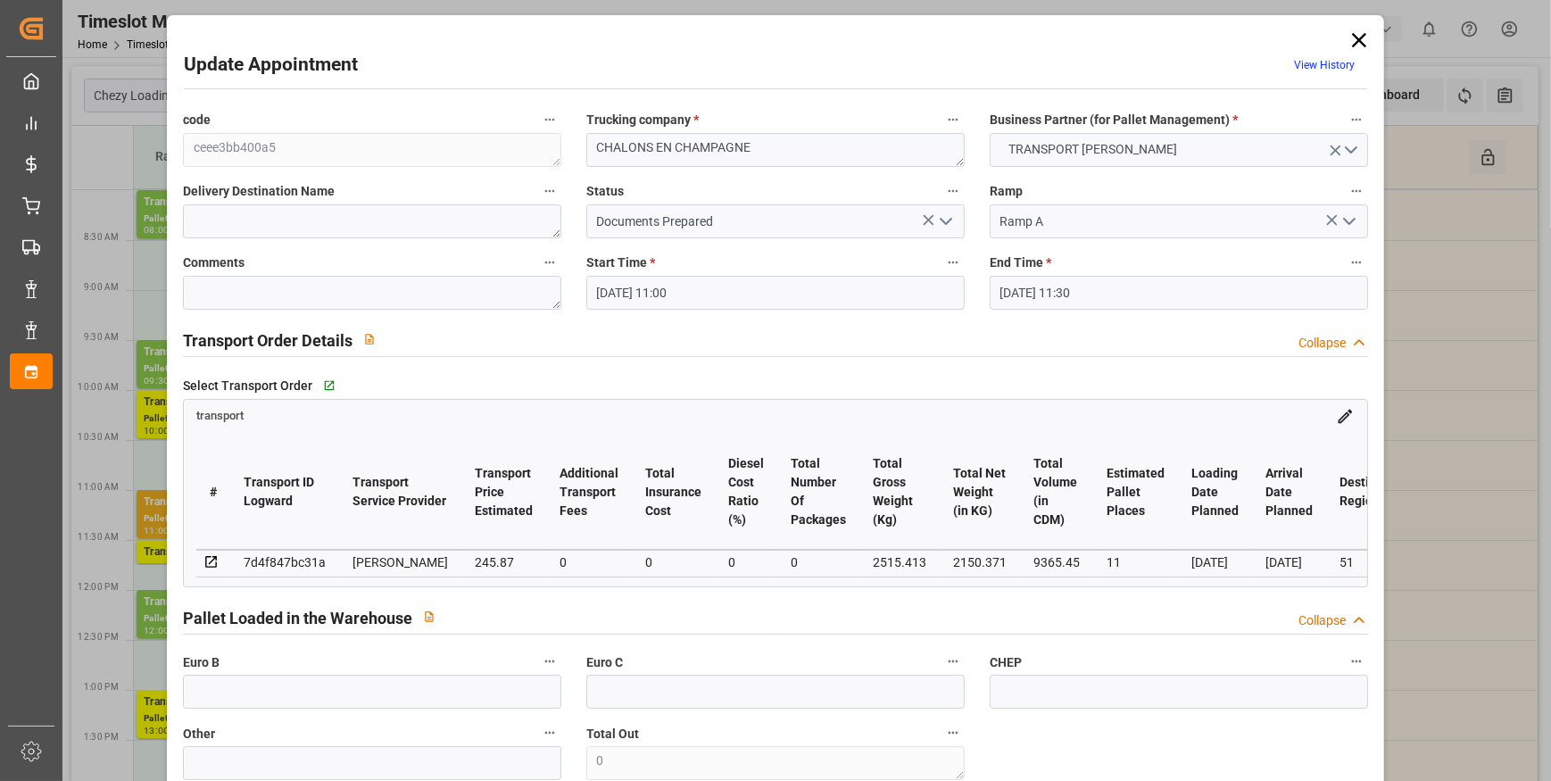
type input "[DATE] 12:09"
type input "[DATE] 11:37"
type input "[DATE]"
click at [950, 218] on icon "open menu" at bounding box center [945, 221] width 21 height 21
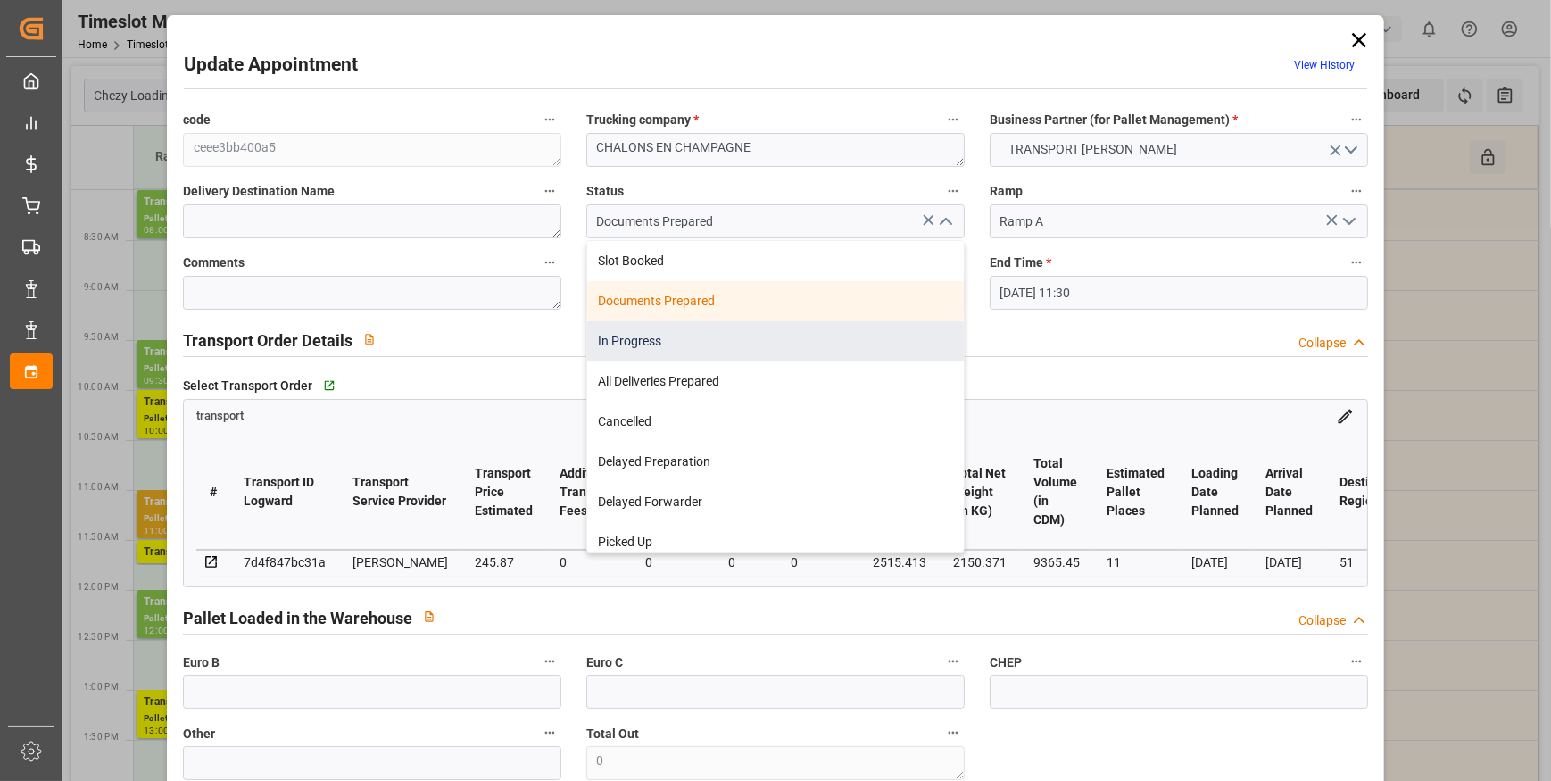
click at [652, 339] on div "In Progress" at bounding box center [775, 341] width 376 height 40
type input "In Progress"
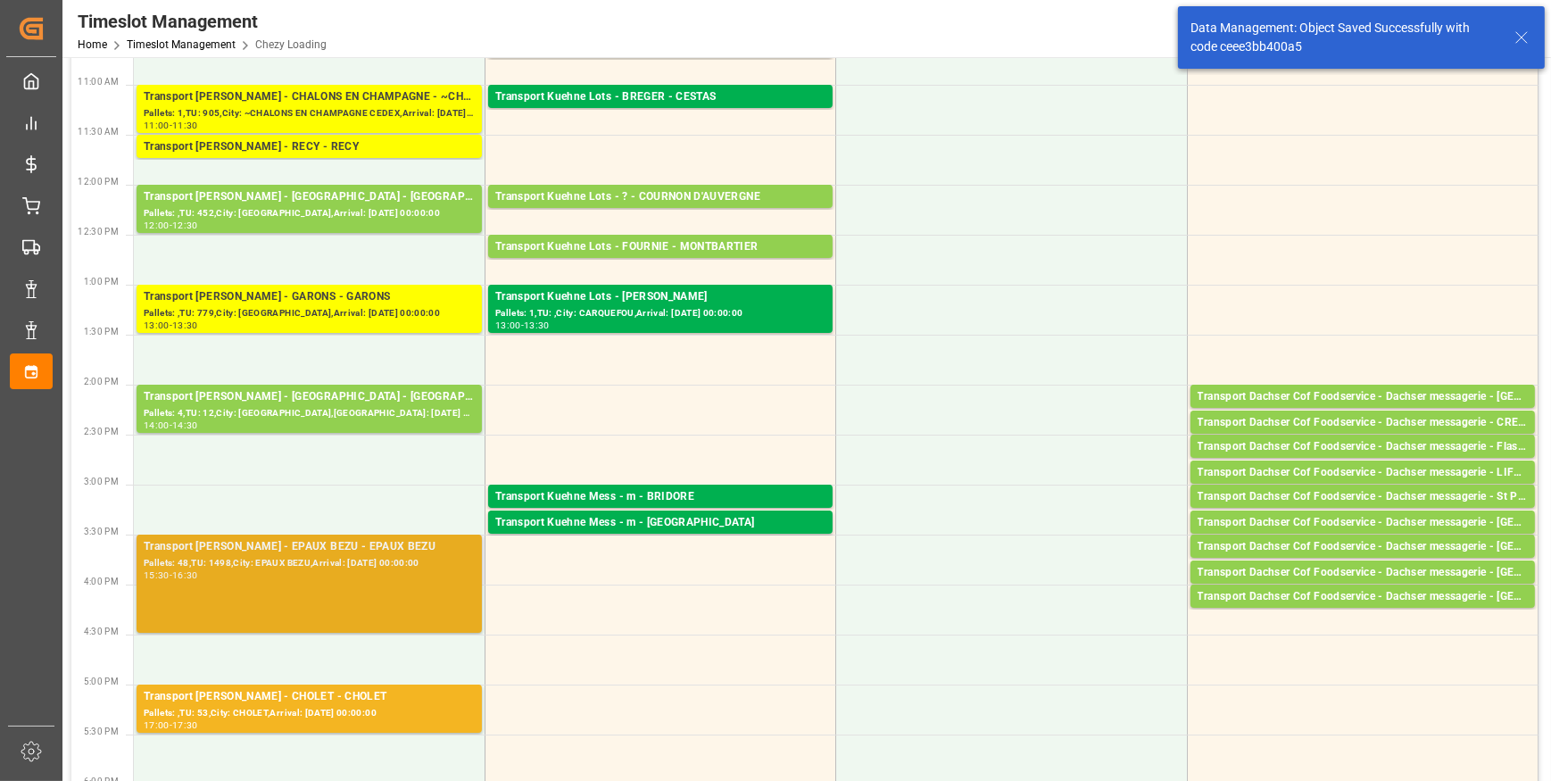
click at [344, 568] on div "Pallets: 48,TU: 1498,City: EPAUX BEZU,Arrival: [DATE] 00:00:00" at bounding box center [309, 563] width 331 height 15
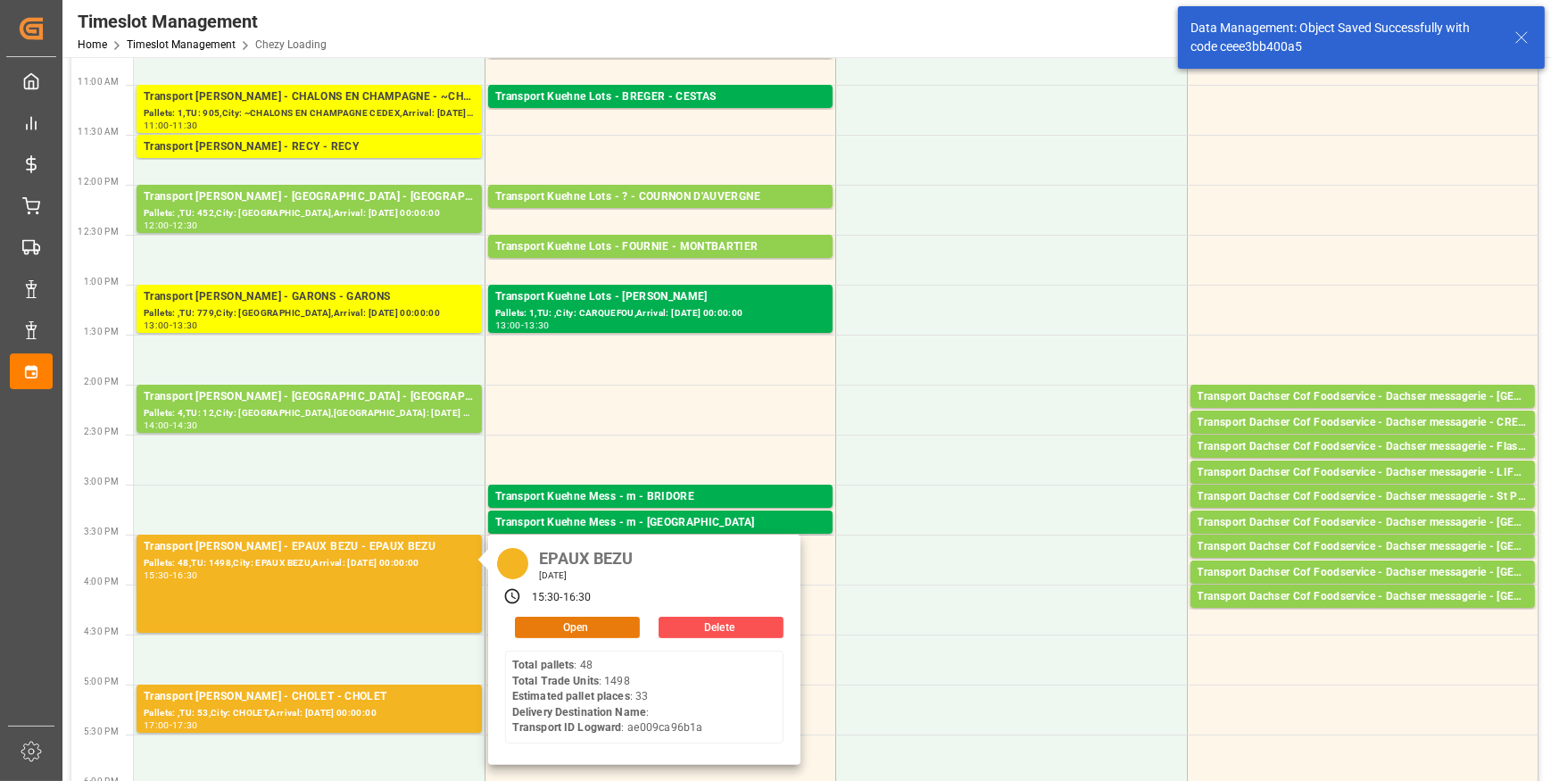
click at [550, 628] on button "Open" at bounding box center [577, 626] width 125 height 21
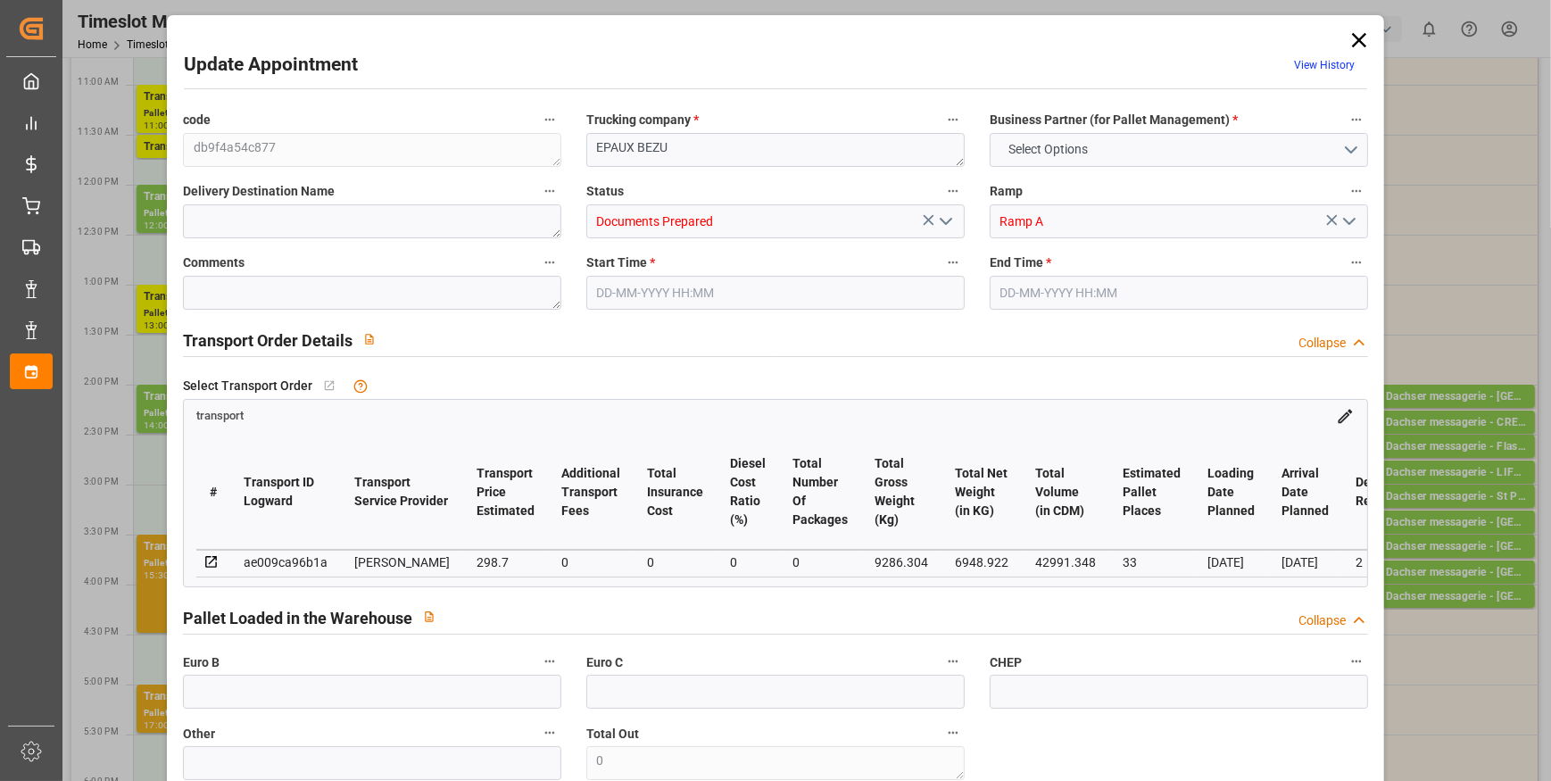
type input "33"
type input "298.7"
type input "0"
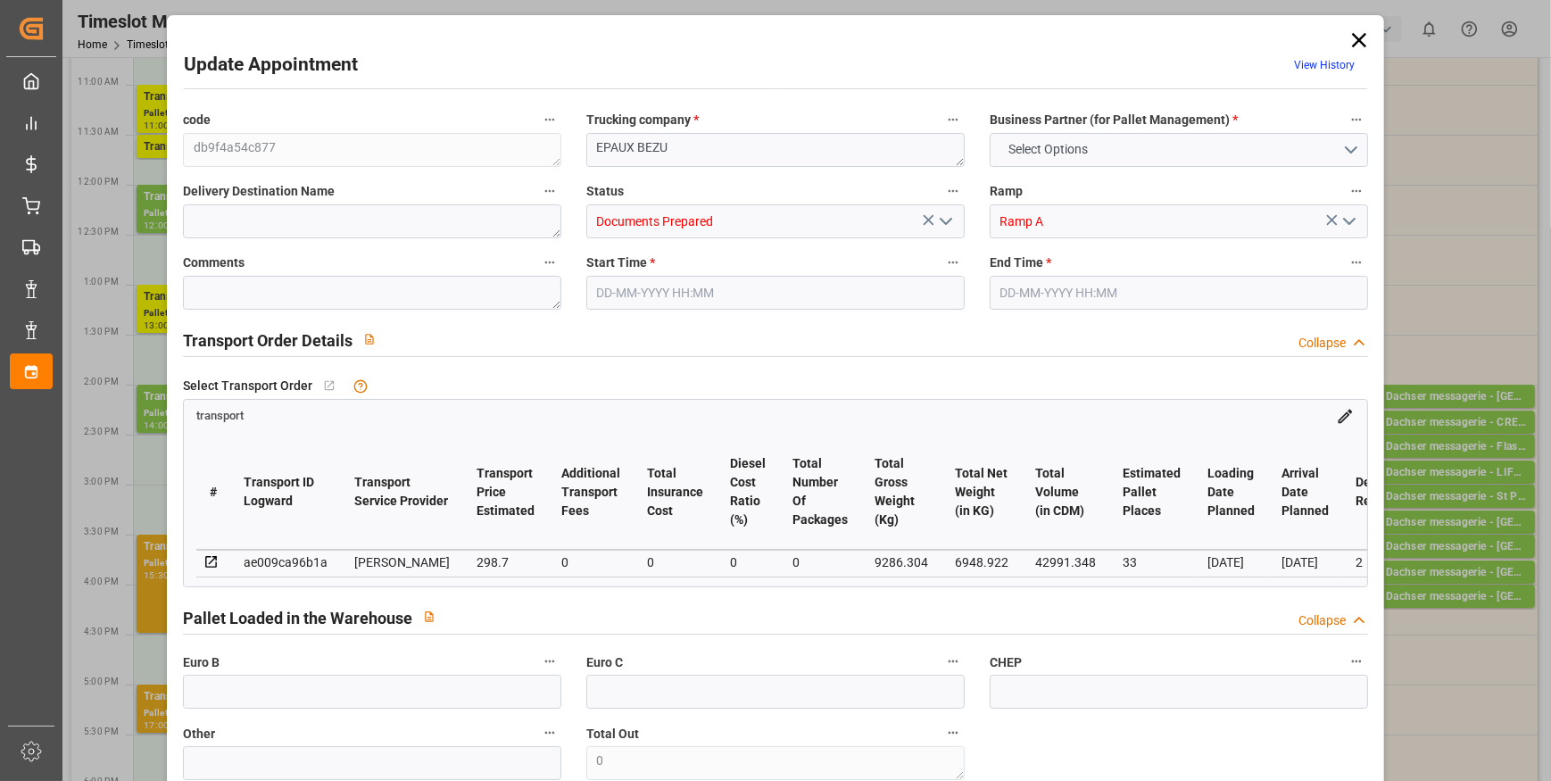
type input "288.6039"
type input "-10.0961"
type input "0"
type input "6948.922"
type input "11187"
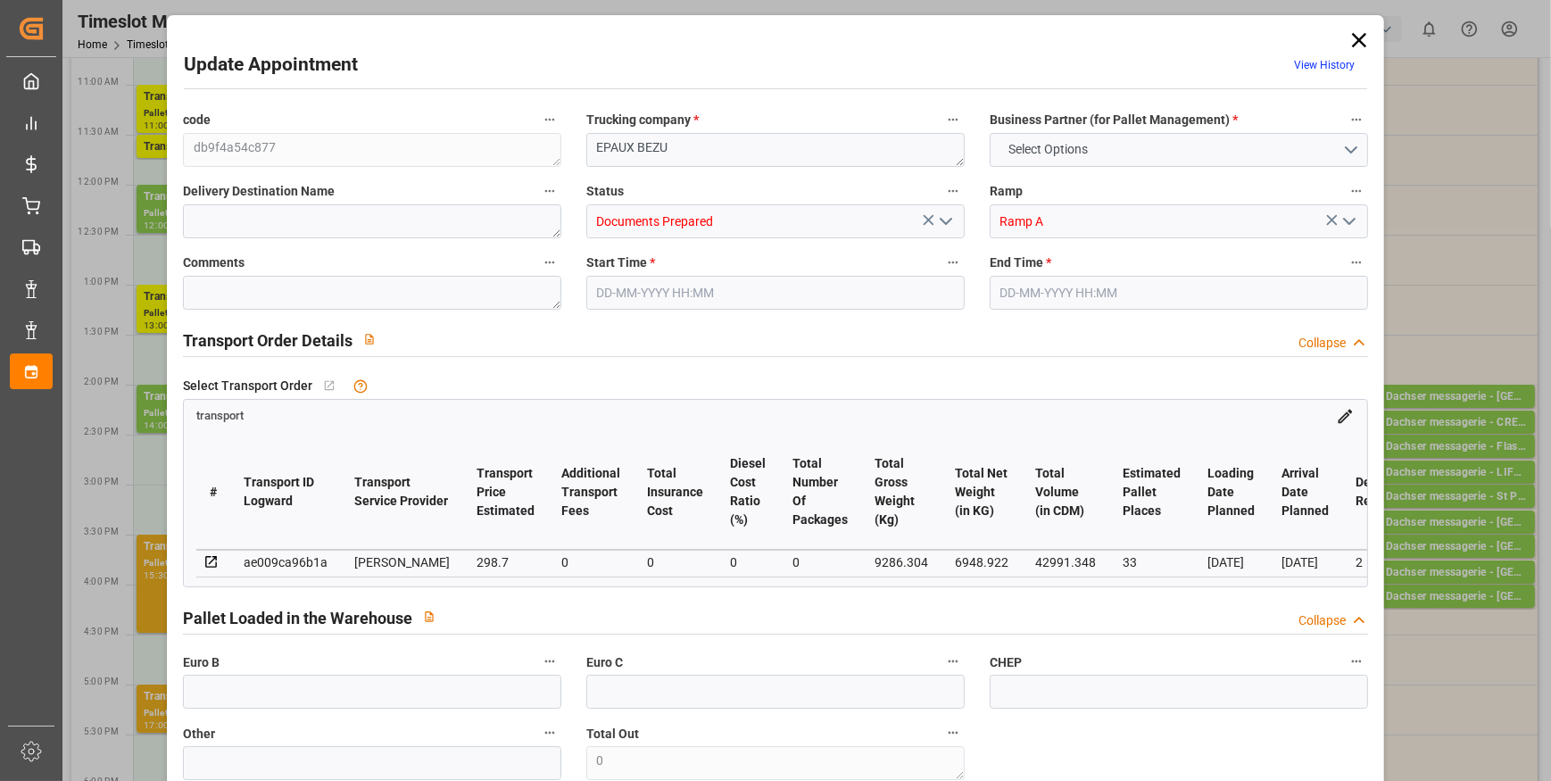
type input "42991.348"
type input "2"
type input "48"
type input "1498"
type input "65"
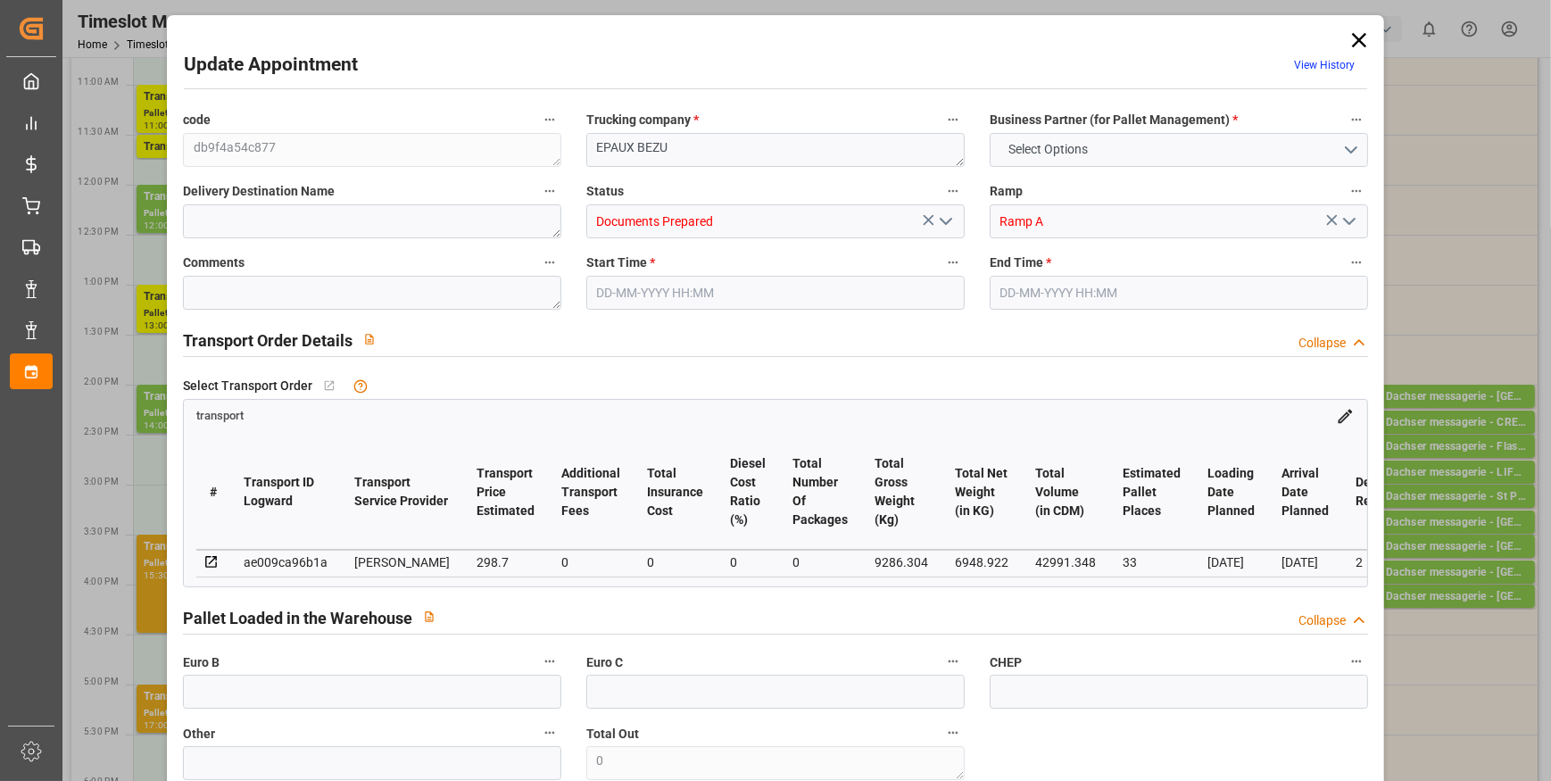
type input "101"
type input "9286.304"
type input "0"
type input "4710.8598"
type input "0"
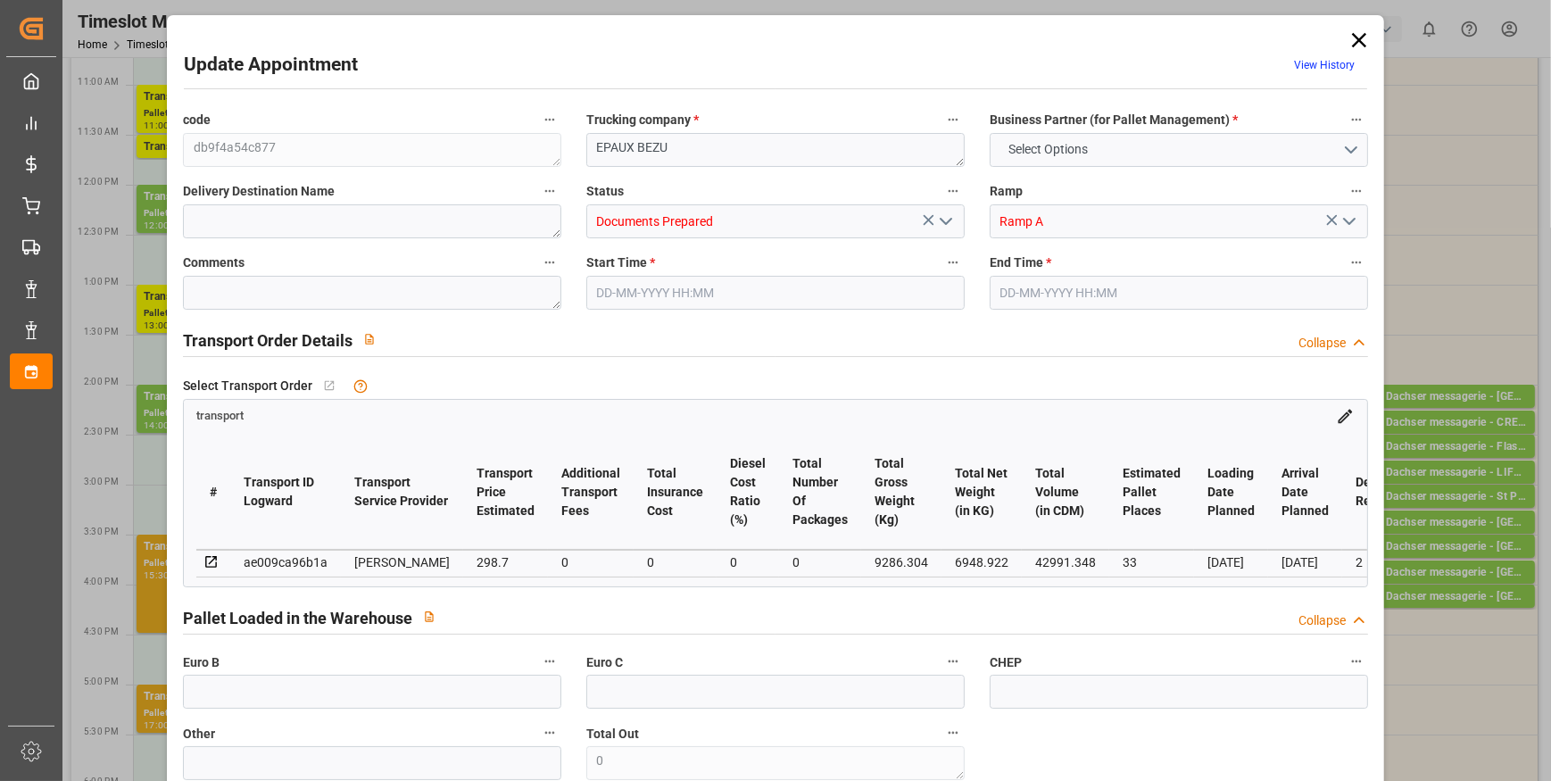
type input "0"
type input "21"
type input "35"
type input "[DATE] 15:30"
type input "[DATE] 16:30"
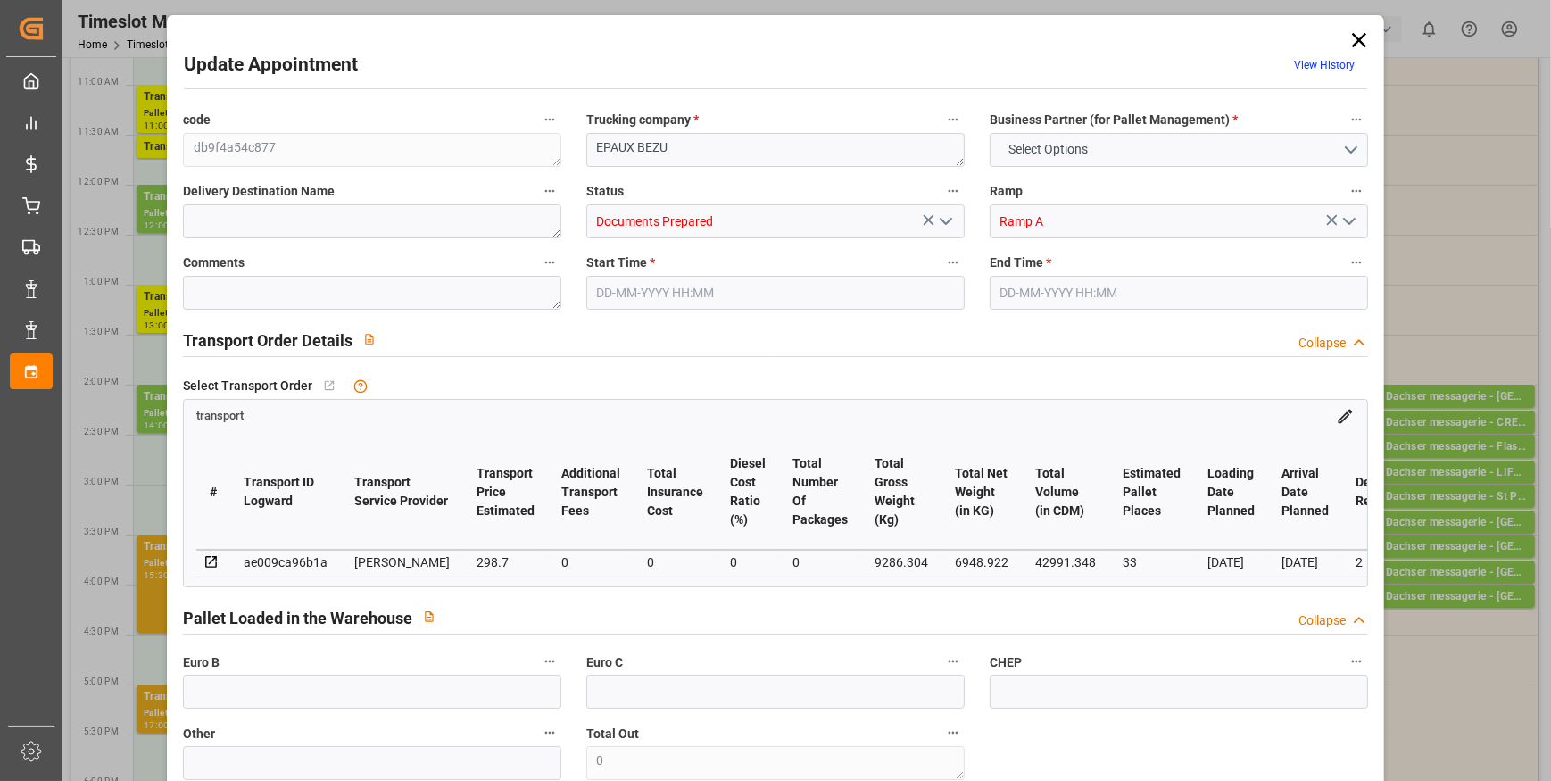
type input "[DATE] 12:09"
type input "[DATE] 11:37"
type input "[DATE]"
click at [947, 214] on icon "open menu" at bounding box center [945, 221] width 21 height 21
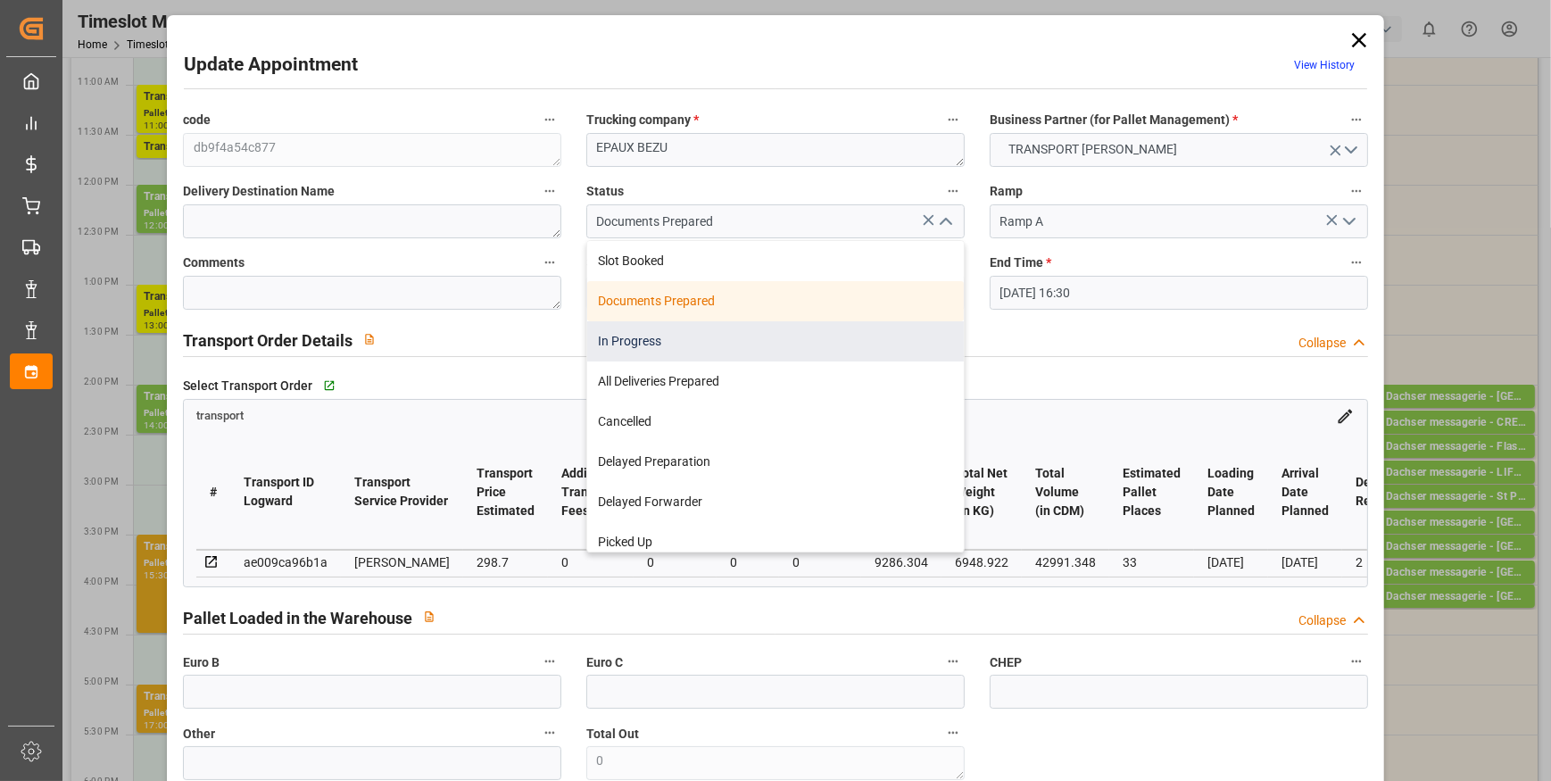
click at [646, 343] on div "In Progress" at bounding box center [775, 341] width 376 height 40
type input "In Progress"
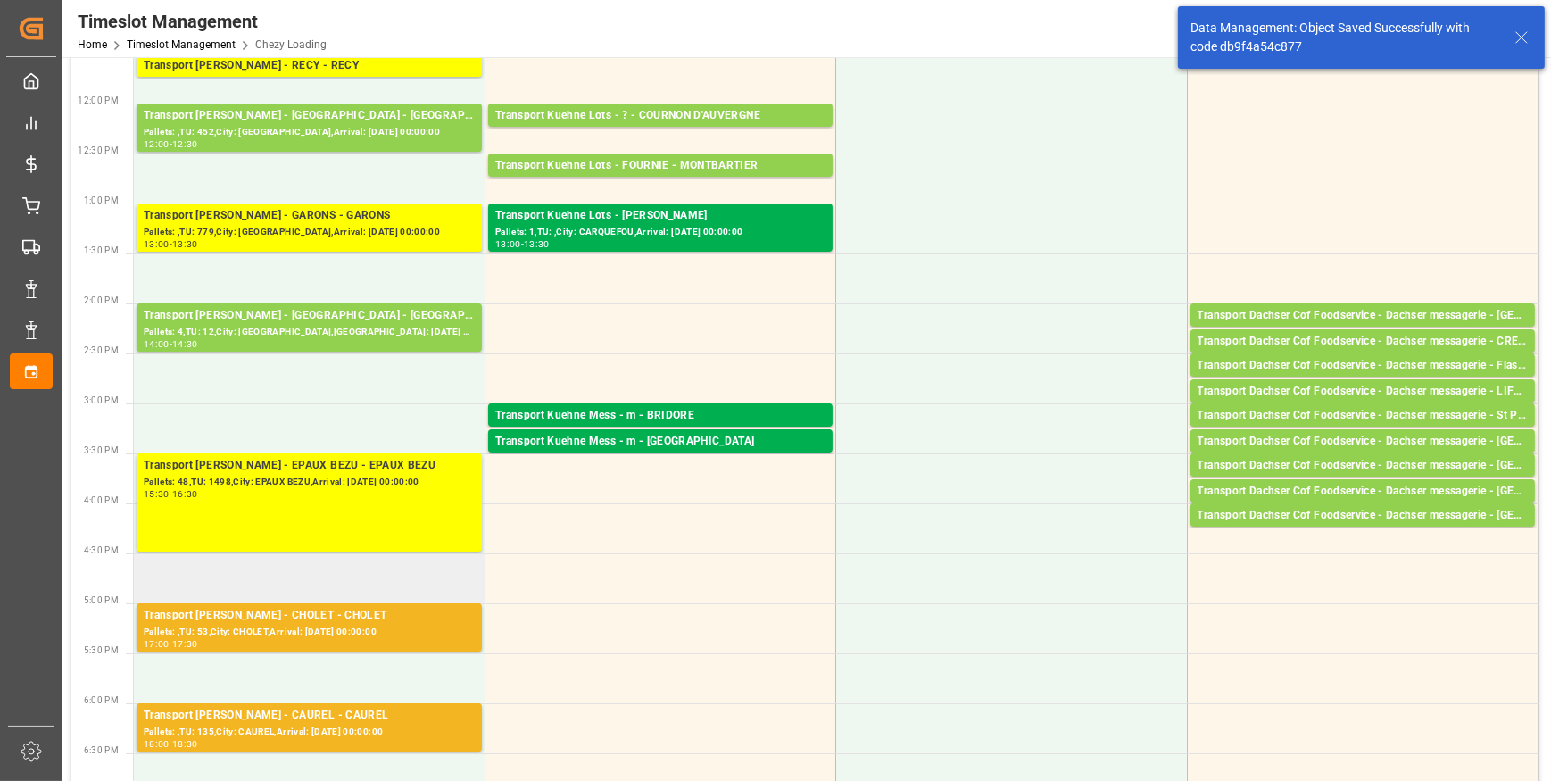
scroll to position [649, 0]
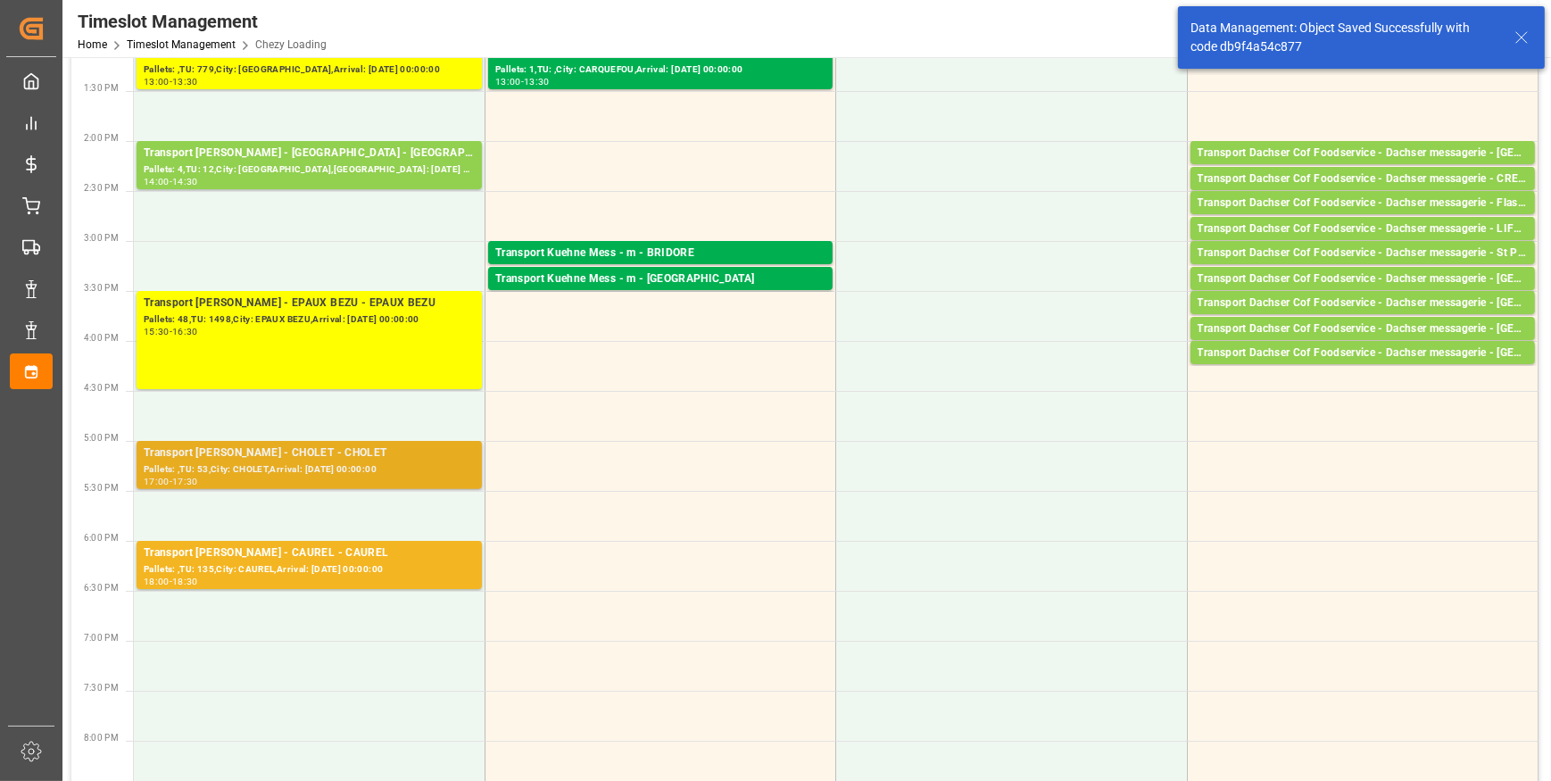
click at [319, 462] on div "Pallets: ,TU: 53,City: CHOLET,Arrival: [DATE] 00:00:00" at bounding box center [309, 469] width 331 height 15
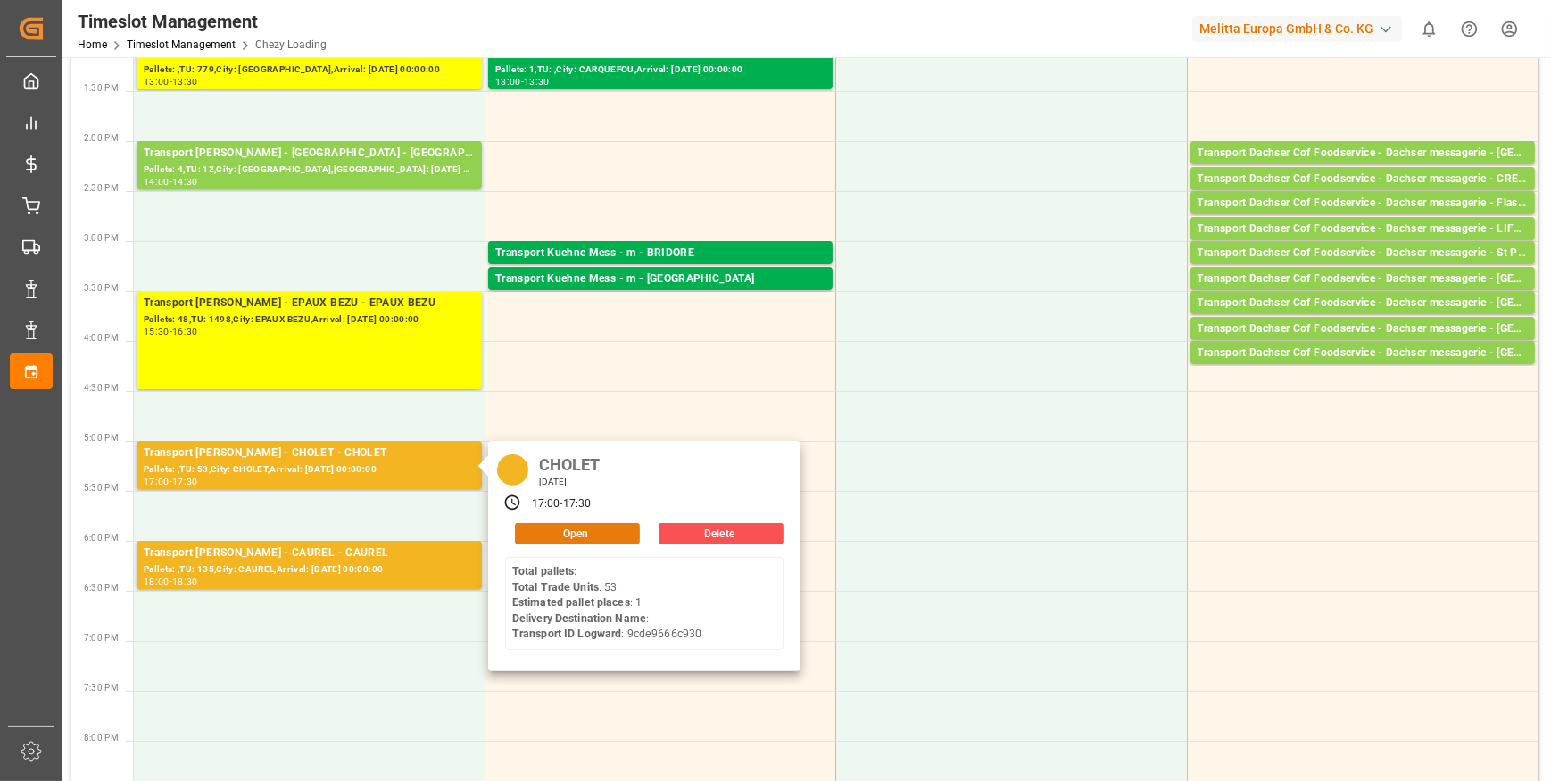
click at [559, 528] on button "Open" at bounding box center [577, 533] width 125 height 21
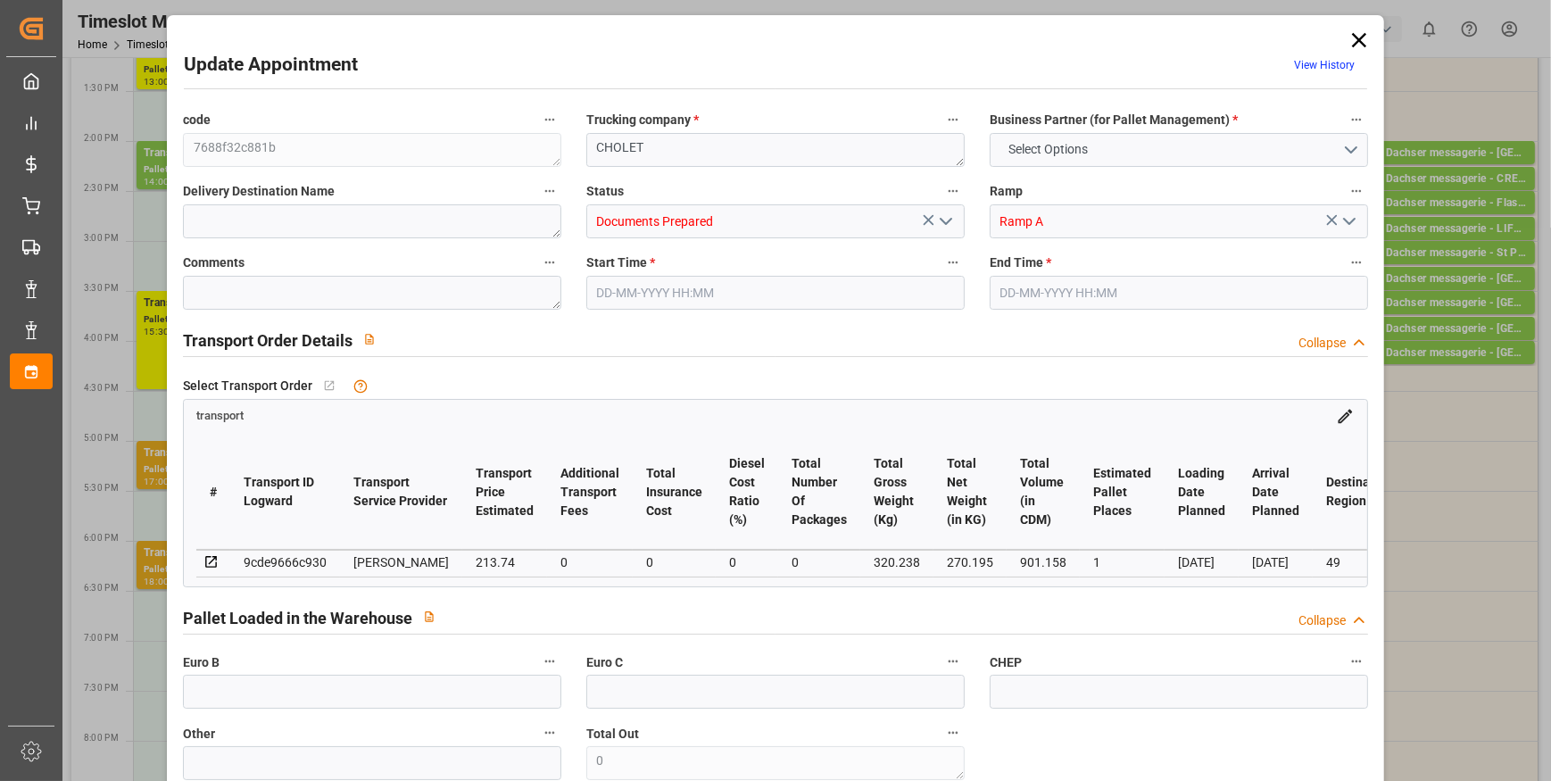
type input "1"
type input "213.74"
type input "0"
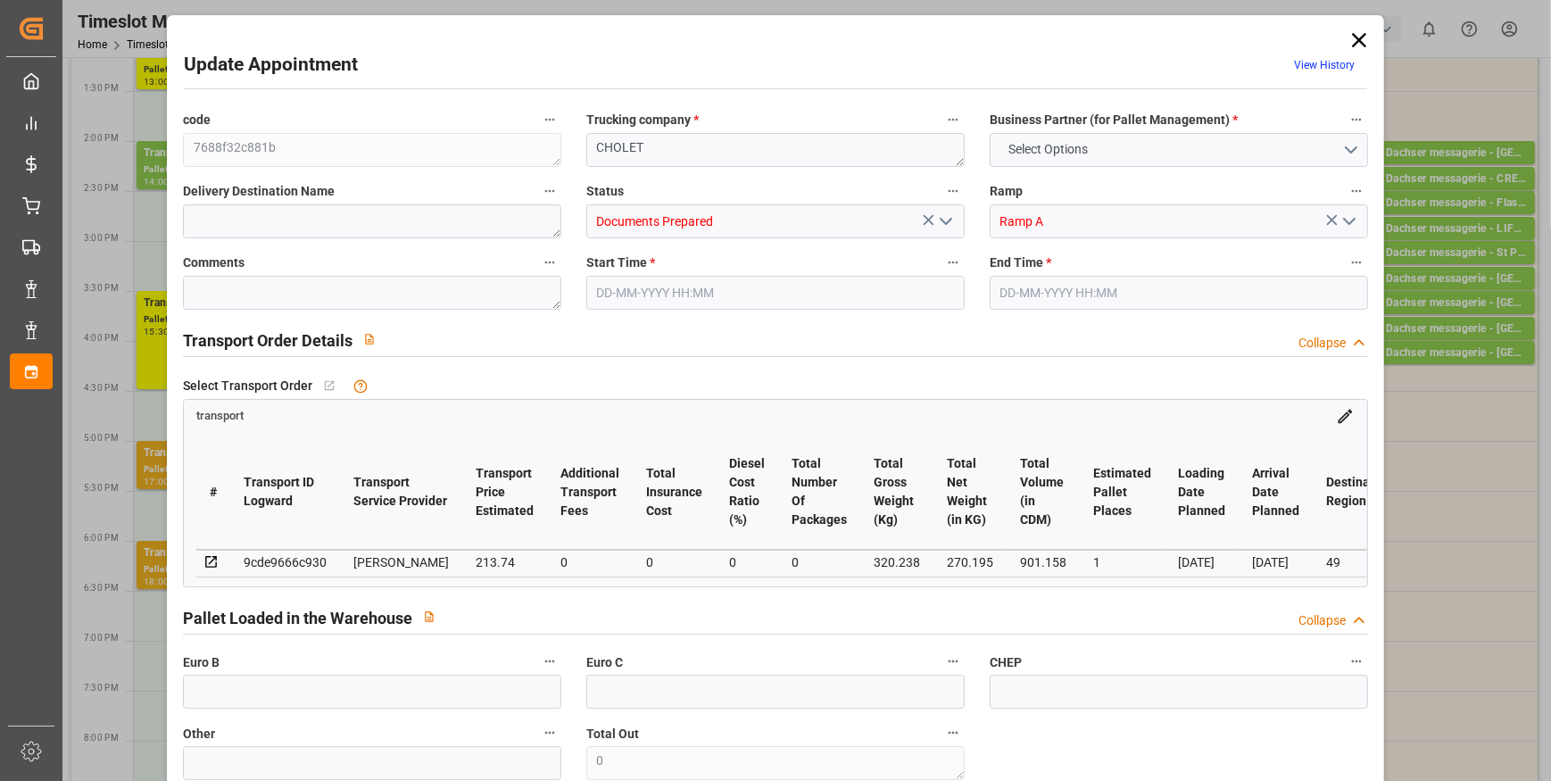
type input "206.5156"
type input "-7.2244"
type input "0"
type input "270.195"
type input "343.238"
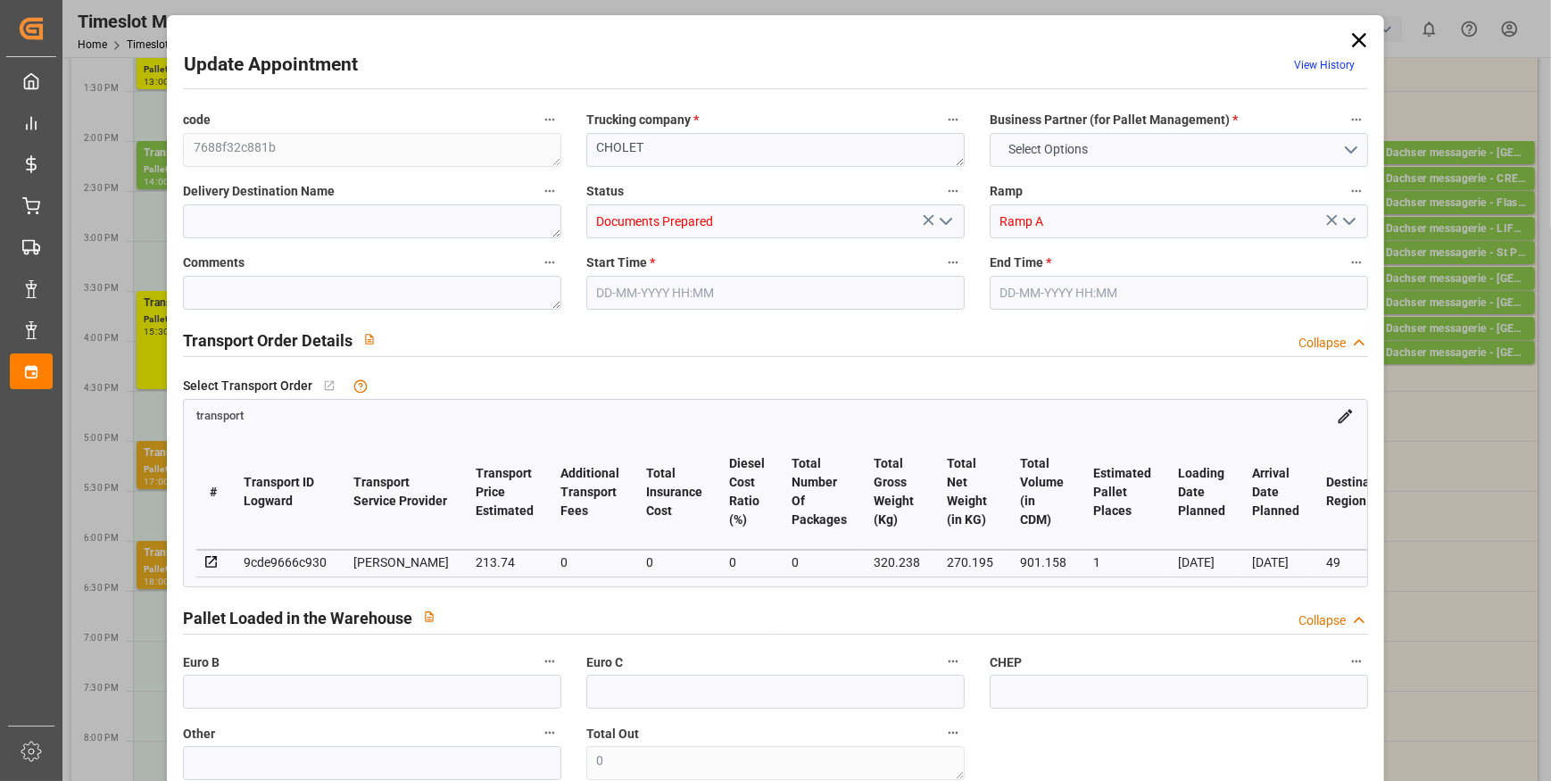
type input "901.158"
type input "49"
type input "0"
type input "53"
type input "1"
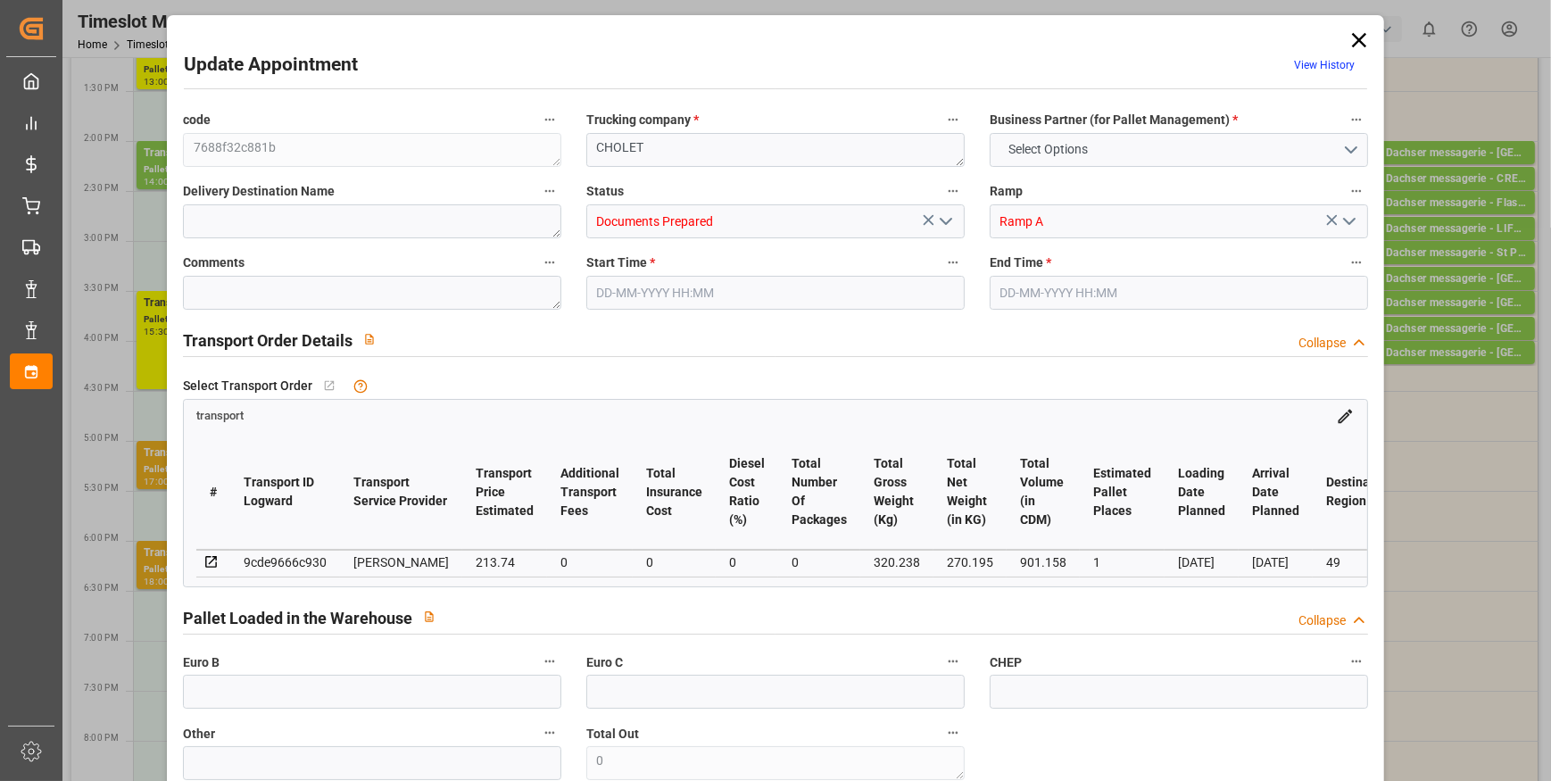
type input "101"
type input "320.238"
type input "0"
type input "4710.8598"
type input "0"
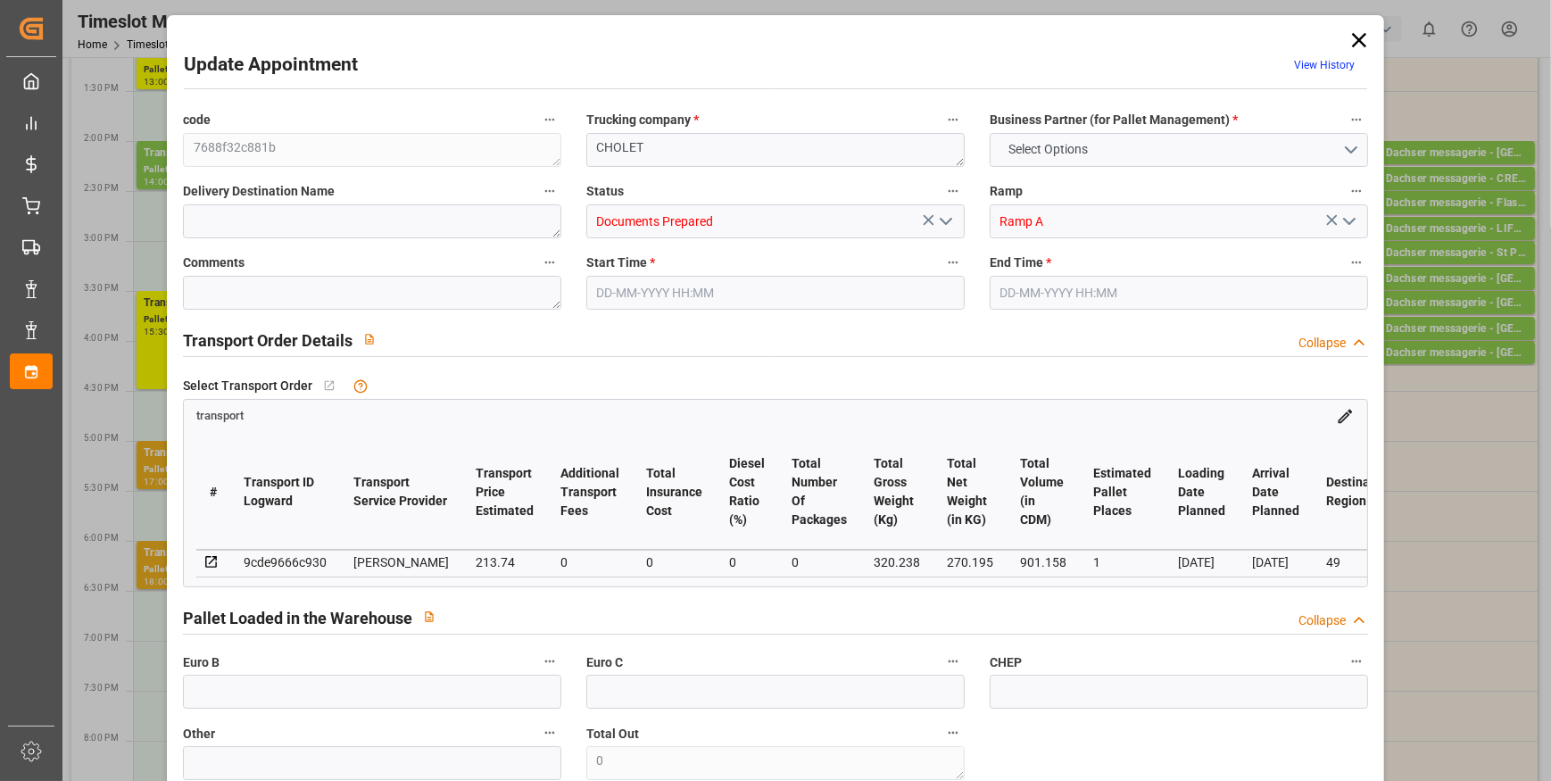
type input "0"
type input "21"
type input "35"
type input "[DATE] 17:00"
type input "[DATE] 17:30"
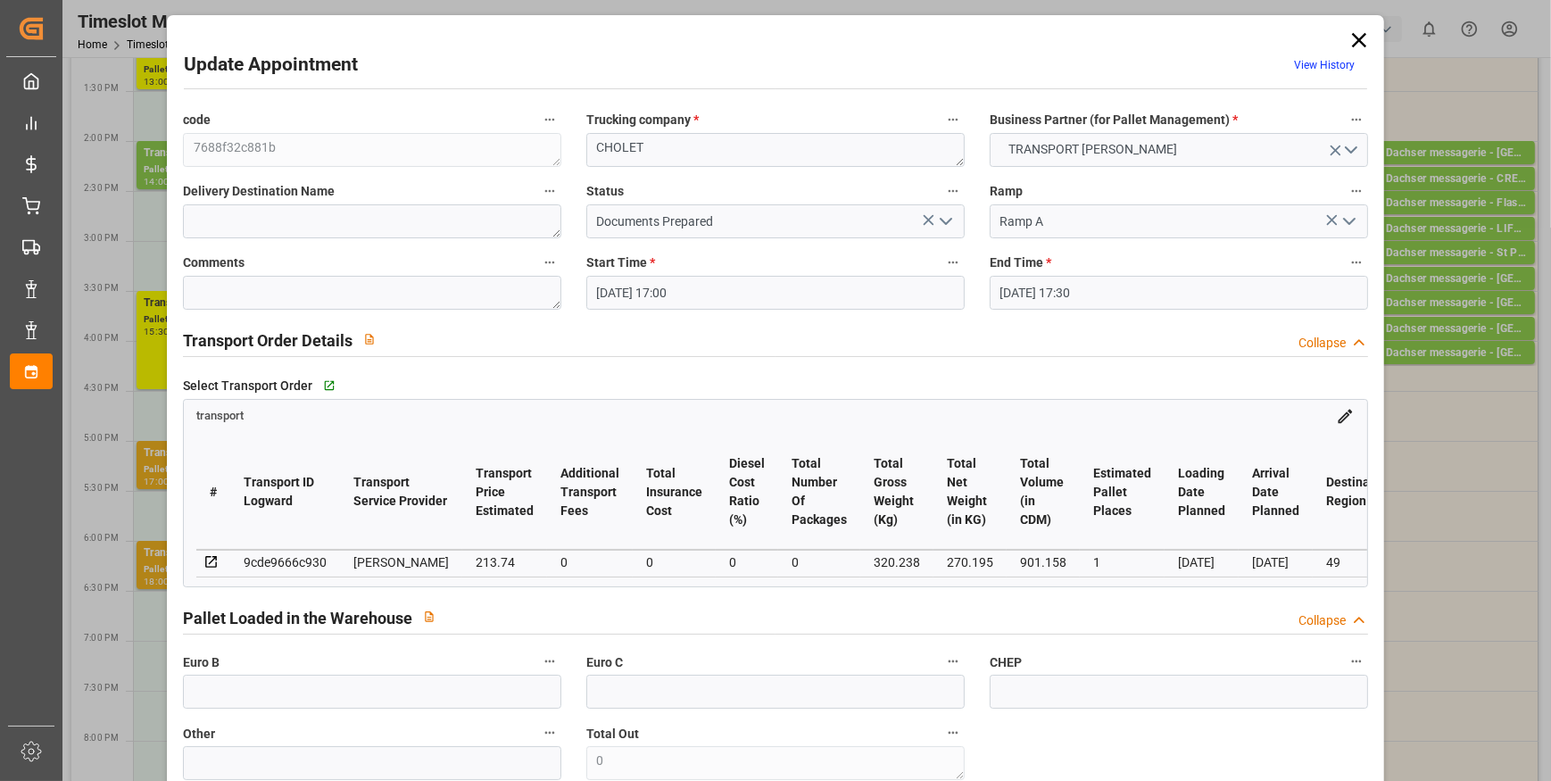
type input "[DATE] 14:02"
type input "[DATE] 11:43"
type input "[DATE]"
click at [946, 219] on icon "open menu" at bounding box center [945, 221] width 21 height 21
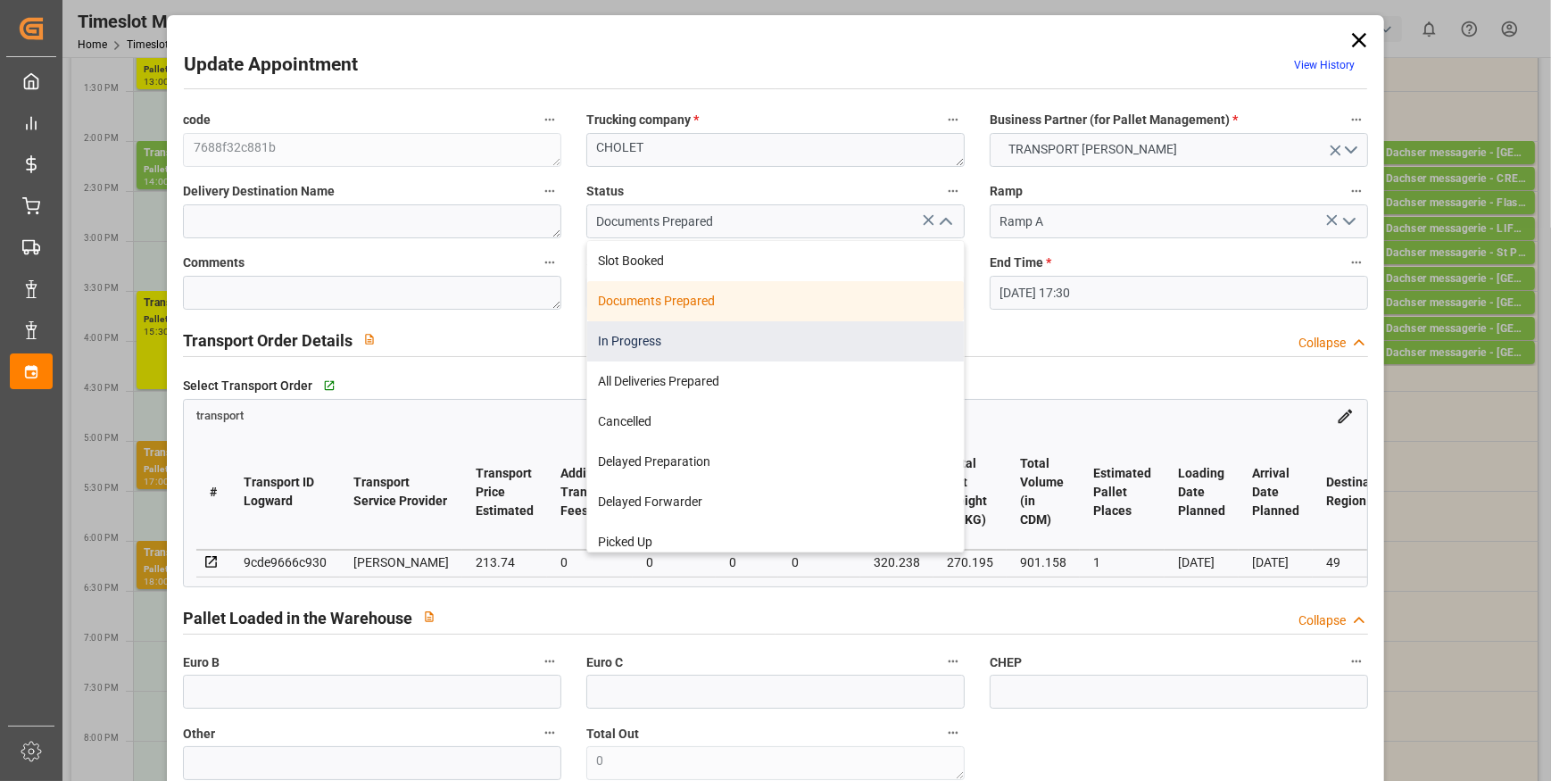
click at [633, 338] on div "In Progress" at bounding box center [775, 341] width 376 height 40
type input "In Progress"
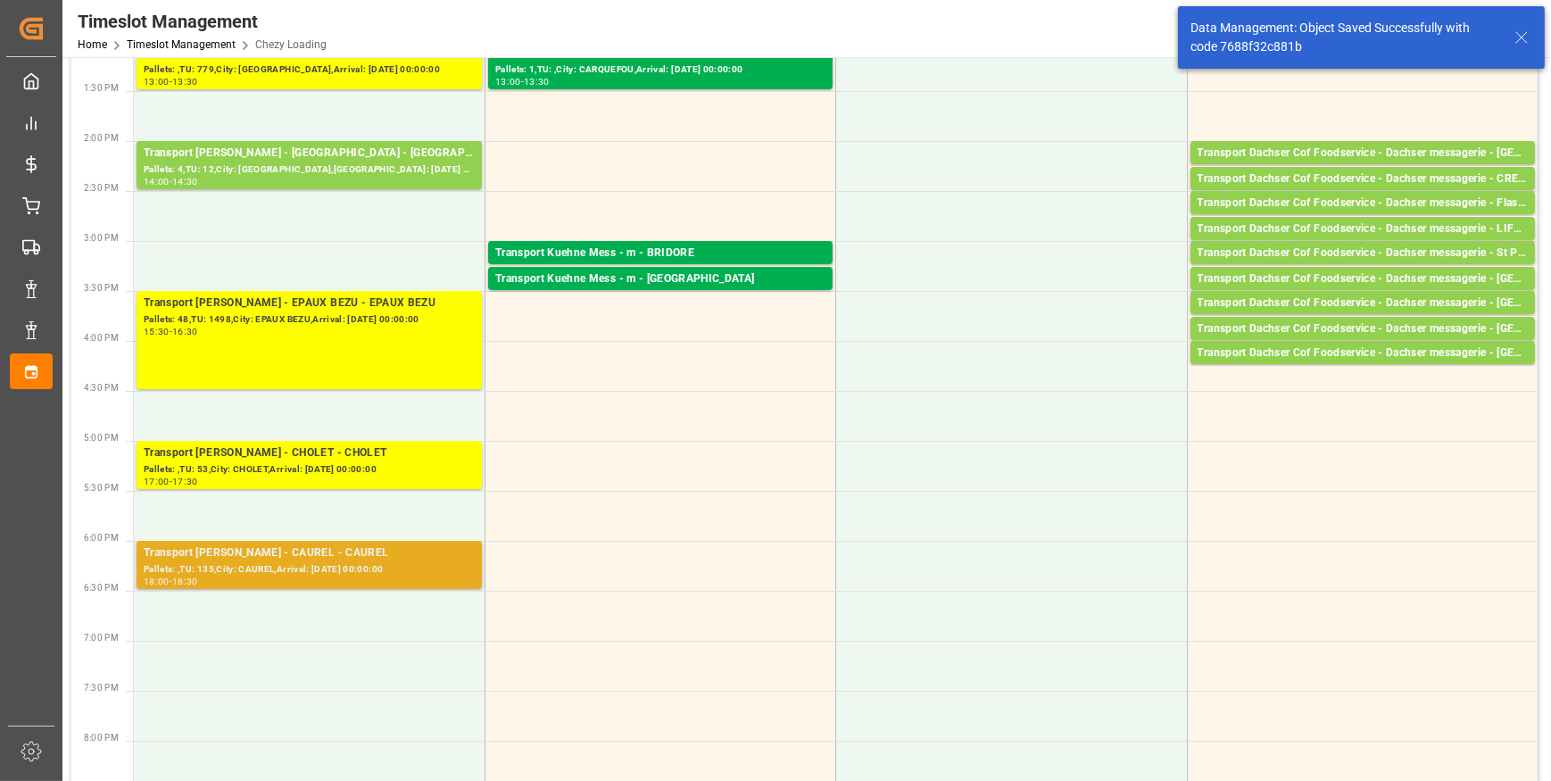
click at [352, 567] on div "Pallets: ,TU: 135,City: CAUREL,Arrival: [DATE] 00:00:00" at bounding box center [309, 569] width 331 height 15
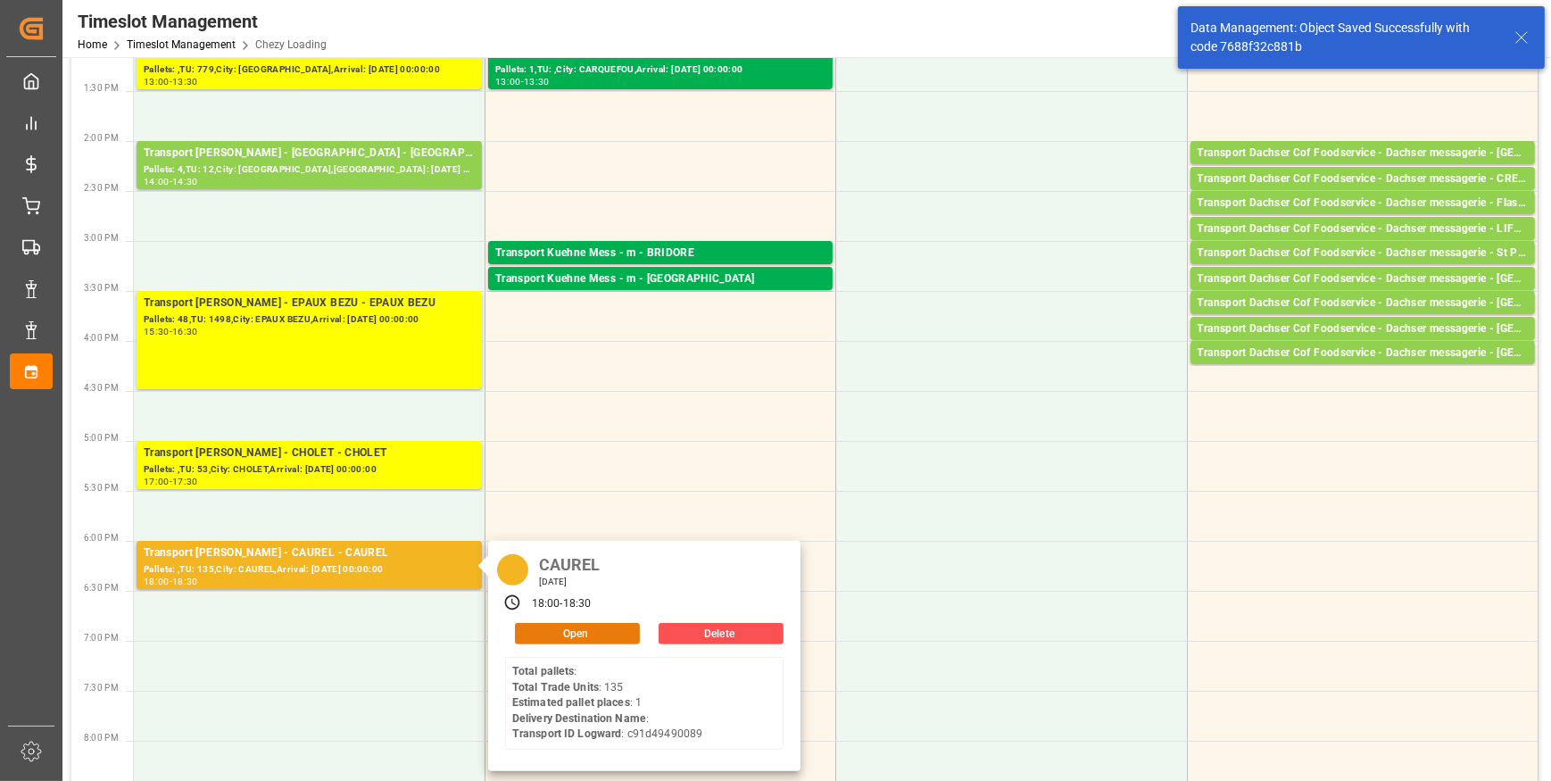
click at [534, 633] on button "Open" at bounding box center [577, 633] width 125 height 21
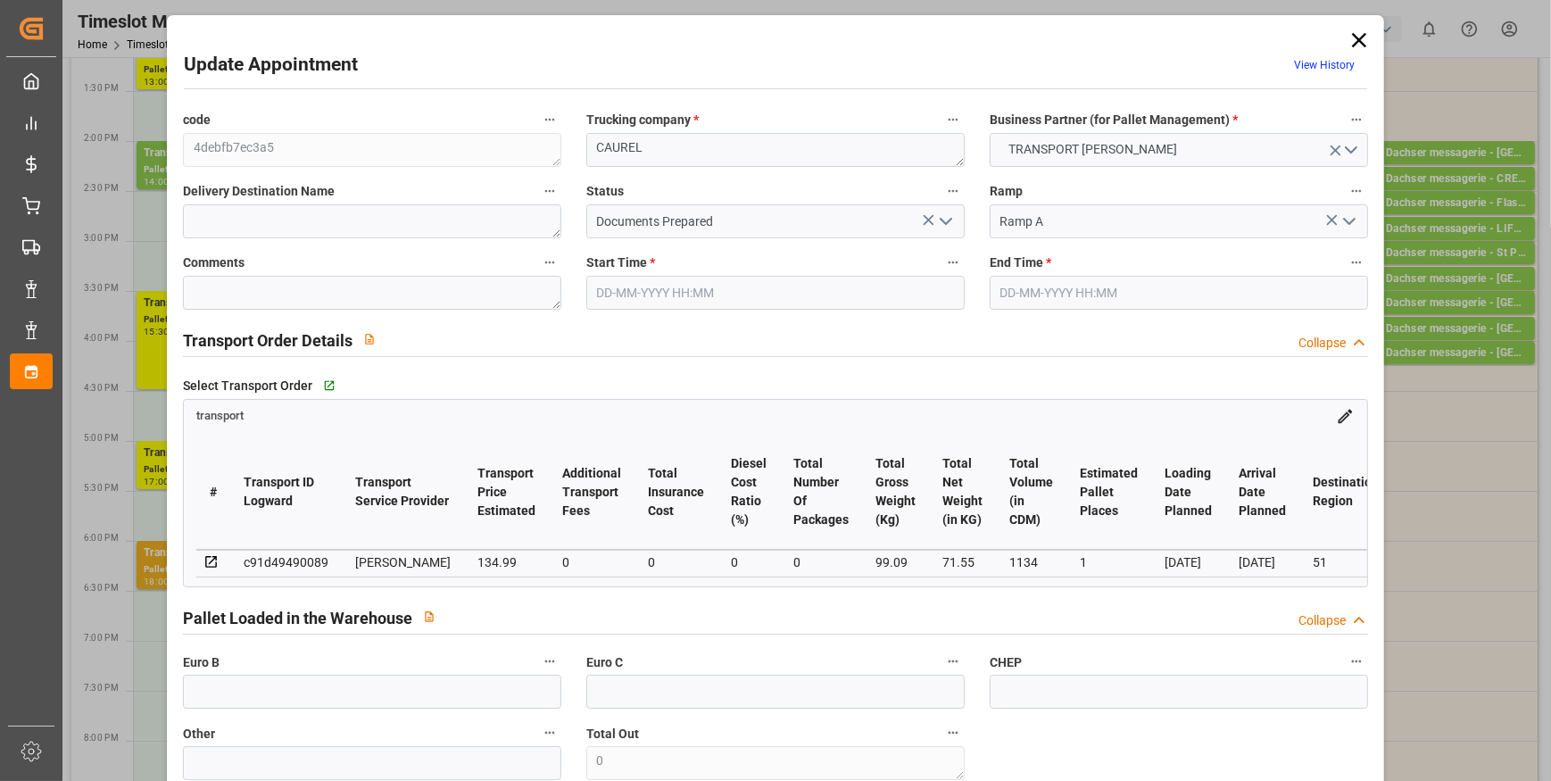
type input "1"
type input "134.99"
type input "0"
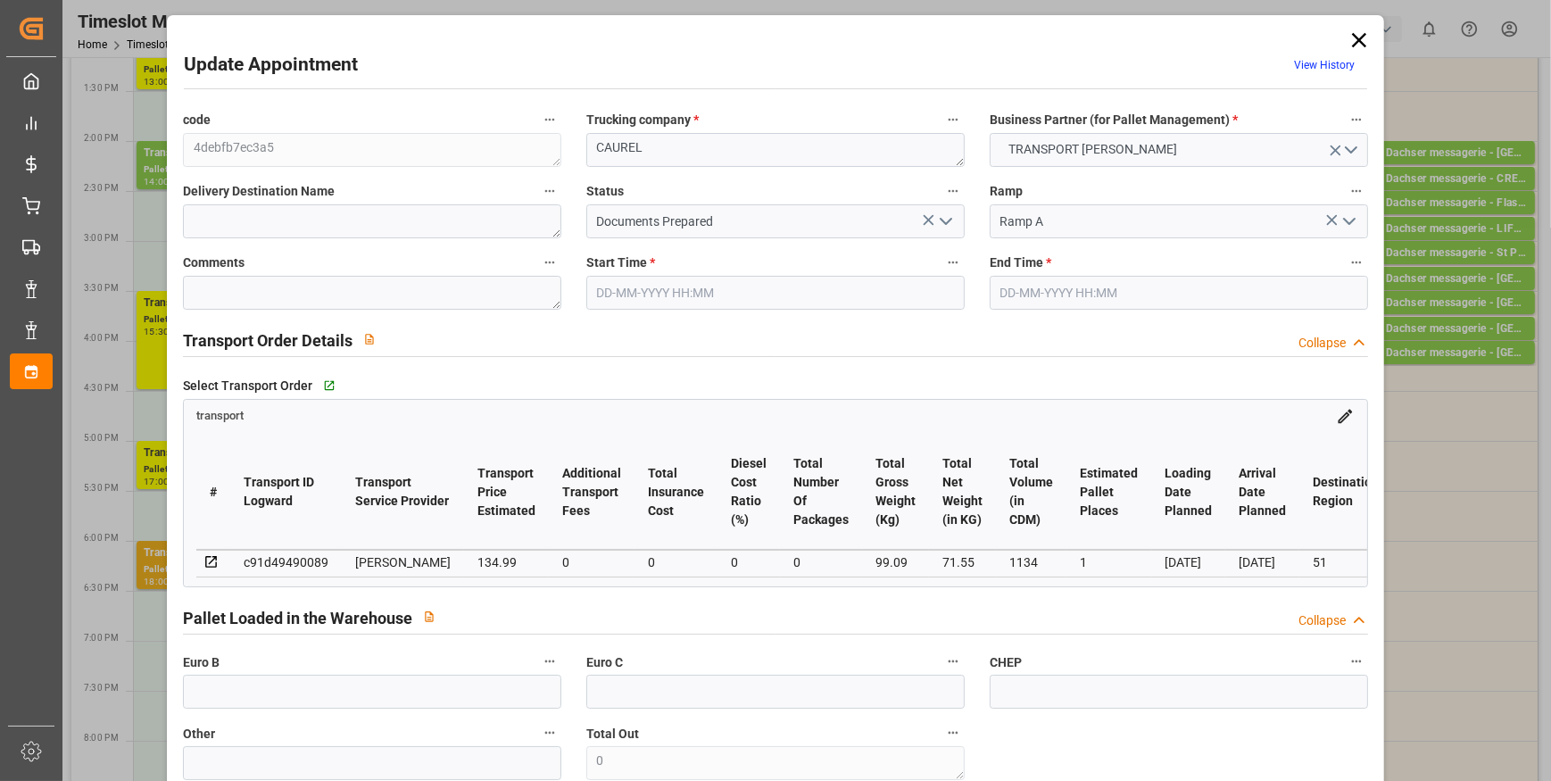
type input "130.4273"
type input "-4.5627"
type input "0"
type input "71.55"
type input "122.09"
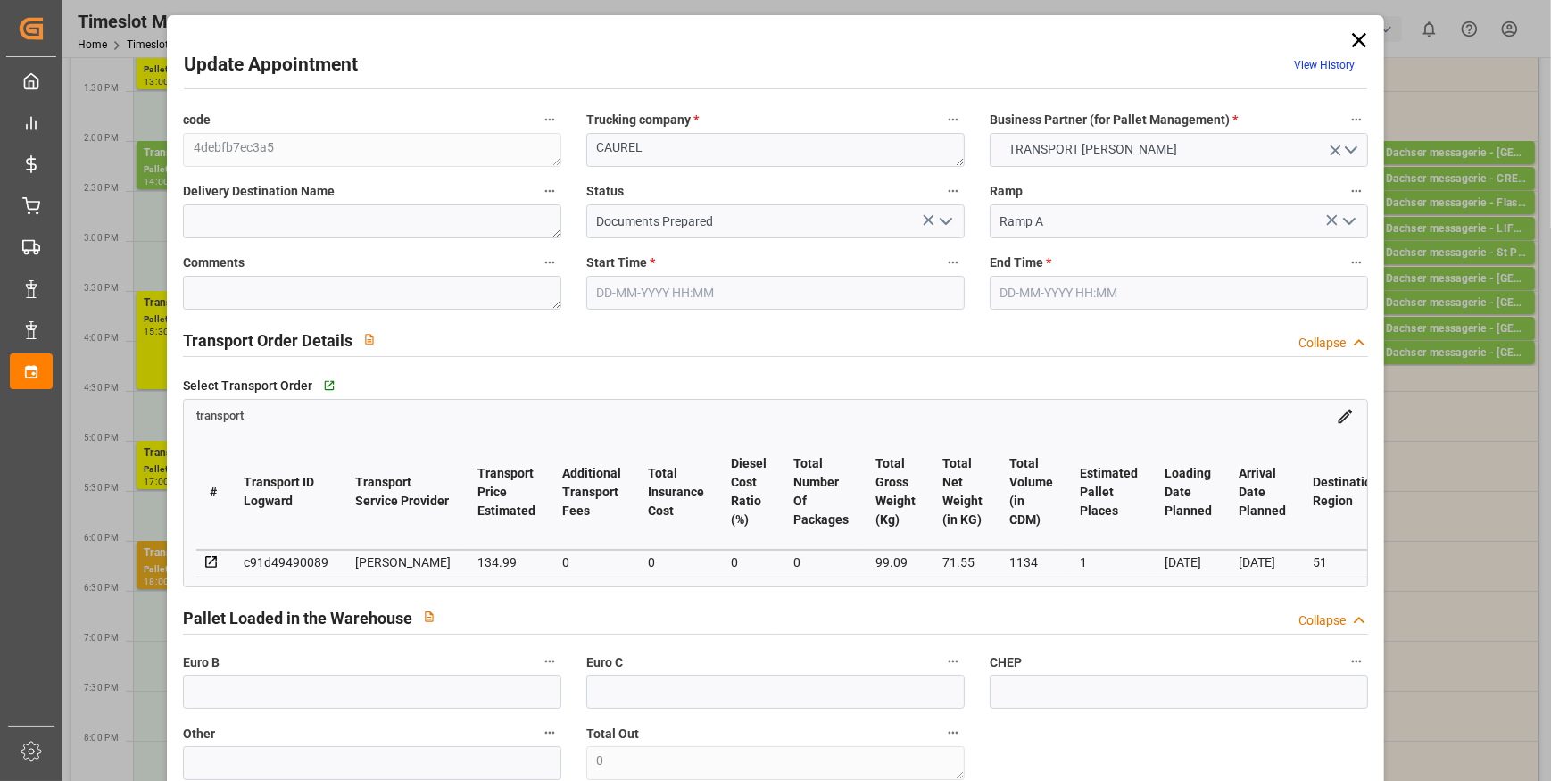
type input "1134"
type input "51"
type input "0"
type input "135"
type input "1"
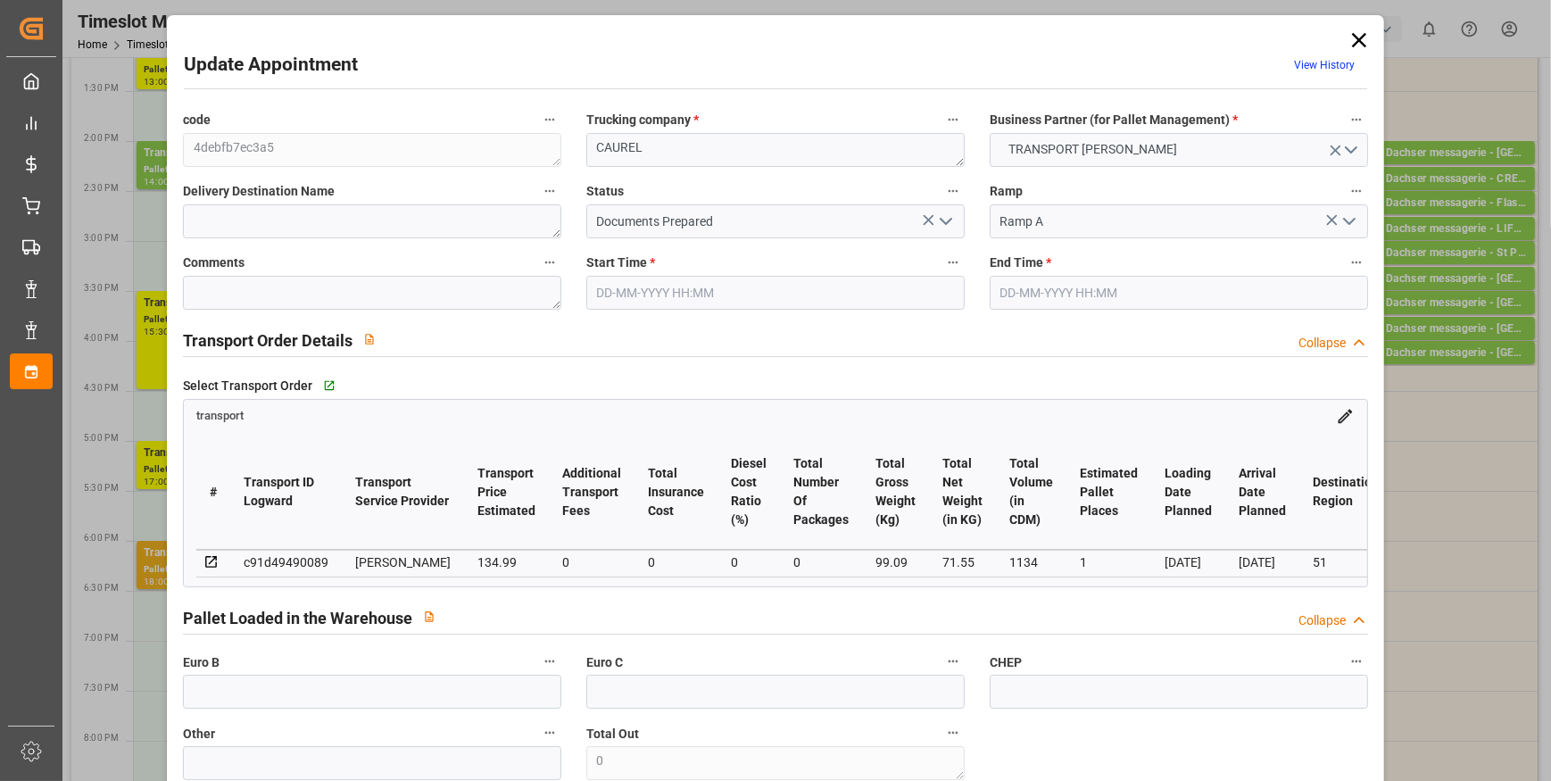
type input "101"
type input "99.09"
type input "0"
type input "4710.8598"
type input "0"
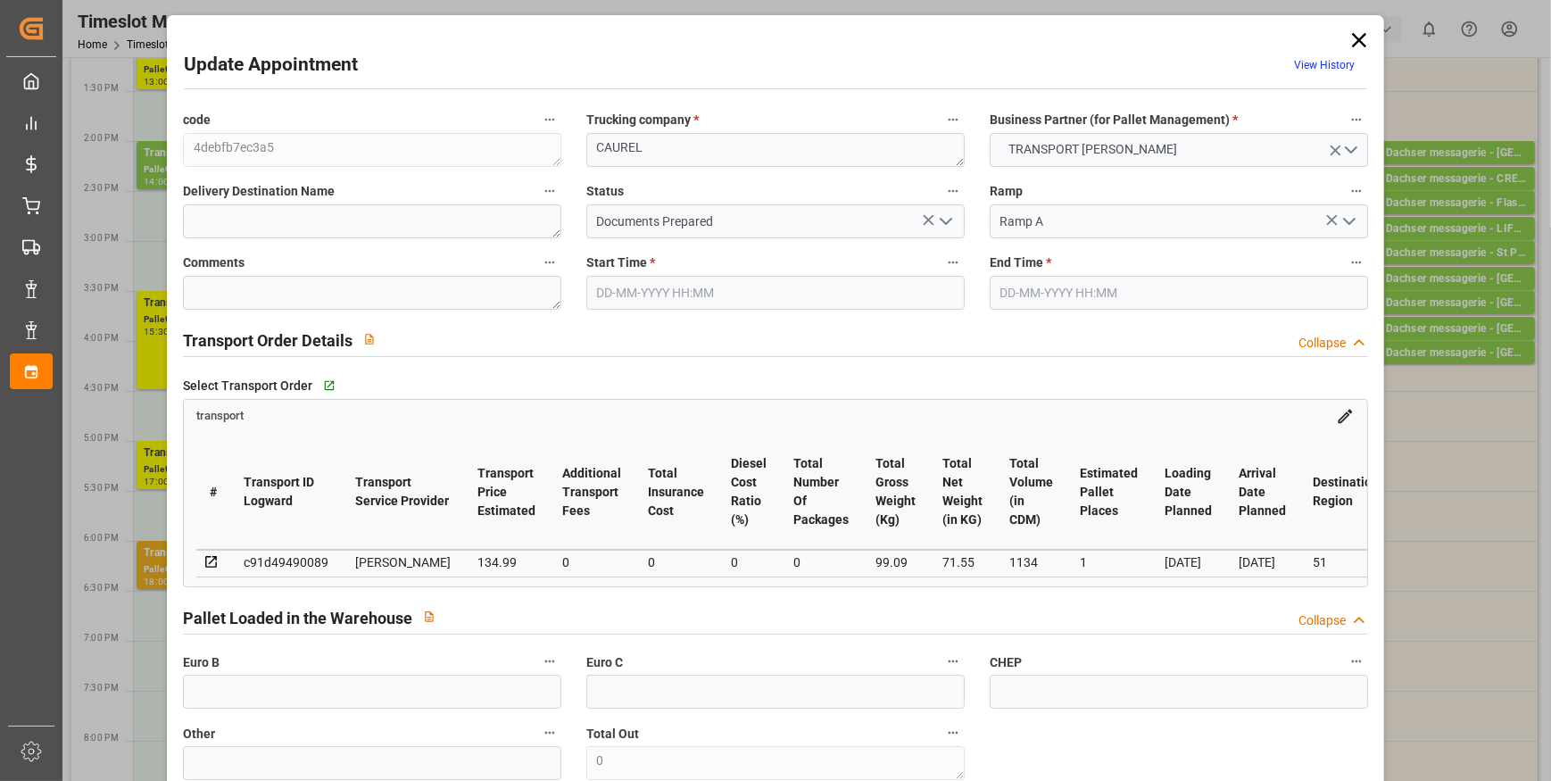
type input "0"
type input "21"
type input "35"
type input "[DATE] 18:00"
type input "[DATE] 18:30"
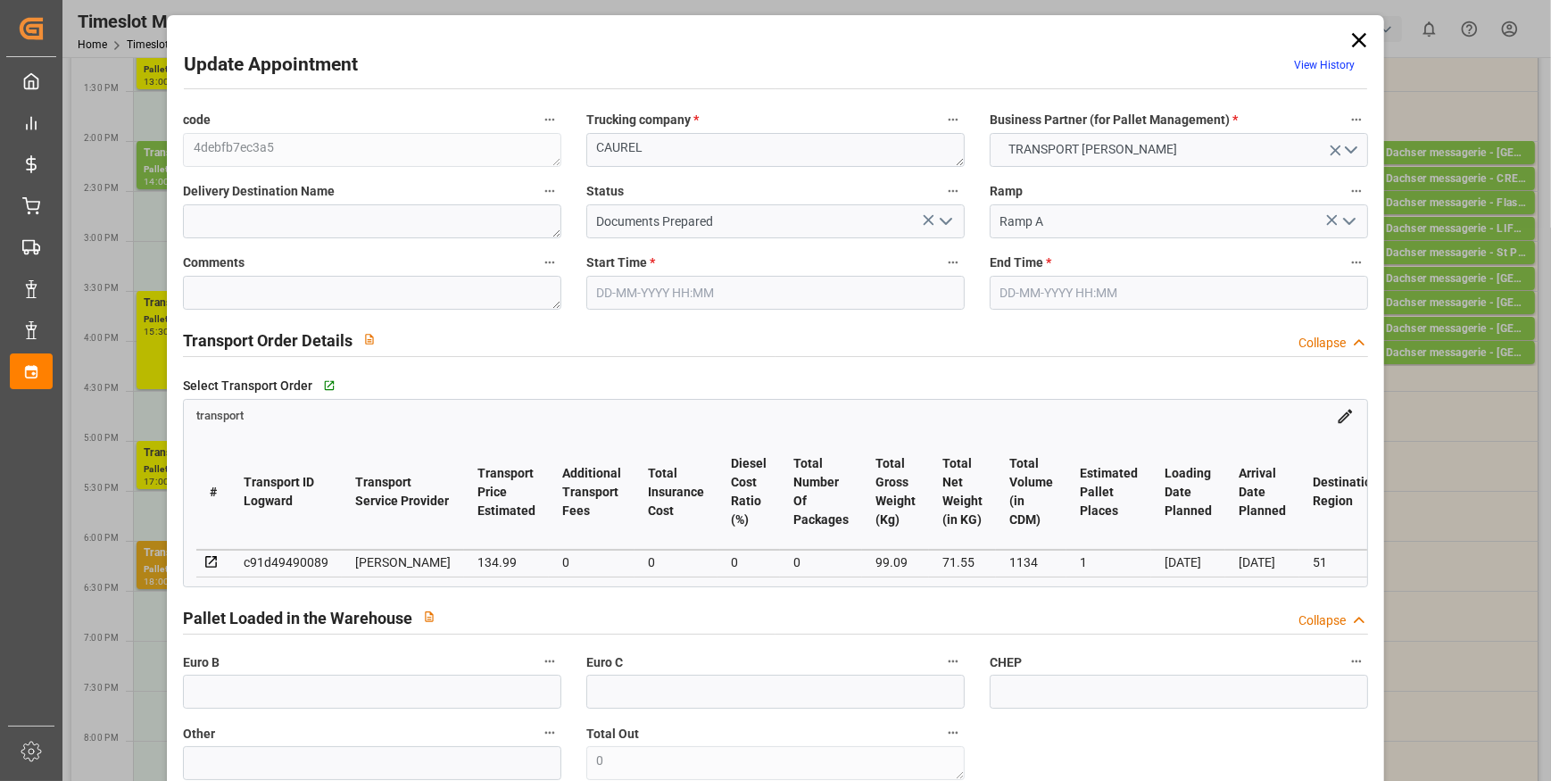
type input "[DATE] 12:03"
type input "[DATE] 11:19"
type input "[DATE]"
click at [943, 217] on icon "open menu" at bounding box center [945, 221] width 21 height 21
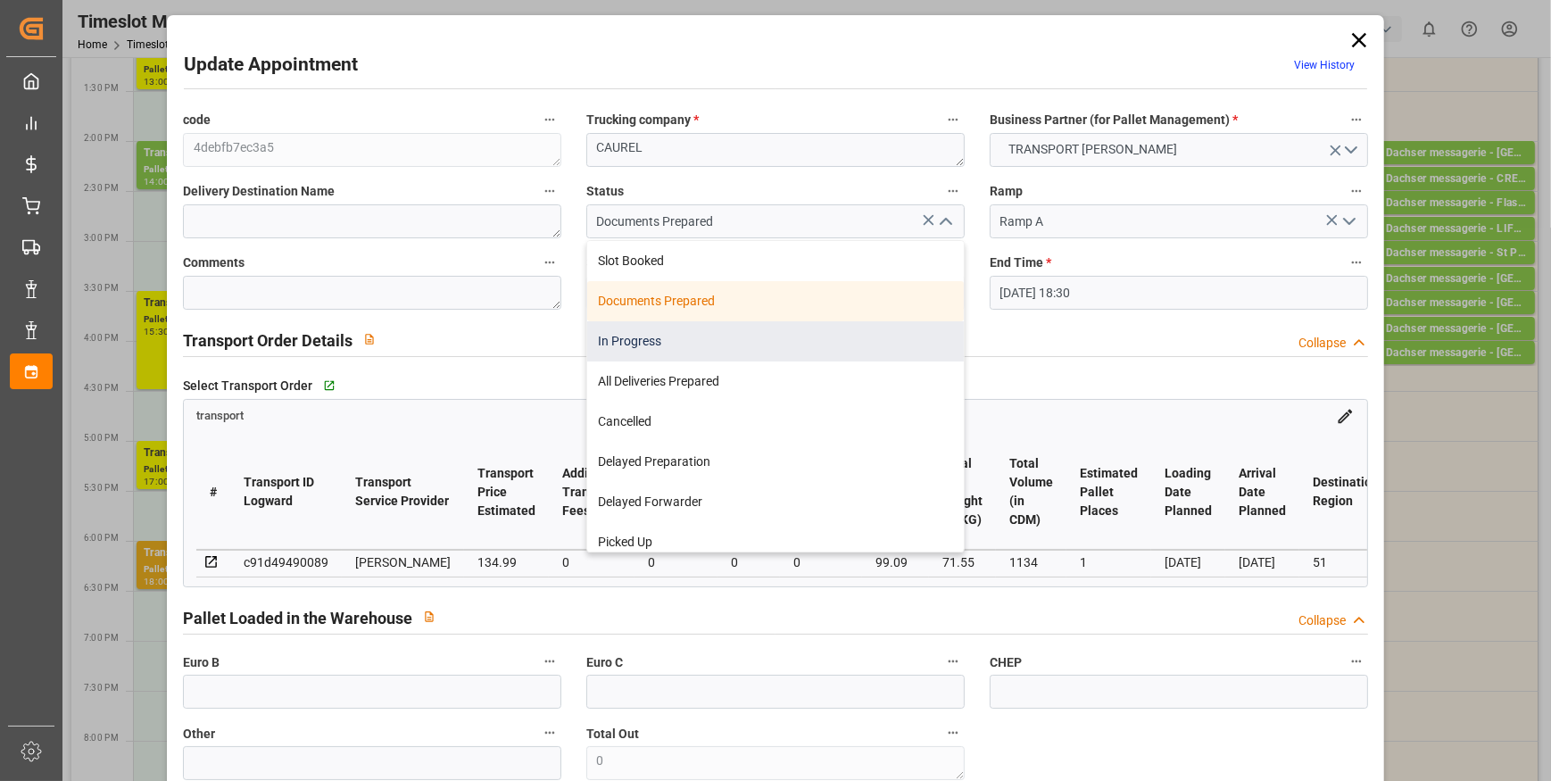
click at [671, 343] on div "In Progress" at bounding box center [775, 341] width 376 height 40
type input "In Progress"
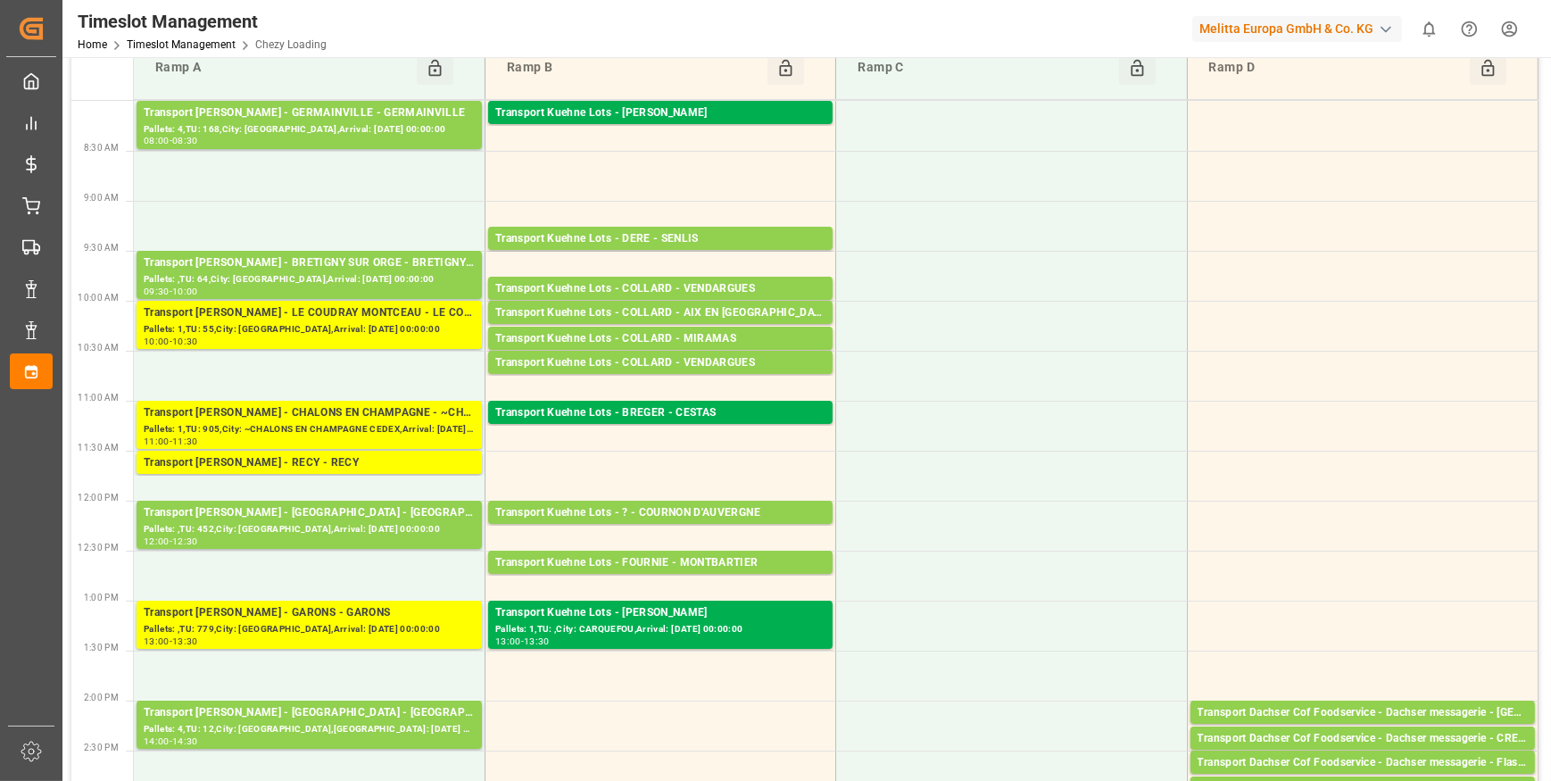
scroll to position [0, 0]
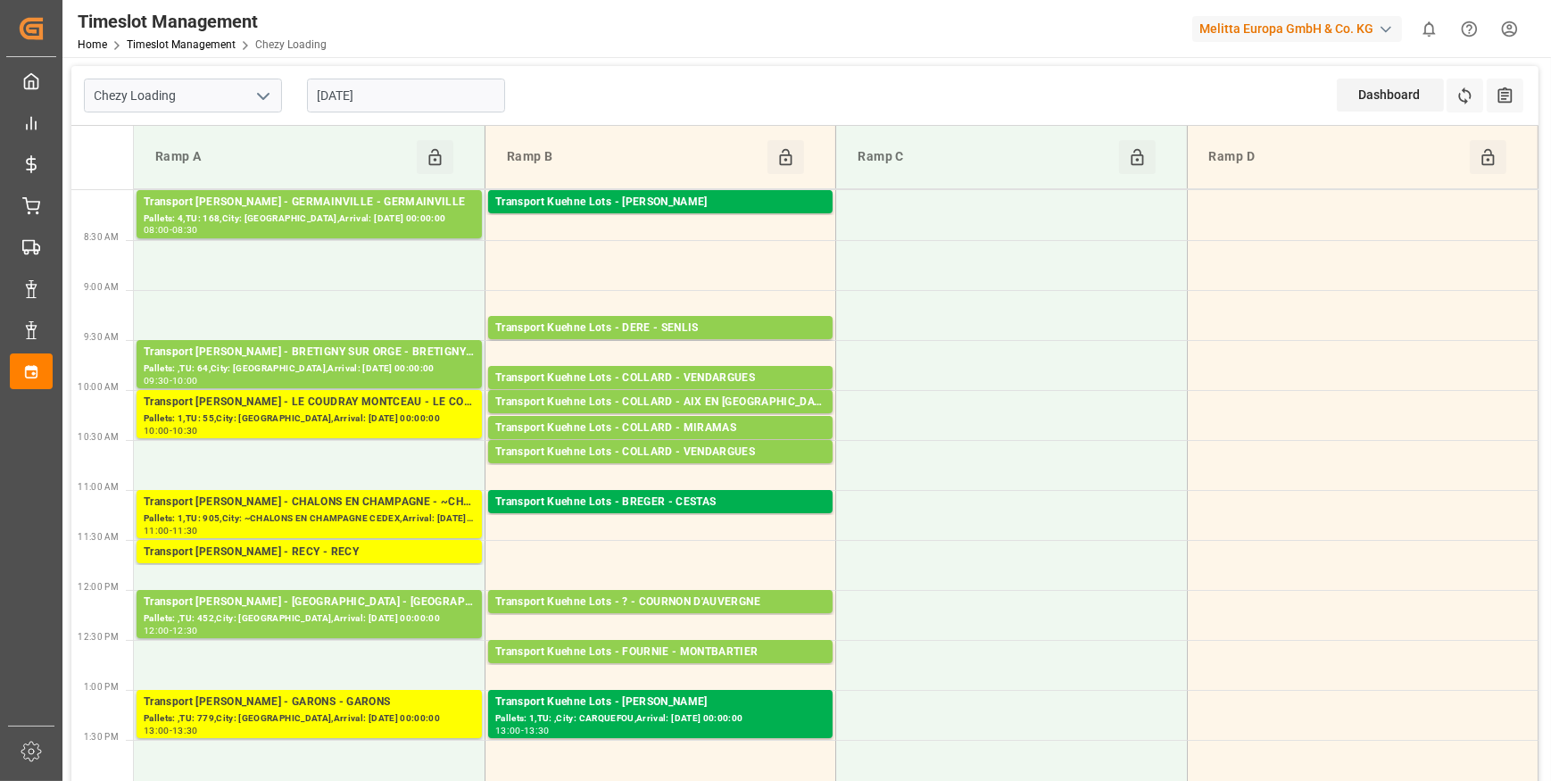
click at [406, 86] on input "[DATE]" at bounding box center [406, 96] width 198 height 34
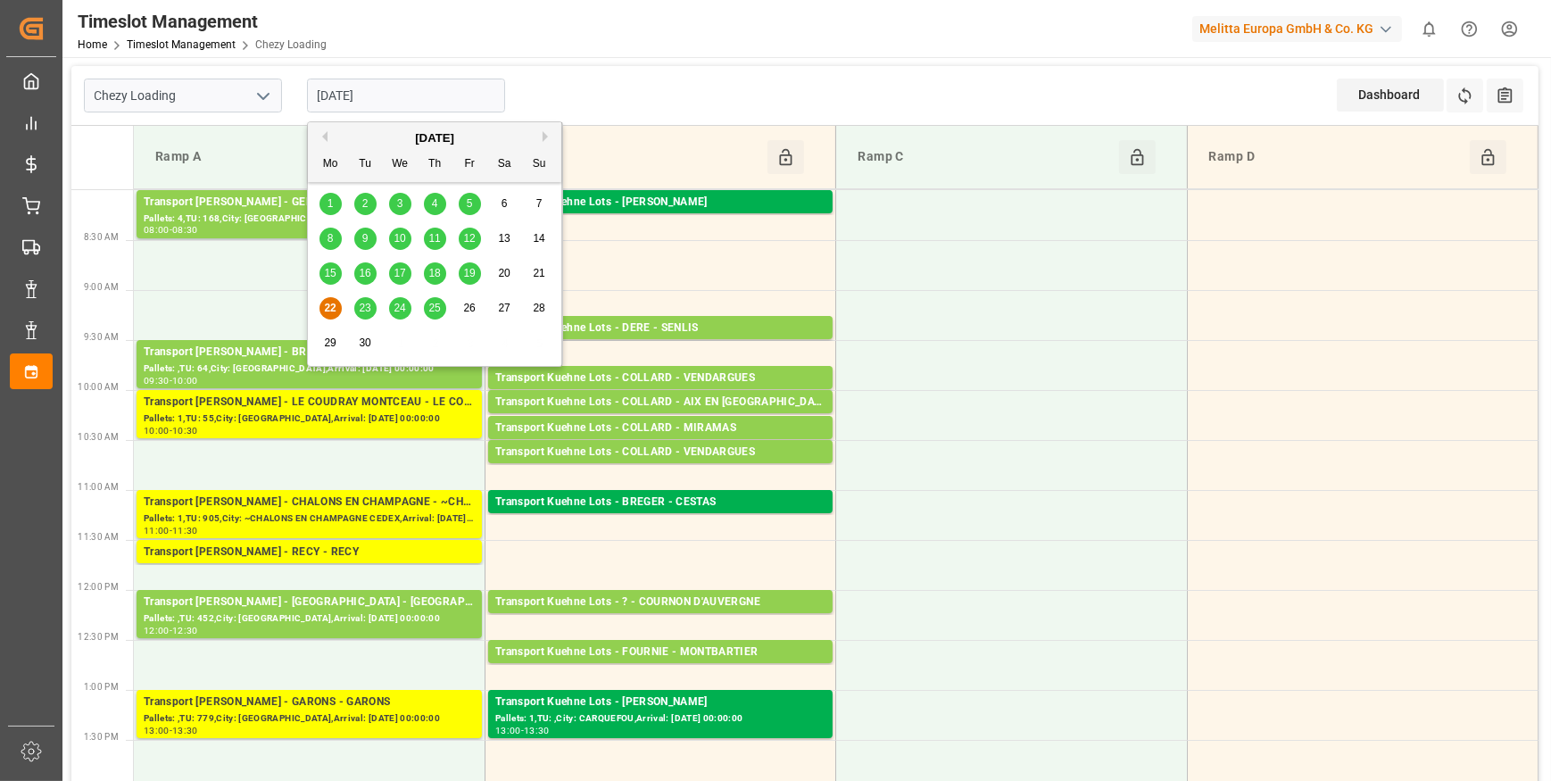
click at [359, 312] on span "23" at bounding box center [365, 308] width 12 height 12
type input "[DATE]"
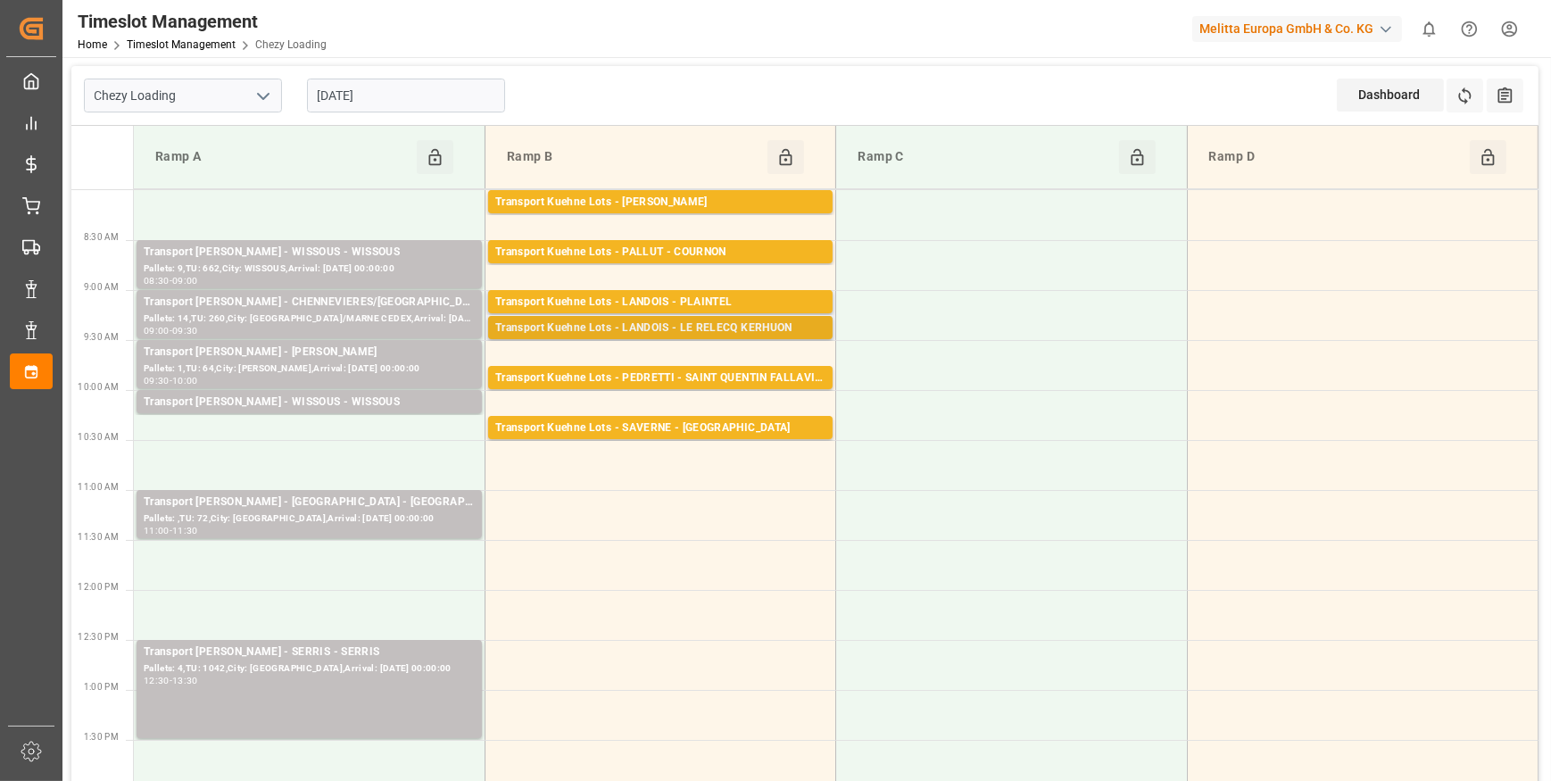
click at [765, 329] on div "Transport Kuehne Lots - LANDOIS - LE RELECQ KERHUON" at bounding box center [660, 328] width 330 height 18
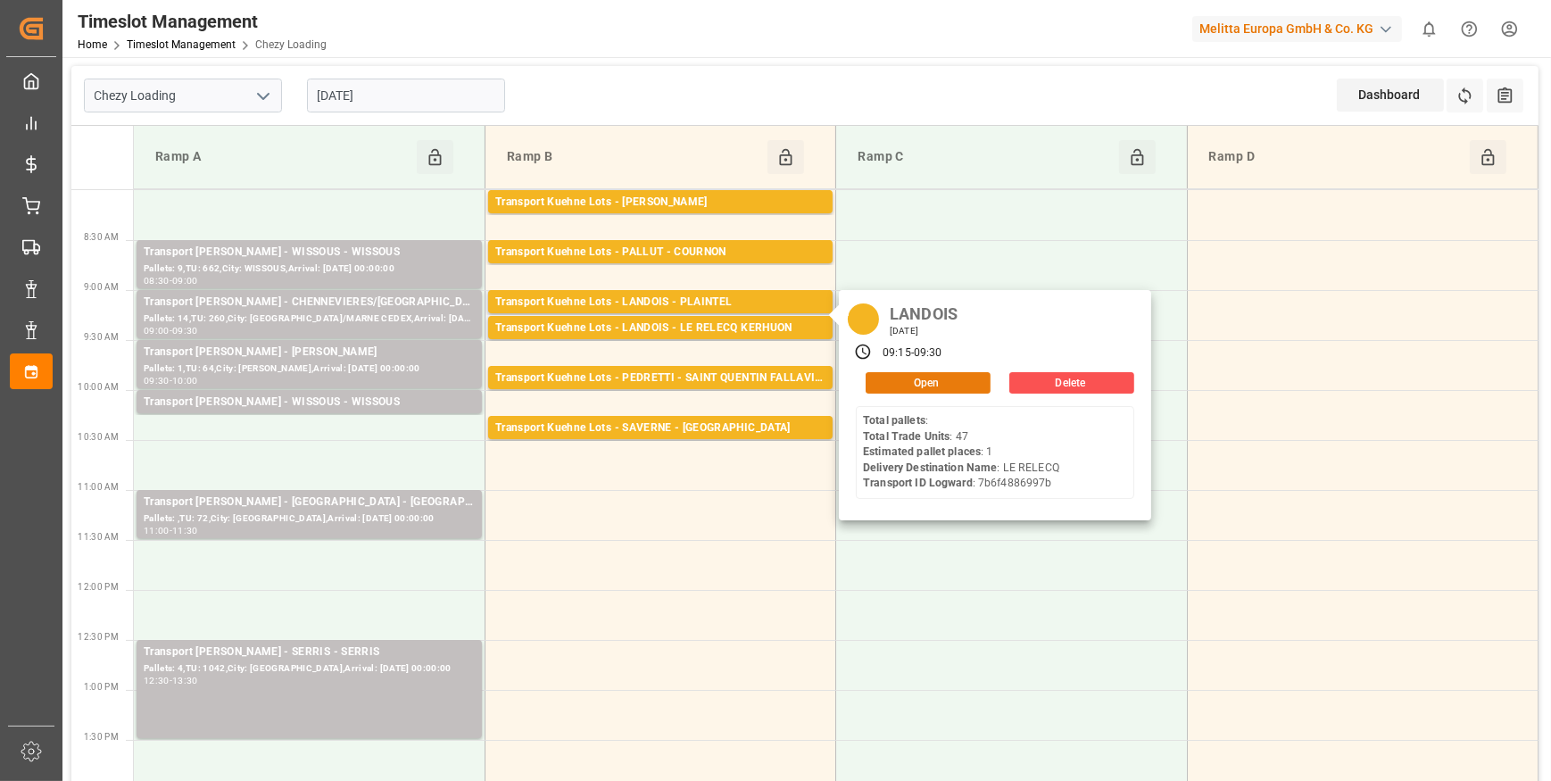
click at [955, 387] on button "Open" at bounding box center [927, 382] width 125 height 21
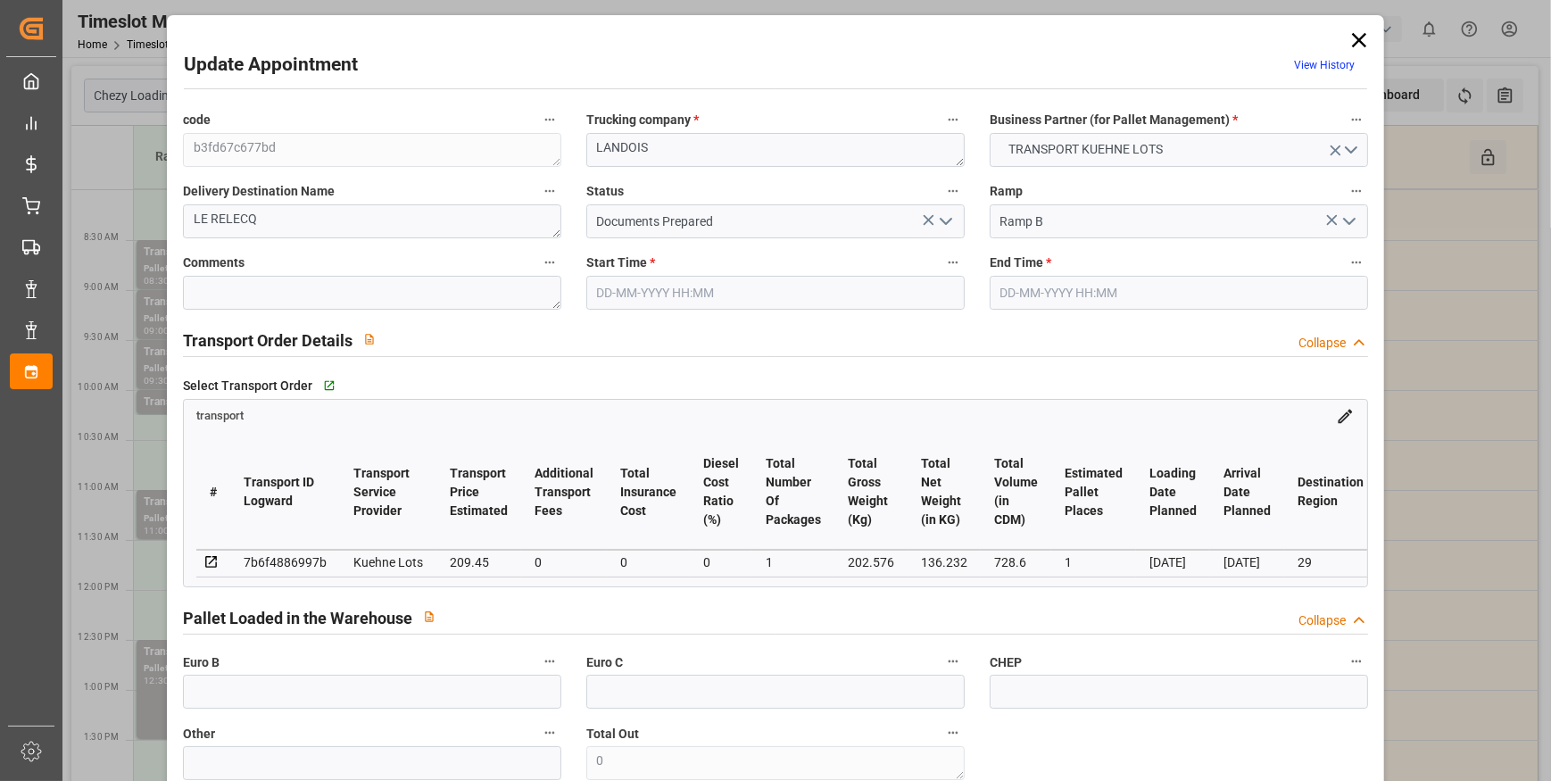
type input "1"
type input "209.45"
type input "0"
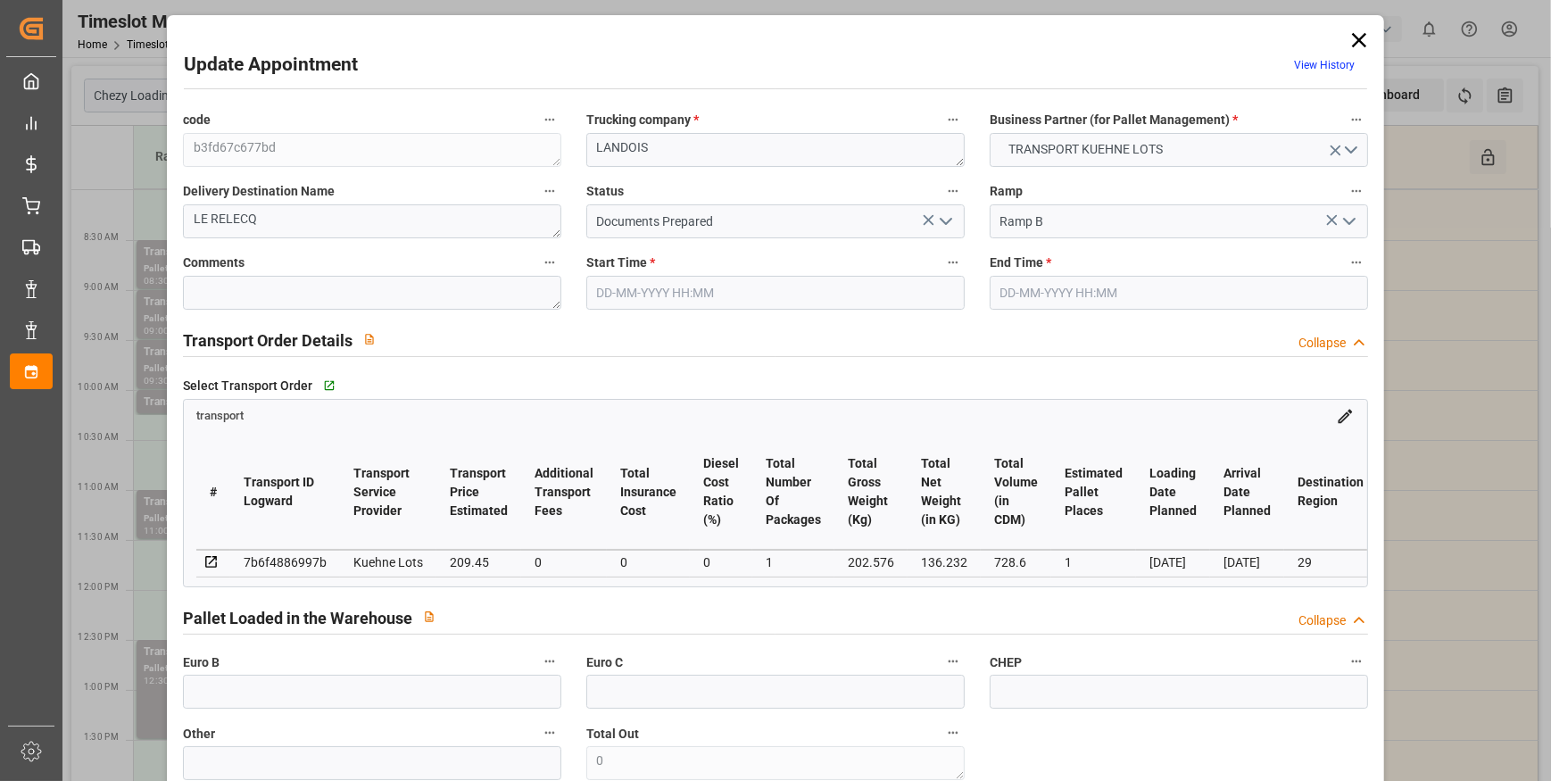
type input "209.45"
type input "0"
type input "1"
type input "136.232"
type input "225.576"
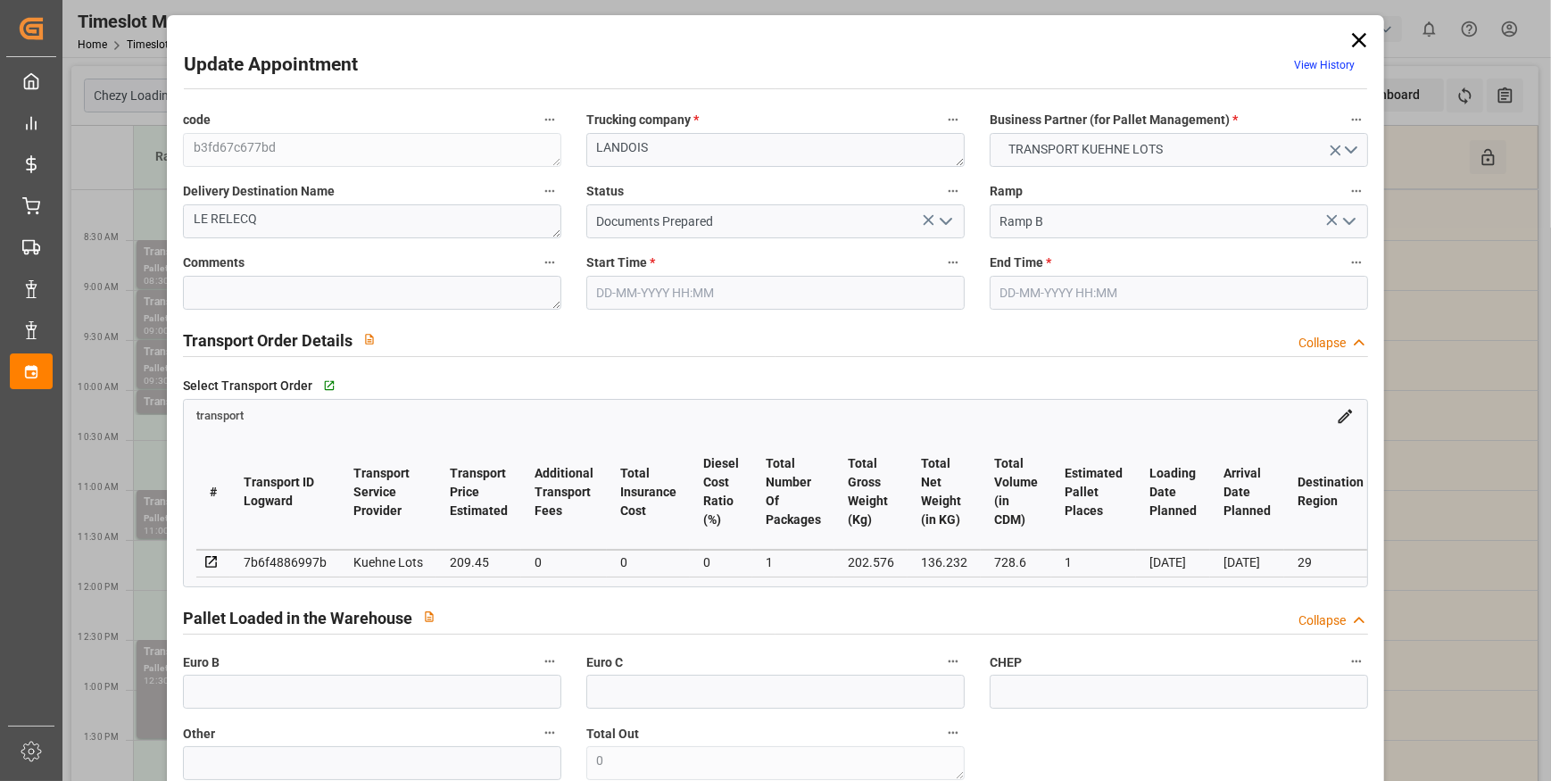
type input "728.6"
type input "29"
type input "0"
click at [946, 224] on icon "open menu" at bounding box center [945, 221] width 21 height 21
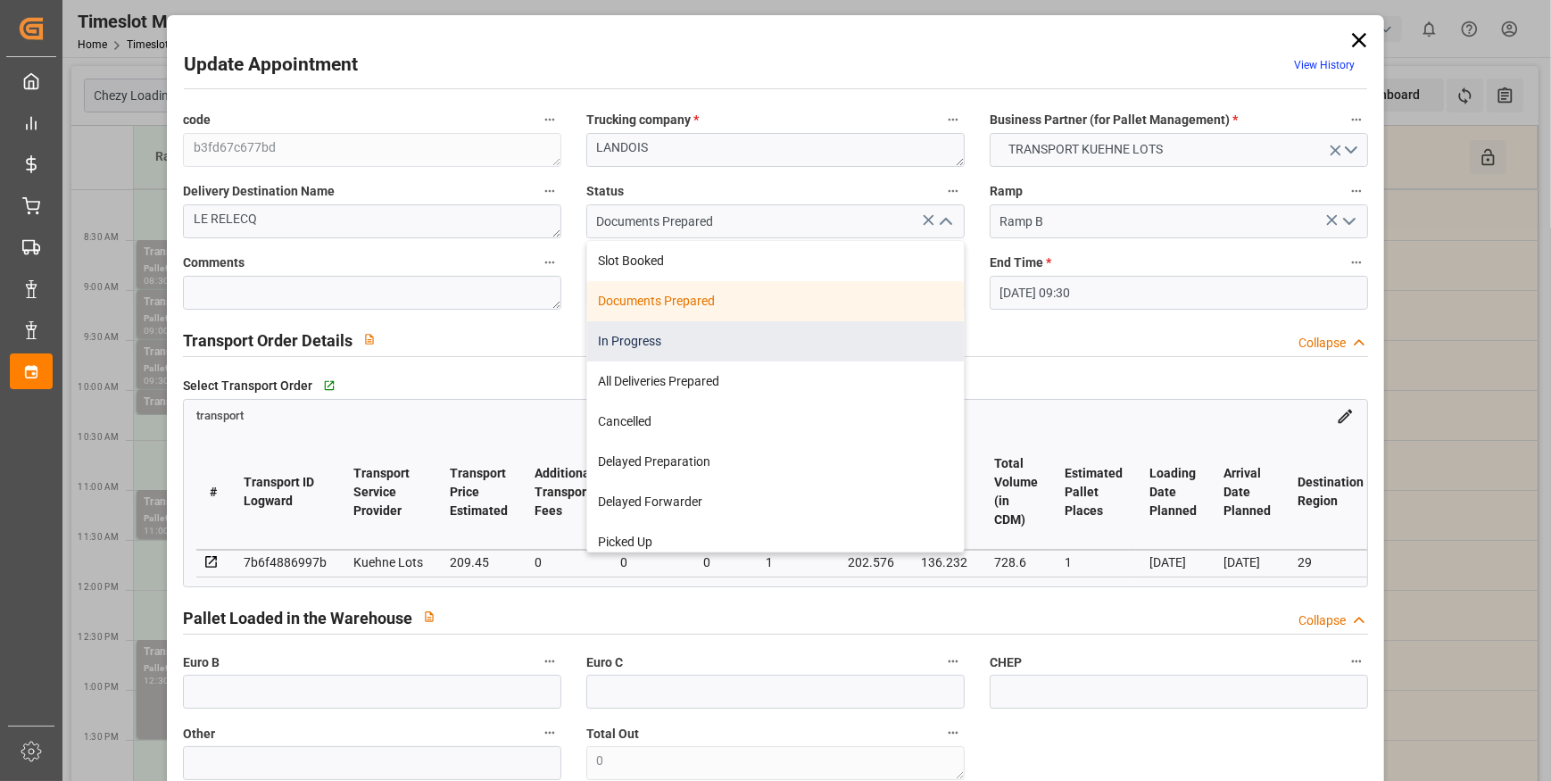
click at [651, 338] on div "In Progress" at bounding box center [775, 341] width 376 height 40
